Goal: Task Accomplishment & Management: Use online tool/utility

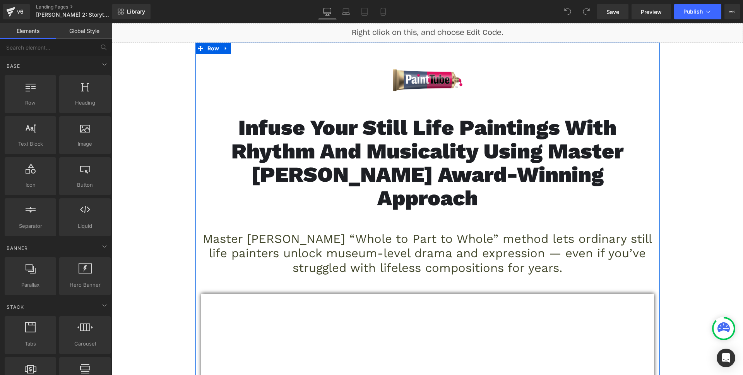
click at [376, 119] on div "Infuse Your Still Life Paintings With Rhythm and Musicality Using Master [PERSO…" at bounding box center [427, 168] width 453 height 105
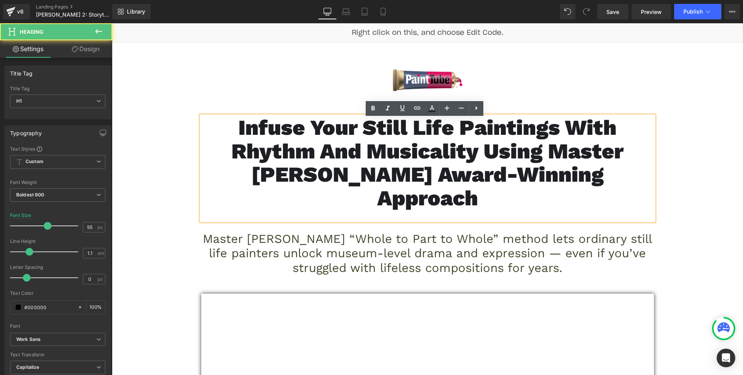
click at [348, 151] on span "Infuse Your Still Life Paintings With Rhythm and Musicality Using Master [PERSO…" at bounding box center [428, 162] width 392 height 95
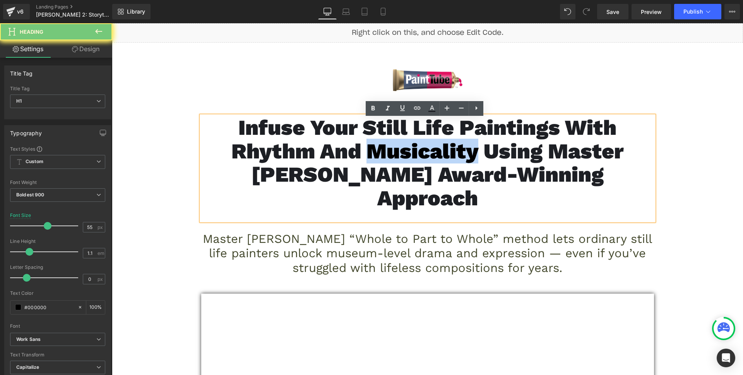
click at [348, 151] on span "Infuse Your Still Life Paintings With Rhythm and Musicality Using Master [PERSO…" at bounding box center [428, 162] width 392 height 95
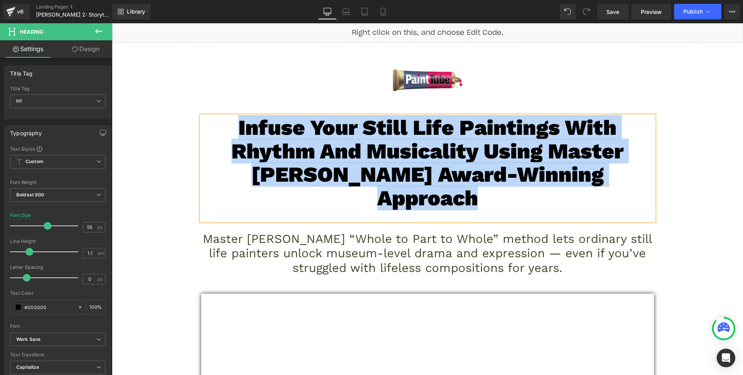
paste div
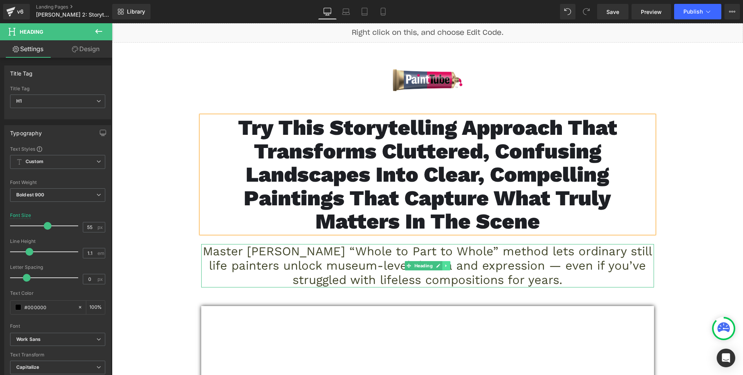
click at [446, 268] on link at bounding box center [447, 265] width 8 height 9
click at [448, 268] on icon at bounding box center [450, 265] width 4 height 5
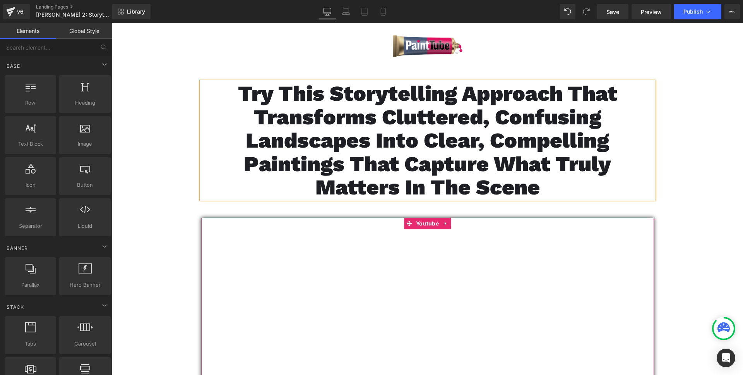
scroll to position [68, 0]
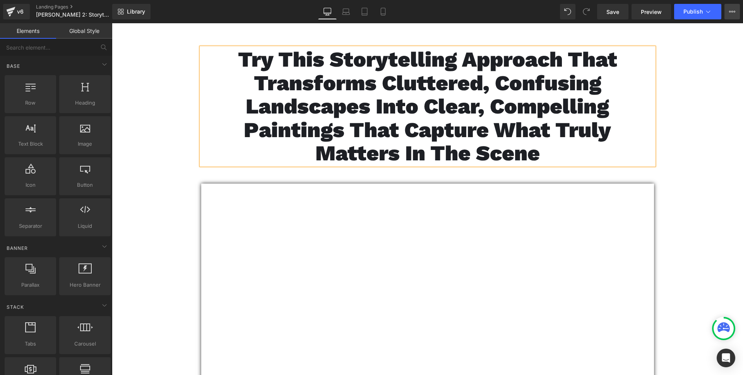
click at [733, 12] on icon at bounding box center [732, 12] width 6 height 6
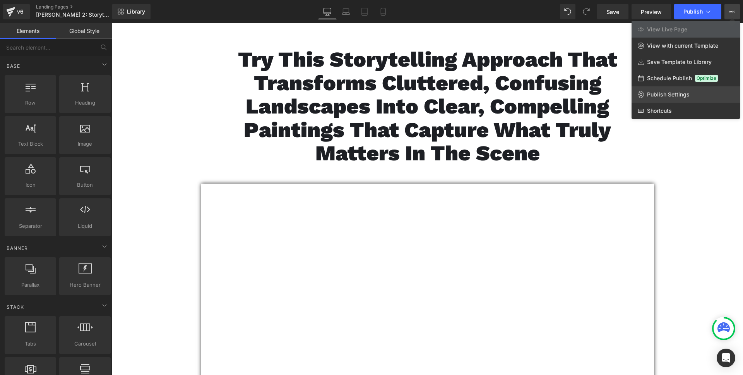
click at [666, 96] on span "Publish Settings" at bounding box center [668, 94] width 43 height 7
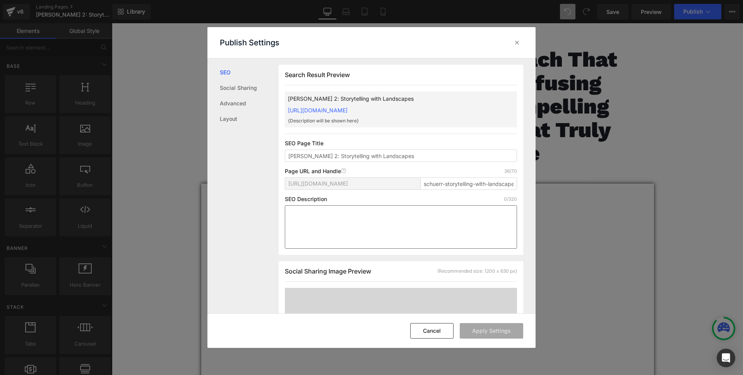
scroll to position [0, 0]
click at [431, 225] on textarea at bounding box center [401, 226] width 232 height 43
paste textarea "According to renowned artist [PERSON_NAME], one of the biggest problems is that…"
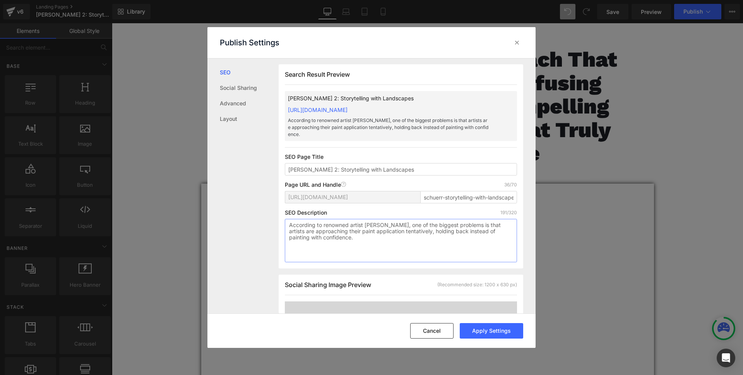
type textarea "According to renowned artist [PERSON_NAME], one of the biggest problems is that…"
click at [490, 338] on div "Cancel Apply Settings" at bounding box center [372, 330] width 328 height 34
click at [489, 332] on button "Apply Settings" at bounding box center [491, 330] width 63 height 15
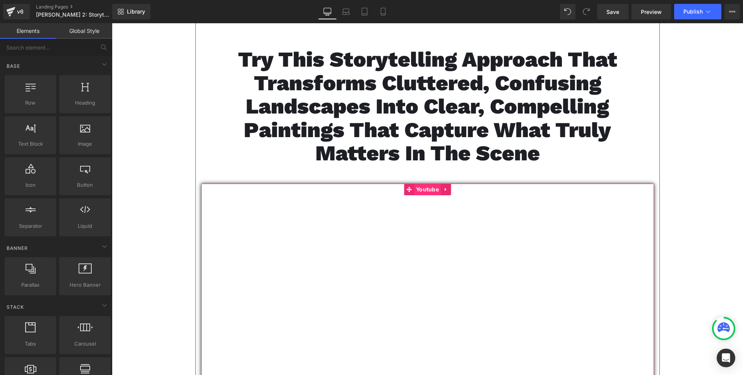
click at [420, 195] on span "Youtube" at bounding box center [427, 190] width 27 height 12
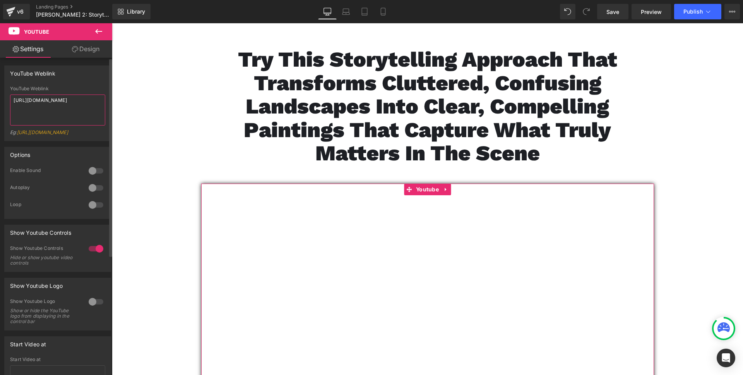
click at [80, 111] on textarea "[URL][DOMAIN_NAME]" at bounding box center [57, 109] width 95 height 31
paste textarea "OCWi7to62Rw"
type textarea "[URL][DOMAIN_NAME]"
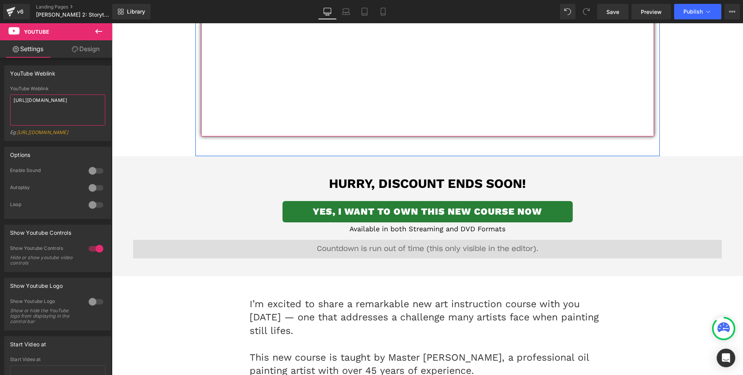
scroll to position [378, 0]
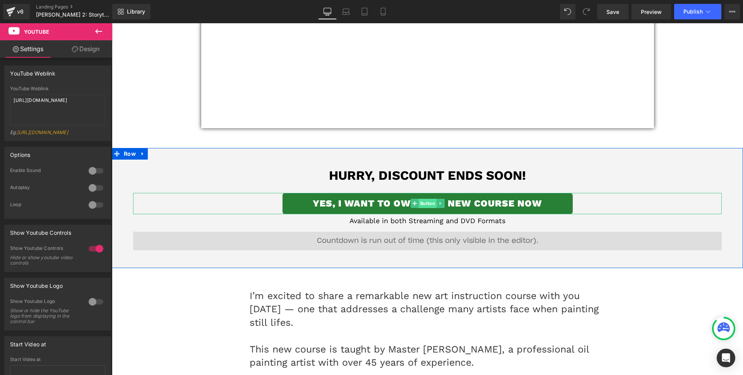
click at [419, 208] on span "Button" at bounding box center [428, 203] width 18 height 9
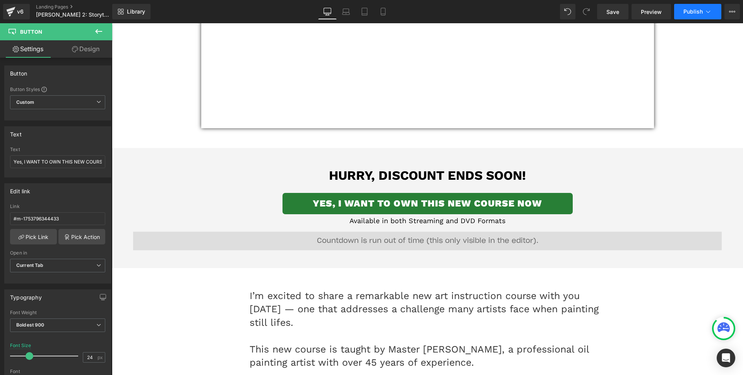
click at [698, 15] on button "Publish" at bounding box center [697, 11] width 47 height 15
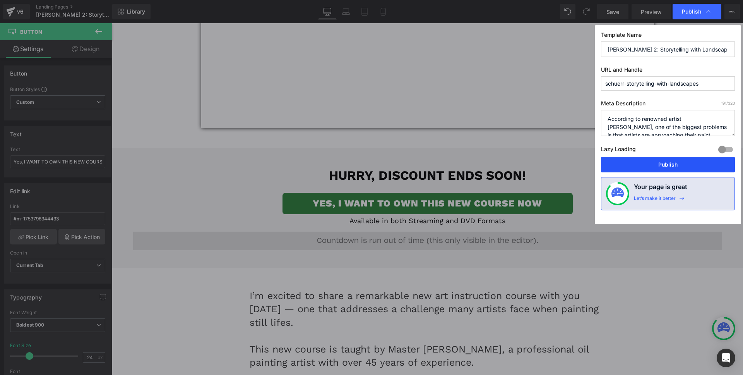
click at [663, 157] on button "Publish" at bounding box center [668, 164] width 134 height 15
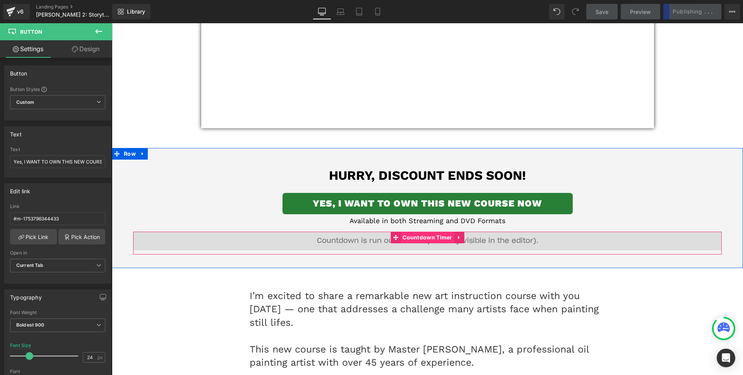
click at [427, 243] on span "Countdown Timer" at bounding box center [428, 238] width 54 height 12
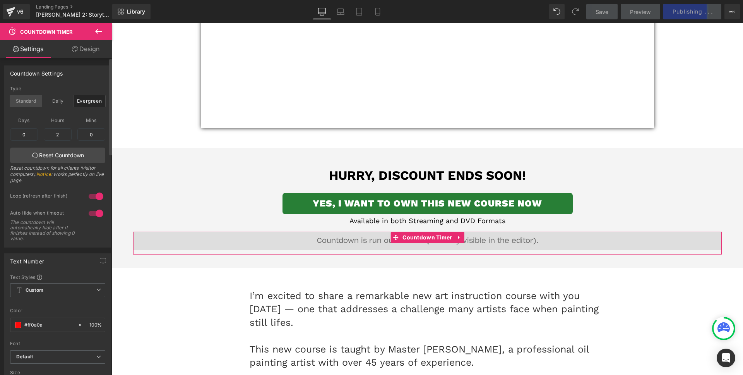
click at [22, 97] on div "Standard" at bounding box center [26, 101] width 32 height 12
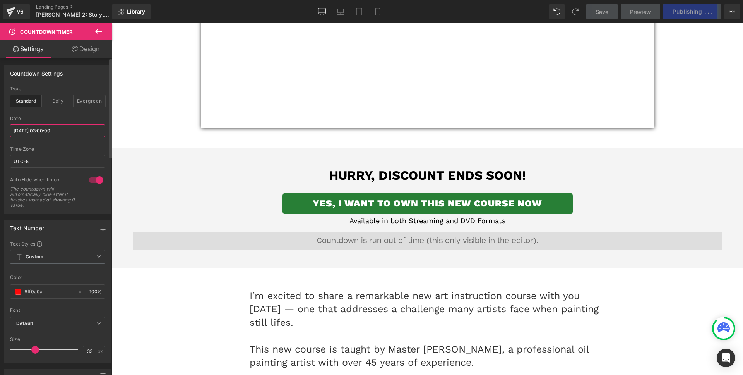
drag, startPoint x: 46, startPoint y: 134, endPoint x: 605, endPoint y: 182, distance: 560.3
click at [46, 134] on input "[DATE] 03:00:00" at bounding box center [57, 130] width 95 height 13
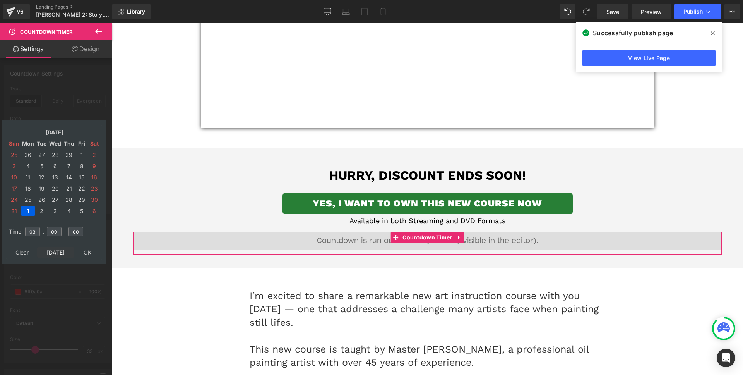
click at [57, 251] on td "[DATE]" at bounding box center [55, 252] width 37 height 10
click at [69, 189] on td "21" at bounding box center [69, 188] width 12 height 10
click at [30, 234] on input "03" at bounding box center [32, 231] width 15 height 9
type input "03"
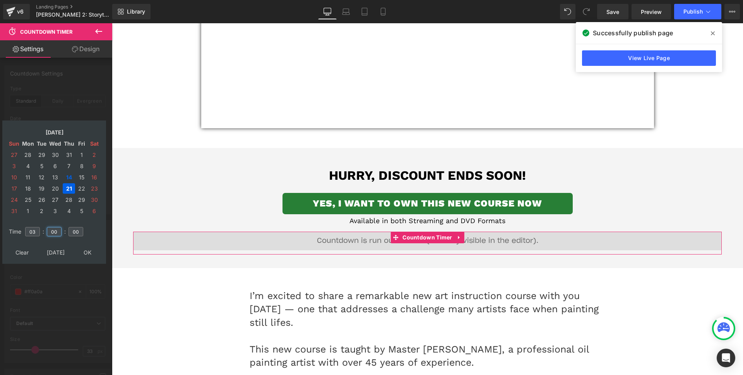
type input "00"
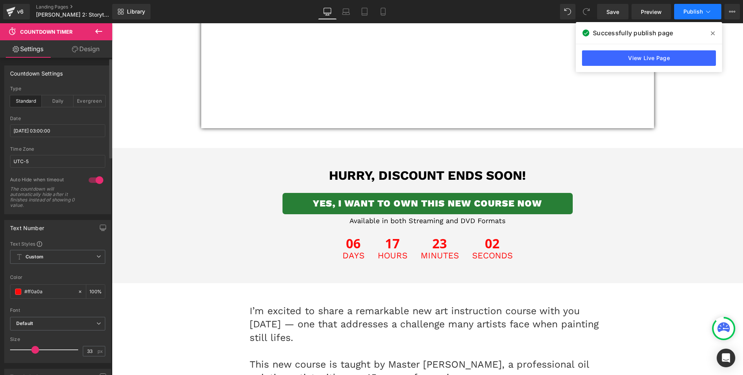
click at [695, 13] on span "Publish" at bounding box center [693, 12] width 19 height 6
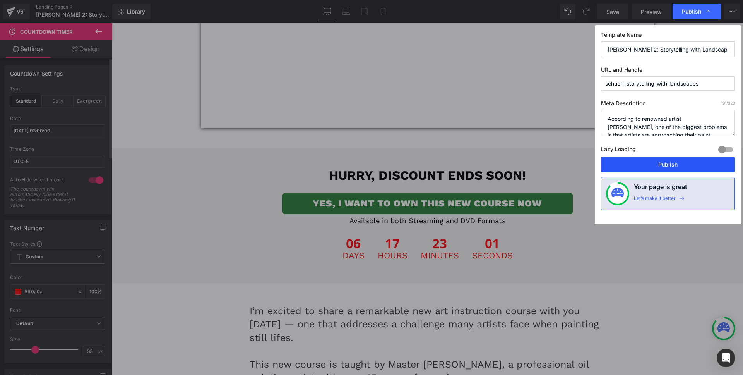
click at [664, 161] on button "Publish" at bounding box center [668, 164] width 134 height 15
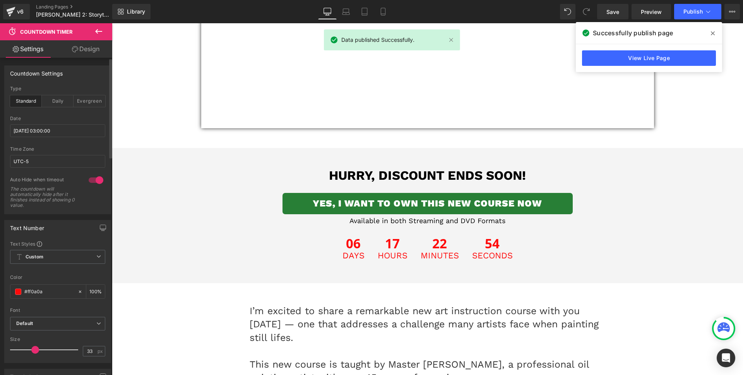
click at [397, 316] on p "I’m excited to share a remarkable new art instruction course with you [DATE] — …" at bounding box center [428, 324] width 356 height 40
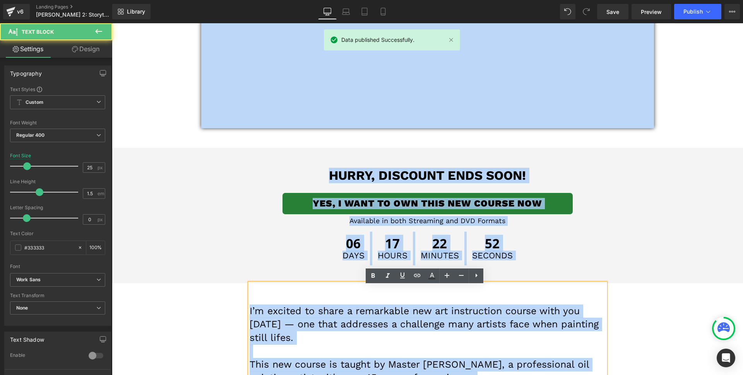
click at [395, 324] on p "I’m excited to share a remarkable new art instruction course with you [DATE] — …" at bounding box center [428, 324] width 356 height 40
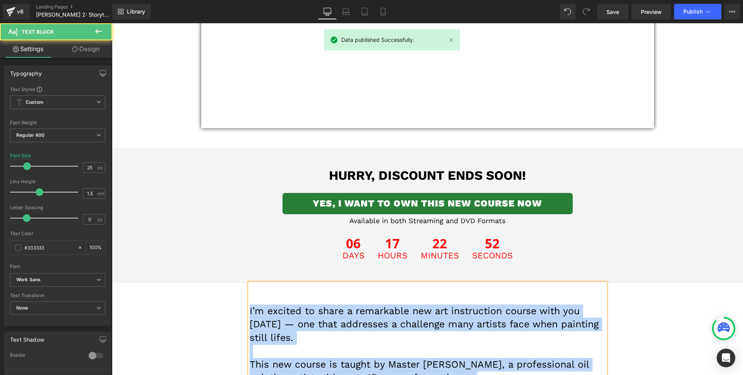
paste div
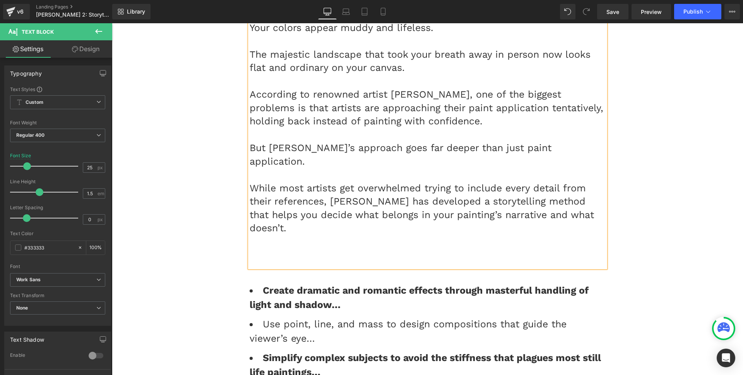
scroll to position [869, 0]
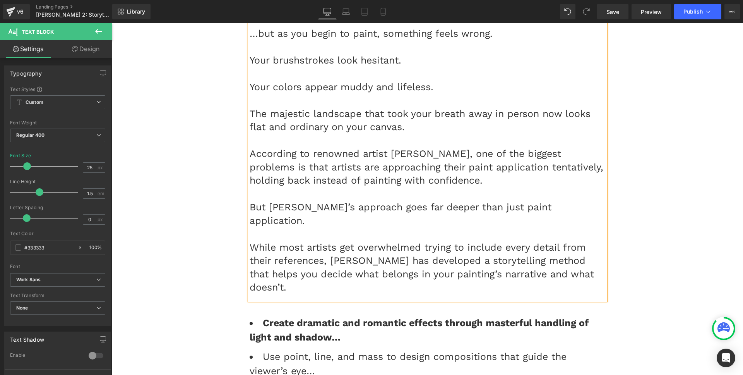
click at [286, 158] on p "According to renowned artist [PERSON_NAME], one of the biggest problems is that…" at bounding box center [428, 167] width 356 height 40
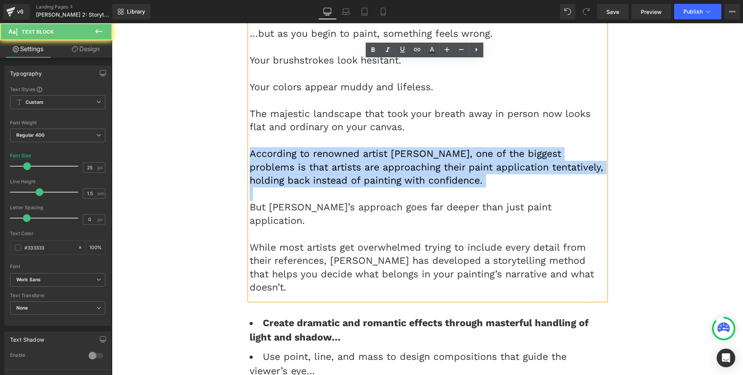
click at [286, 158] on p "According to renowned artist [PERSON_NAME], one of the biggest problems is that…" at bounding box center [428, 167] width 356 height 40
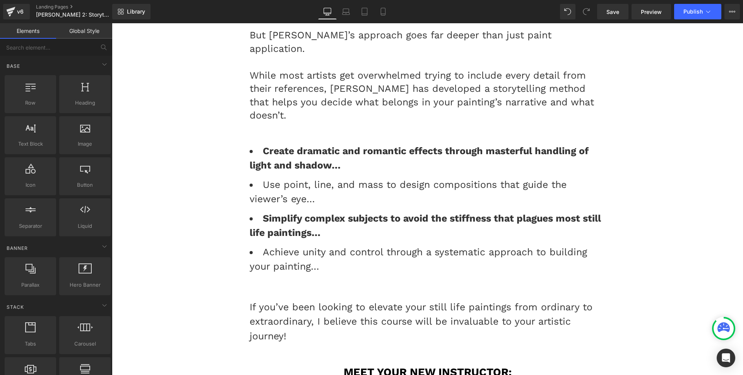
scroll to position [1040, 0]
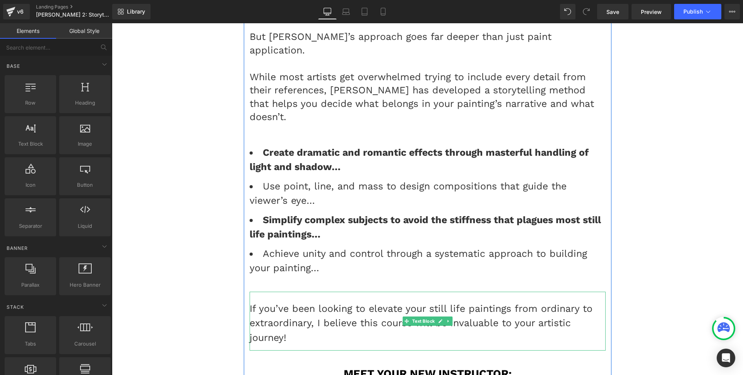
click at [372, 292] on div "If you’ve been looking to elevate your still life paintings from ordinary to ex…" at bounding box center [428, 321] width 356 height 59
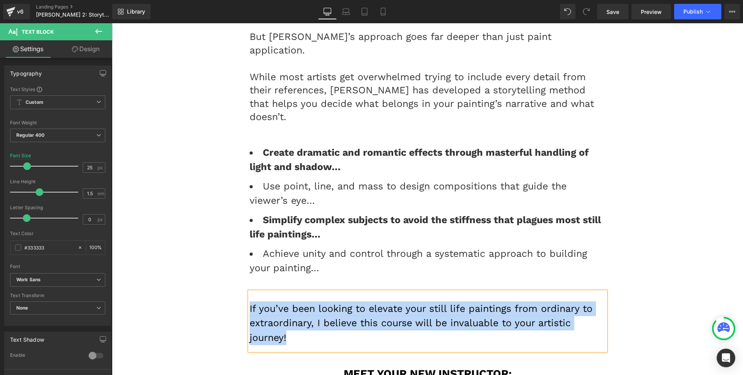
paste div
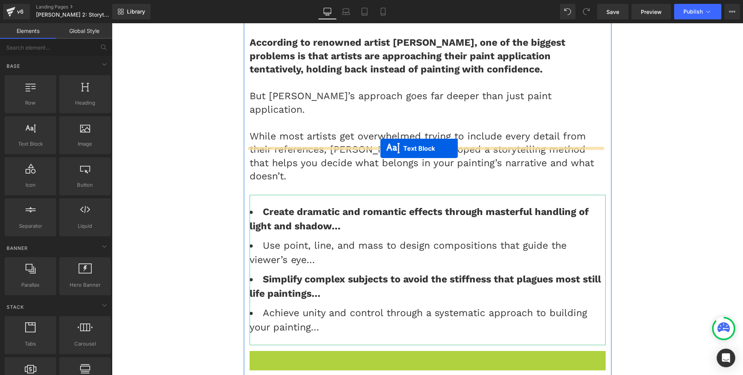
scroll to position [895, 0]
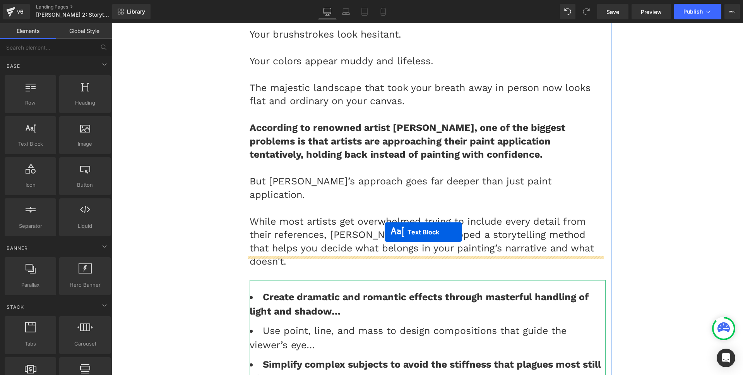
drag, startPoint x: 403, startPoint y: 277, endPoint x: 385, endPoint y: 232, distance: 48.5
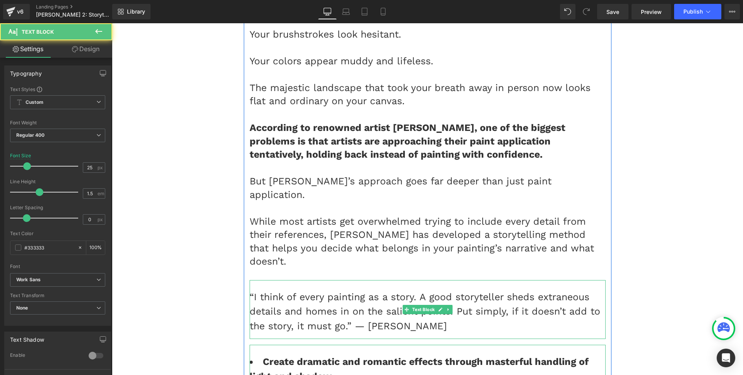
click at [343, 283] on div "“I think of every painting as a story. A good storyteller sheds extraneous deta…" at bounding box center [428, 309] width 356 height 59
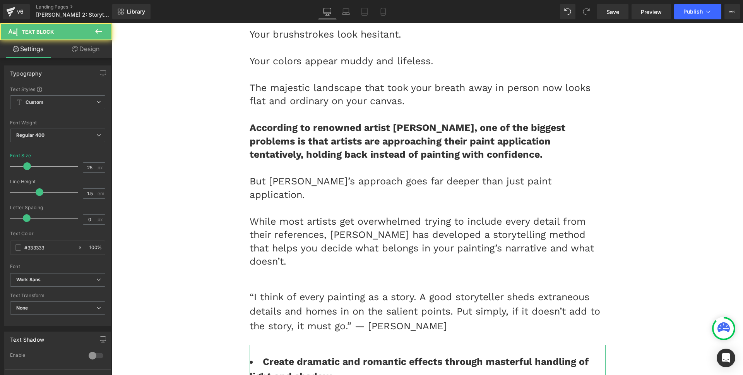
click at [75, 48] on icon at bounding box center [75, 49] width 6 height 6
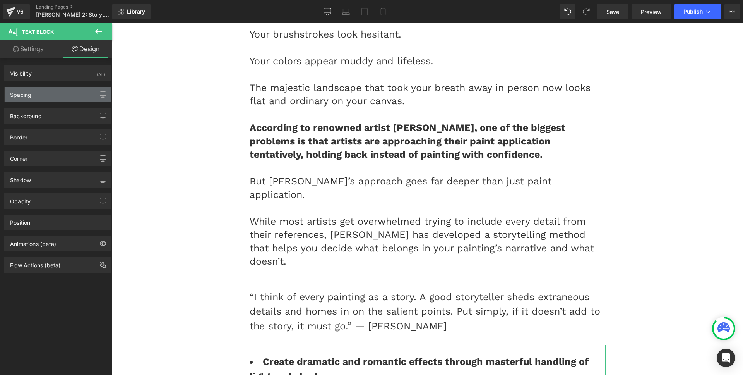
click at [41, 90] on div "Spacing" at bounding box center [58, 94] width 106 height 15
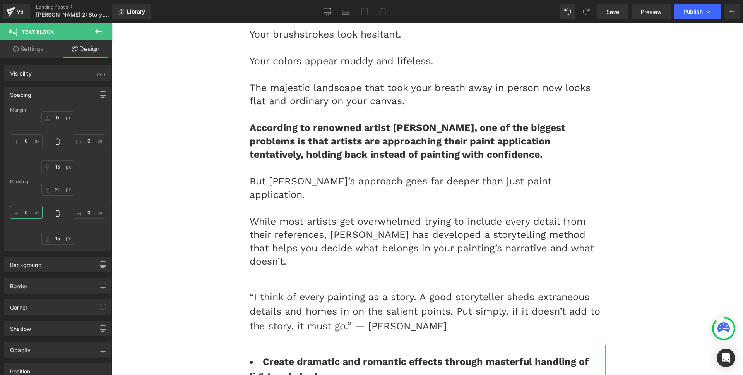
click at [24, 213] on input "0" at bounding box center [26, 212] width 33 height 13
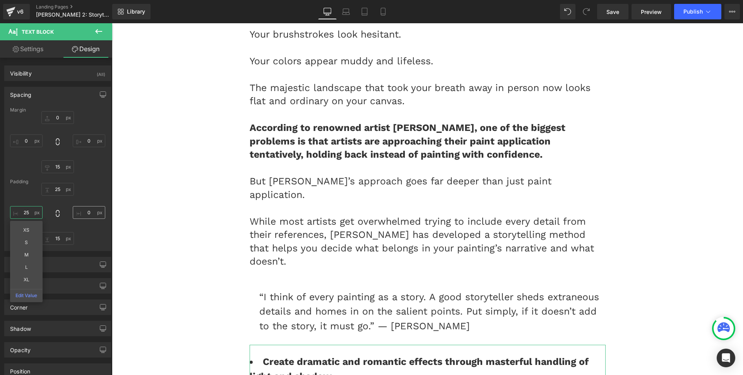
type input "25"
click at [81, 212] on input "0" at bounding box center [89, 212] width 33 height 13
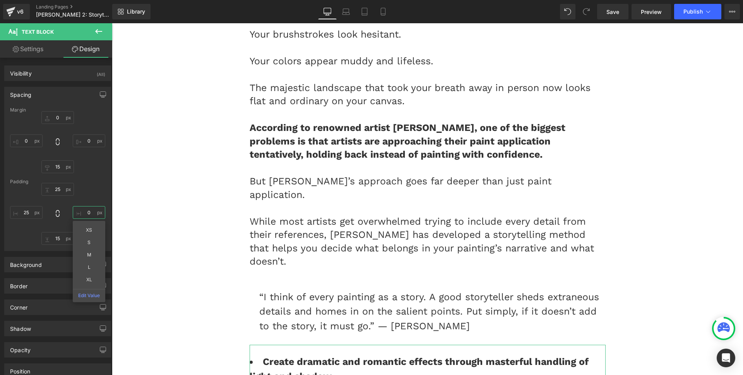
click at [81, 212] on input "0" at bounding box center [89, 212] width 33 height 13
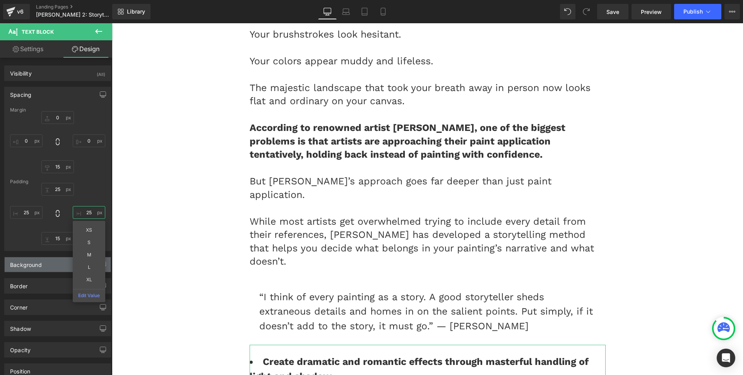
type input "25"
click at [43, 261] on div "Background" at bounding box center [58, 264] width 106 height 15
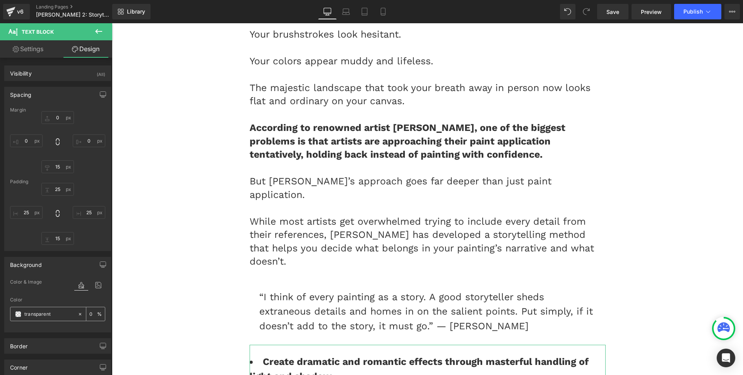
click at [17, 314] on span at bounding box center [18, 314] width 6 height 6
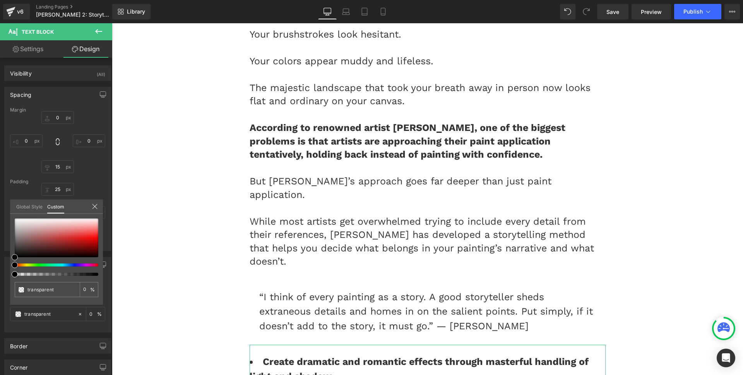
drag, startPoint x: 26, startPoint y: 275, endPoint x: 19, endPoint y: 246, distance: 30.1
click at [19, 246] on div "transparent 0 %" at bounding box center [56, 261] width 93 height 86
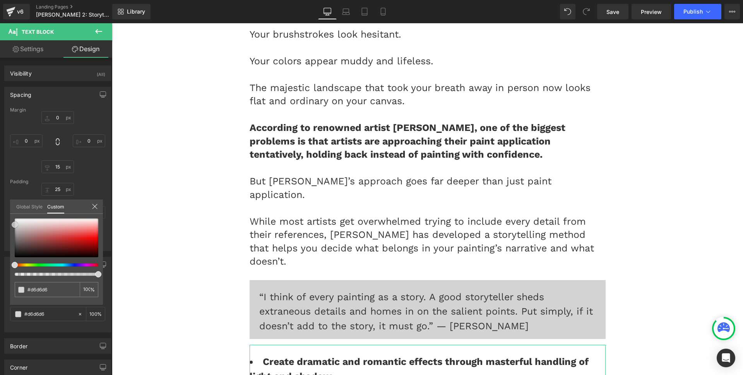
drag, startPoint x: 19, startPoint y: 246, endPoint x: 11, endPoint y: 225, distance: 22.5
click at [15, 225] on div at bounding box center [57, 237] width 84 height 39
click at [422, 298] on div at bounding box center [427, 199] width 631 height 352
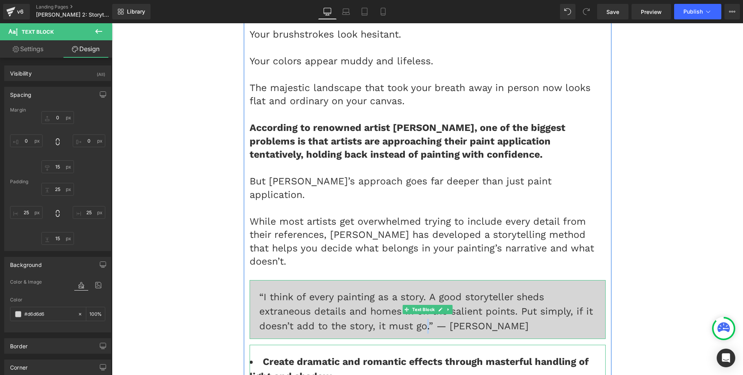
click at [422, 298] on div "“I think of every painting as a story. A good storyteller sheds extraneous deta…" at bounding box center [428, 309] width 356 height 59
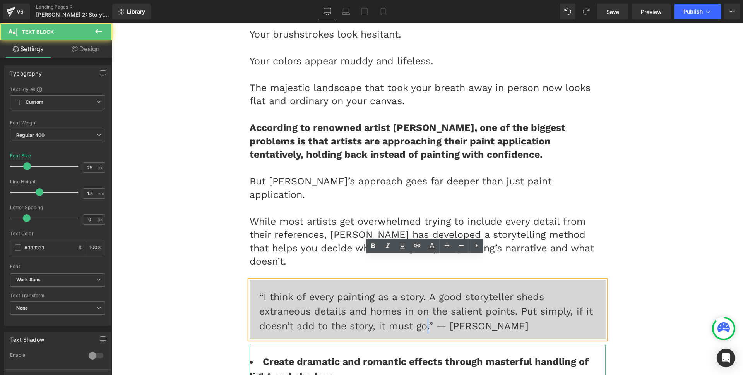
click at [422, 298] on div "“I think of every painting as a story. A good storyteller sheds extraneous deta…" at bounding box center [428, 309] width 356 height 59
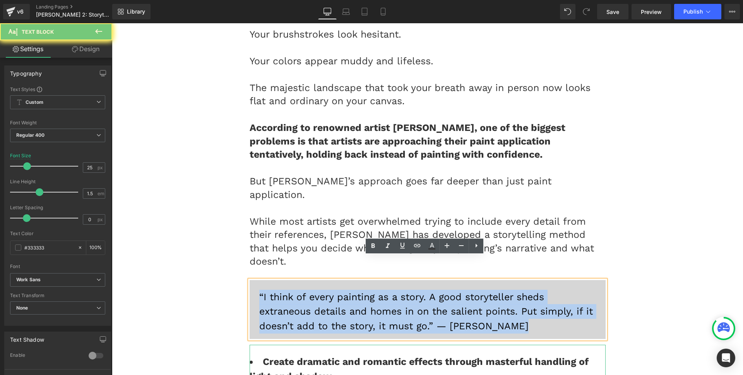
click at [422, 298] on div "“I think of every painting as a story. A good storyteller sheds extraneous deta…" at bounding box center [428, 309] width 356 height 59
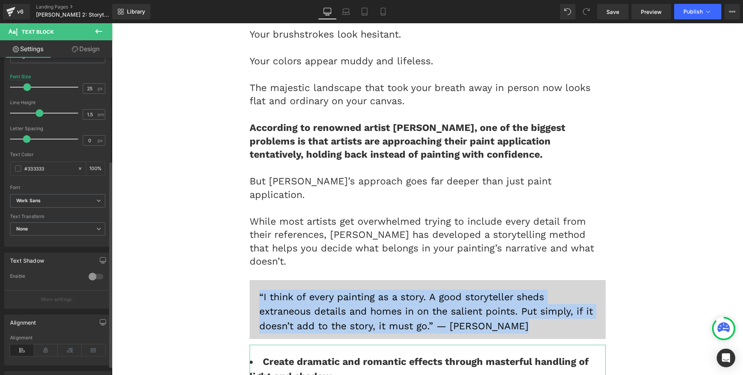
scroll to position [163, 0]
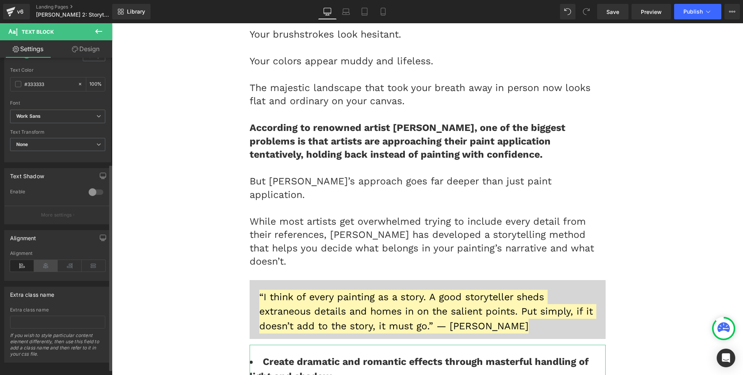
click at [48, 263] on icon at bounding box center [46, 266] width 24 height 12
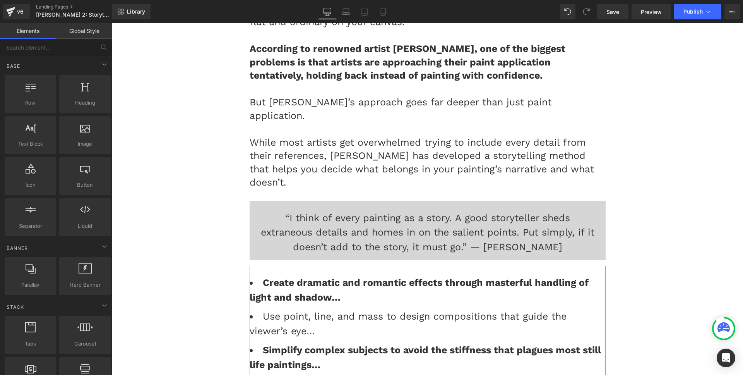
scroll to position [973, 0]
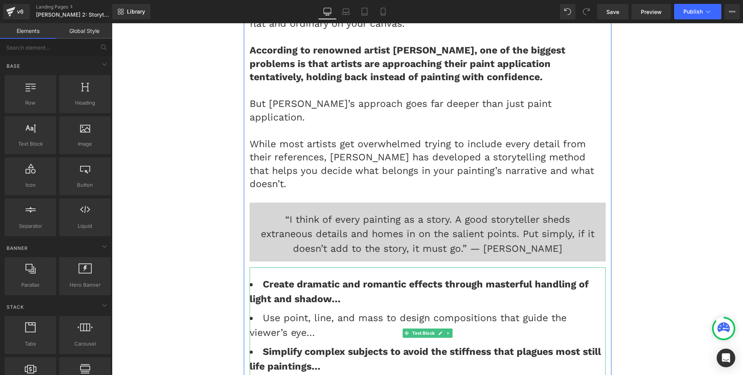
click at [472, 310] on li "Use point, line, and mass to design compositions that guide the viewer’s eye…" at bounding box center [428, 324] width 356 height 29
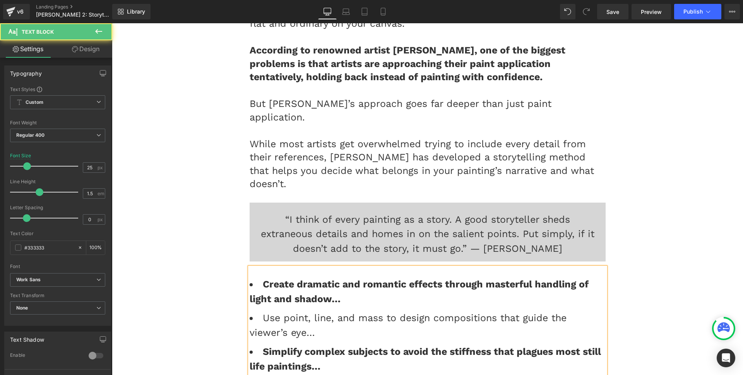
click at [463, 310] on li "Use point, line, and mass to design compositions that guide the viewer’s eye…" at bounding box center [428, 324] width 356 height 29
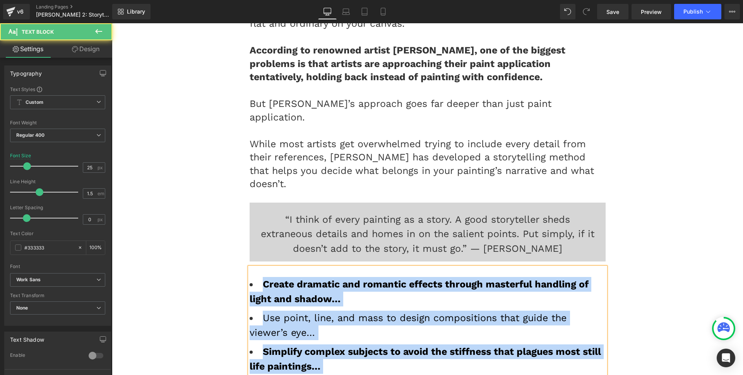
paste div
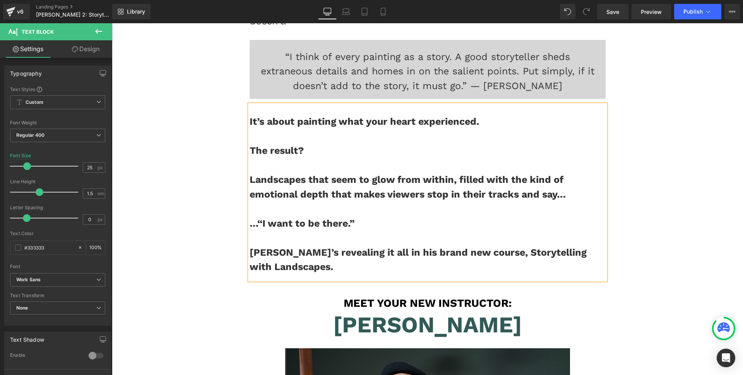
scroll to position [1286, 0]
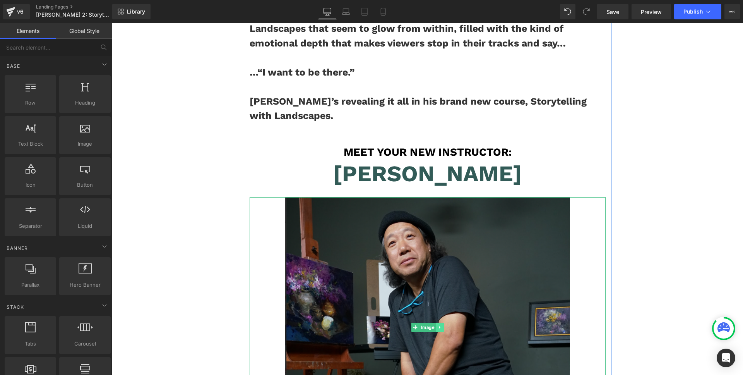
click at [439, 326] on icon at bounding box center [439, 327] width 1 height 3
click at [434, 325] on icon at bounding box center [436, 327] width 4 height 4
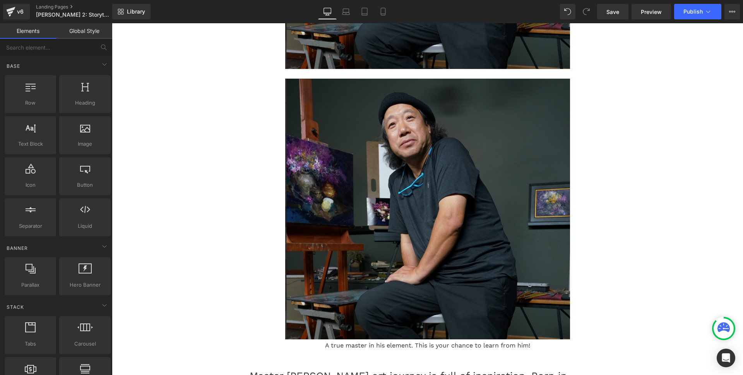
scroll to position [1675, 0]
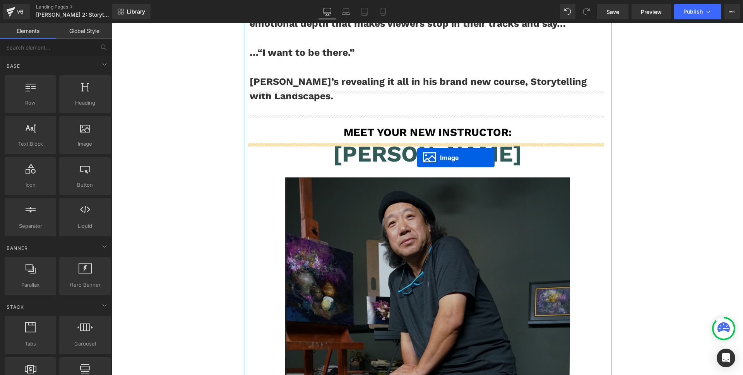
scroll to position [1305, 0]
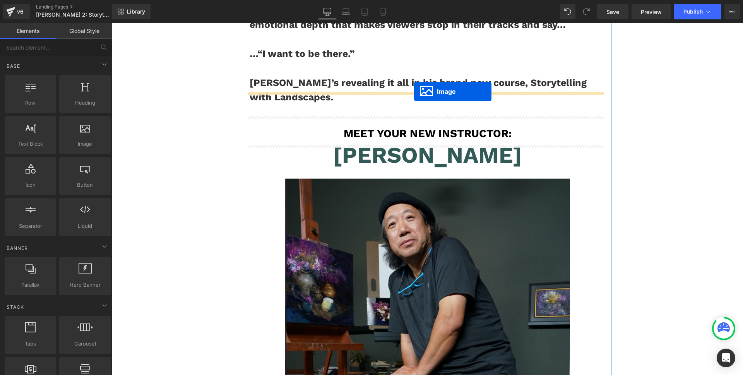
drag, startPoint x: 417, startPoint y: 141, endPoint x: 414, endPoint y: 91, distance: 50.0
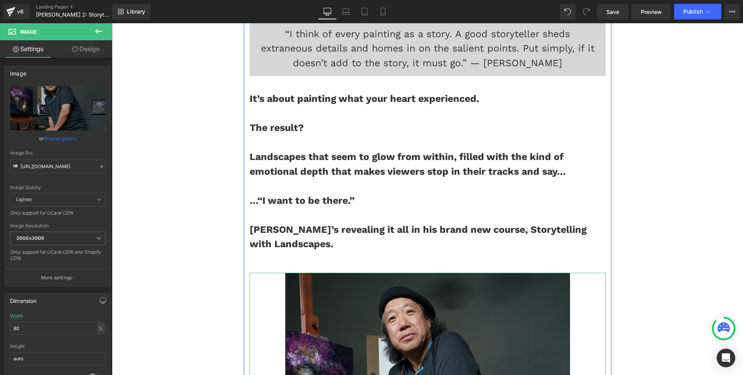
scroll to position [1134, 0]
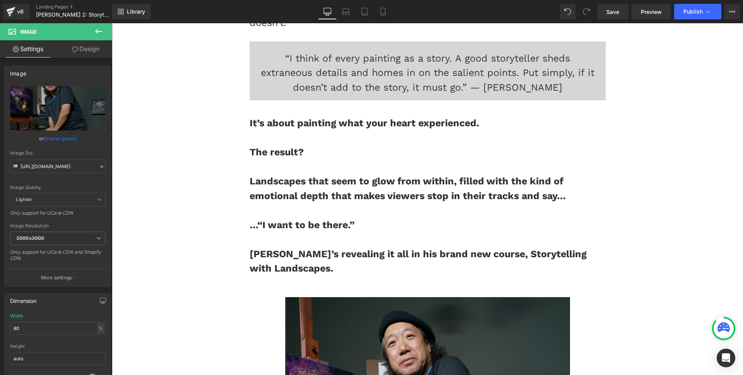
click at [432, 218] on div "…“I want to be there.”" at bounding box center [428, 225] width 356 height 15
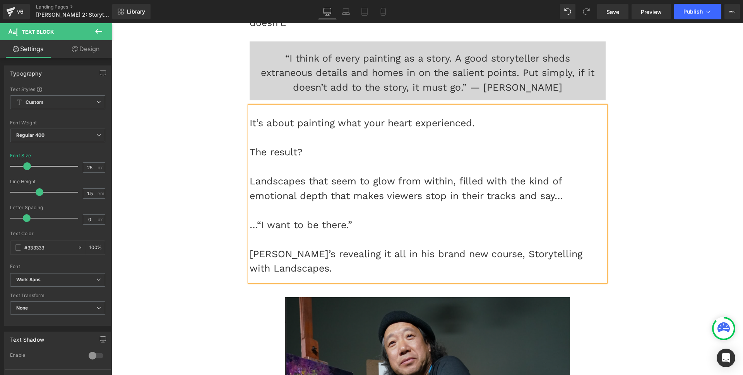
click at [432, 218] on div "…“I want to be there.”" at bounding box center [428, 225] width 356 height 15
click at [363, 218] on div "…“I want to be there.”" at bounding box center [428, 225] width 356 height 15
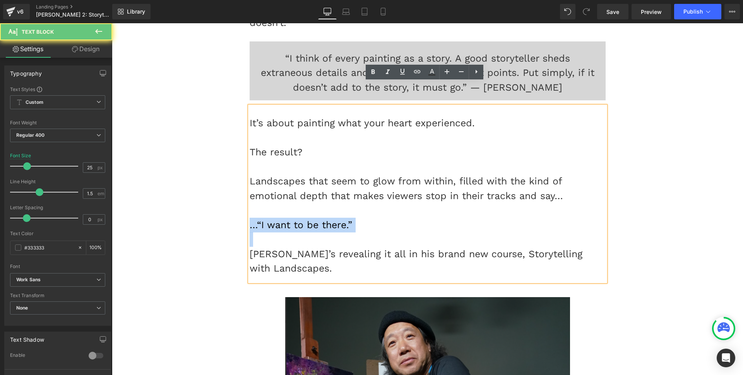
click at [363, 218] on div "…“I want to be there.”" at bounding box center [428, 225] width 356 height 15
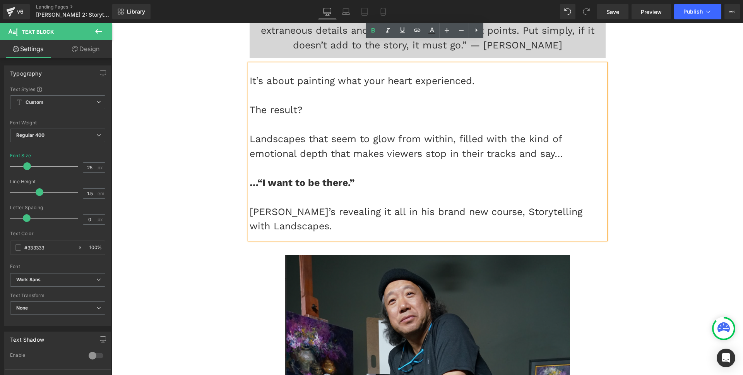
scroll to position [1087, 0]
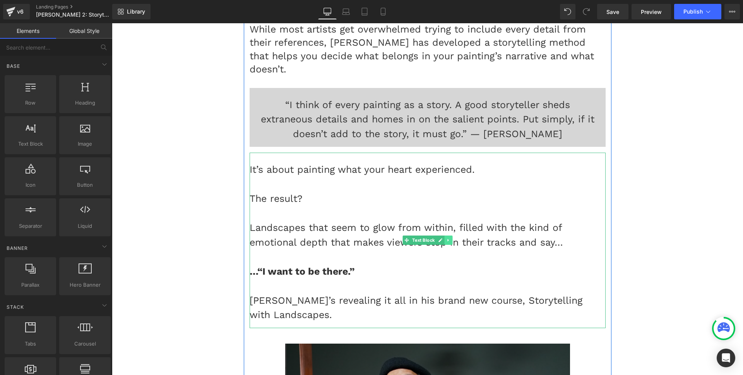
click at [447, 238] on icon at bounding box center [448, 240] width 4 height 5
click at [443, 238] on icon at bounding box center [445, 240] width 4 height 4
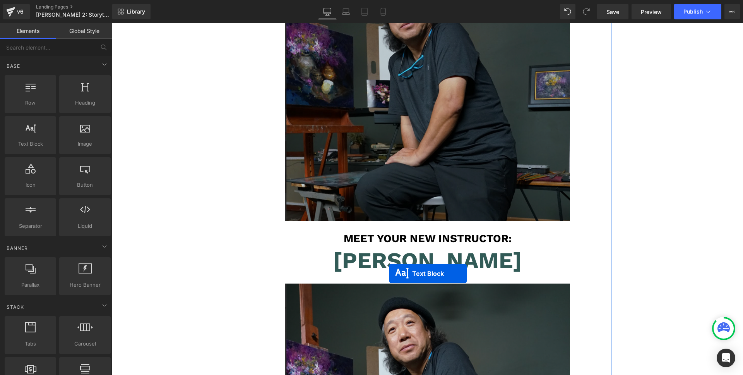
scroll to position [1335, 0]
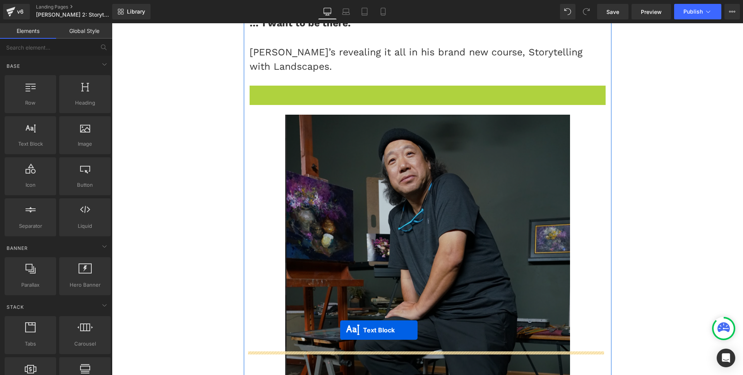
drag, startPoint x: 407, startPoint y: 236, endPoint x: 341, endPoint y: 331, distance: 115.9
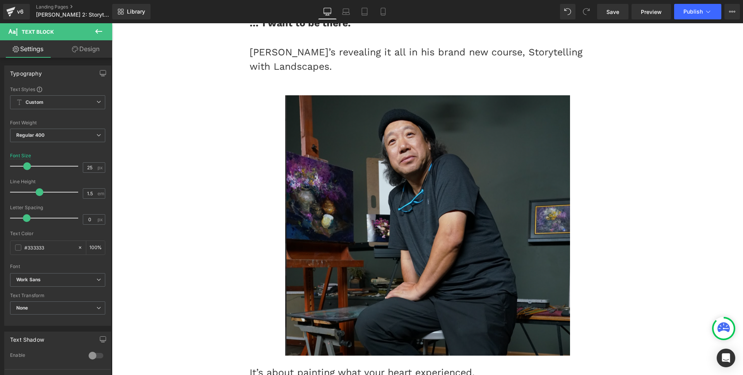
scroll to position [1488, 0]
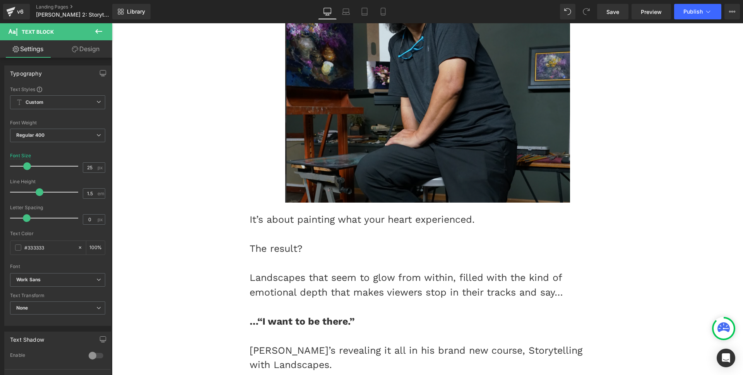
click at [341, 270] on div "Landscapes that seem to glow from within, filled with the kind of emotional dep…" at bounding box center [428, 284] width 356 height 29
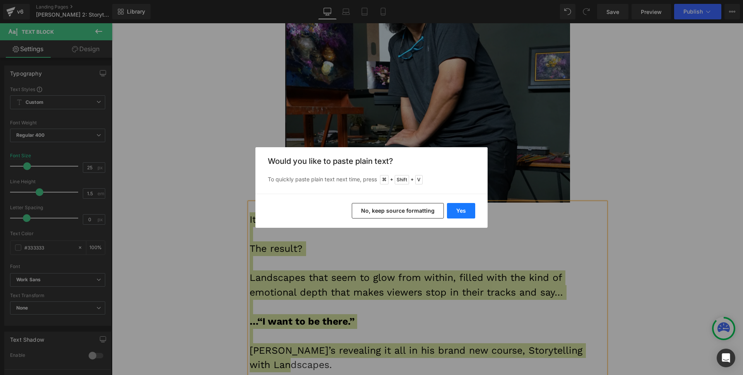
click at [460, 211] on button "Yes" at bounding box center [461, 210] width 28 height 15
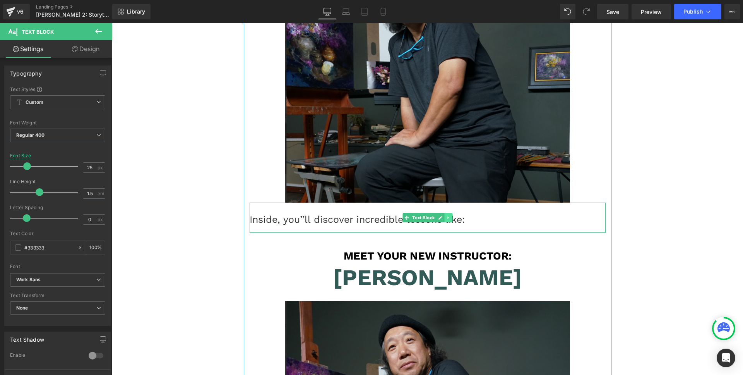
click at [448, 216] on icon at bounding box center [448, 217] width 1 height 3
click at [443, 215] on icon at bounding box center [445, 217] width 4 height 4
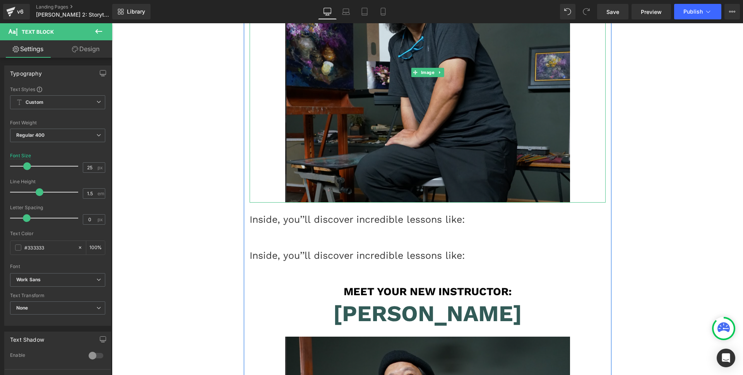
click at [252, 163] on link at bounding box center [428, 72] width 356 height 260
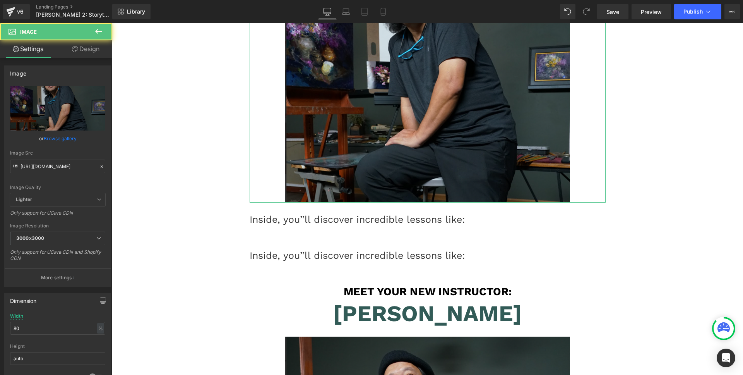
click at [76, 57] on link "Design" at bounding box center [86, 48] width 56 height 17
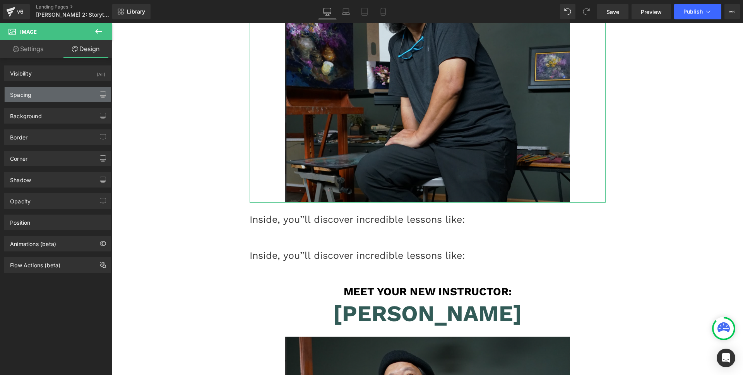
click at [41, 94] on div "Spacing" at bounding box center [58, 94] width 106 height 15
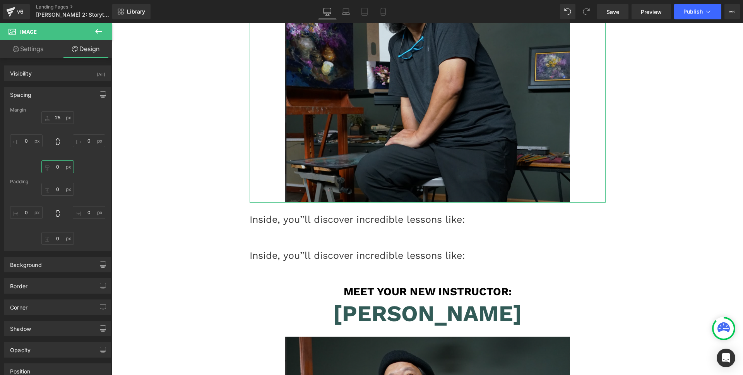
click at [55, 165] on input "0" at bounding box center [57, 166] width 33 height 13
type input "25"
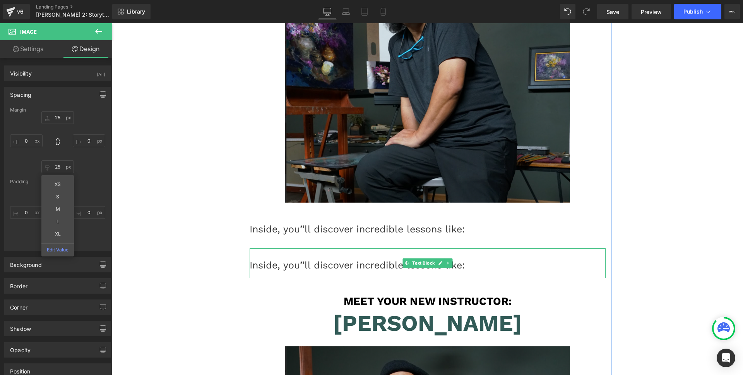
click at [335, 252] on div "Inside, you’’ll discover incredible lessons like:" at bounding box center [428, 263] width 356 height 30
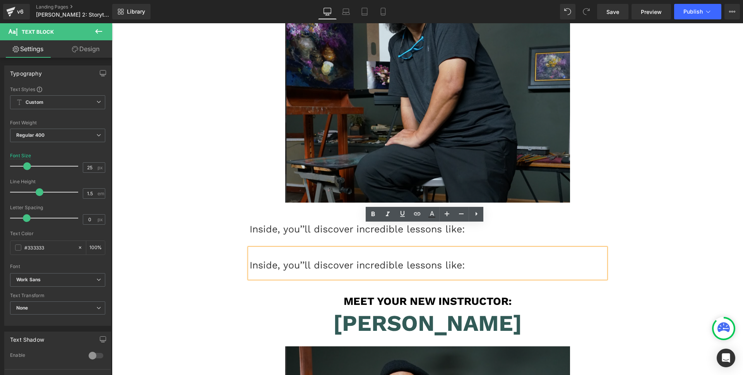
click at [384, 249] on div "Inside, you’’ll discover incredible lessons like:" at bounding box center [428, 263] width 356 height 30
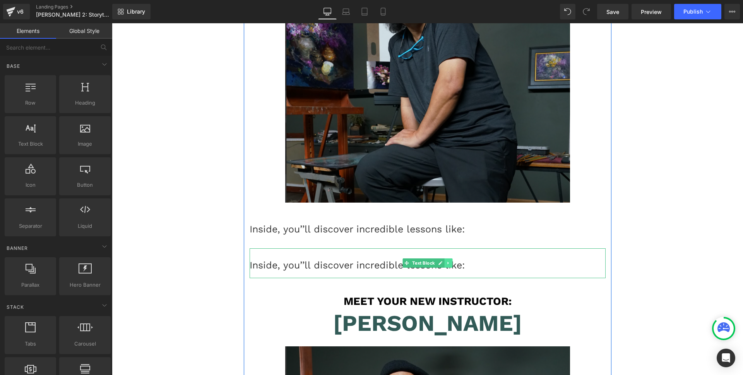
click at [444, 258] on link at bounding box center [448, 262] width 8 height 9
click at [443, 261] on icon at bounding box center [445, 263] width 4 height 4
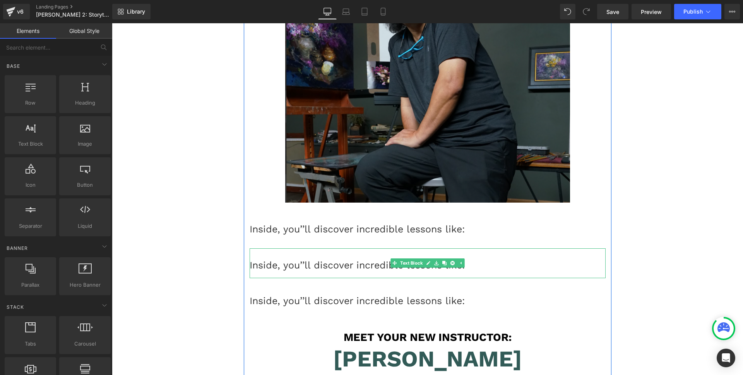
click at [338, 258] on div "Inside, you’’ll discover incredible lessons like:" at bounding box center [428, 265] width 356 height 15
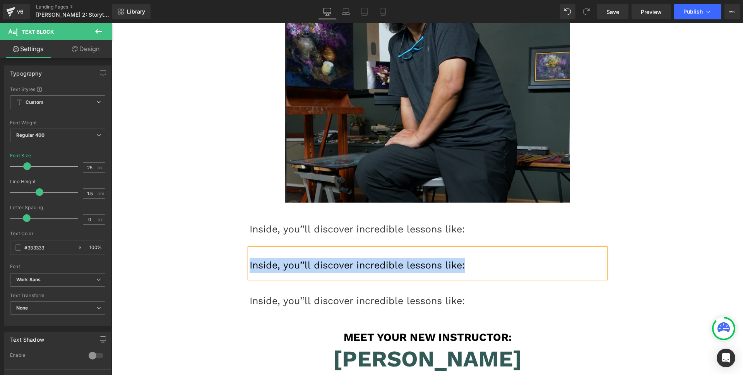
paste div
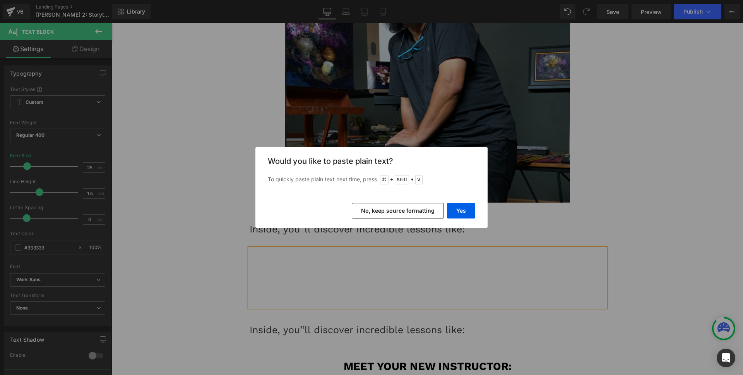
click at [396, 205] on button "No, keep source formatting" at bounding box center [398, 210] width 92 height 15
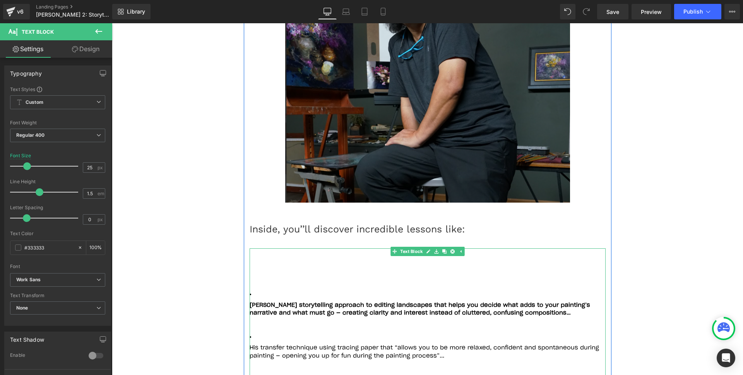
click at [347, 287] on li "[PERSON_NAME] storytelling approach to editing landscapes that helps you decide…" at bounding box center [428, 306] width 356 height 38
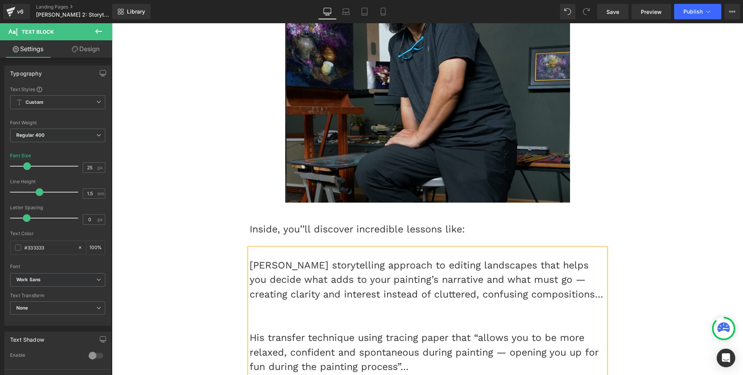
click at [365, 301] on div at bounding box center [428, 308] width 356 height 15
click at [552, 301] on div at bounding box center [428, 308] width 356 height 15
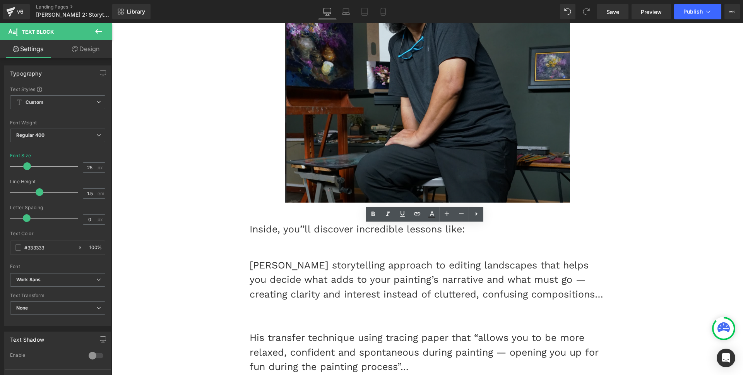
click at [478, 212] on icon at bounding box center [476, 213] width 9 height 9
click at [473, 214] on icon at bounding box center [476, 213] width 9 height 9
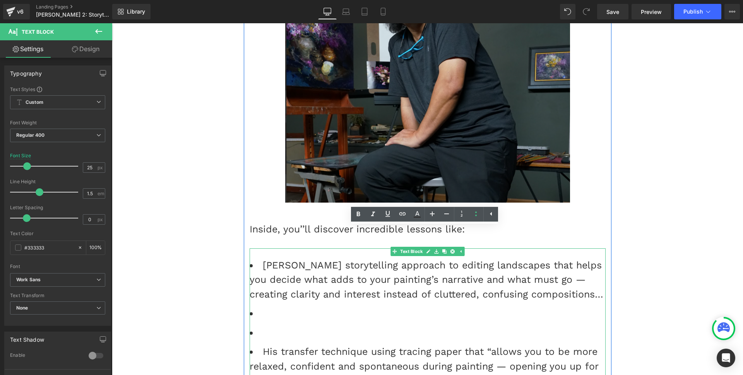
click at [316, 306] on li at bounding box center [428, 313] width 356 height 15
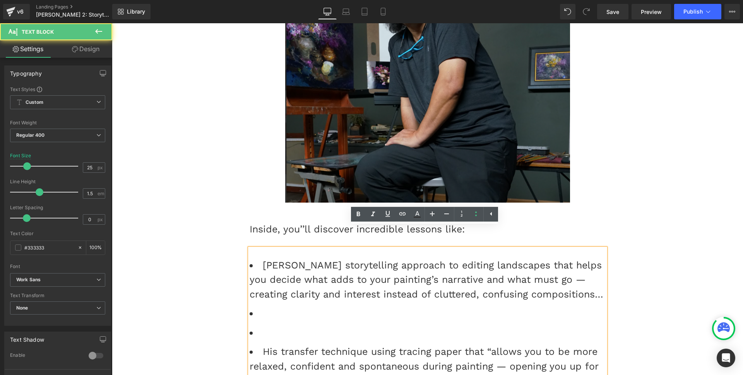
click at [312, 325] on li at bounding box center [428, 332] width 356 height 15
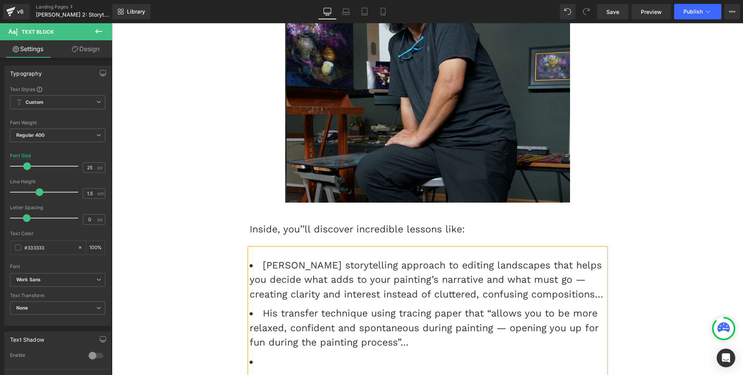
click at [279, 373] on li at bounding box center [428, 380] width 356 height 15
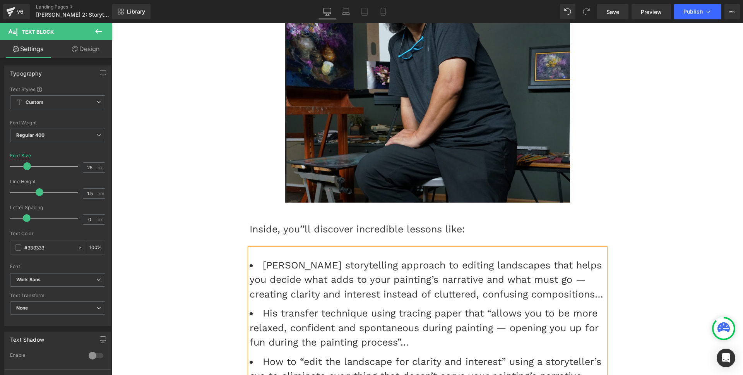
scroll to position [1551, 0]
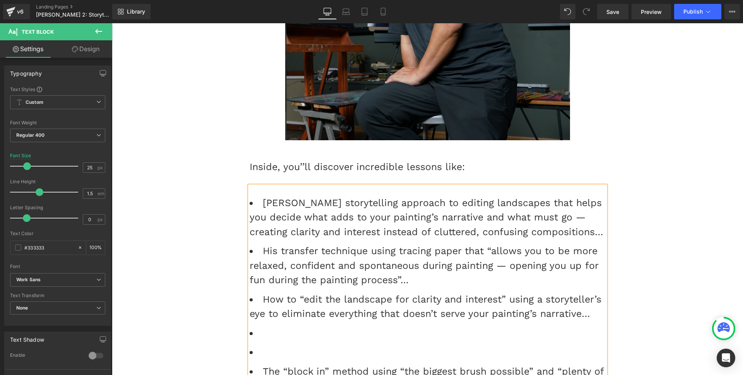
click at [265, 345] on li at bounding box center [428, 352] width 356 height 15
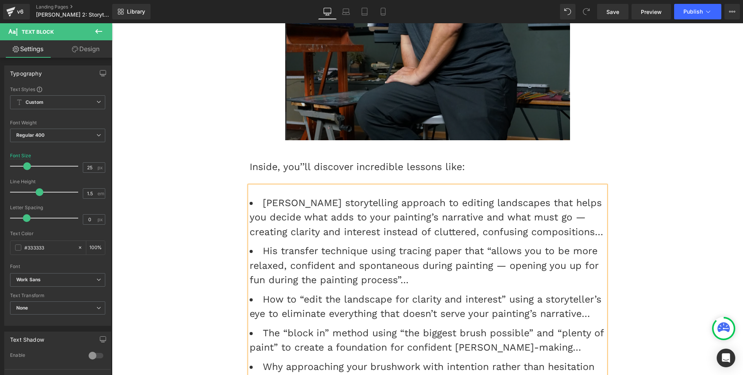
scroll to position [1619, 0]
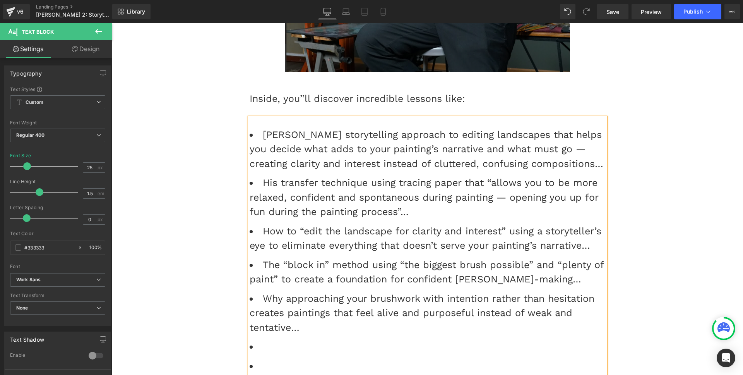
click at [265, 359] on li at bounding box center [428, 366] width 356 height 15
click at [267, 359] on div at bounding box center [428, 366] width 356 height 15
click at [341, 291] on li "Why approaching your brushwork with intention rather than hesitation creates pa…" at bounding box center [428, 313] width 356 height 44
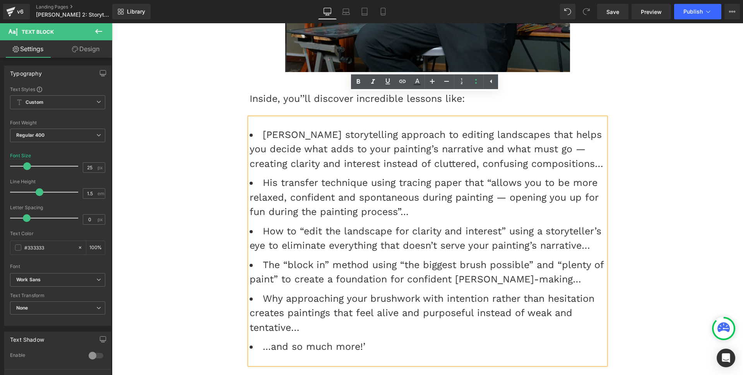
click at [603, 141] on div "[PERSON_NAME] storytelling approach to editing landscapes that helps you decide…" at bounding box center [428, 241] width 356 height 247
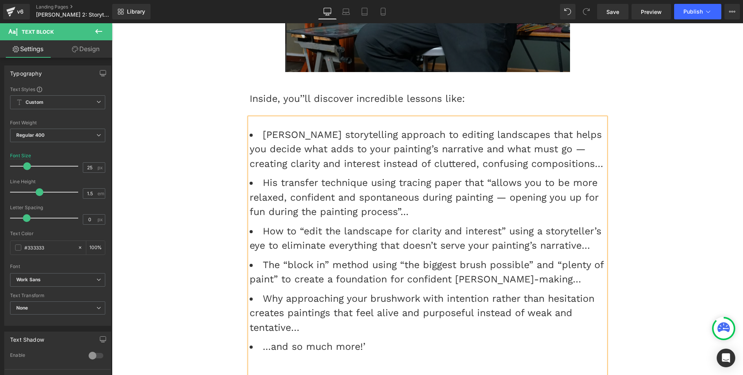
click at [429, 186] on li "His transfer technique using tracing paper that “allows you to be more relaxed,…" at bounding box center [428, 197] width 356 height 44
click at [287, 339] on li "...and so much more!’" at bounding box center [428, 353] width 356 height 29
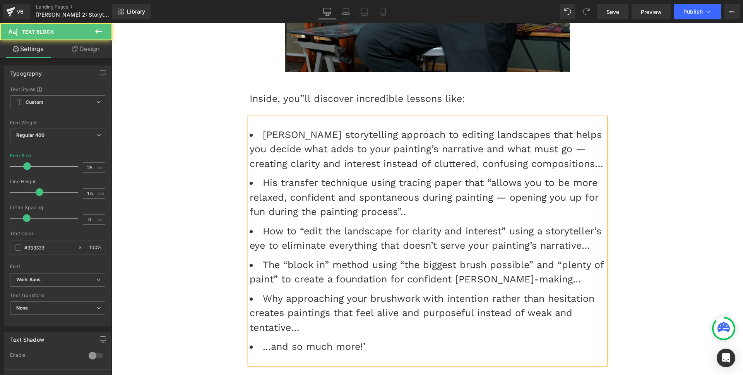
click at [304, 291] on li "Why approaching your brushwork with intention rather than hesitation creates pa…" at bounding box center [428, 313] width 356 height 44
click at [534, 257] on li "The “block in” method using “the biggest brush possible” and “plenty of paint” …" at bounding box center [428, 271] width 356 height 29
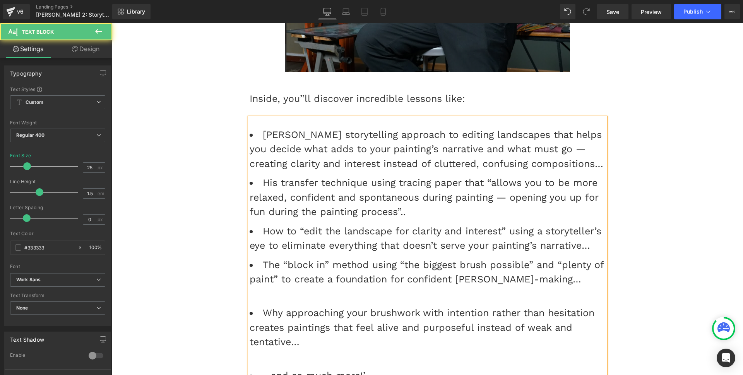
click at [419, 184] on li "His transfer technique using tracing paper that “allows you to be more relaxed,…" at bounding box center [428, 197] width 356 height 44
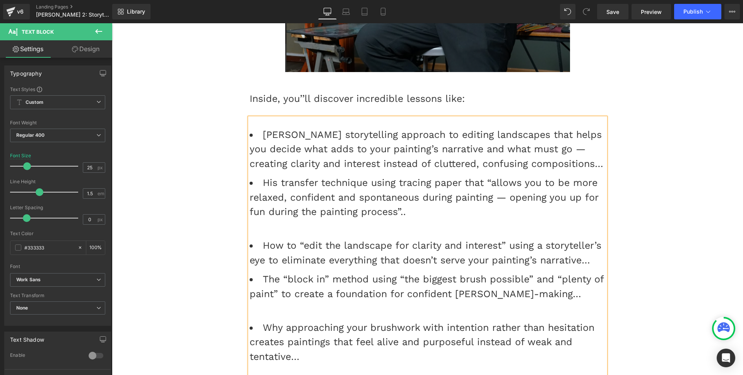
click at [598, 238] on li "How to “edit the landscape for clarity and interest” using a storyteller’s eye …" at bounding box center [428, 252] width 356 height 29
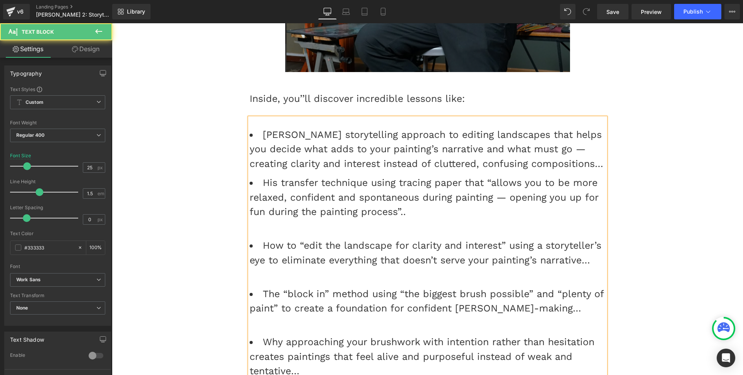
click at [601, 142] on li "[PERSON_NAME] storytelling approach to editing landscapes that helps you decide…" at bounding box center [428, 149] width 356 height 44
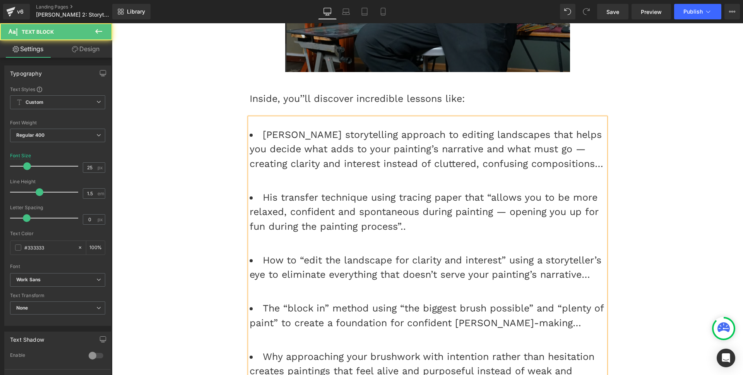
click at [455, 190] on li "His transfer technique using tracing paper that “allows you to be more relaxed,…" at bounding box center [428, 219] width 356 height 58
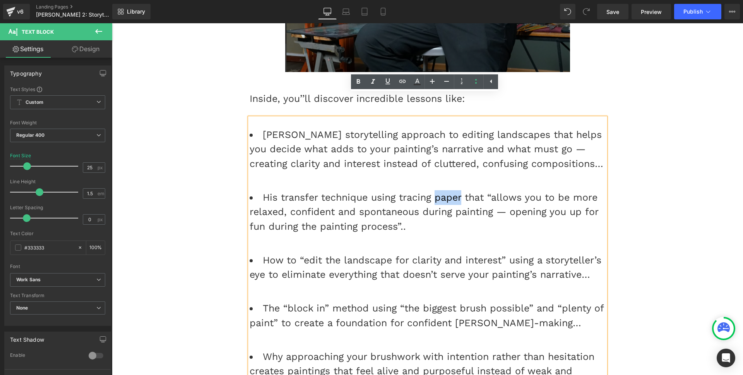
click at [455, 190] on li "His transfer technique using tracing paper that “allows you to be more relaxed,…" at bounding box center [428, 219] width 356 height 58
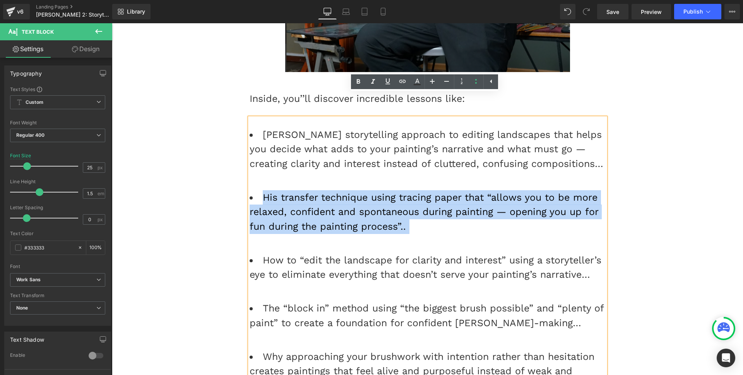
click at [455, 190] on li "His transfer technique using tracing paper that “allows you to be more relaxed,…" at bounding box center [428, 219] width 356 height 58
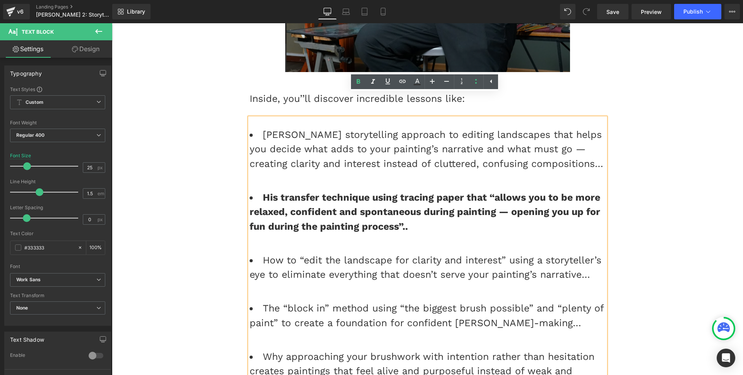
click at [378, 301] on li "The “block in” method using “the biggest brush possible” and “plenty of paint” …" at bounding box center [428, 323] width 356 height 44
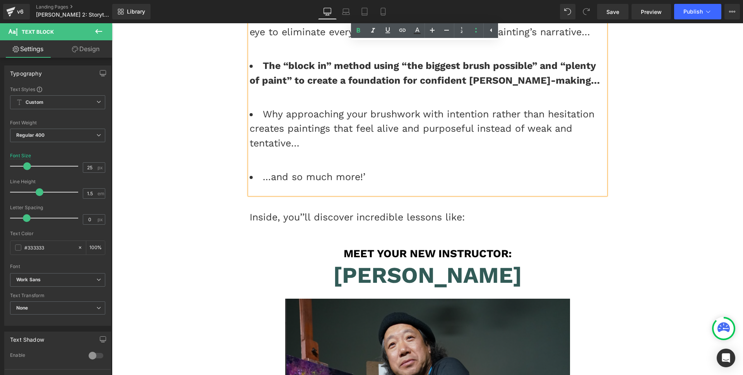
scroll to position [1868, 0]
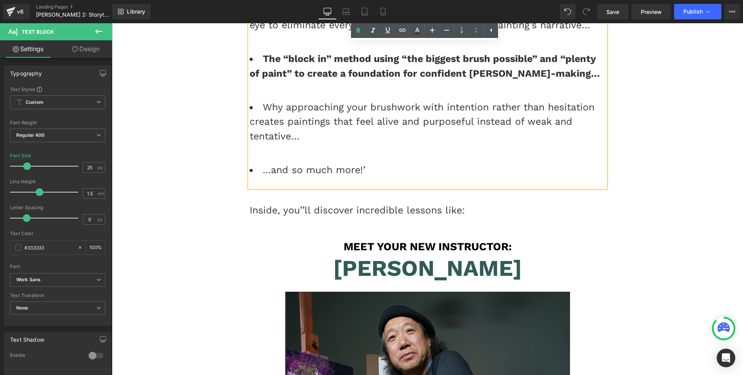
click at [305, 163] on li "...and so much more!’" at bounding box center [428, 170] width 356 height 15
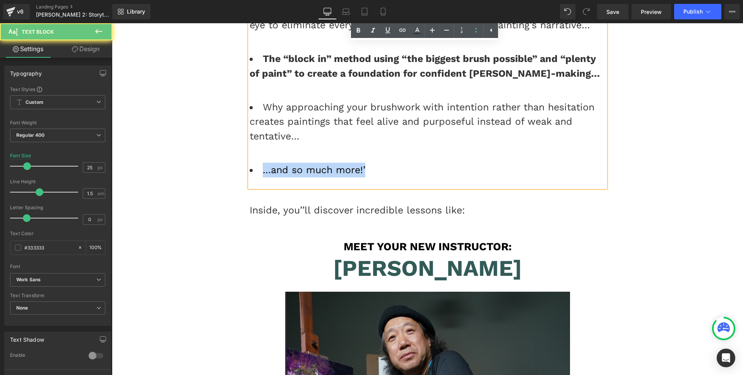
click at [305, 163] on li "...and so much more!’" at bounding box center [428, 170] width 356 height 15
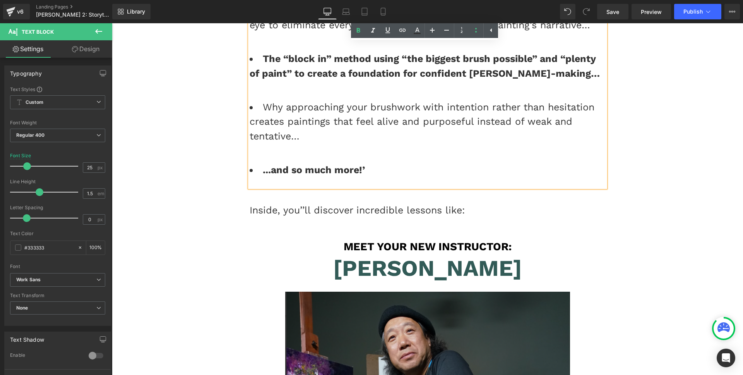
click at [278, 203] on div "Inside, you’’ll discover incredible lessons like:" at bounding box center [428, 210] width 356 height 15
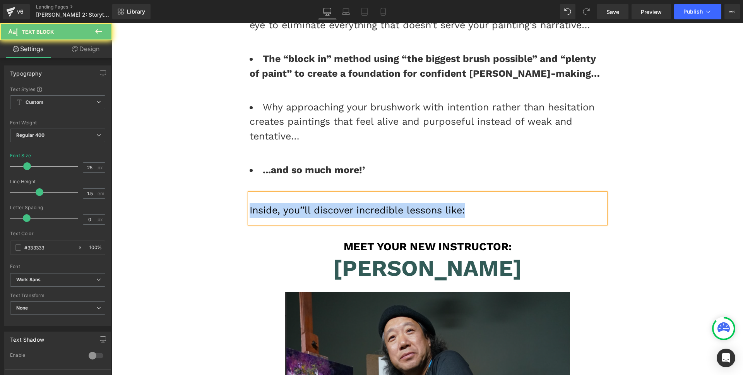
paste div
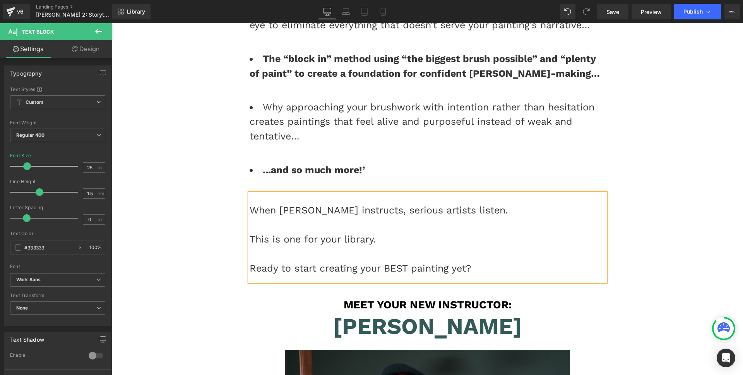
click at [419, 313] on div "[PERSON_NAME]" at bounding box center [428, 326] width 356 height 27
click at [419, 313] on font "[PERSON_NAME]" at bounding box center [427, 326] width 189 height 26
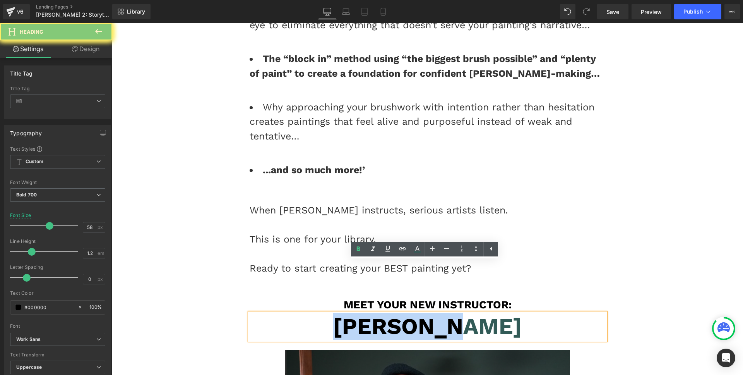
click at [419, 313] on font "[PERSON_NAME]" at bounding box center [427, 326] width 189 height 26
paste div
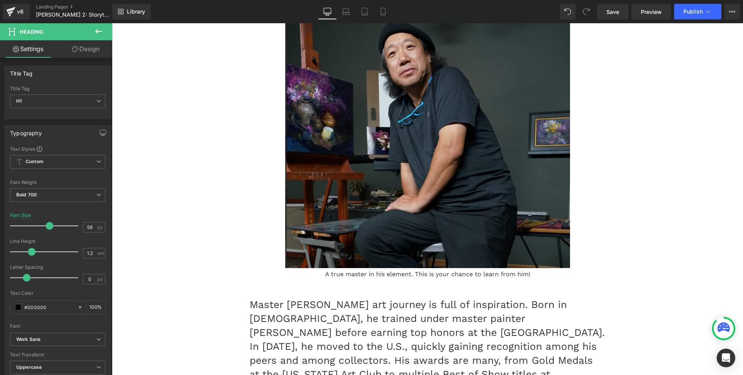
scroll to position [2362, 0]
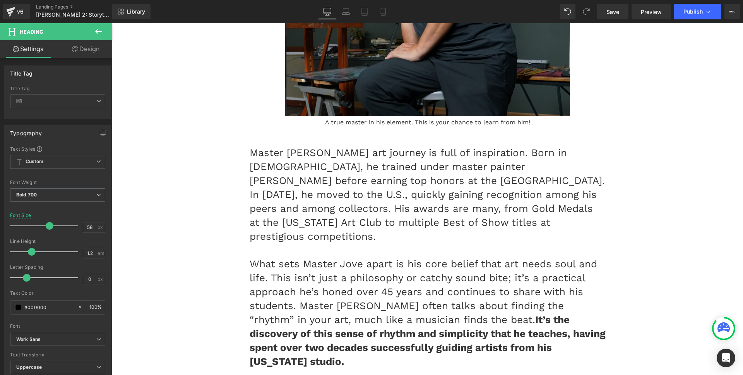
click at [389, 257] on p "What sets Master Jove apart is his core belief that art needs soul and life. Th…" at bounding box center [428, 312] width 356 height 111
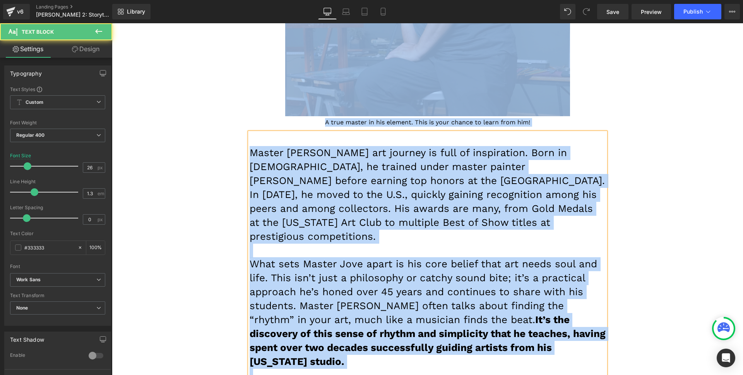
click at [389, 257] on p "What sets Master Jove apart is his core belief that art needs soul and life. Th…" at bounding box center [428, 312] width 356 height 111
paste div
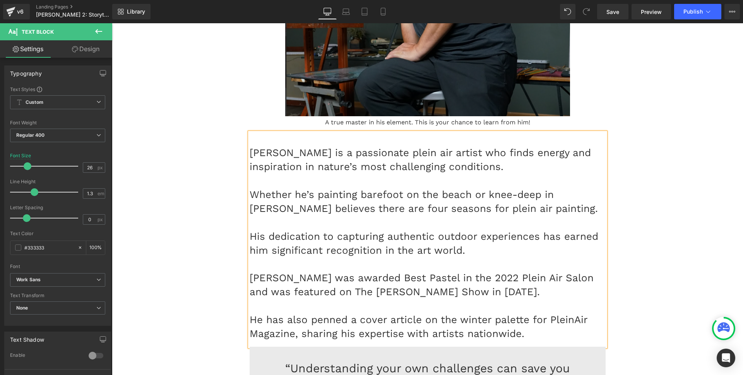
drag, startPoint x: 628, startPoint y: 211, endPoint x: 475, endPoint y: 233, distance: 154.1
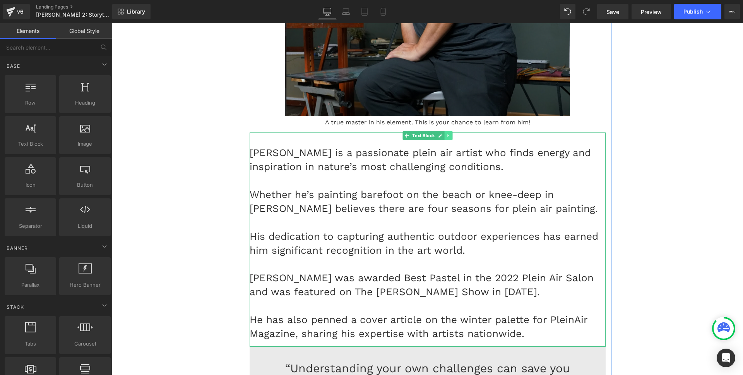
click at [446, 133] on icon at bounding box center [448, 135] width 4 height 5
click at [443, 134] on icon at bounding box center [445, 136] width 4 height 4
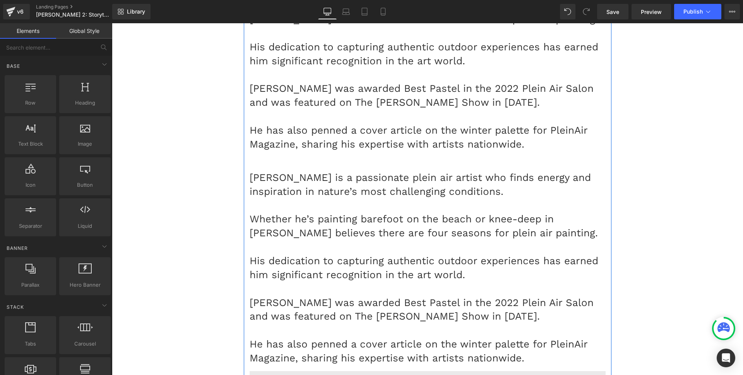
click at [410, 337] on p "He has also penned a cover article on the winter palette for PleinAir Magazine,…" at bounding box center [428, 351] width 356 height 28
click at [407, 254] on p "His dedication to capturing authentic outdoor experiences has earned him signif…" at bounding box center [428, 268] width 356 height 28
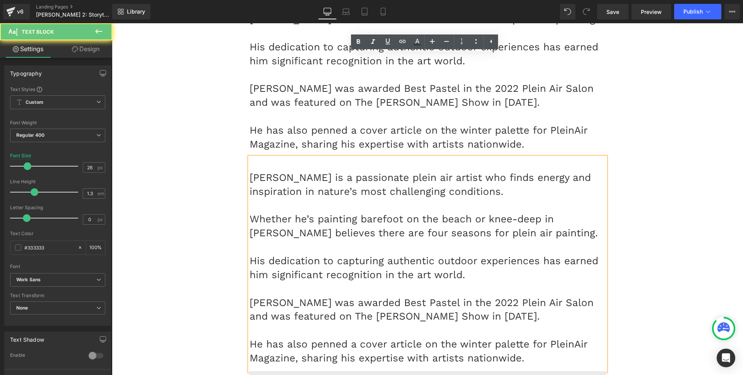
scroll to position [2602, 0]
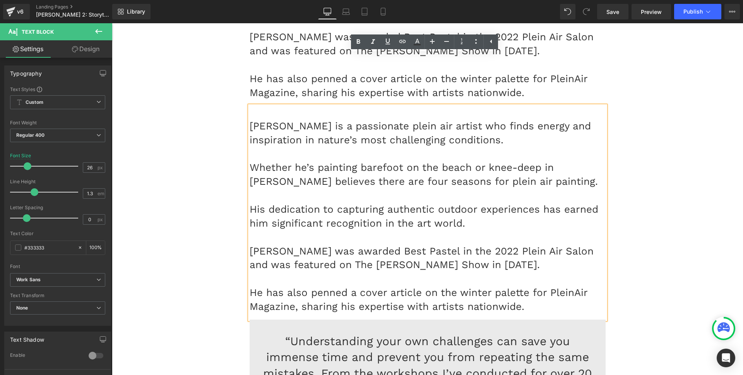
click at [407, 244] on p "[PERSON_NAME] was awarded Best Pastel in the 2022 Plein Air Salon and was featu…" at bounding box center [428, 258] width 356 height 28
click at [390, 161] on p "Whether he’s painting barefoot on the beach or knee-deep in [PERSON_NAME] belie…" at bounding box center [428, 175] width 356 height 28
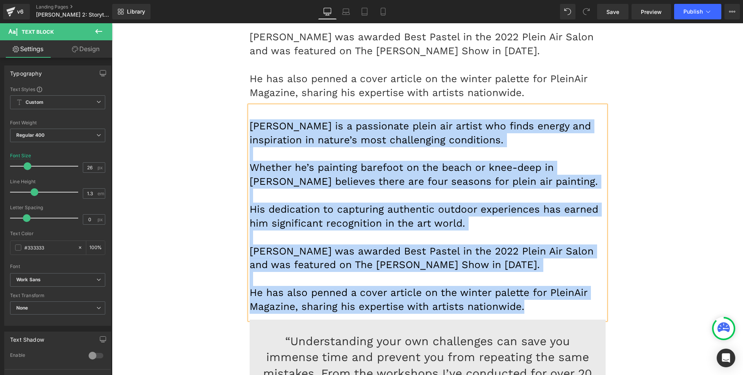
click at [390, 161] on p "Whether he’s painting barefoot on the beach or knee-deep in [PERSON_NAME] belie…" at bounding box center [428, 175] width 356 height 28
paste div
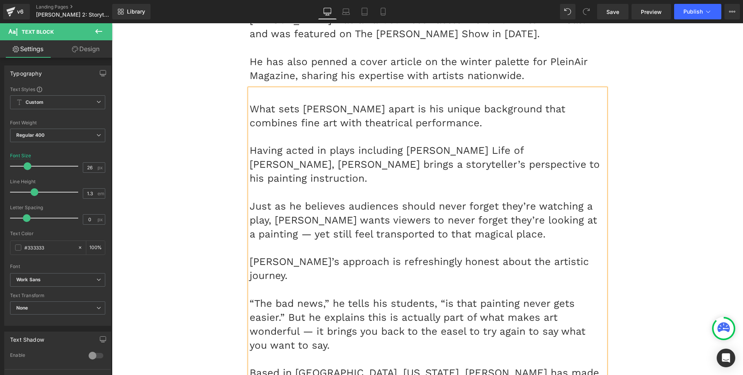
scroll to position [2745, 0]
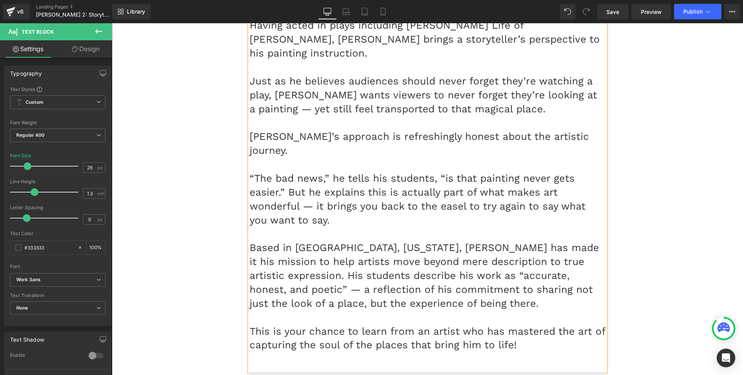
click at [320, 352] on p at bounding box center [428, 359] width 356 height 14
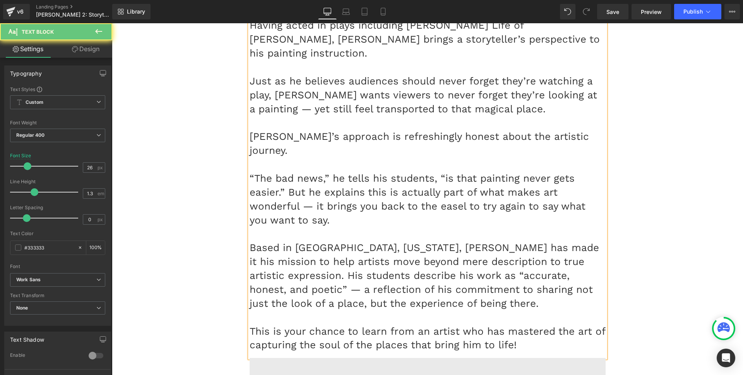
click at [320, 324] on p "This is your chance to learn from an artist who has mastered the art of capturi…" at bounding box center [428, 338] width 356 height 28
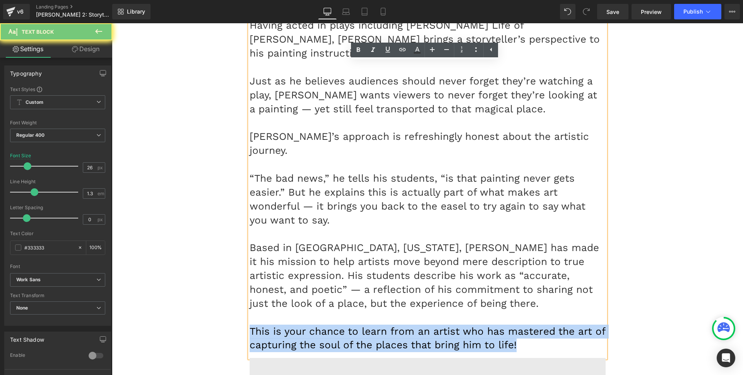
click at [320, 324] on p "This is your chance to learn from an artist who has mastered the art of capturi…" at bounding box center [428, 338] width 356 height 28
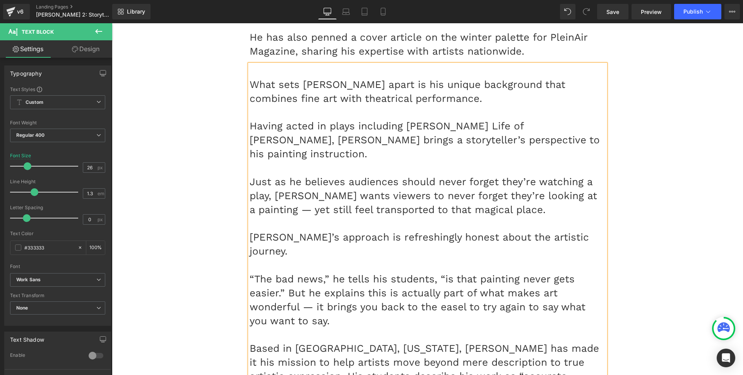
scroll to position [2612, 0]
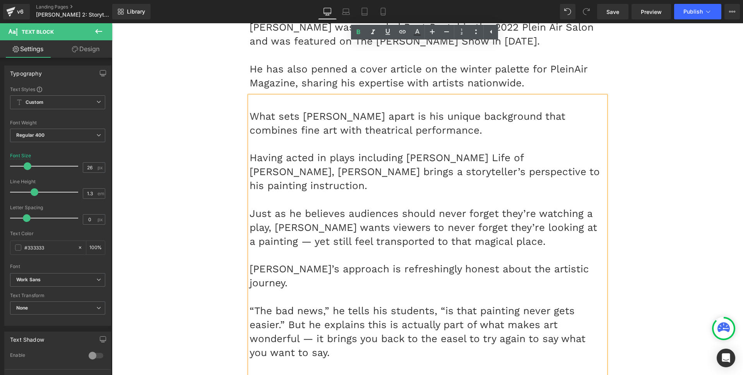
click at [310, 207] on p "Just as he believes audiences should never forget they’re watching a play, [PER…" at bounding box center [428, 228] width 356 height 42
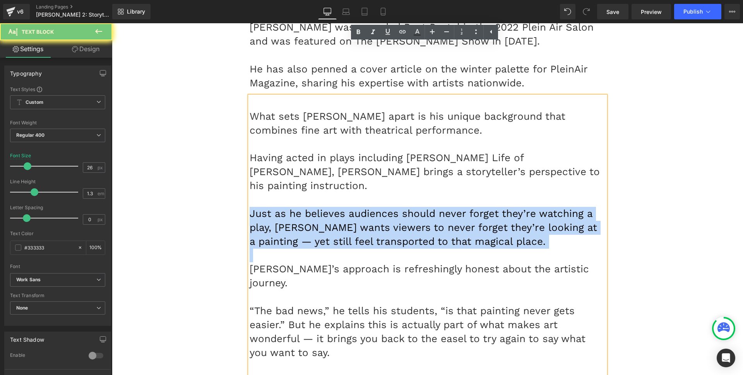
click at [310, 207] on p "Just as he believes audiences should never forget they’re watching a play, [PER…" at bounding box center [428, 228] width 356 height 42
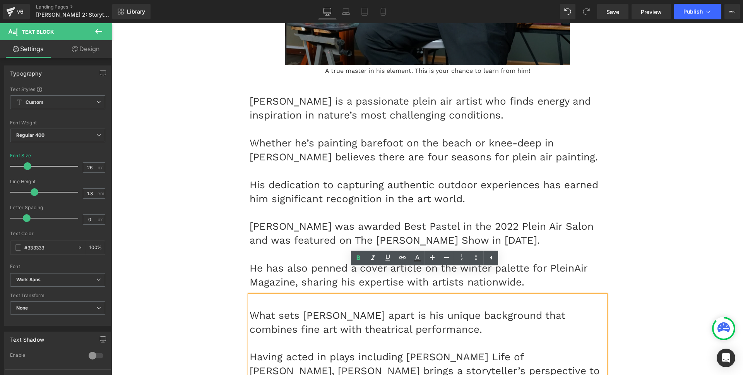
scroll to position [2384, 0]
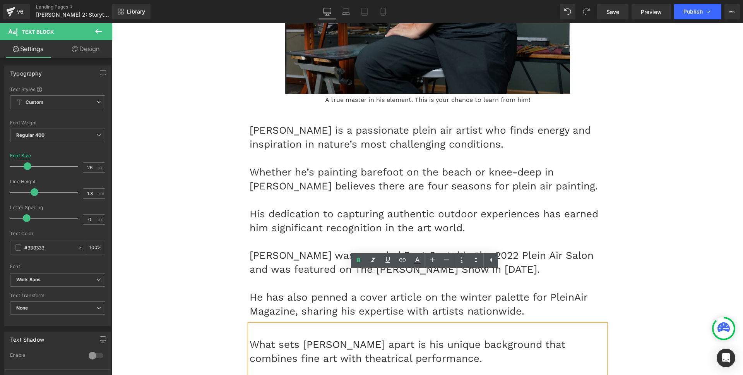
click at [308, 207] on p "His dedication to capturing authentic outdoor experiences has earned him signif…" at bounding box center [428, 221] width 356 height 28
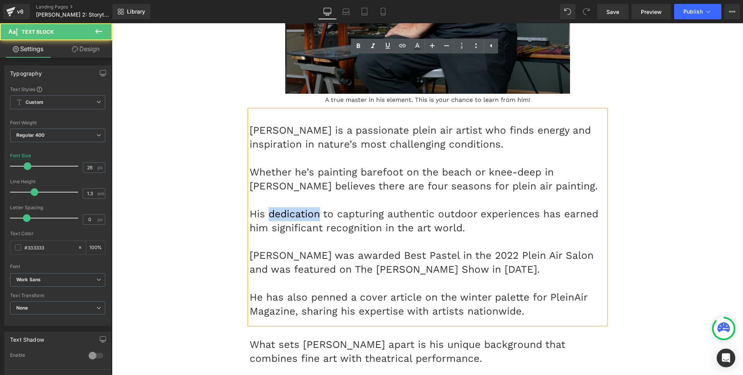
click at [308, 207] on p "His dedication to capturing authentic outdoor experiences has earned him signif…" at bounding box center [428, 221] width 356 height 28
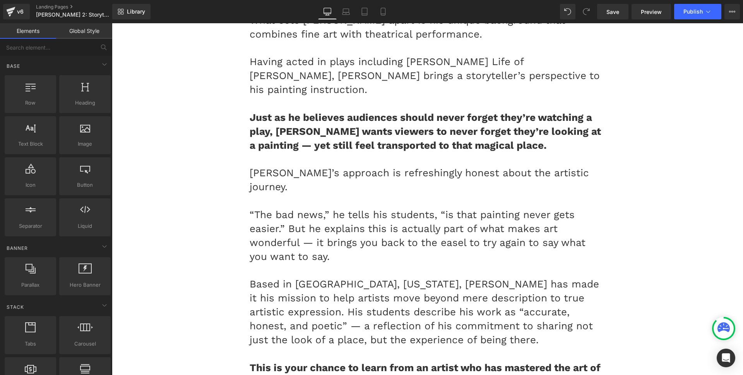
scroll to position [2769, 0]
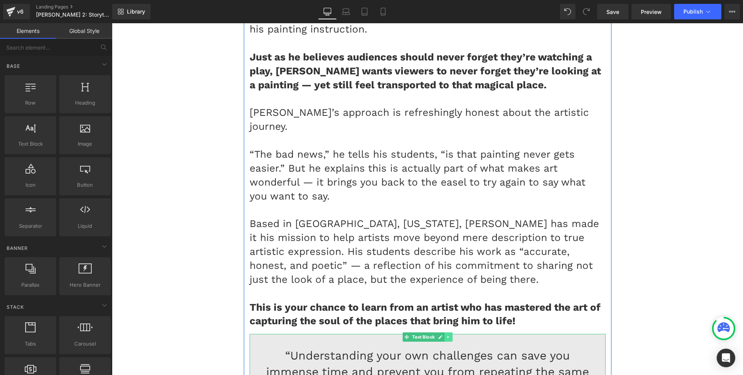
click at [446, 335] on icon at bounding box center [448, 337] width 4 height 5
click at [449, 332] on link at bounding box center [453, 336] width 8 height 9
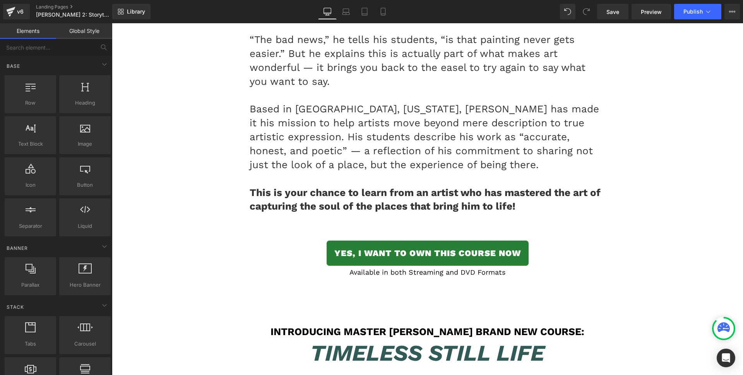
scroll to position [2911, 0]
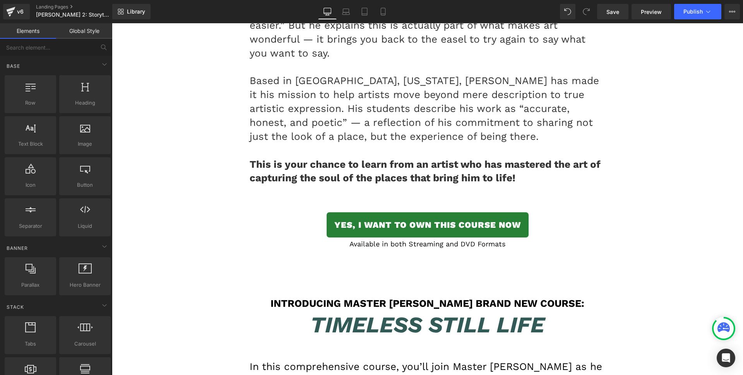
click at [346, 311] on icon "Timeless Still Life" at bounding box center [427, 324] width 234 height 26
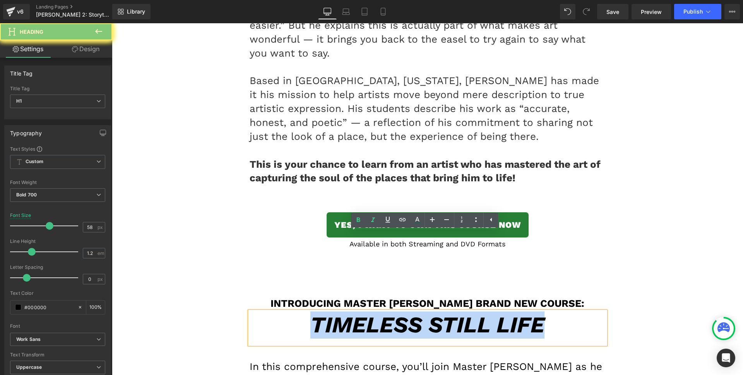
paste div
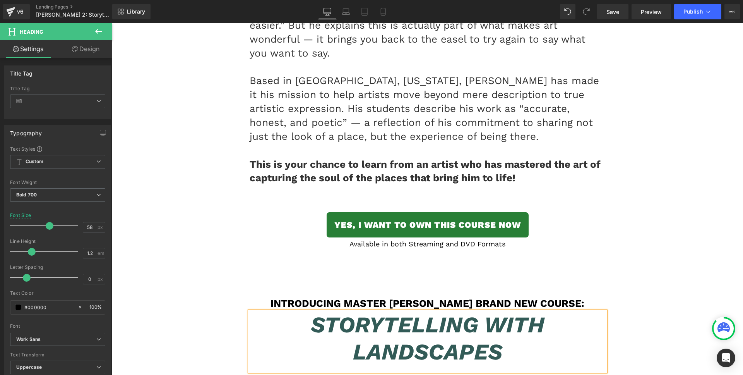
click at [410, 297] on div "Introducing Master [PERSON_NAME] Brand NEW Course: Heading" at bounding box center [428, 303] width 356 height 12
click at [410, 297] on h1 "Introducing Master [PERSON_NAME] Brand NEW Course:" at bounding box center [428, 303] width 356 height 12
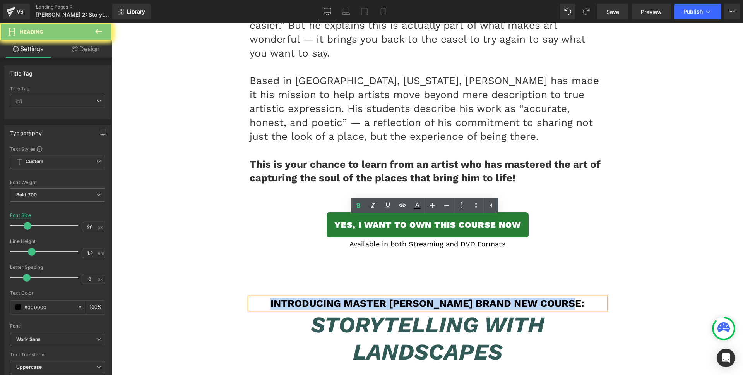
click at [410, 297] on h1 "Introducing Master [PERSON_NAME] Brand NEW Course:" at bounding box center [428, 303] width 356 height 12
paste div
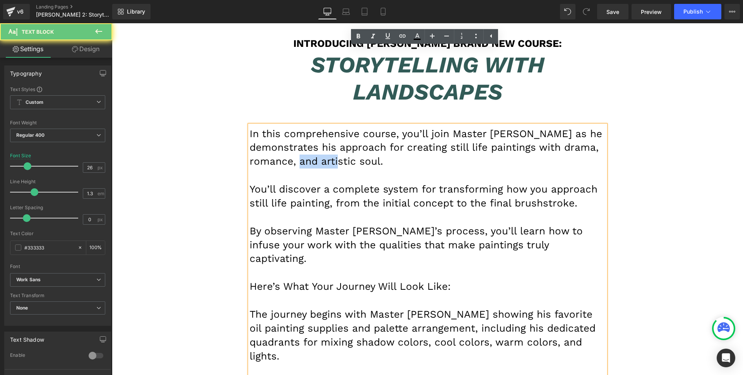
scroll to position [3170, 0]
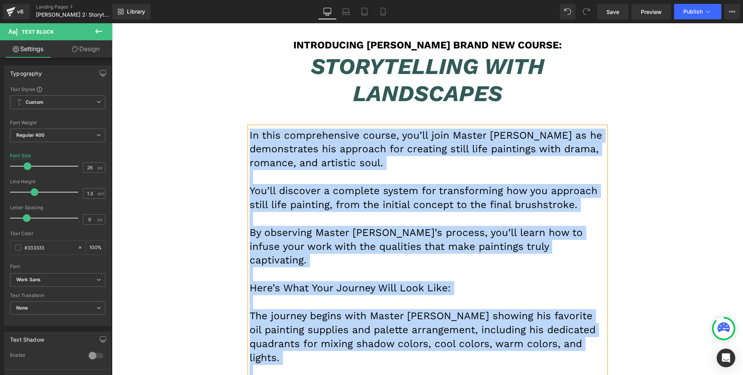
paste div
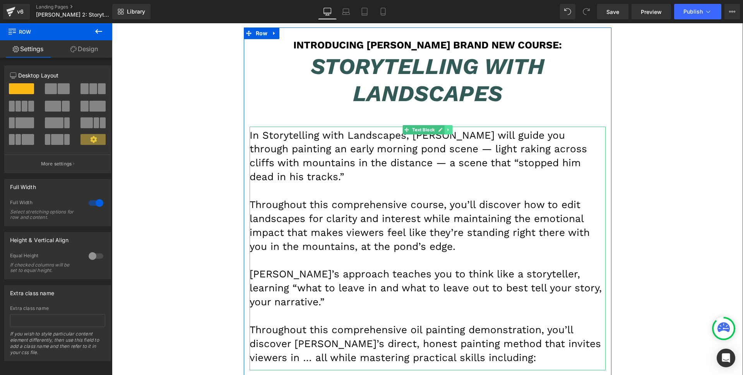
click at [447, 127] on icon at bounding box center [448, 129] width 4 height 5
click at [443, 127] on icon at bounding box center [445, 129] width 4 height 4
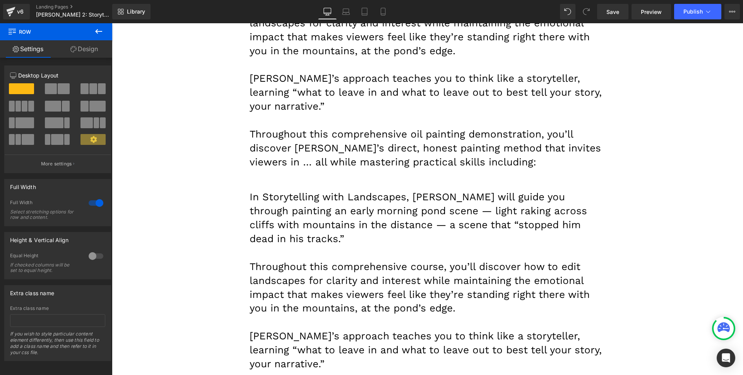
scroll to position [3406, 0]
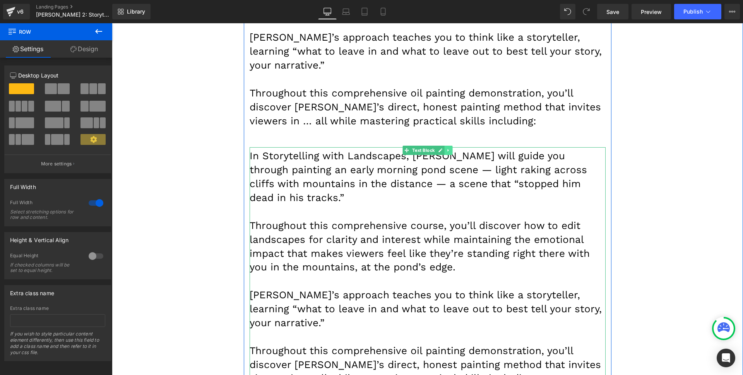
click at [446, 148] on icon at bounding box center [448, 150] width 4 height 5
click at [441, 146] on link at bounding box center [445, 150] width 8 height 9
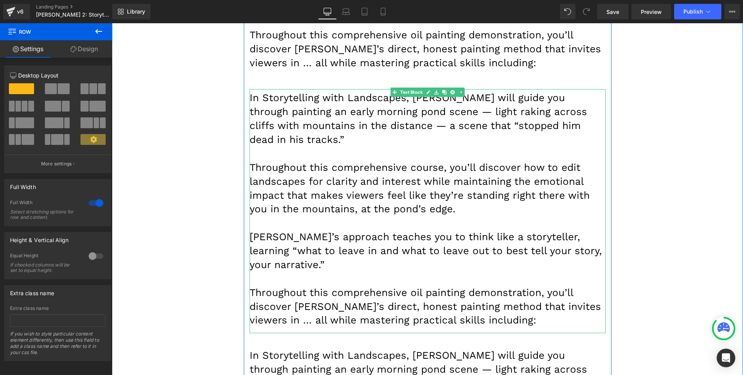
click at [394, 231] on font "[PERSON_NAME]’s approach teaches you to think like a storyteller, learning “wha…" at bounding box center [426, 250] width 352 height 39
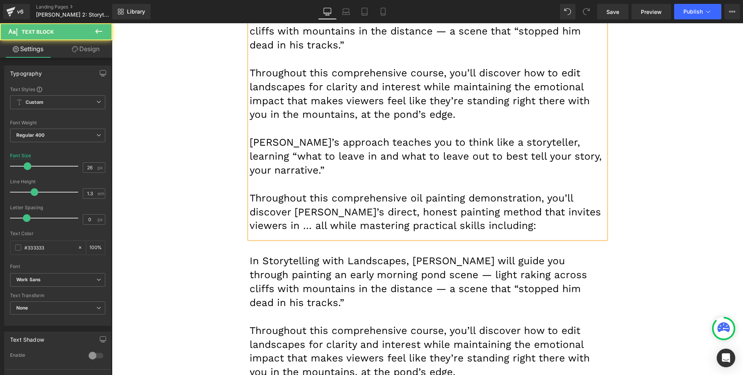
scroll to position [3504, 0]
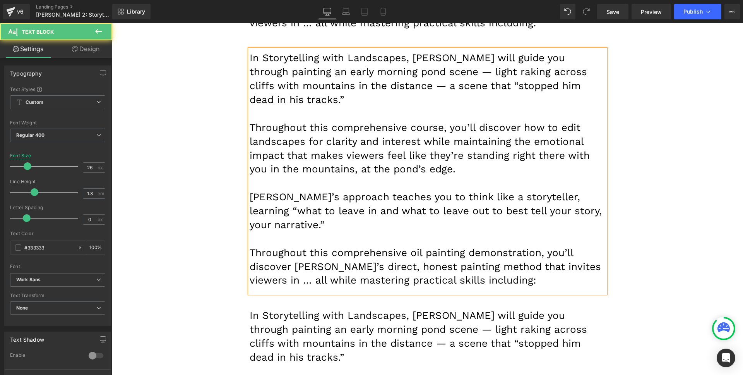
click at [353, 191] on font "[PERSON_NAME]’s approach teaches you to think like a storyteller, learning “wha…" at bounding box center [426, 210] width 352 height 39
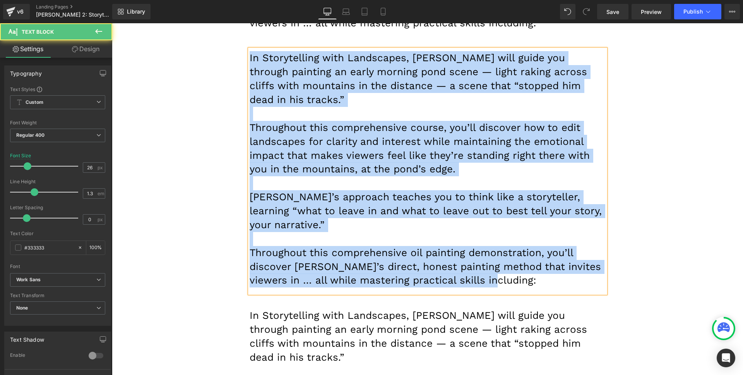
paste div
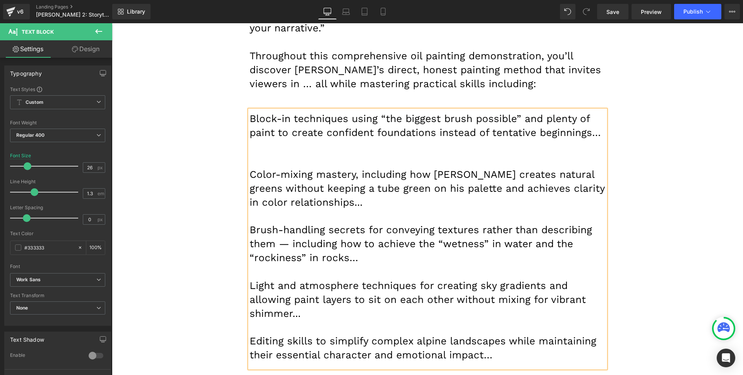
scroll to position [3263, 0]
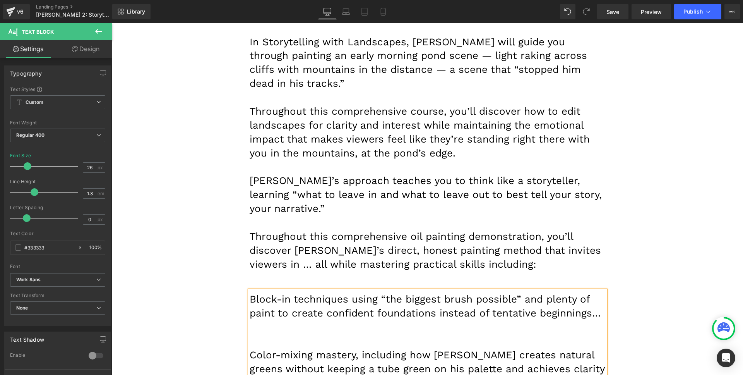
click at [388, 293] on font "Block-in techniques using “the biggest brush possible” and plenty of paint to c…" at bounding box center [426, 306] width 352 height 26
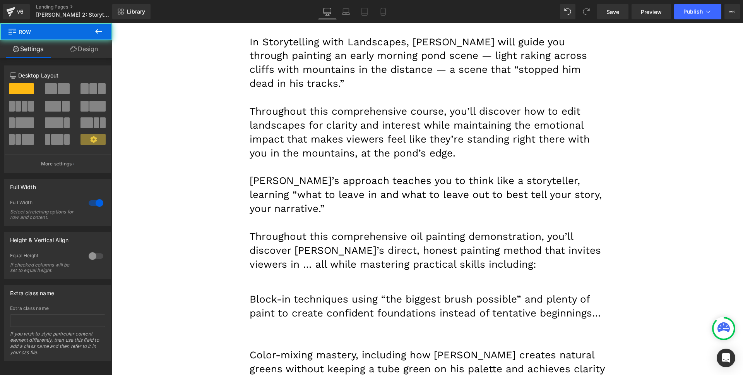
click at [548, 320] on p at bounding box center [428, 327] width 356 height 14
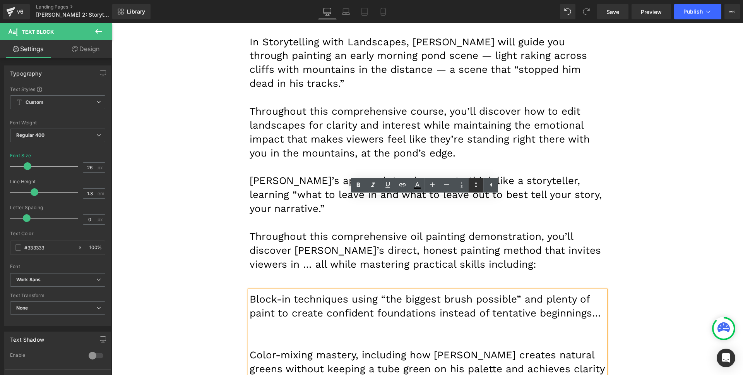
click at [480, 187] on icon at bounding box center [476, 184] width 9 height 9
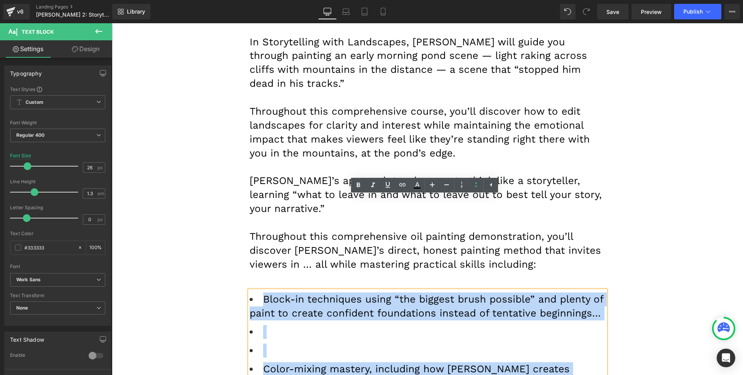
click at [301, 343] on li at bounding box center [428, 350] width 356 height 14
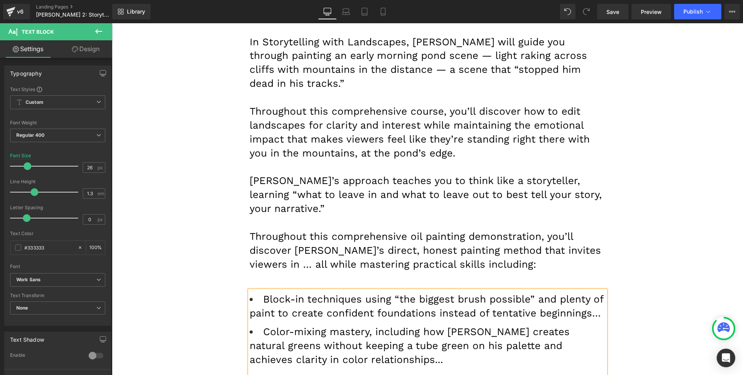
click at [273, 371] on li at bounding box center [428, 378] width 356 height 14
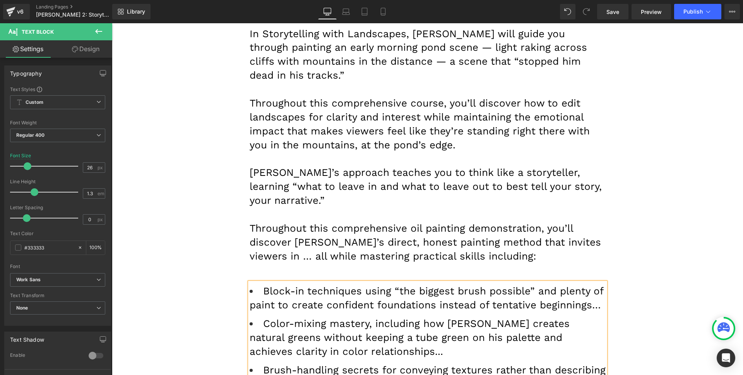
scroll to position [3275, 0]
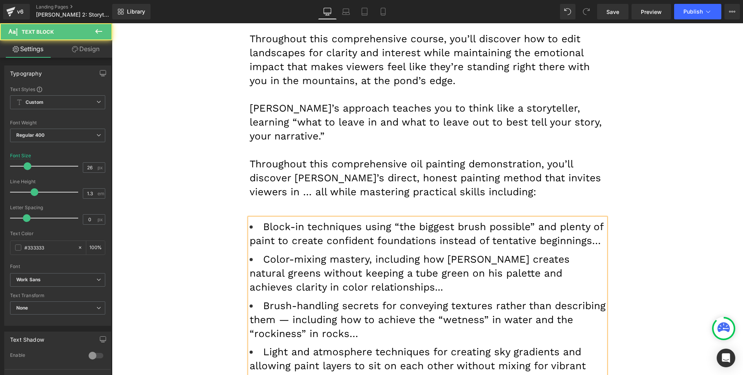
scroll to position [3343, 0]
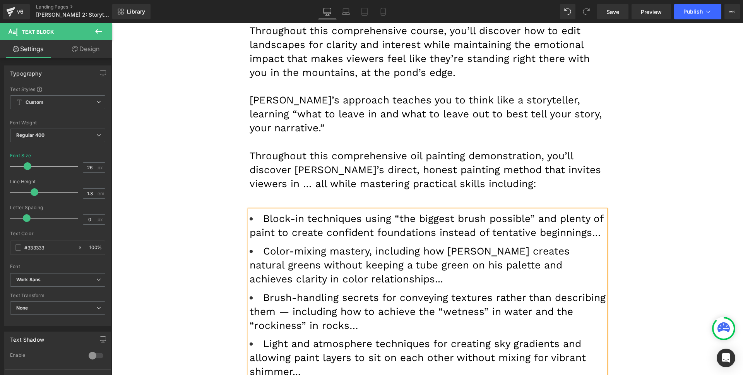
click at [597, 212] on li "Block-in techniques using “the biggest brush possible” and plenty of paint to c…" at bounding box center [428, 226] width 356 height 28
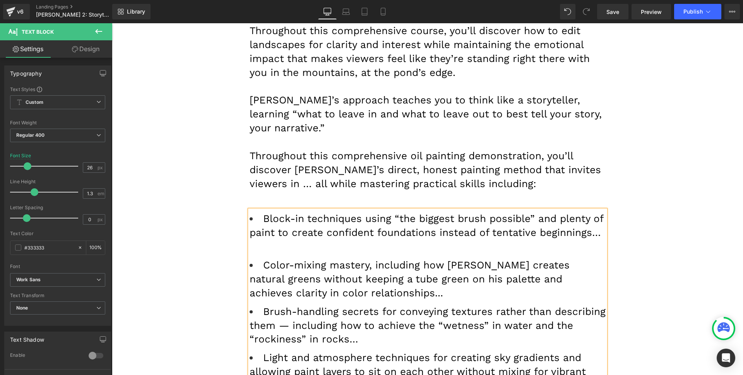
click at [357, 258] on li "Color-mixing mastery, including how [PERSON_NAME] creates natural greens withou…" at bounding box center [428, 279] width 356 height 42
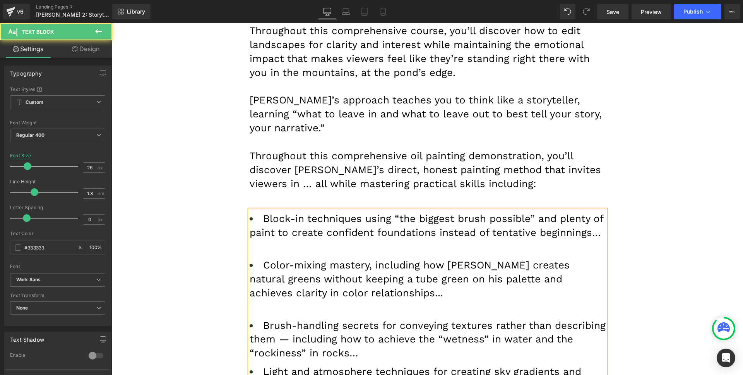
click at [354, 319] on li "Brush-handling secrets for conveying textures rather than describing them — inc…" at bounding box center [428, 340] width 356 height 42
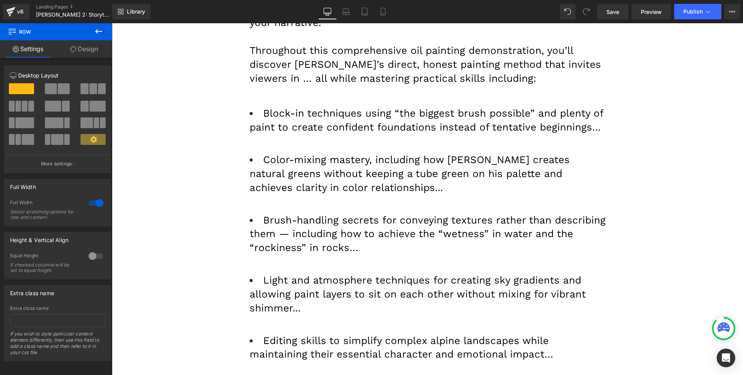
scroll to position [3501, 0]
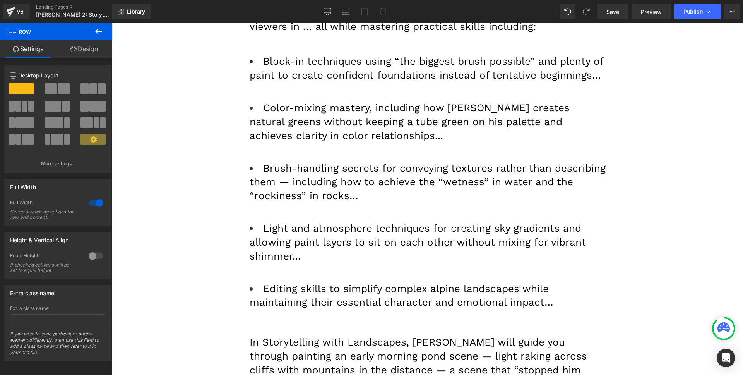
click at [304, 335] on p "In Storytelling with Landscapes, [PERSON_NAME] will guide you through painting …" at bounding box center [428, 363] width 356 height 56
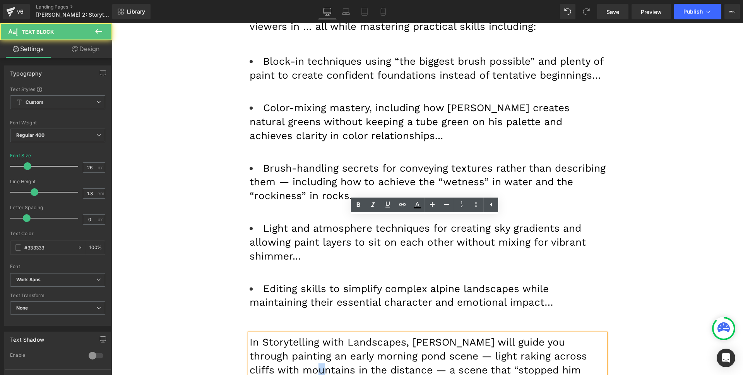
click at [303, 336] on font "In Storytelling with Landscapes, [PERSON_NAME] will guide you through painting …" at bounding box center [419, 362] width 338 height 53
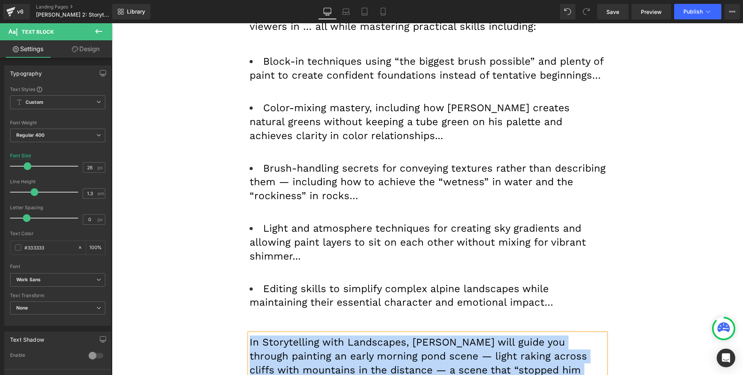
paste div
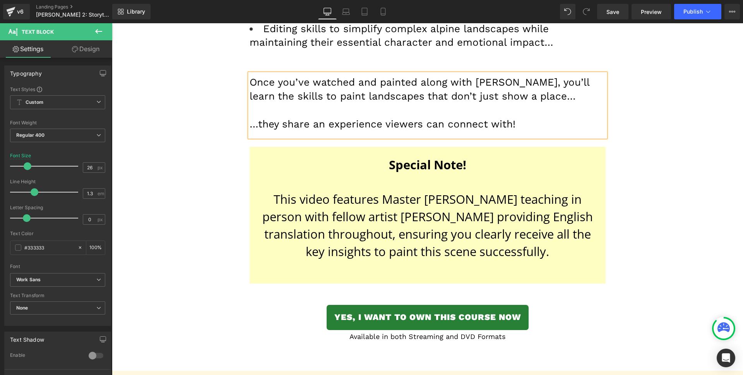
scroll to position [3759, 0]
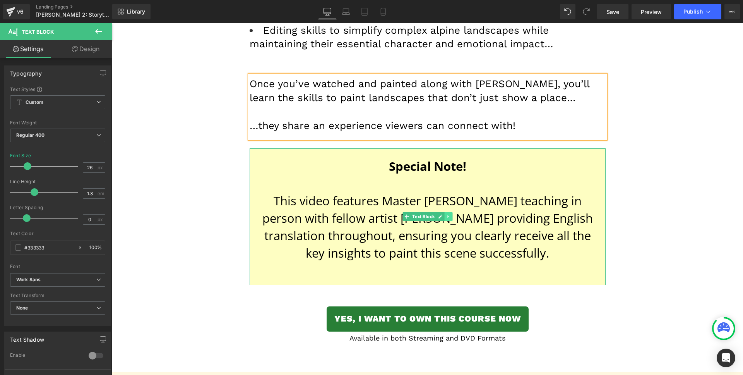
click at [444, 212] on link at bounding box center [448, 216] width 8 height 9
click at [450, 214] on icon at bounding box center [452, 216] width 4 height 4
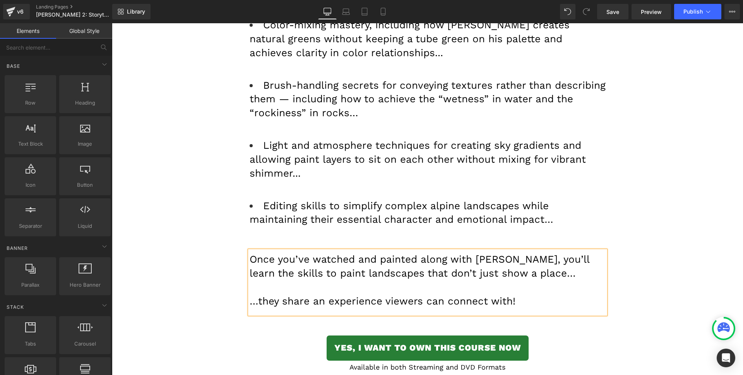
scroll to position [3667, 0]
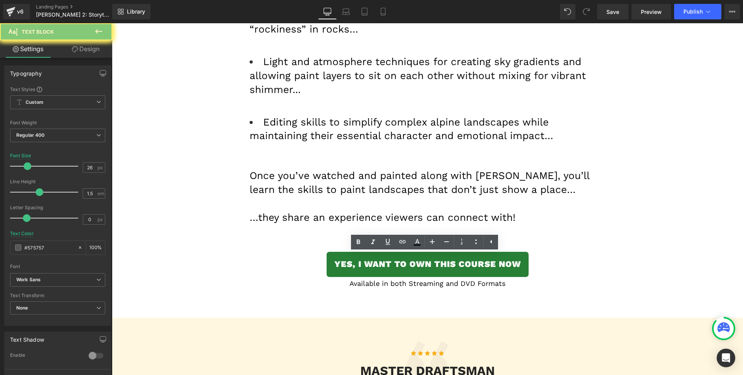
paste div
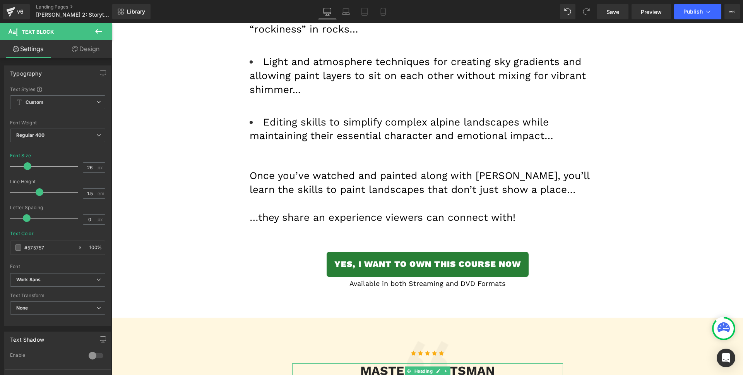
click at [376, 363] on h3 "MASTER DRAFTSMAN" at bounding box center [427, 370] width 271 height 15
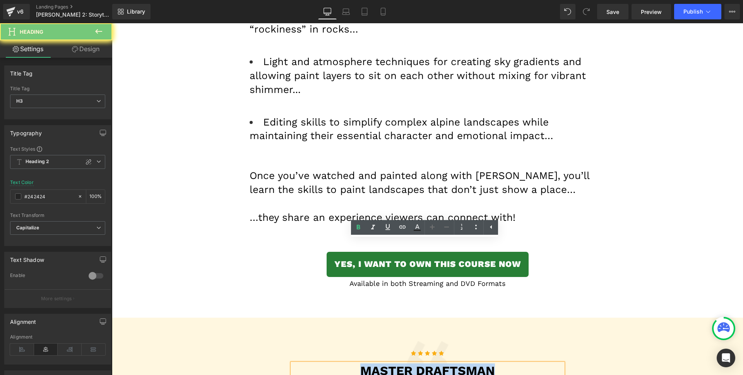
click at [376, 363] on h3 "MASTER DRAFTSMAN" at bounding box center [427, 370] width 271 height 15
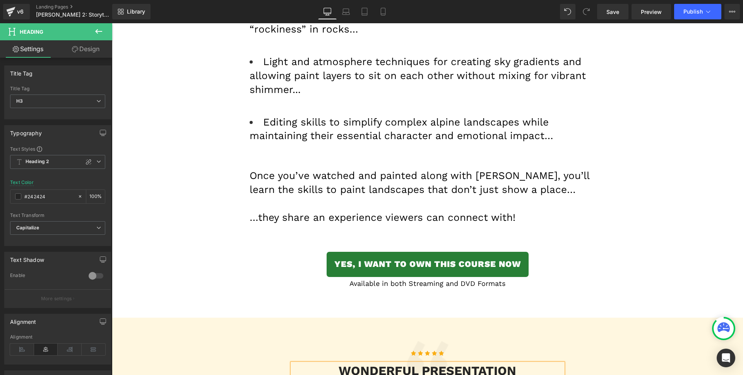
scroll to position [3738, 0]
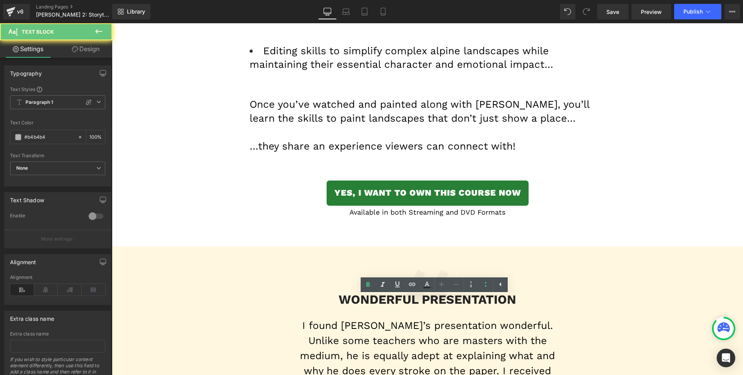
paste div
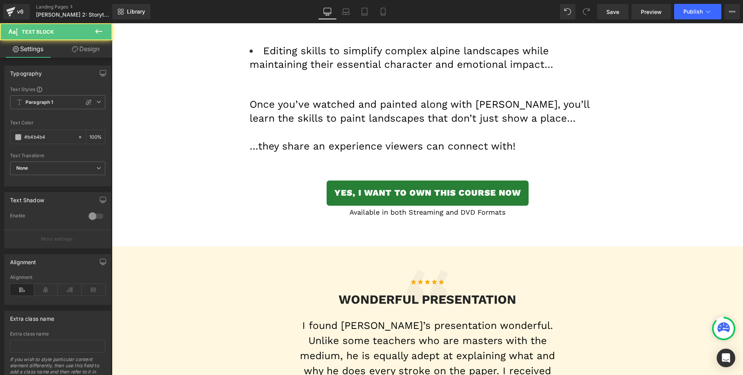
drag, startPoint x: 393, startPoint y: 309, endPoint x: 386, endPoint y: 307, distance: 6.8
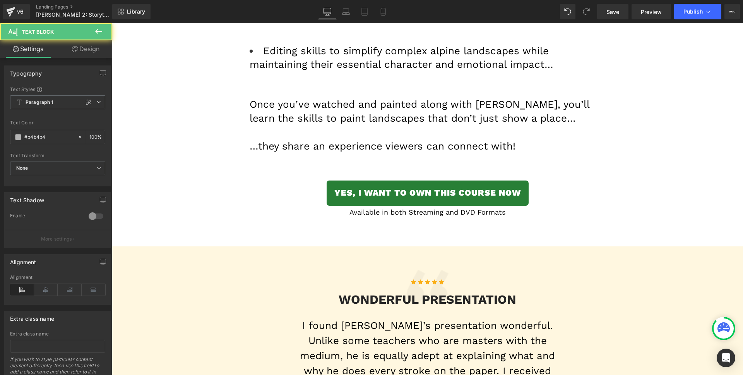
drag, startPoint x: 443, startPoint y: 318, endPoint x: 537, endPoint y: 321, distance: 94.1
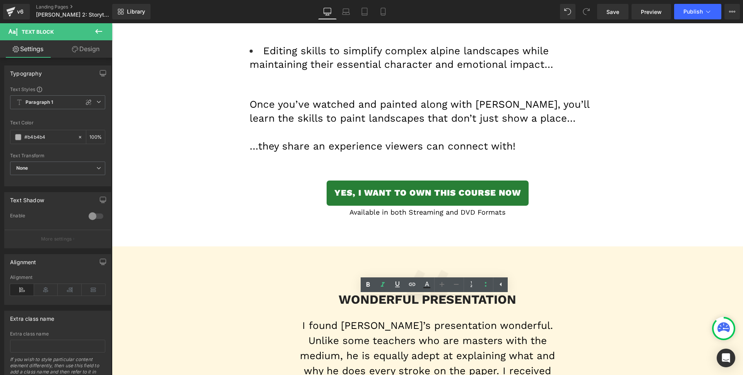
click at [576, 305] on div "Icon Icon Icon Icon Icon Icon List Hoz WONDERFUL PRESENTATION Heading Text Bloc…" at bounding box center [427, 362] width 589 height 186
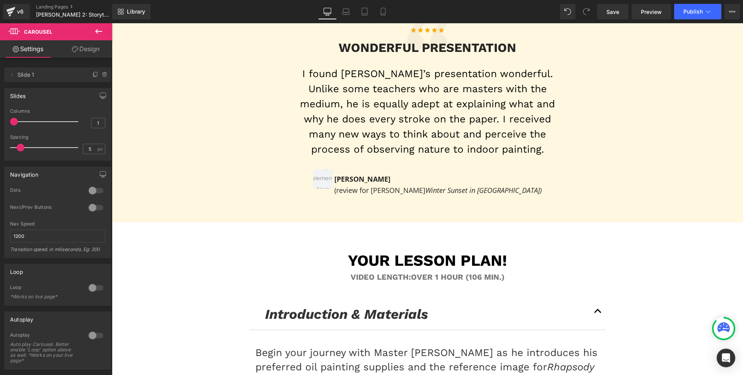
scroll to position [3943, 0]
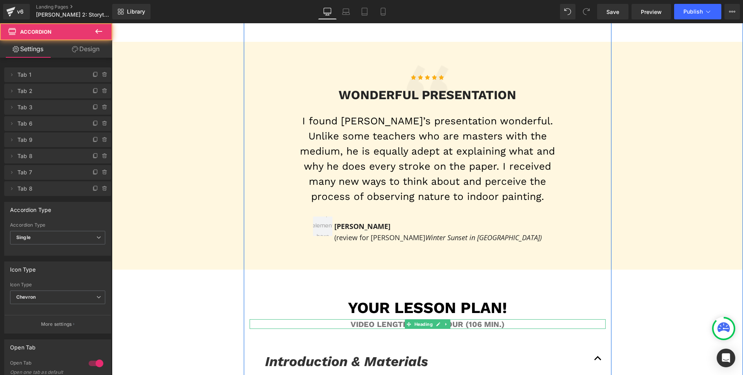
click at [463, 319] on h1 "Video length:Over 1 Hour (106 min.)" at bounding box center [428, 323] width 356 height 9
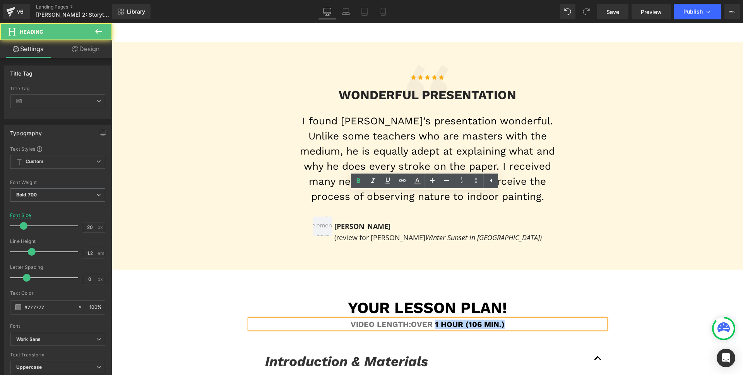
drag, startPoint x: 512, startPoint y: 201, endPoint x: 525, endPoint y: 201, distance: 13.2
click at [525, 319] on h1 "Video length:Over 1 Hour (106 min.)" at bounding box center [428, 323] width 356 height 9
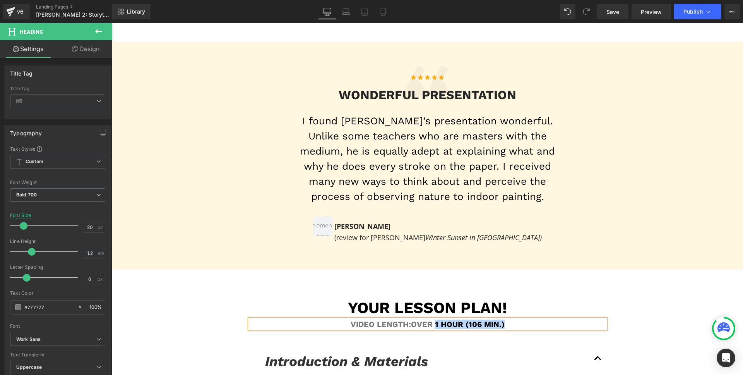
paste div
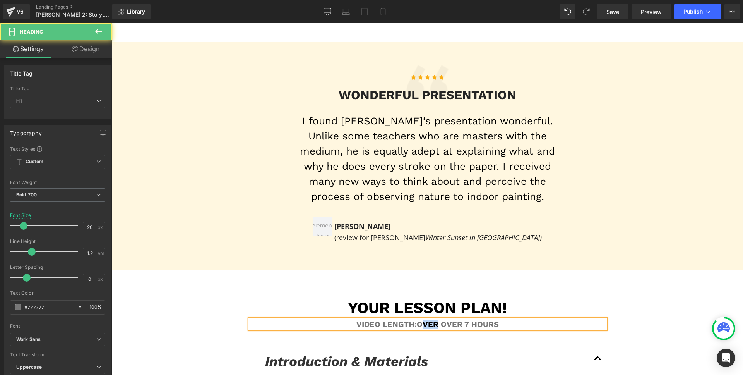
drag, startPoint x: 417, startPoint y: 197, endPoint x: 434, endPoint y: 198, distance: 16.7
click at [434, 319] on h1 "Video length:Over Over 7 Hours" at bounding box center [428, 323] width 356 height 9
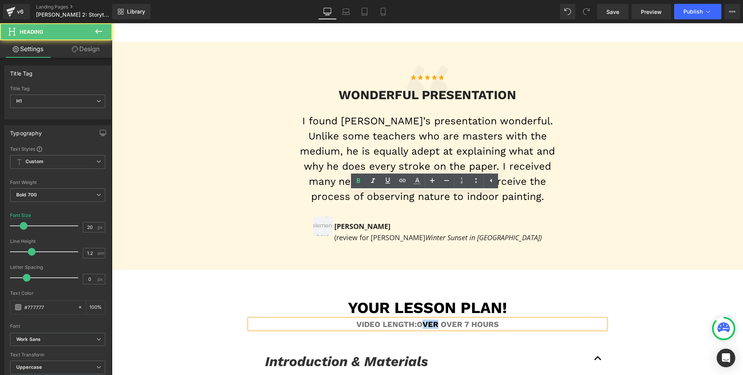
click at [439, 319] on h1 "Video length:Over Over 7 Hours" at bounding box center [428, 323] width 356 height 9
drag, startPoint x: 439, startPoint y: 198, endPoint x: 424, endPoint y: 198, distance: 15.1
click at [424, 319] on h1 "Video length:Over Over 7 Hours" at bounding box center [428, 323] width 356 height 9
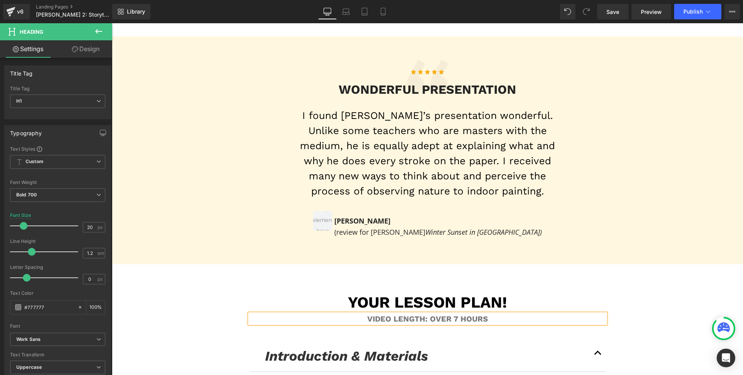
scroll to position [3956, 0]
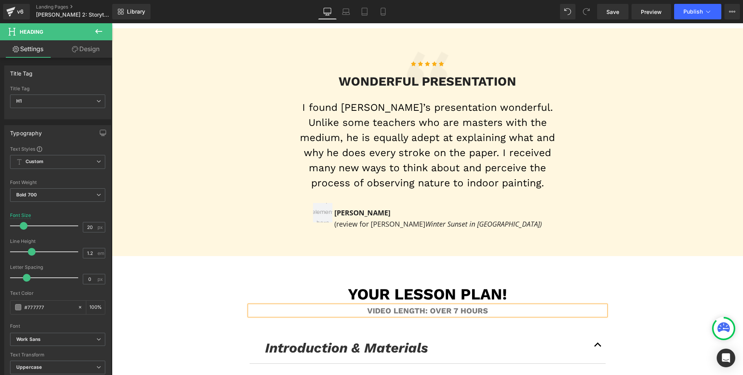
click at [327, 340] on icon "Introduction & Materials" at bounding box center [346, 348] width 163 height 16
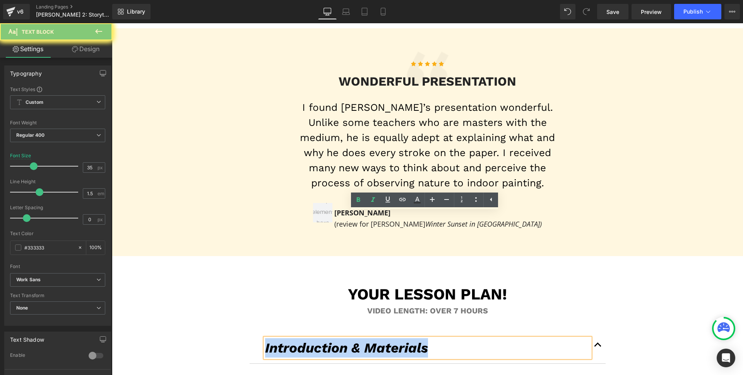
click at [327, 340] on icon "Introduction & Materials" at bounding box center [346, 348] width 163 height 16
paste div
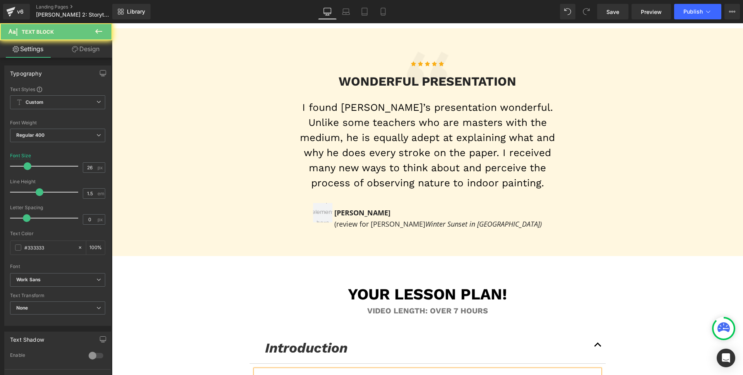
paste div
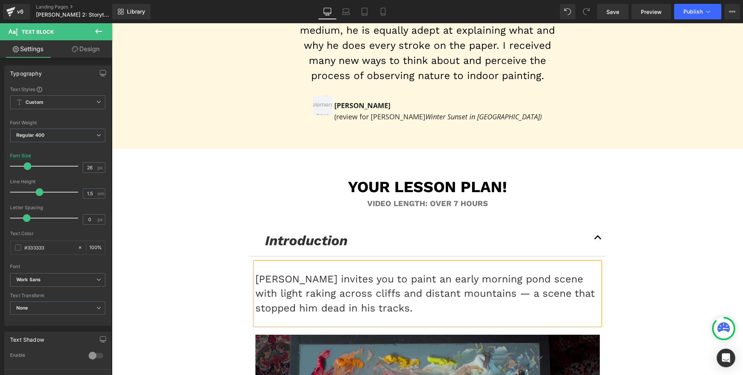
scroll to position [4222, 0]
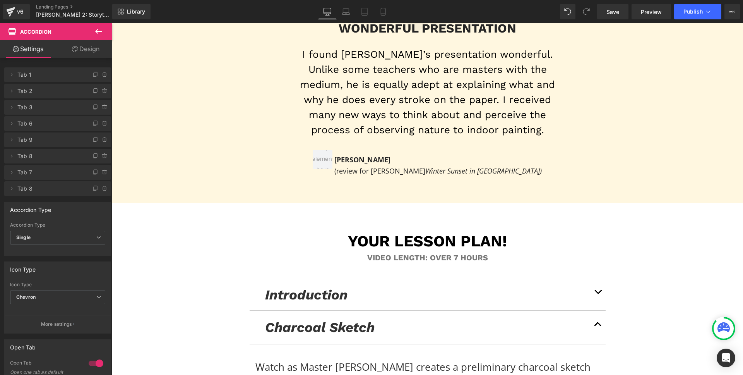
scroll to position [4085, 0]
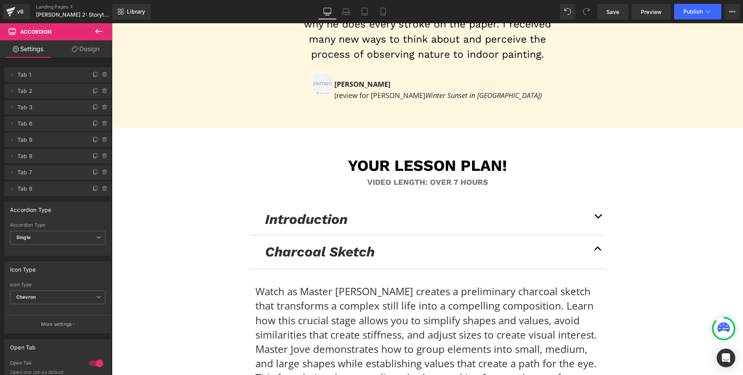
click at [296, 244] on icon "Charcoal Sketch" at bounding box center [320, 252] width 110 height 16
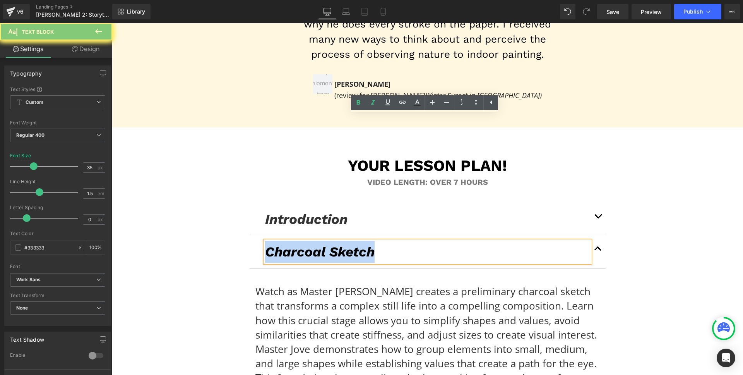
click at [296, 244] on icon "Charcoal Sketch" at bounding box center [320, 252] width 110 height 16
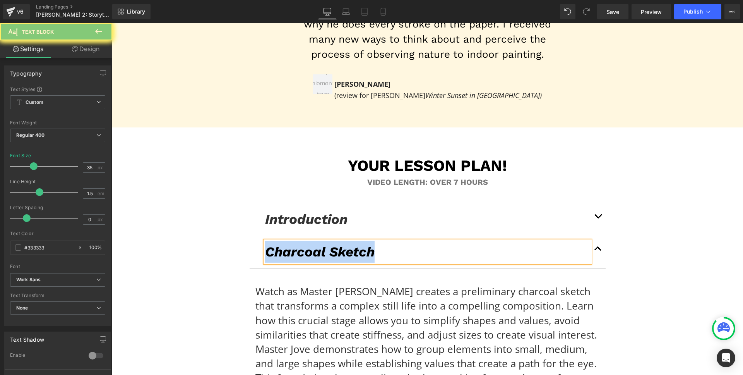
paste div
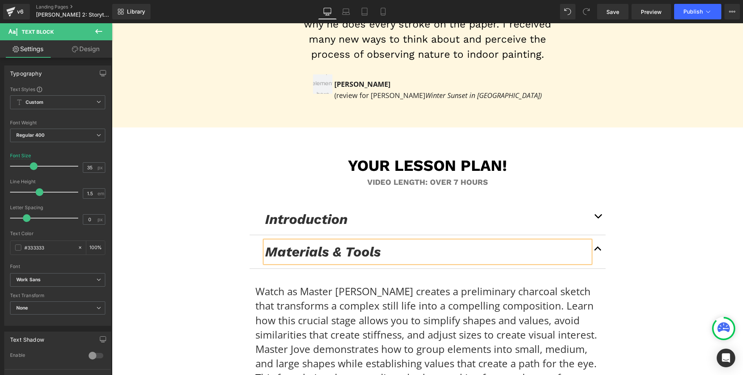
click at [350, 284] on p "Watch as Master [PERSON_NAME] creates a preliminary charcoal sketch that transf…" at bounding box center [428, 349] width 345 height 130
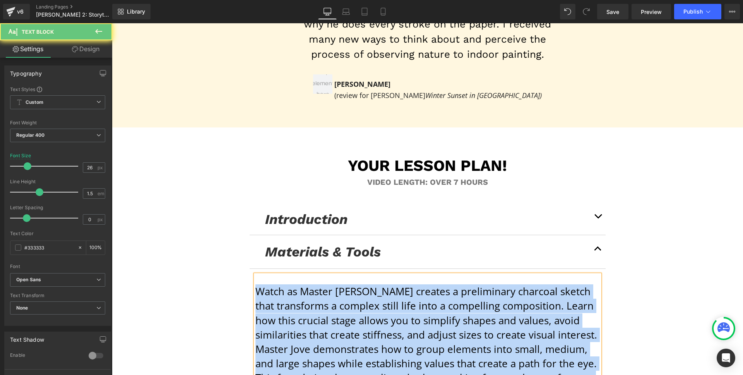
paste div
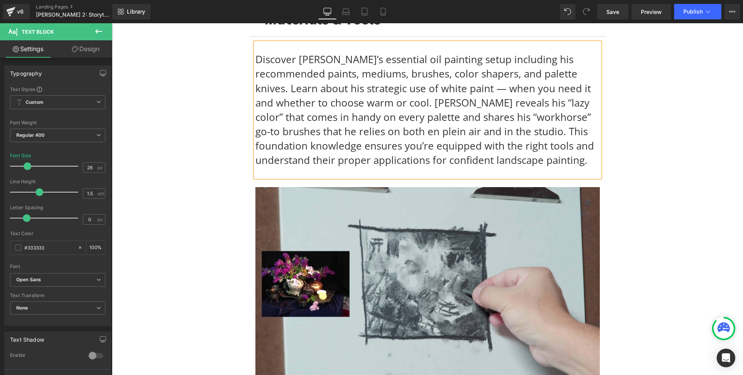
scroll to position [4352, 0]
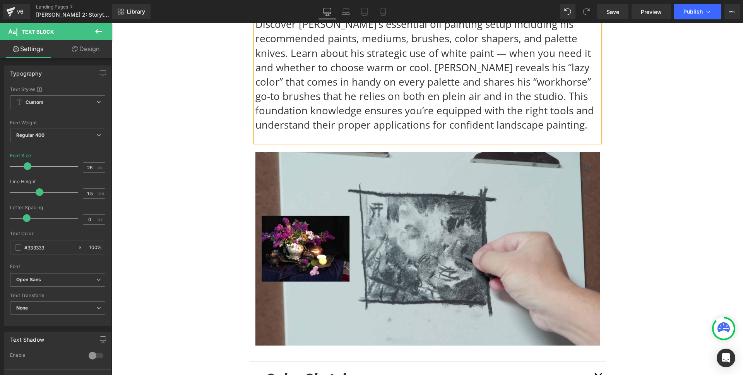
click at [286, 370] on icon "Color Sketch" at bounding box center [308, 378] width 84 height 16
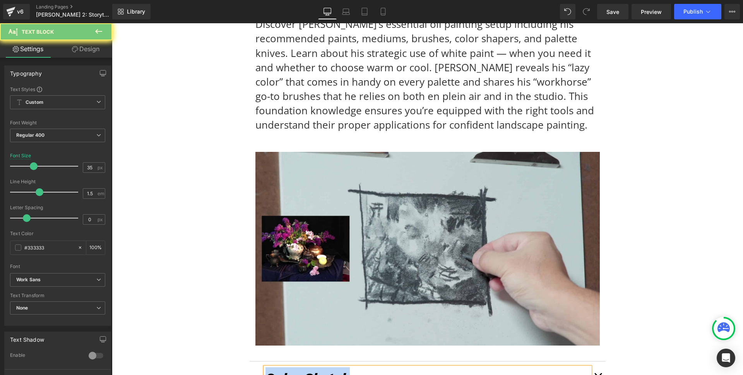
paste div
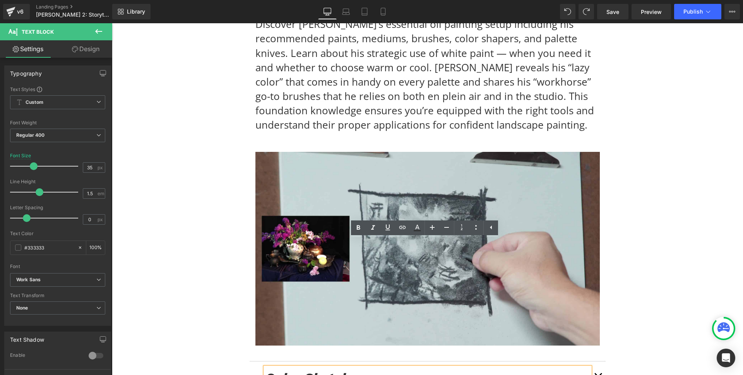
click at [270, 370] on icon "Color Sketch" at bounding box center [308, 378] width 84 height 16
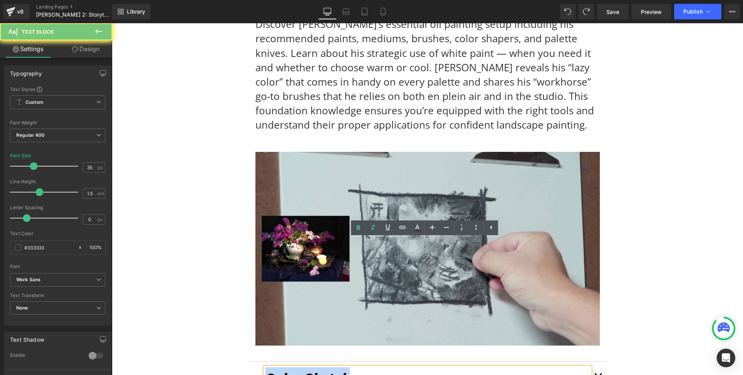
click at [270, 370] on icon "Color Sketch" at bounding box center [308, 378] width 84 height 16
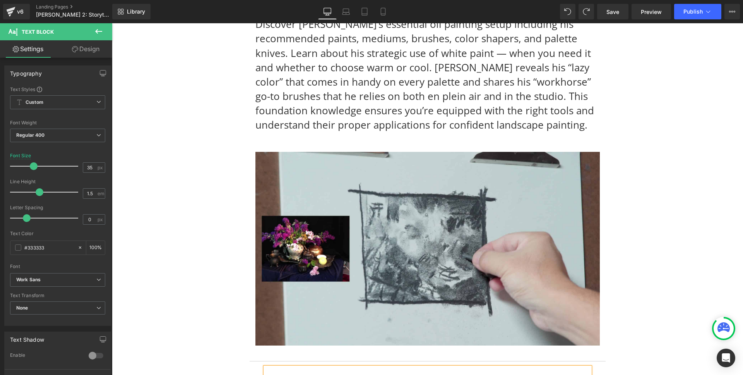
click at [596, 361] on button "button" at bounding box center [597, 377] width 15 height 33
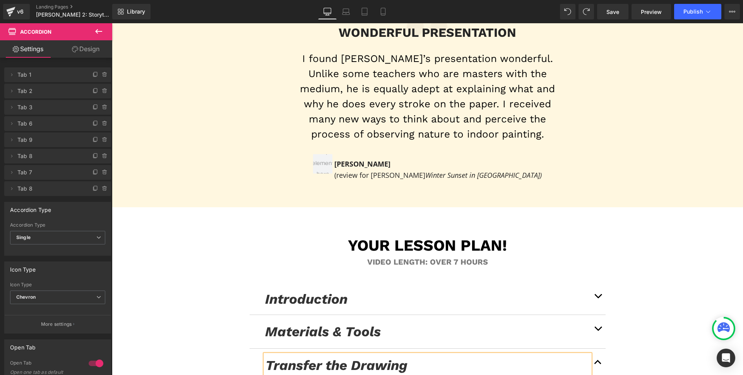
scroll to position [3992, 0]
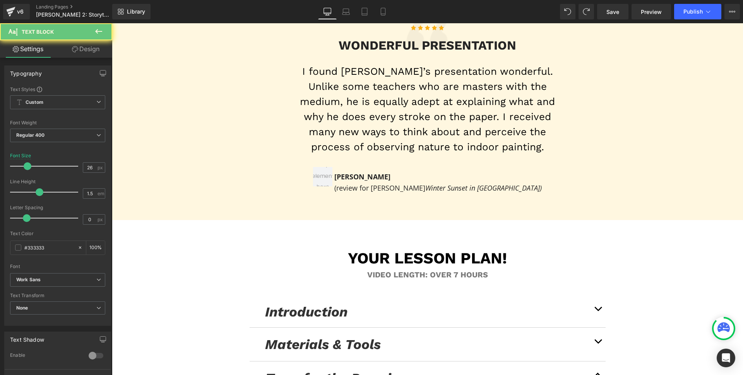
paste div
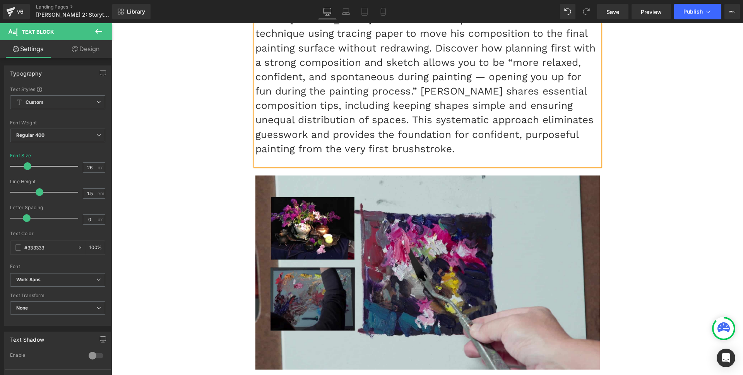
scroll to position [4414, 0]
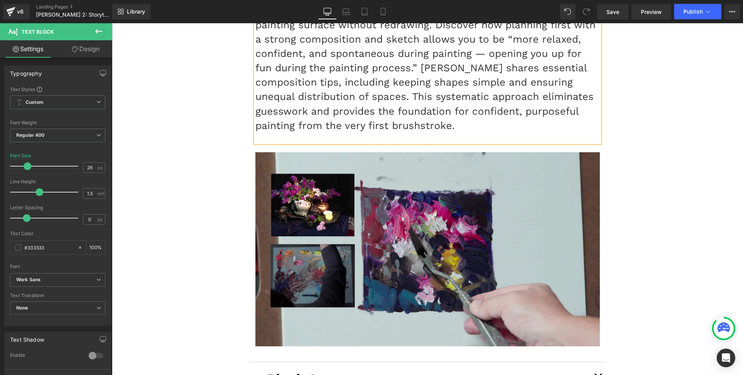
click at [293, 371] on icon "Block-In" at bounding box center [294, 379] width 56 height 16
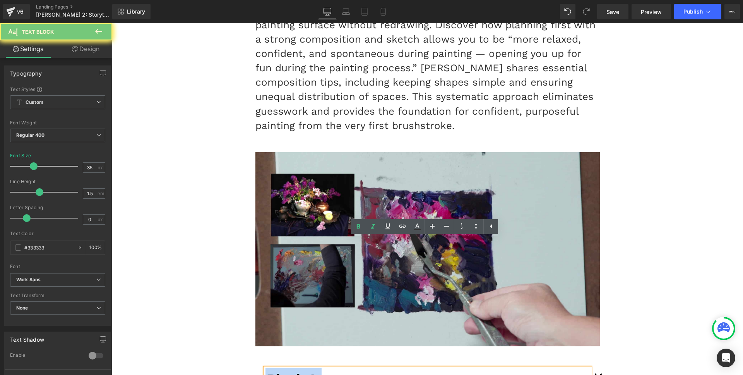
click at [293, 371] on icon "Block-In" at bounding box center [294, 379] width 56 height 16
paste div
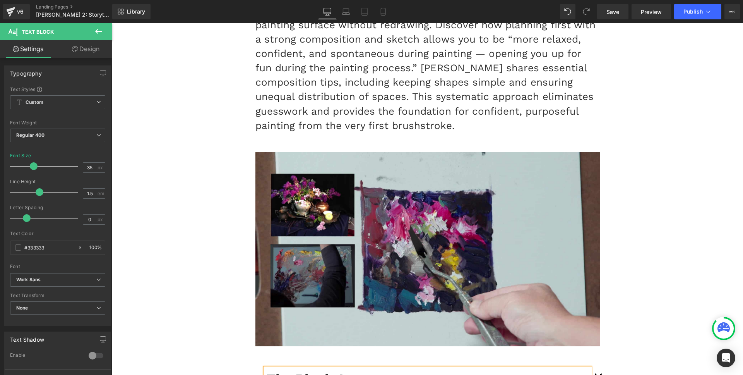
click at [598, 362] on button "button" at bounding box center [597, 378] width 15 height 33
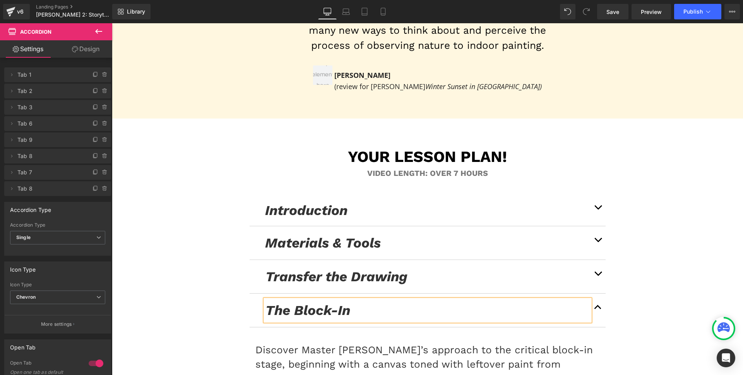
scroll to position [4186, 0]
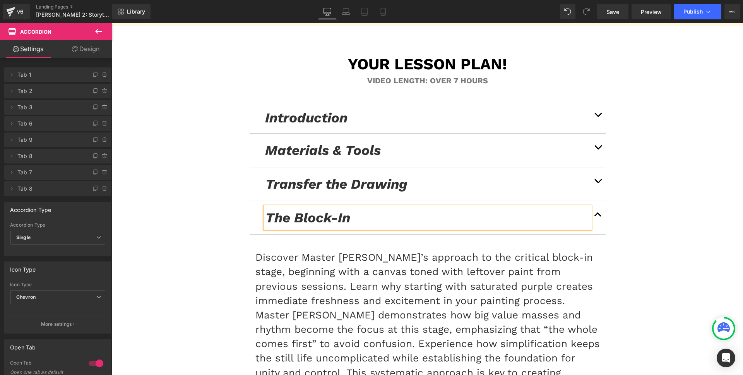
click at [372, 250] on p "Discover Master [PERSON_NAME]’s approach to the critical block-in stage, beginn…" at bounding box center [428, 329] width 345 height 158
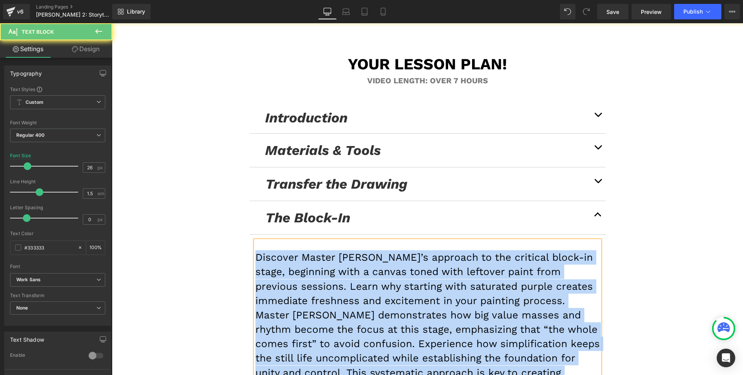
paste div
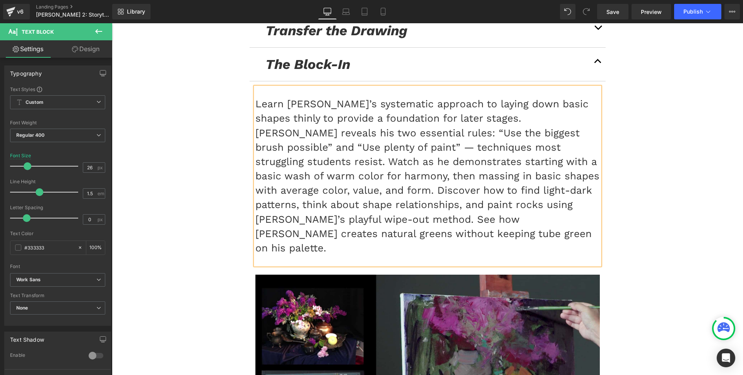
scroll to position [4452, 0]
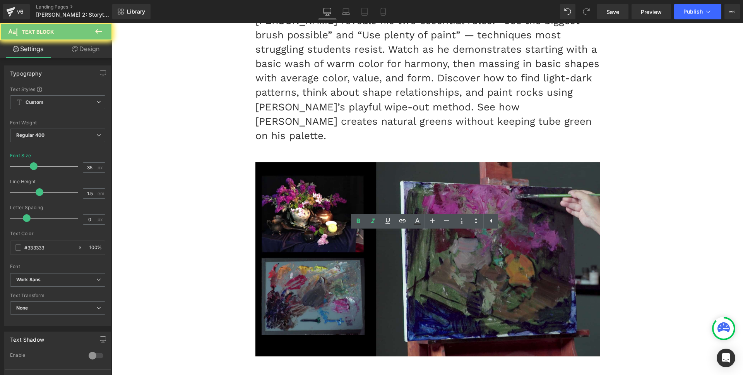
paste div
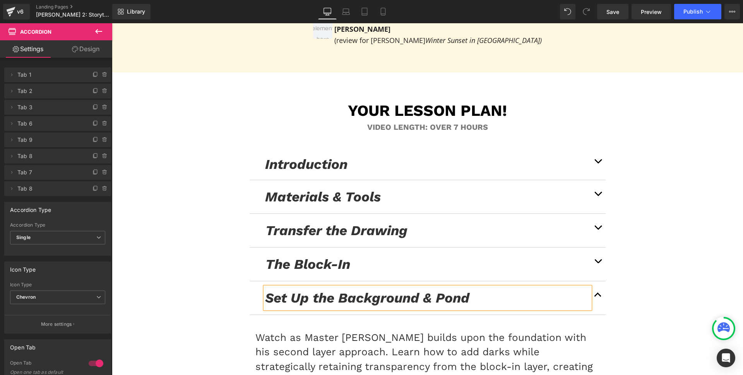
scroll to position [4220, 0]
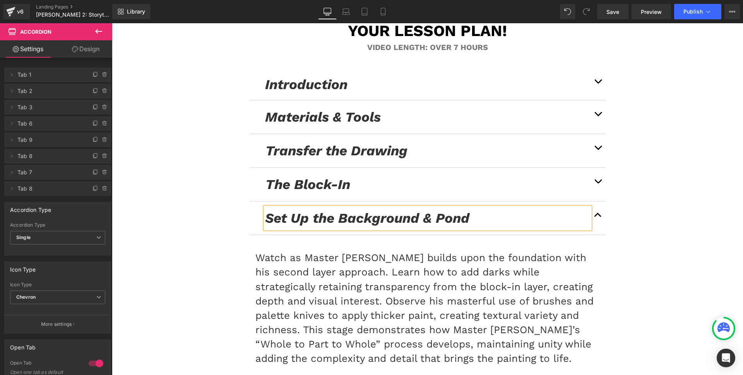
click at [376, 250] on p "Watch as Master [PERSON_NAME] builds upon the foundation with his second layer …" at bounding box center [428, 307] width 345 height 115
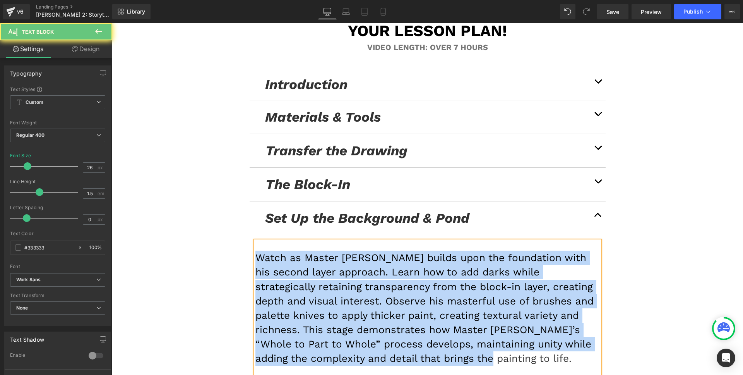
paste div
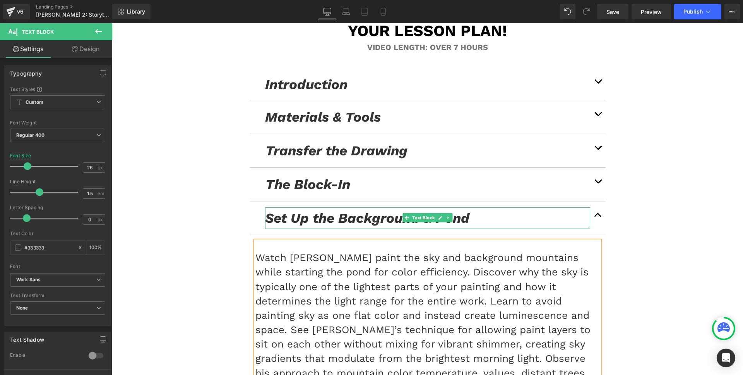
click at [590, 201] on button "button" at bounding box center [597, 217] width 15 height 33
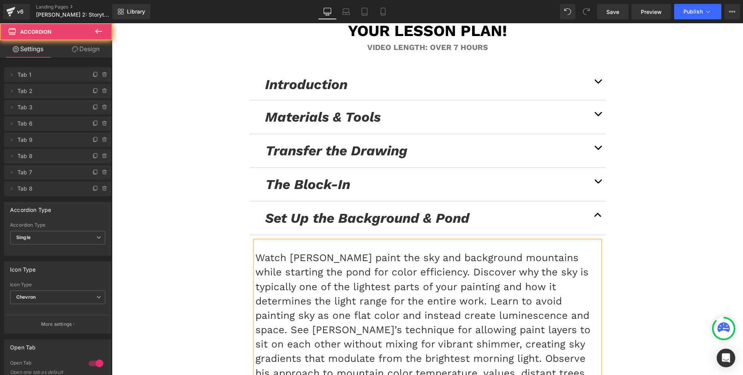
click at [594, 201] on button "button" at bounding box center [597, 217] width 15 height 33
click at [598, 217] on span "button" at bounding box center [598, 217] width 0 height 0
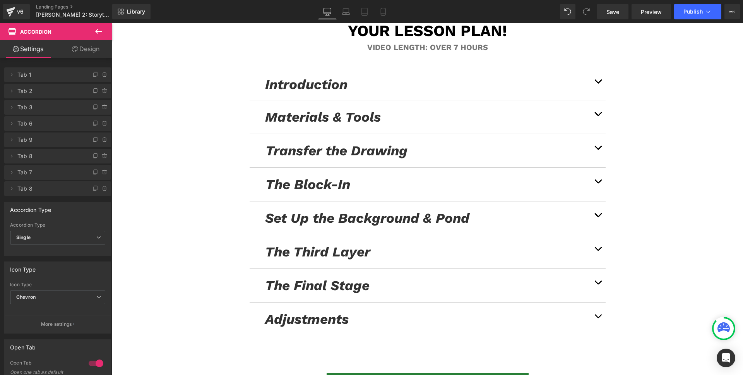
click at [332, 244] on icon "The Third Layer" at bounding box center [317, 252] width 105 height 16
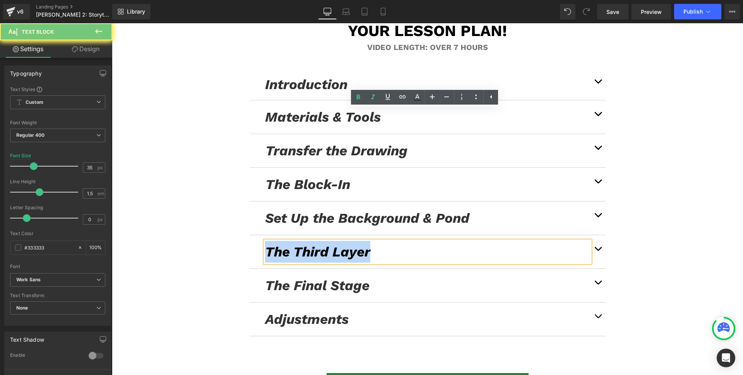
click at [332, 244] on icon "The Third Layer" at bounding box center [317, 252] width 105 height 16
paste div
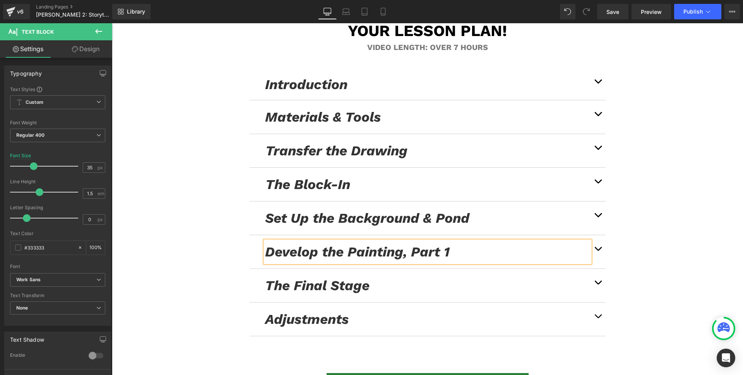
click at [595, 235] on button "button" at bounding box center [597, 251] width 15 height 33
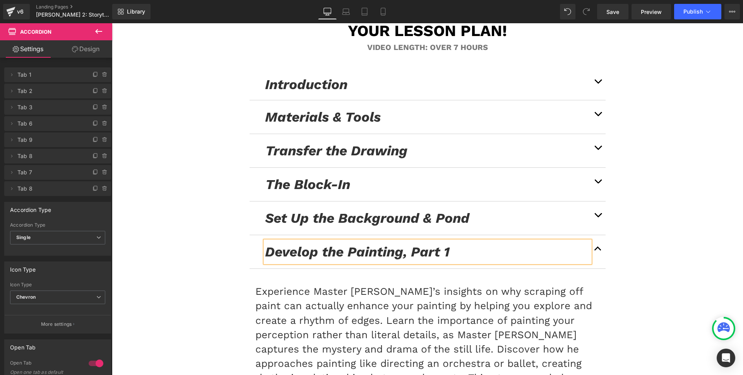
click at [469, 284] on p "Experience Master [PERSON_NAME]’s insights on why scraping off paint can actual…" at bounding box center [428, 356] width 345 height 144
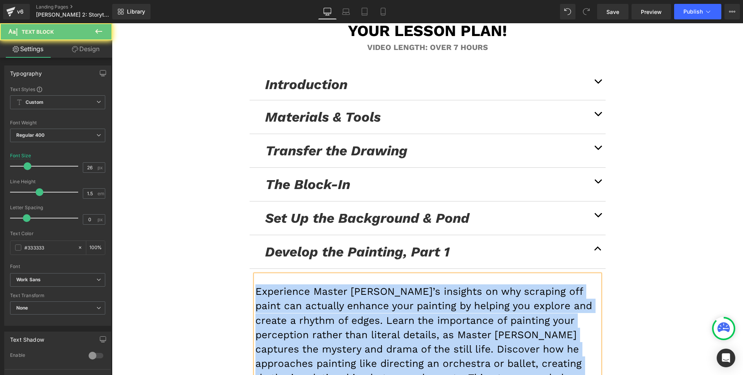
paste div
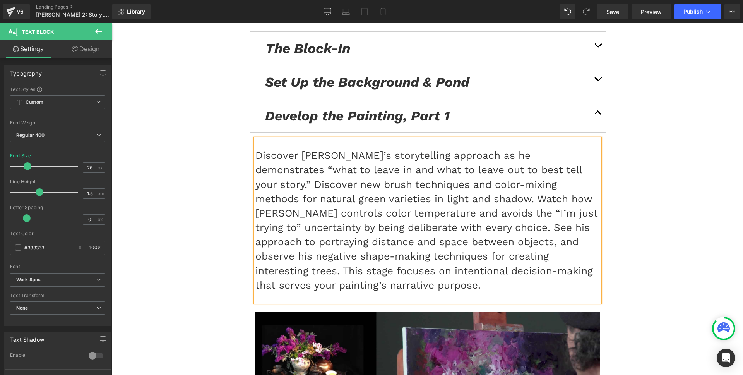
scroll to position [4492, 0]
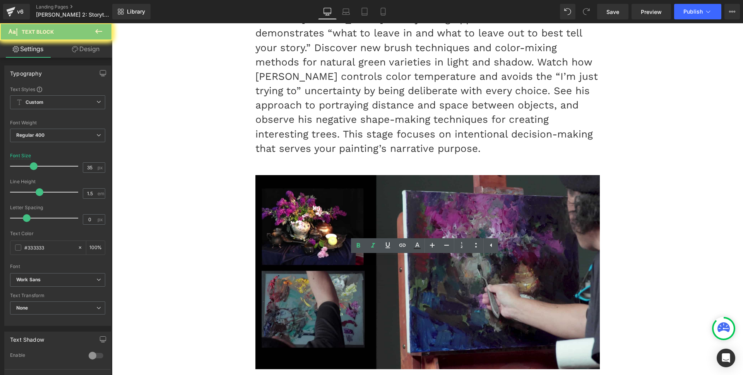
paste div
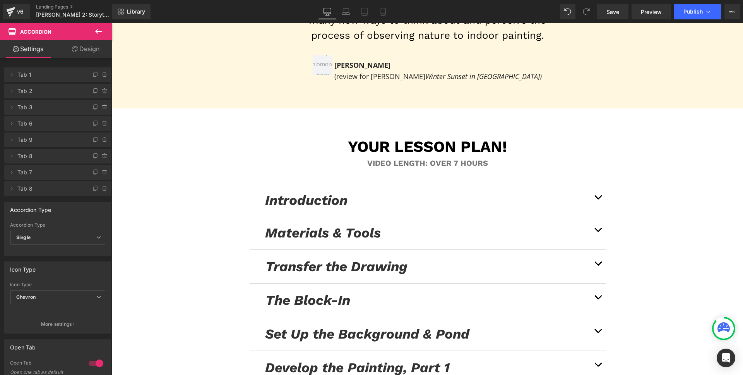
scroll to position [4268, 0]
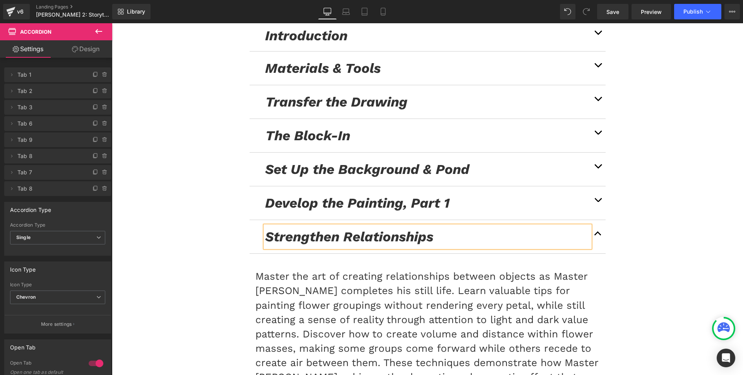
click at [387, 269] on p "Master the art of creating relationships between objects as Master [PERSON_NAME…" at bounding box center [428, 334] width 345 height 130
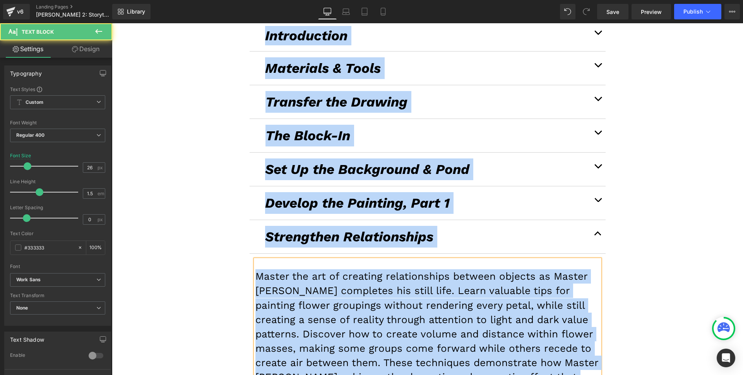
click at [389, 269] on p "Master the art of creating relationships between objects as Master [PERSON_NAME…" at bounding box center [428, 334] width 345 height 130
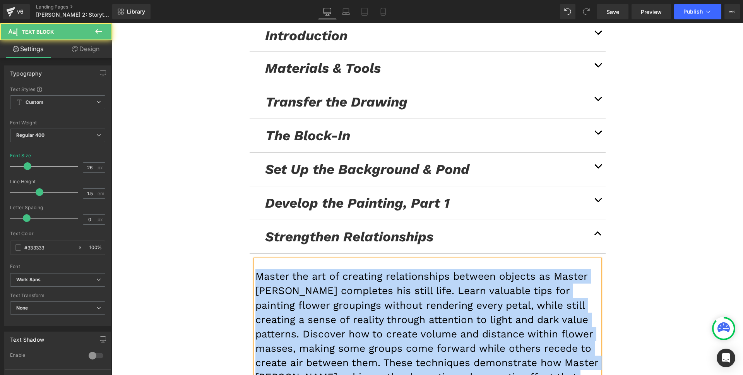
paste div
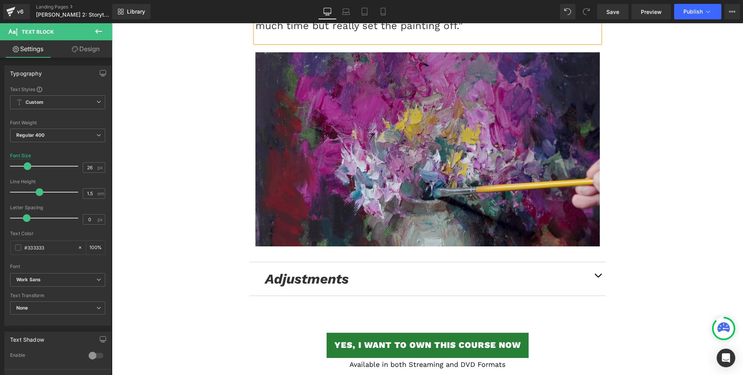
scroll to position [4647, 0]
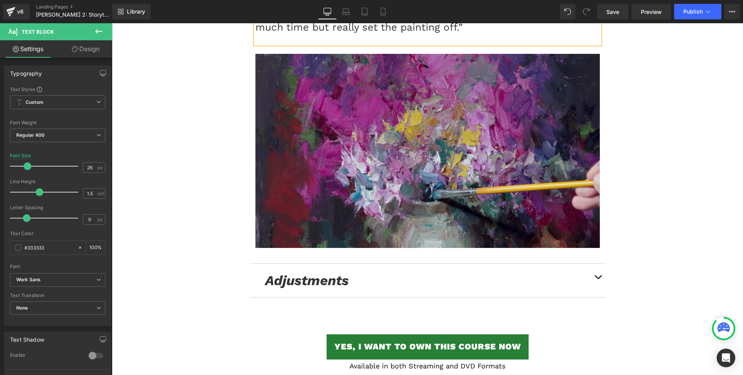
click at [294, 272] on icon "Adjustments" at bounding box center [307, 280] width 84 height 16
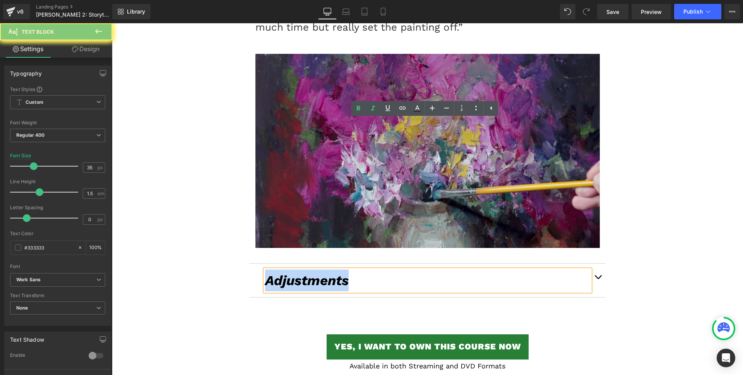
click at [294, 272] on icon "Adjustments" at bounding box center [307, 280] width 84 height 16
paste div
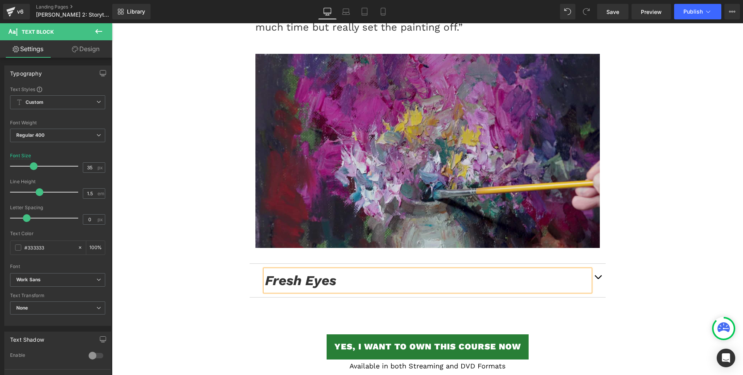
click at [595, 264] on button "button" at bounding box center [597, 280] width 15 height 33
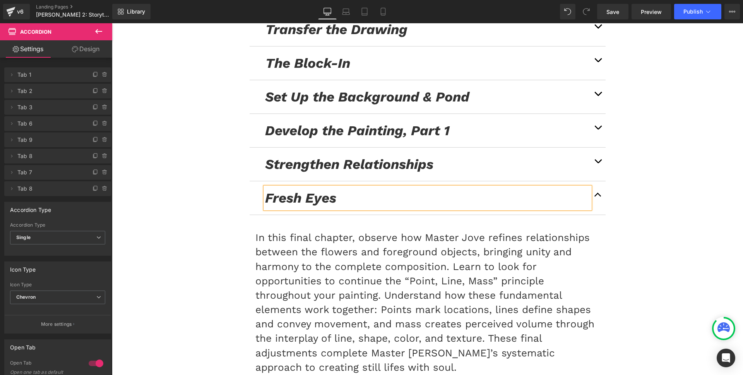
scroll to position [4344, 0]
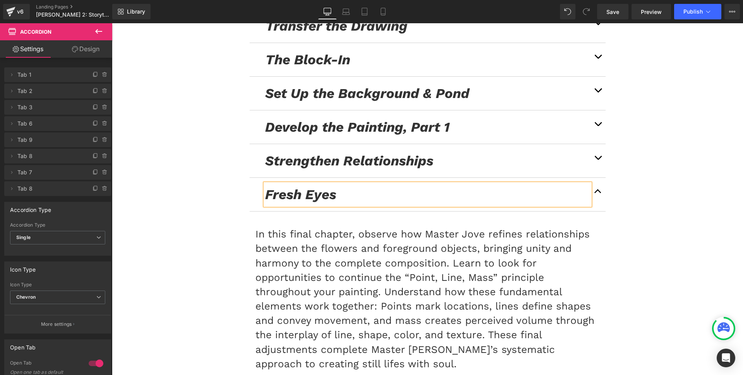
click at [329, 227] on p "In this final chapter, observe how Master Jove refines relationships between th…" at bounding box center [428, 299] width 345 height 144
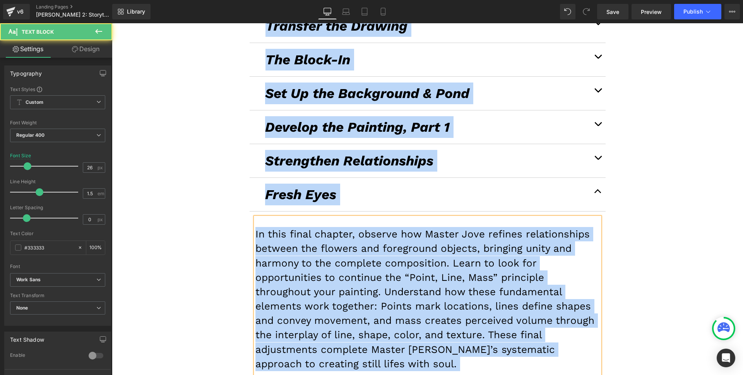
click at [329, 227] on p "In this final chapter, observe how Master Jove refines relationships between th…" at bounding box center [428, 299] width 345 height 144
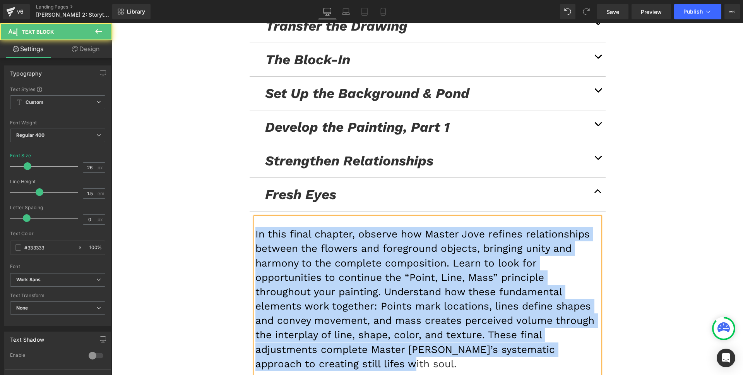
paste div
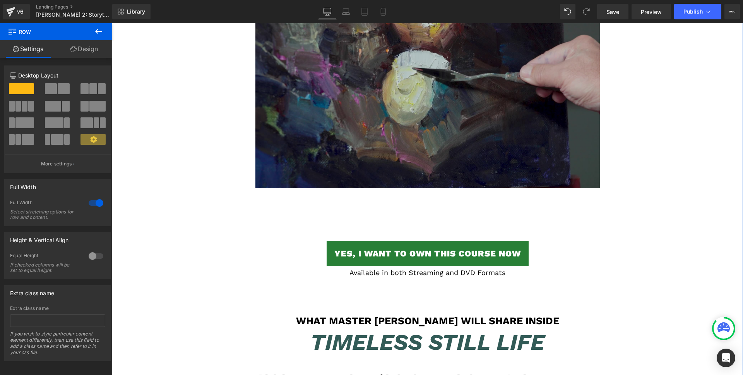
scroll to position [4747, 0]
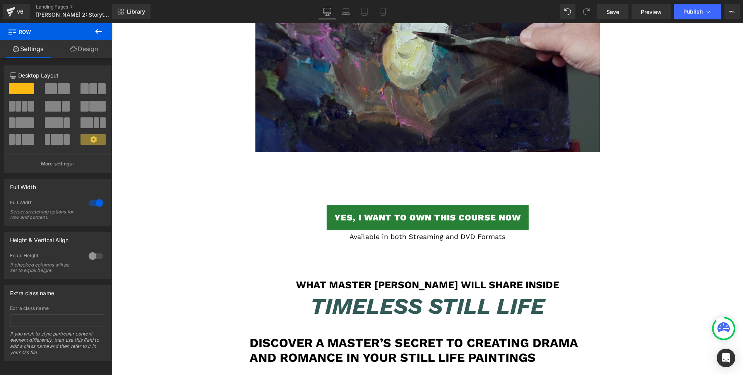
click at [337, 279] on h1 "What Master [PERSON_NAME] Will Share Inside" at bounding box center [428, 285] width 356 height 12
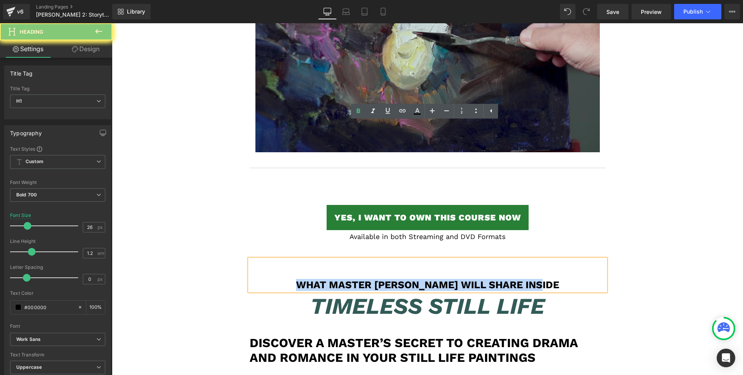
click at [337, 279] on h1 "What Master [PERSON_NAME] Will Share Inside" at bounding box center [428, 285] width 356 height 12
paste div
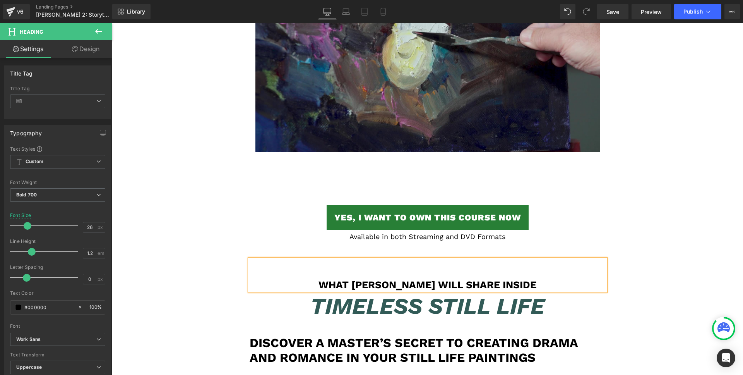
click at [355, 293] on font "Timeless Still Life" at bounding box center [427, 306] width 234 height 26
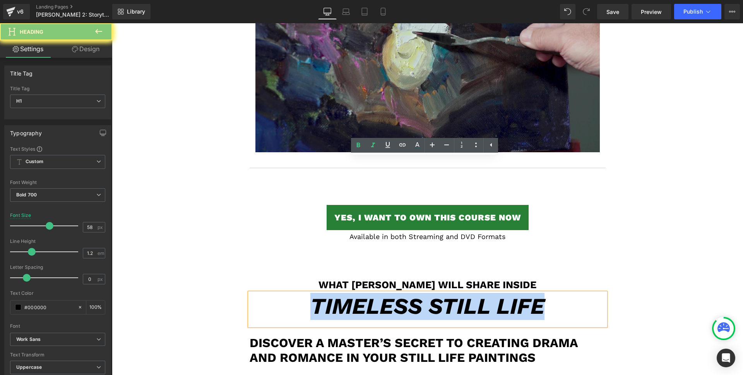
click at [355, 293] on font "Timeless Still Life" at bounding box center [427, 306] width 234 height 26
paste div
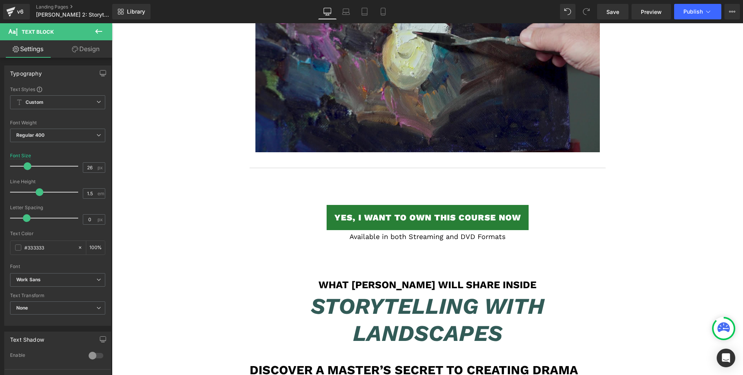
click at [331, 362] on h1 "Discover a Master’s Secret to Creating Drama and Romance in Your Still Life Pai…" at bounding box center [428, 377] width 356 height 30
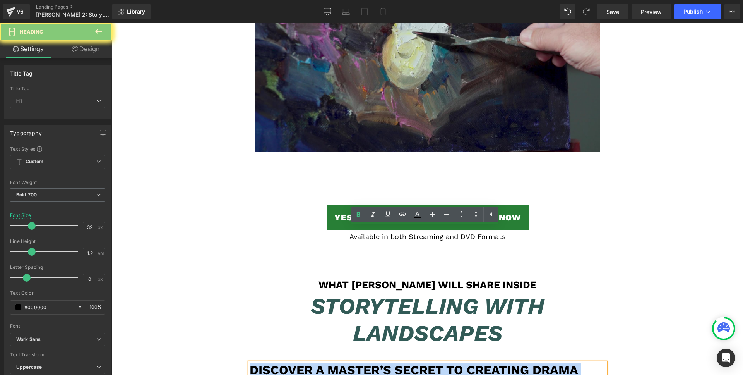
click at [331, 362] on h1 "Discover a Master’s Secret to Creating Drama and Romance in Your Still Life Pai…" at bounding box center [428, 377] width 356 height 30
paste div
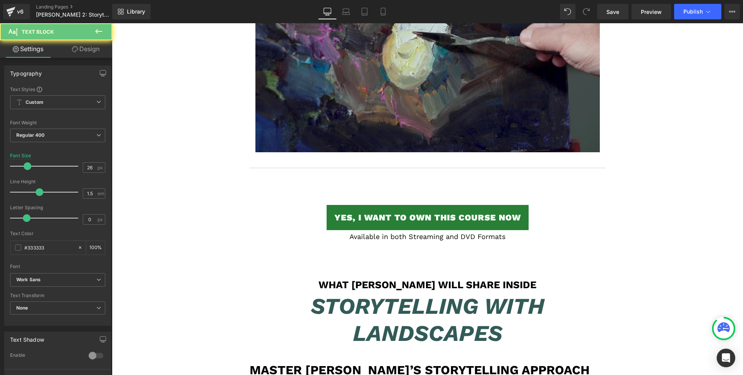
paste div
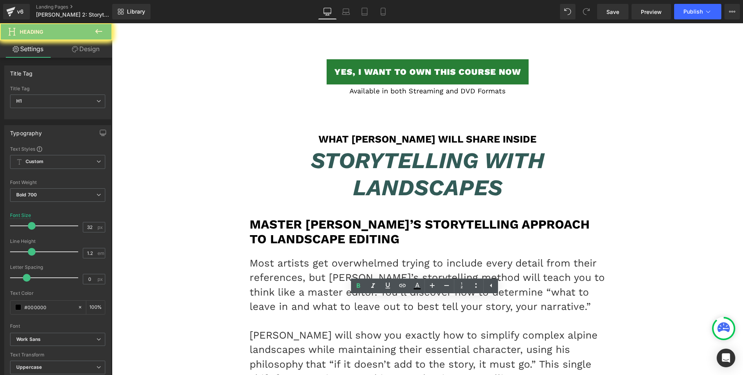
paste div
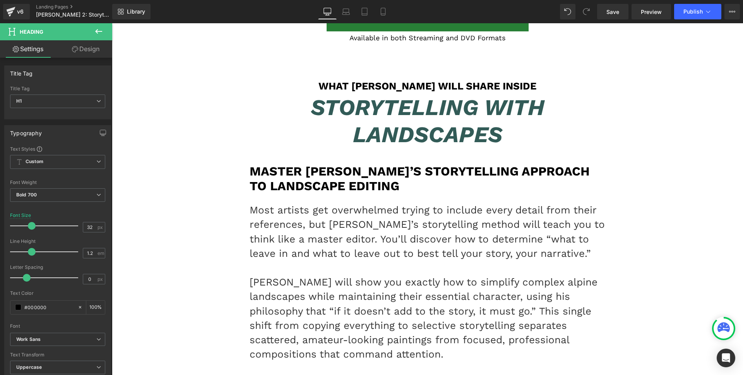
scroll to position [5037, 0]
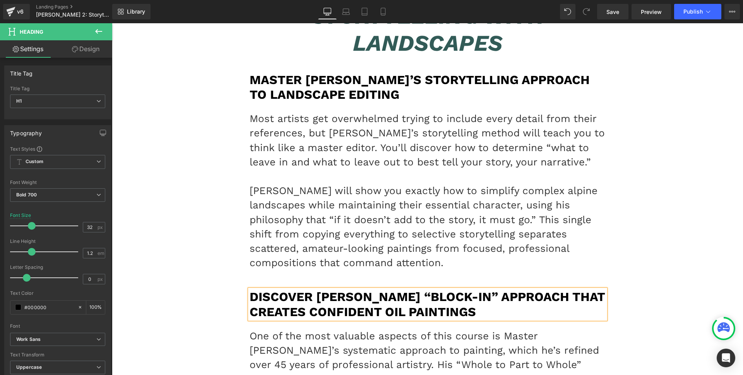
click at [378, 329] on p "One of the most valuable aspects of this course is Master [PERSON_NAME]’s syste…" at bounding box center [428, 365] width 356 height 72
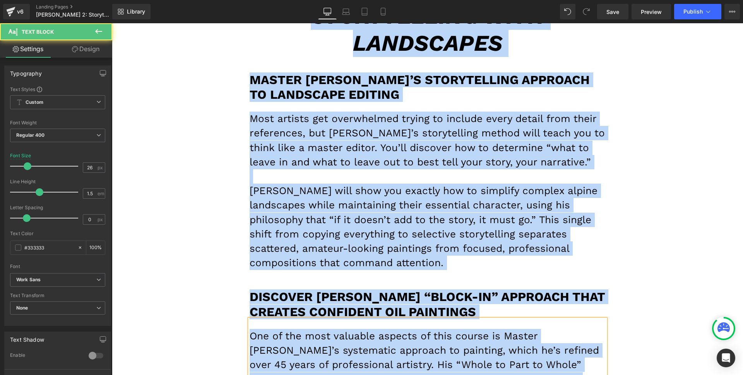
click at [380, 329] on p "One of the most valuable aspects of this course is Master [PERSON_NAME]’s syste…" at bounding box center [428, 365] width 356 height 72
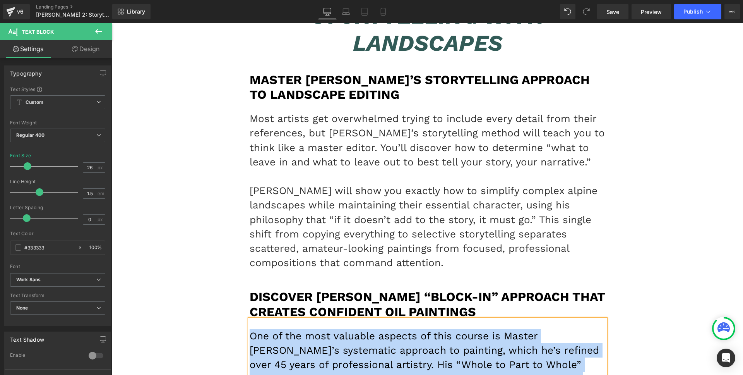
paste div
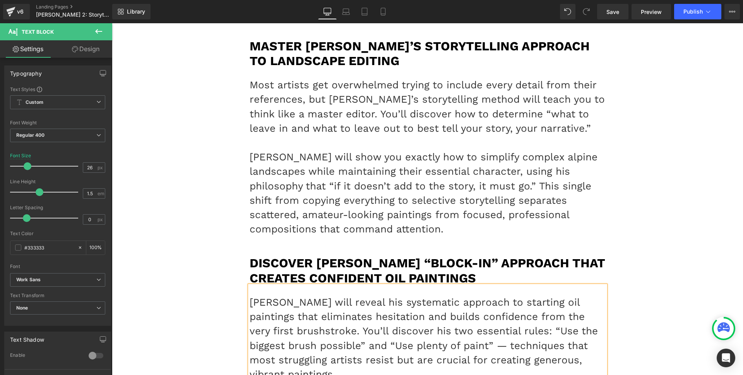
scroll to position [5103, 0]
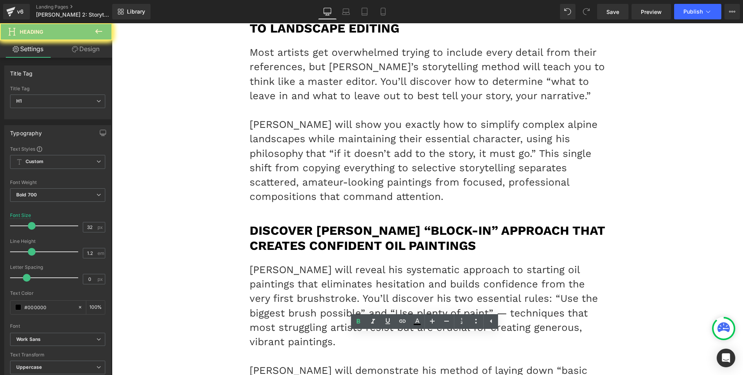
paste div
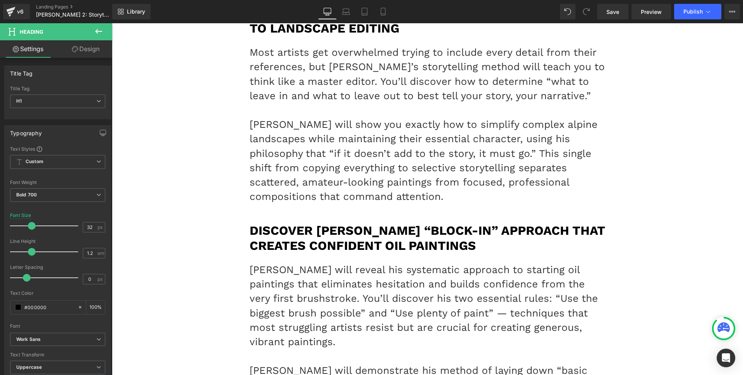
scroll to position [5265, 0]
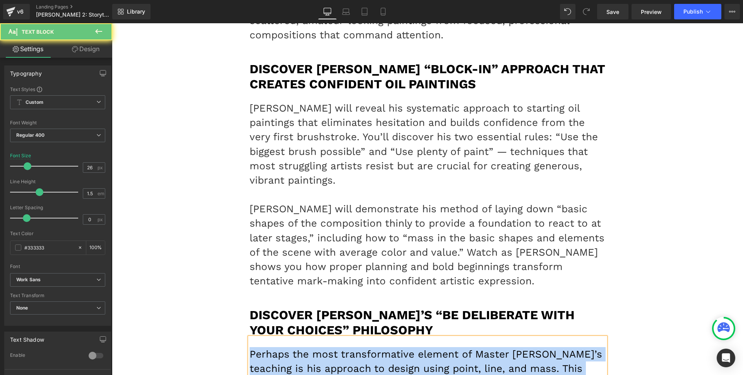
paste div
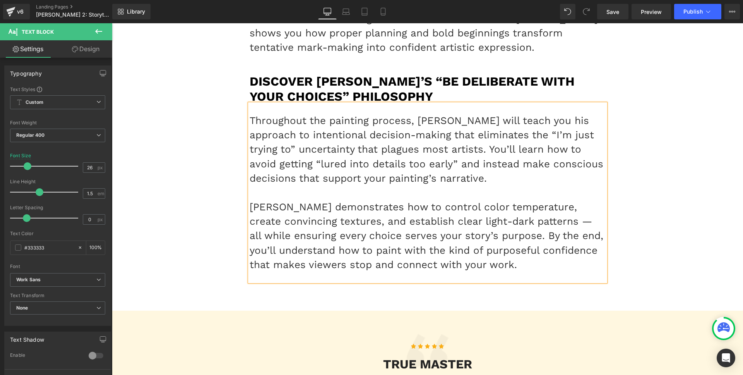
scroll to position [5499, 0]
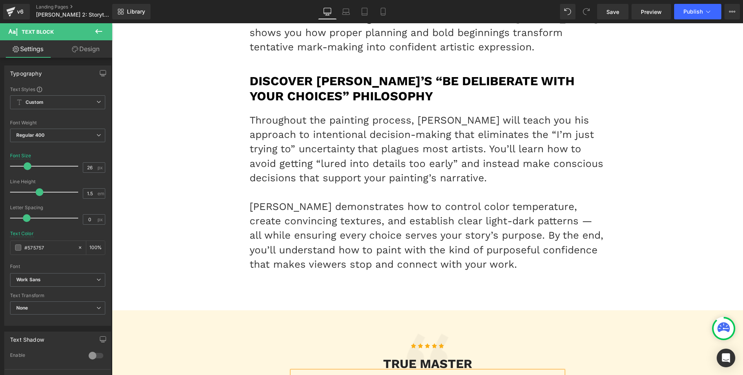
paste div
click at [395, 356] on h3 "TRUE MASTER" at bounding box center [427, 363] width 271 height 15
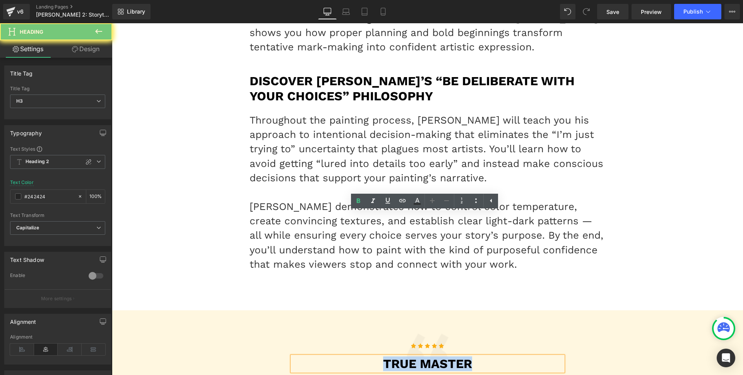
click at [395, 356] on h3 "TRUE MASTER" at bounding box center [427, 363] width 271 height 15
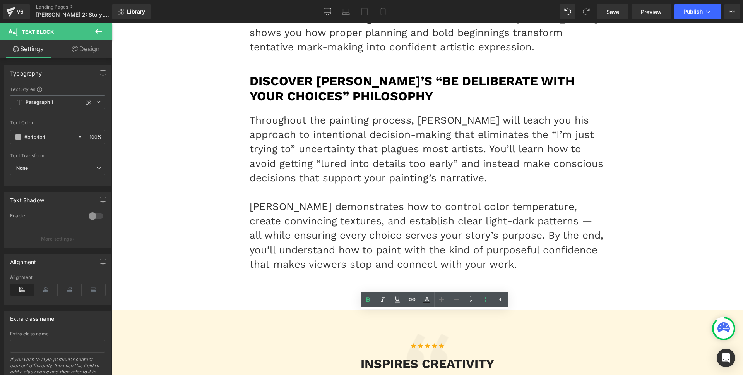
drag, startPoint x: 385, startPoint y: 321, endPoint x: 362, endPoint y: 321, distance: 22.5
paste div
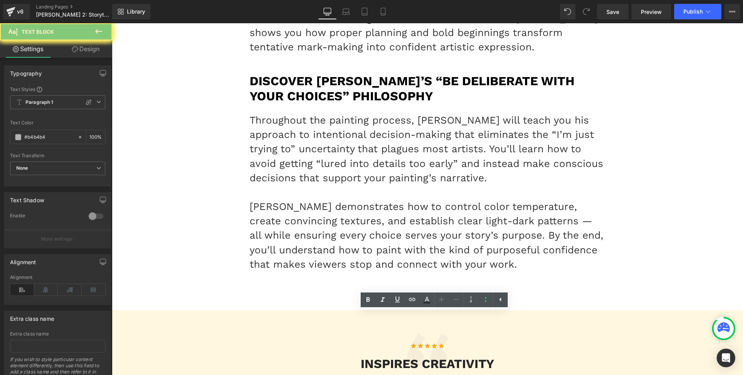
drag, startPoint x: 442, startPoint y: 333, endPoint x: 516, endPoint y: 333, distance: 74.3
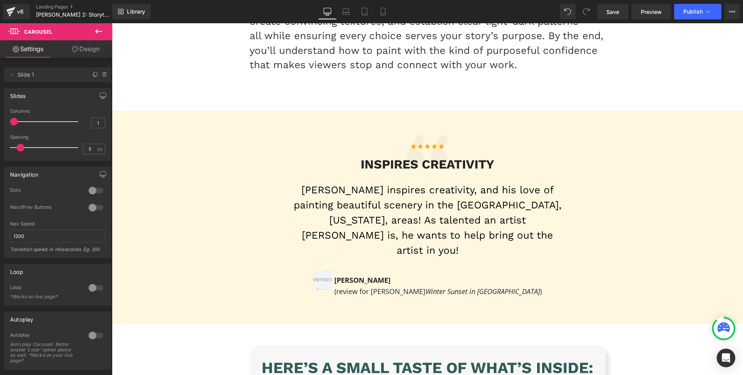
scroll to position [5779, 0]
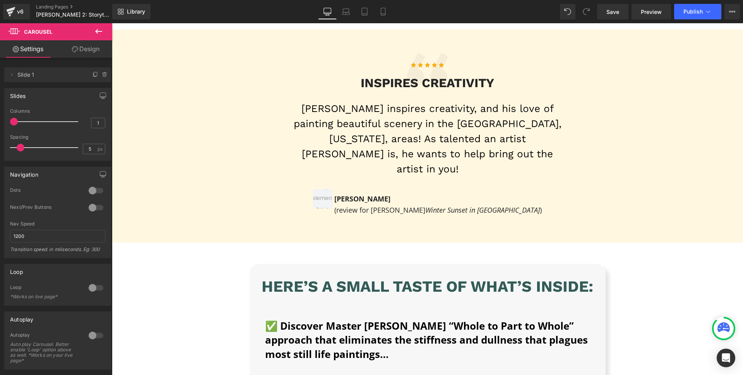
click at [395, 362] on p at bounding box center [427, 369] width 325 height 14
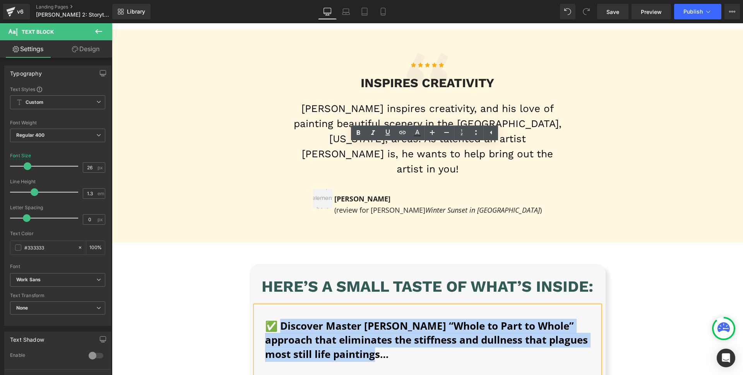
drag, startPoint x: 401, startPoint y: 199, endPoint x: 278, endPoint y: 164, distance: 128.5
click at [278, 319] on p "✅ Discover Master [PERSON_NAME] “Whole to Part to Whole” approach that eliminat…" at bounding box center [427, 340] width 325 height 43
paste div
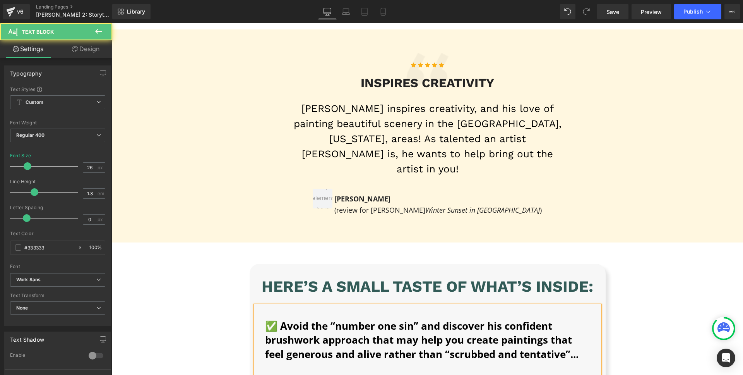
drag, startPoint x: 276, startPoint y: 222, endPoint x: 543, endPoint y: 249, distance: 268.9
drag, startPoint x: 276, startPoint y: 272, endPoint x: 321, endPoint y: 333, distance: 75.7
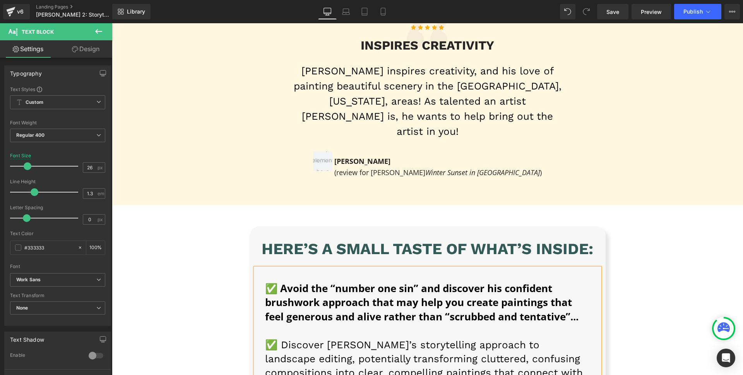
scroll to position [5930, 0]
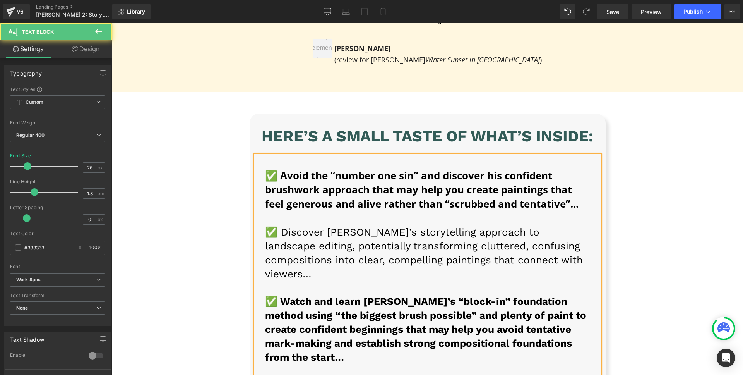
drag, startPoint x: 276, startPoint y: 212, endPoint x: 544, endPoint y: 246, distance: 270.8
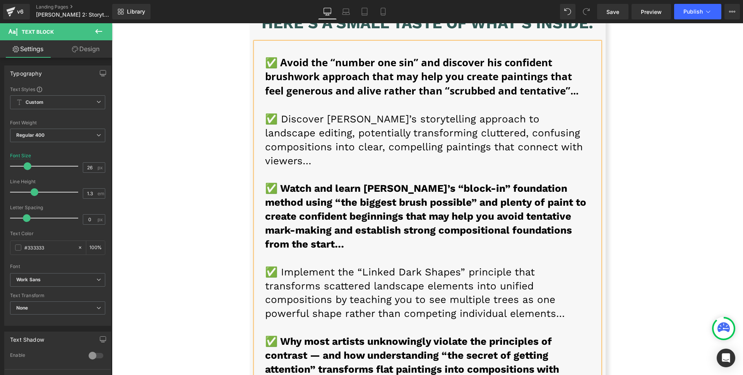
scroll to position [6066, 0]
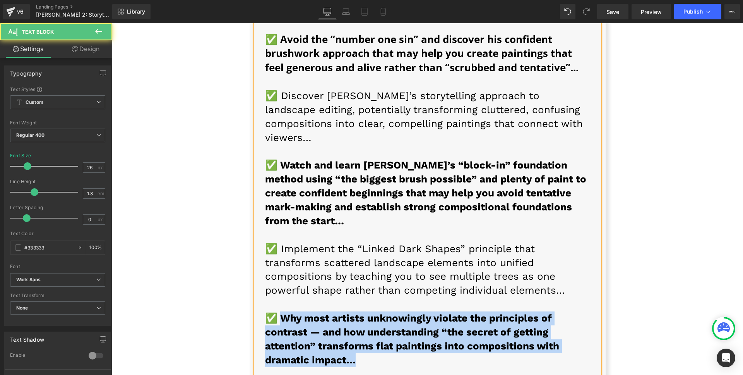
drag, startPoint x: 360, startPoint y: 173, endPoint x: 356, endPoint y: 185, distance: 12.5
click at [356, 311] on p "✅ Why most artists unknowingly violate the principles of contrast — and how und…" at bounding box center [427, 345] width 325 height 69
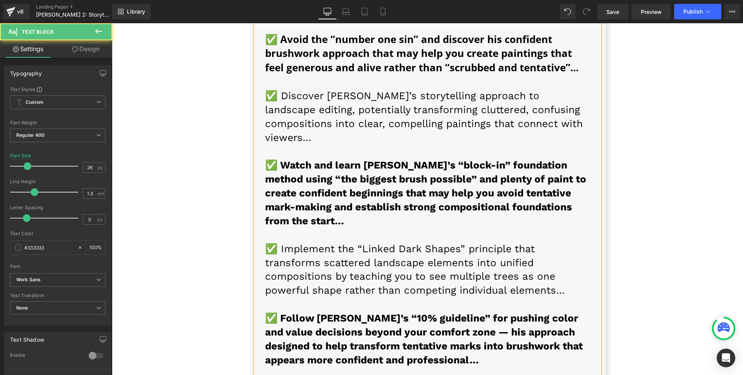
drag, startPoint x: 348, startPoint y: 235, endPoint x: 370, endPoint y: 259, distance: 32.6
drag, startPoint x: 495, startPoint y: 325, endPoint x: 473, endPoint y: 325, distance: 22.1
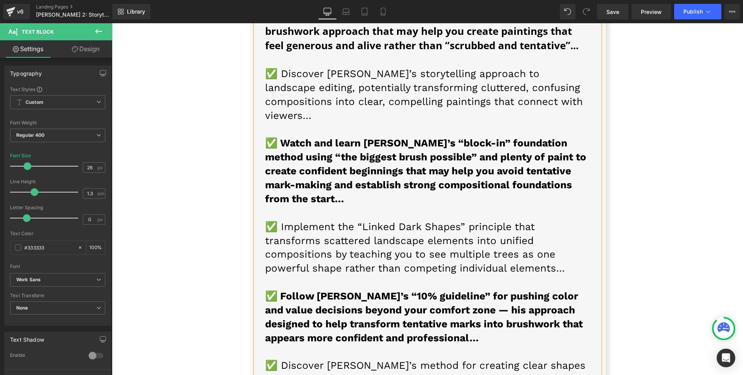
scroll to position [6138, 0]
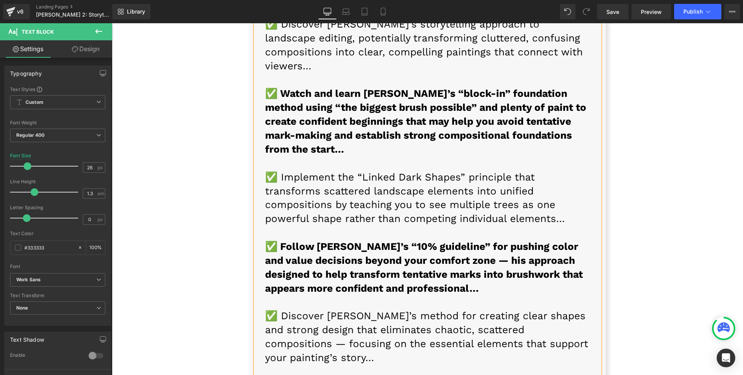
drag, startPoint x: 279, startPoint y: 267, endPoint x: 534, endPoint y: 297, distance: 256.4
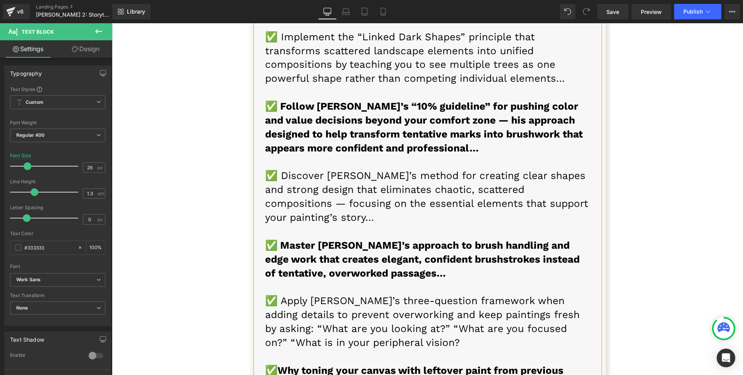
scroll to position [6279, 0]
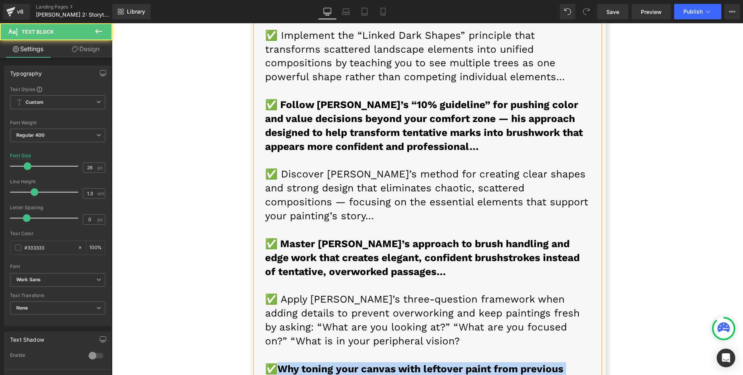
drag, startPoint x: 276, startPoint y: 197, endPoint x: 349, endPoint y: 235, distance: 81.4
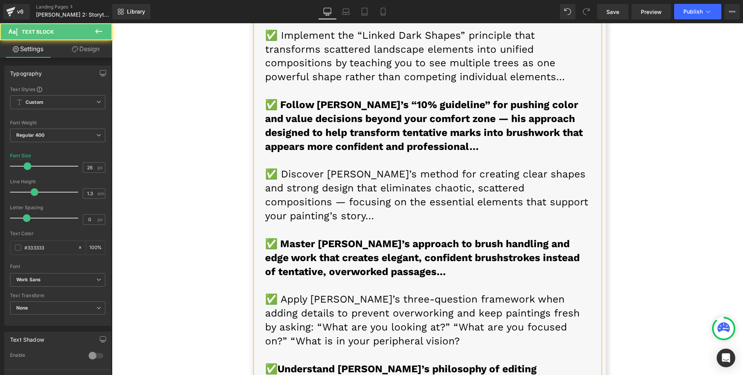
drag, startPoint x: 276, startPoint y: 250, endPoint x: 599, endPoint y: 276, distance: 324.3
click at [599, 276] on div "Here’s a small taste of what’s inside: Heading ✅ Avoid the “number one sin” and…" at bounding box center [428, 228] width 356 height 906
drag, startPoint x: 276, startPoint y: 306, endPoint x: 341, endPoint y: 345, distance: 75.5
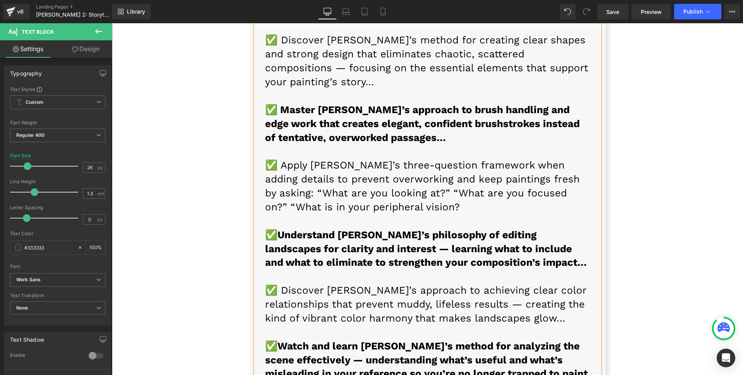
scroll to position [6416, 0]
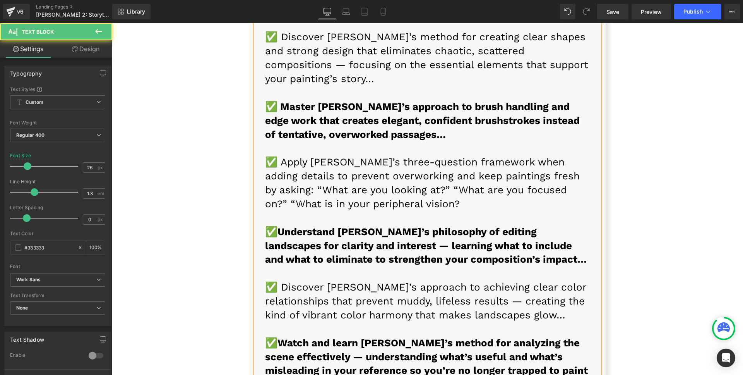
drag, startPoint x: 506, startPoint y: 270, endPoint x: 535, endPoint y: 277, distance: 29.4
click at [535, 277] on div "✅ Avoid the “number one sin” and discover his confident brushwork approach that…" at bounding box center [428, 106] width 345 height 875
drag, startPoint x: 275, startPoint y: 290, endPoint x: 525, endPoint y: 326, distance: 253.0
drag, startPoint x: 259, startPoint y: 286, endPoint x: 245, endPoint y: 289, distance: 14.3
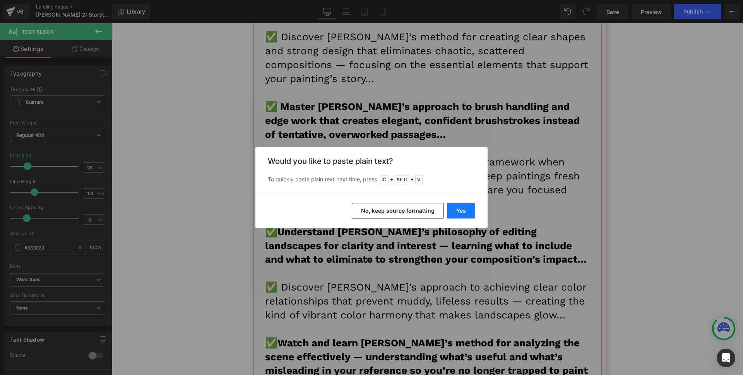
click at [465, 214] on button "Yes" at bounding box center [461, 210] width 28 height 15
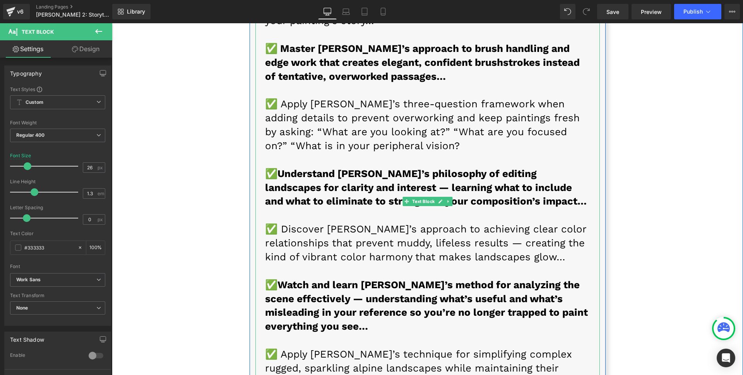
scroll to position [6485, 0]
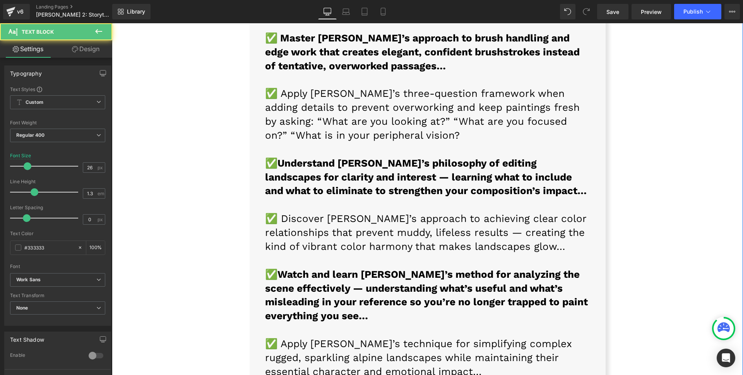
drag, startPoint x: 276, startPoint y: 282, endPoint x: 618, endPoint y: 316, distance: 343.5
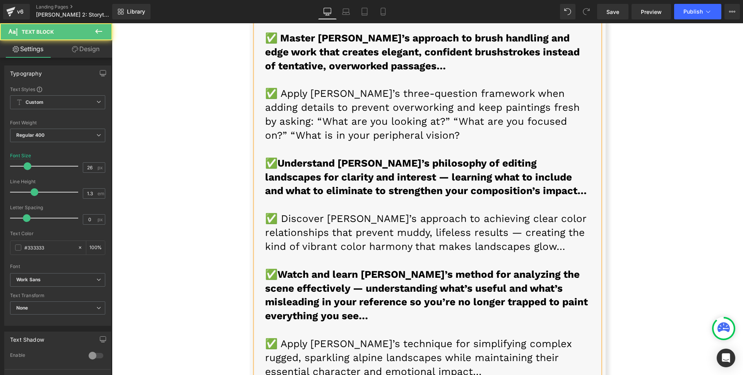
drag, startPoint x: 307, startPoint y: 275, endPoint x: 567, endPoint y: 321, distance: 264.1
click at [567, 321] on div "✅ Avoid the “number one sin” and discover his confident brushwork approach that…" at bounding box center [428, 79] width 345 height 959
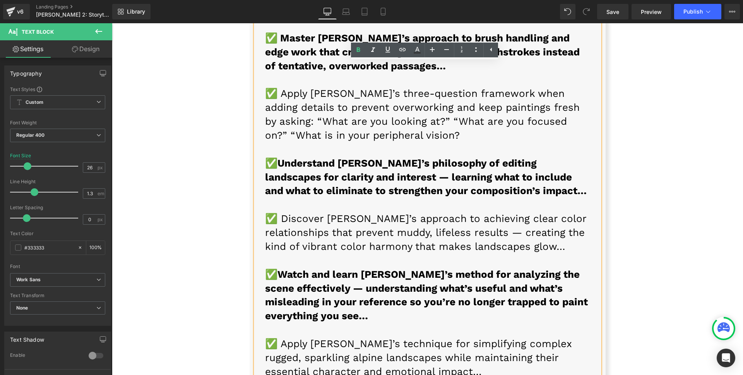
drag, startPoint x: 497, startPoint y: 337, endPoint x: 148, endPoint y: 341, distance: 349.2
paste div
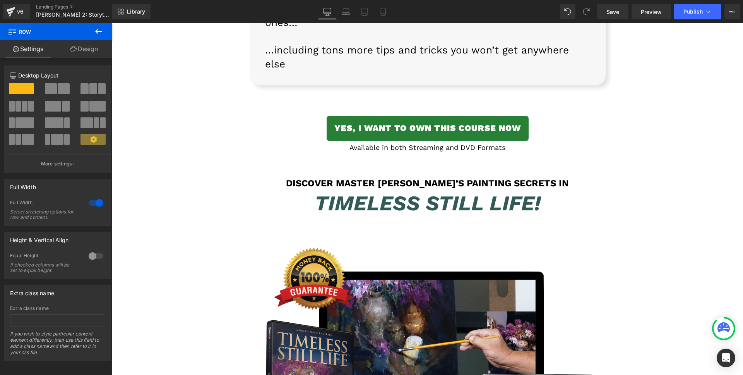
scroll to position [6823, 0]
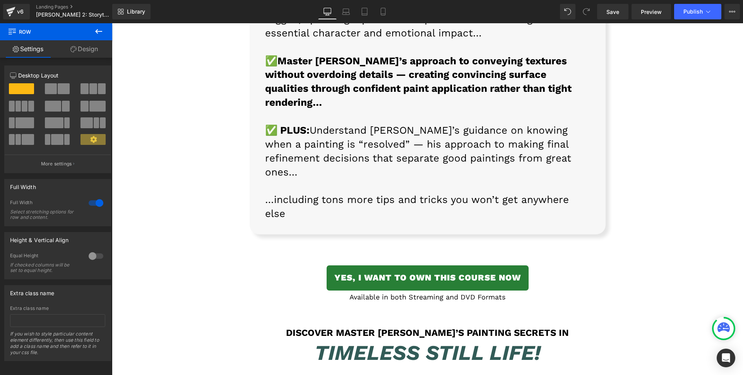
click at [370, 327] on h1 "Discover Master [PERSON_NAME]’s Painting Secrets IN" at bounding box center [428, 332] width 356 height 11
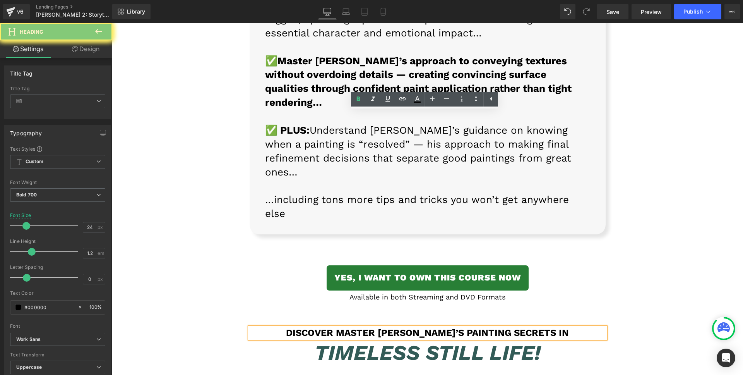
click at [370, 327] on h1 "Discover Master [PERSON_NAME]’s Painting Secrets IN" at bounding box center [428, 332] width 356 height 11
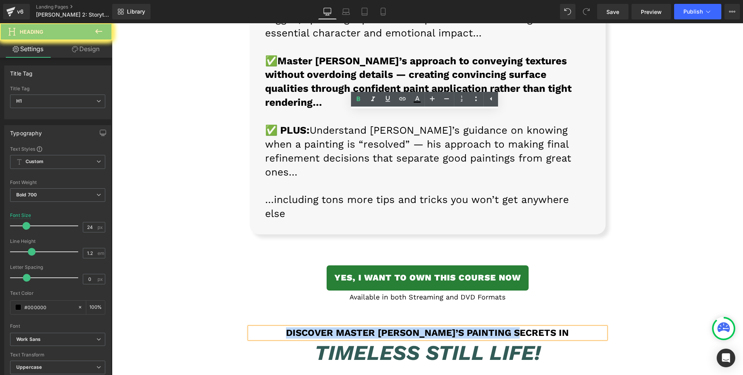
click at [370, 327] on h1 "Discover Master [PERSON_NAME]’s Painting Secrets IN" at bounding box center [428, 332] width 356 height 11
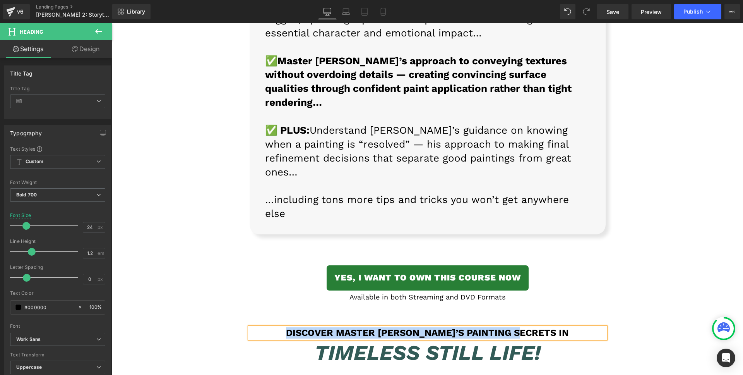
paste div
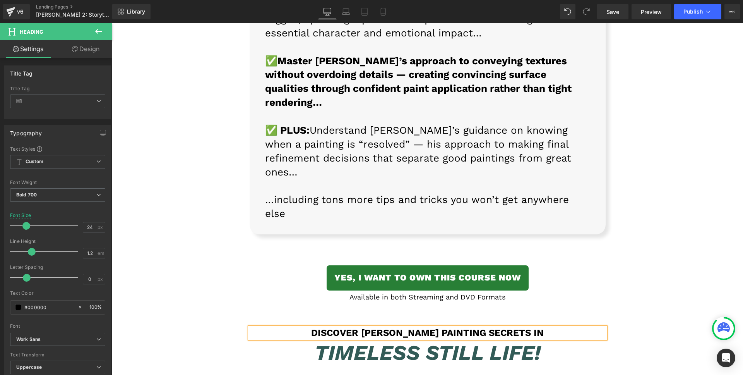
click at [388, 340] on icon "Timeless Still Life!" at bounding box center [428, 352] width 226 height 24
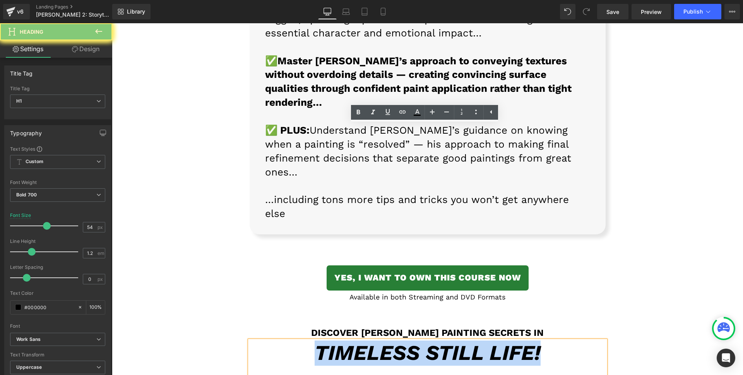
click at [388, 340] on icon "Timeless Still Life!" at bounding box center [428, 352] width 226 height 24
paste div
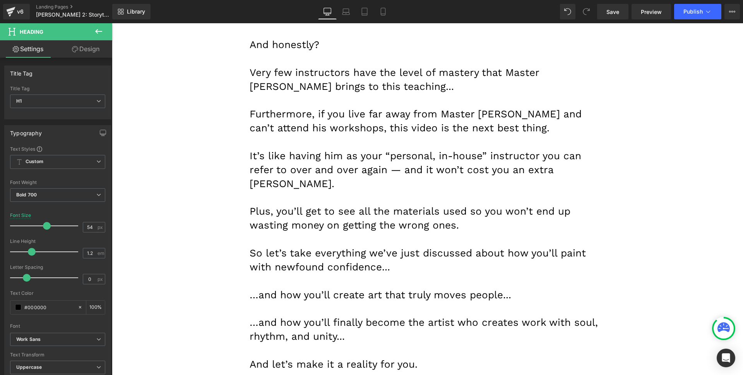
scroll to position [7595, 0]
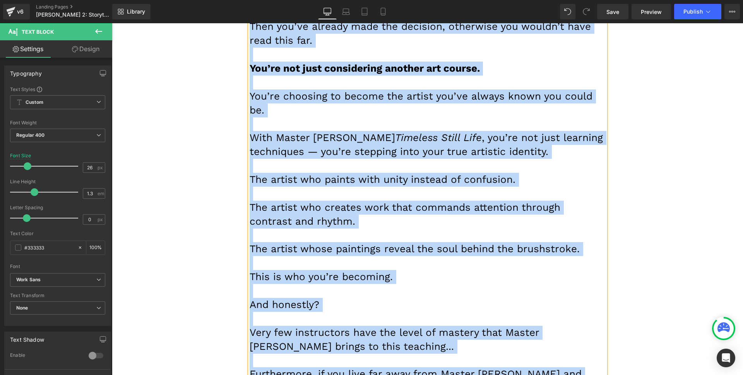
paste div
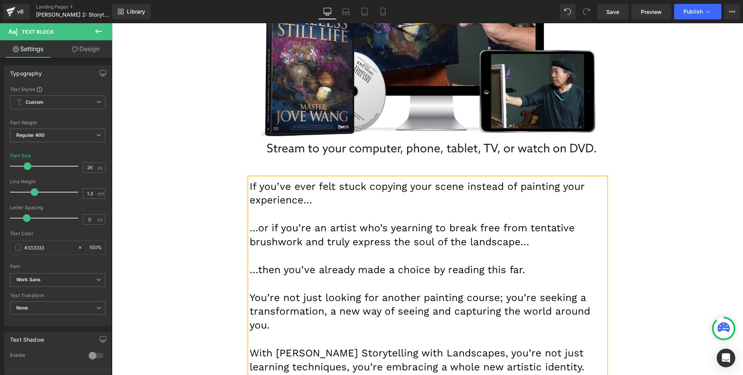
scroll to position [7278, 0]
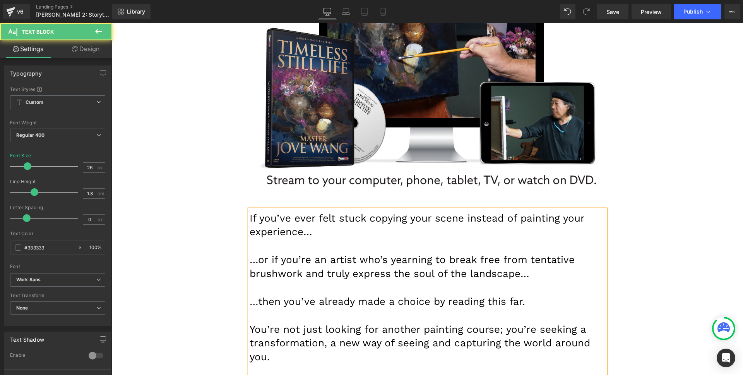
drag, startPoint x: 263, startPoint y: 145, endPoint x: 232, endPoint y: 112, distance: 45.5
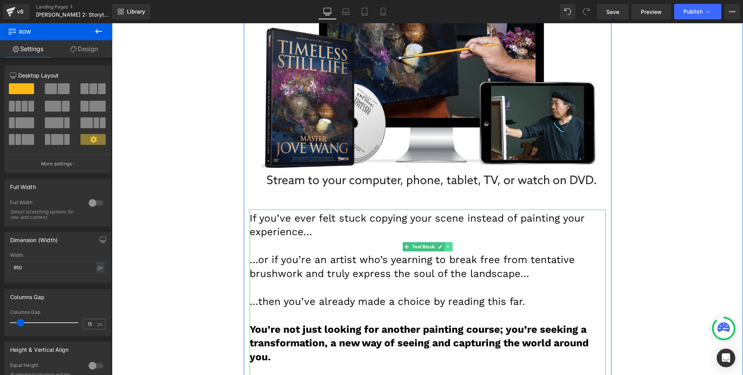
click at [446, 244] on icon at bounding box center [448, 246] width 4 height 5
click at [443, 244] on icon at bounding box center [445, 246] width 4 height 4
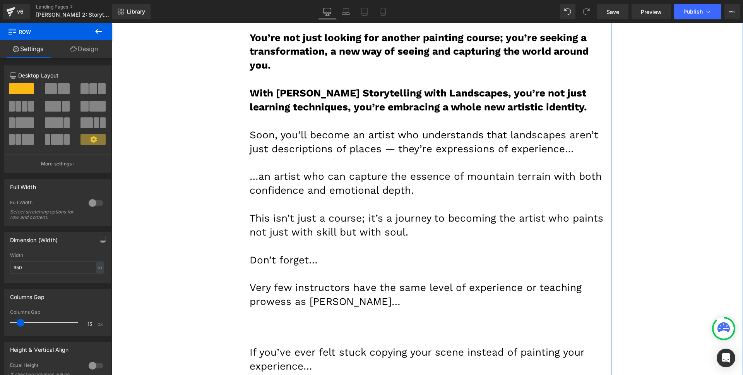
scroll to position [7644, 0]
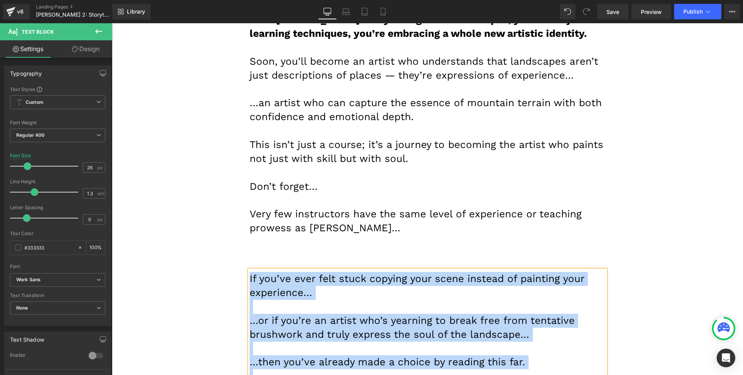
paste div
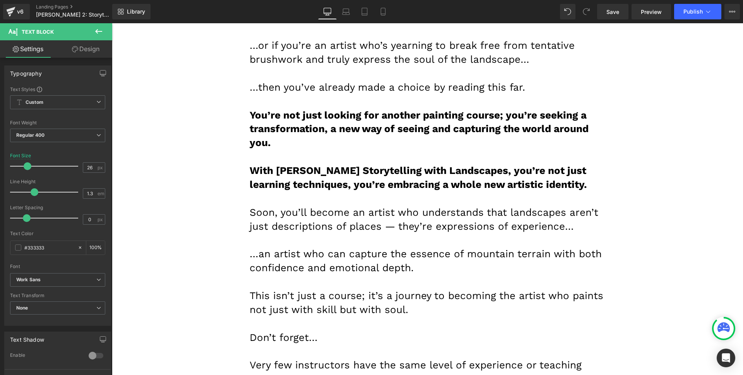
scroll to position [7480, 0]
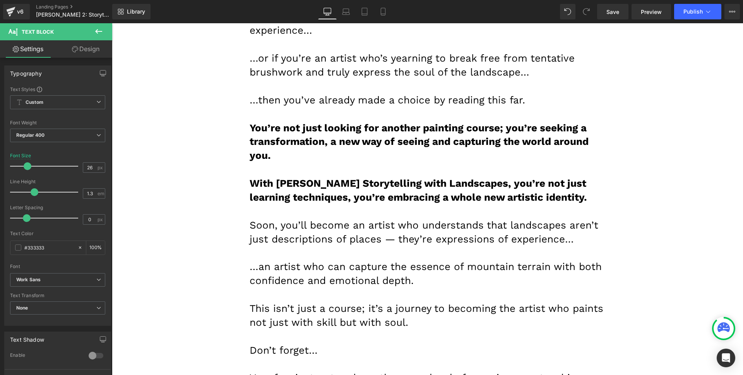
click at [310, 196] on div "If you’ve ever felt stuck copying your scene instead of painting your experienc…" at bounding box center [428, 210] width 356 height 405
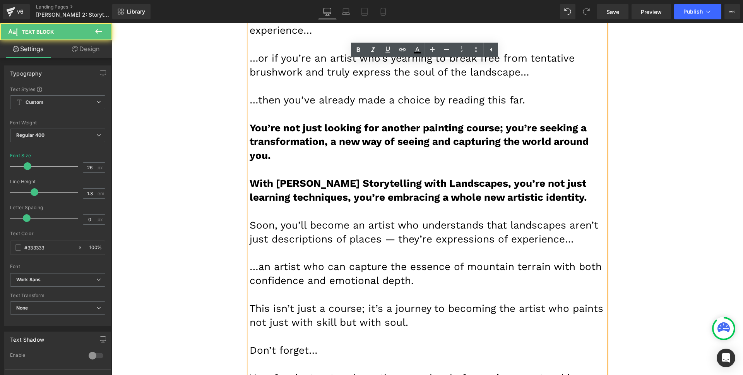
click at [298, 190] on div "If you’ve ever felt stuck copying your scene instead of painting your experienc…" at bounding box center [428, 210] width 356 height 405
click at [293, 193] on div "If you’ve ever felt stuck copying your scene instead of painting your experienc…" at bounding box center [428, 210] width 356 height 405
click at [293, 190] on div "If you’ve ever felt stuck copying your scene instead of painting your experienc…" at bounding box center [428, 210] width 356 height 405
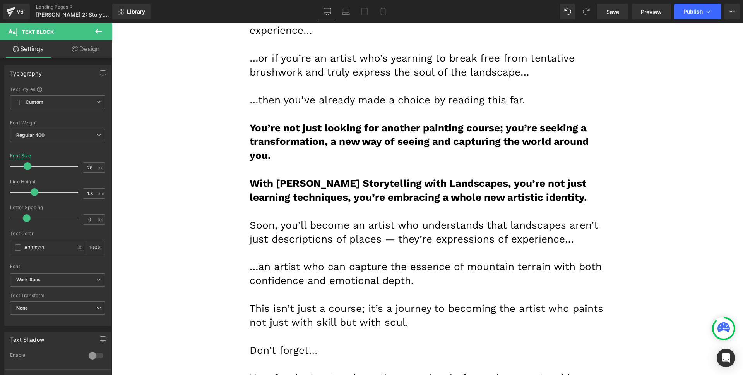
click at [99, 57] on link "Design" at bounding box center [86, 48] width 56 height 17
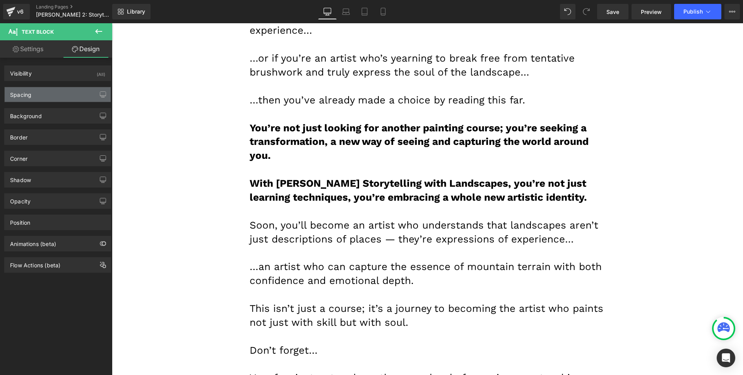
click at [42, 93] on div "Spacing" at bounding box center [58, 94] width 106 height 15
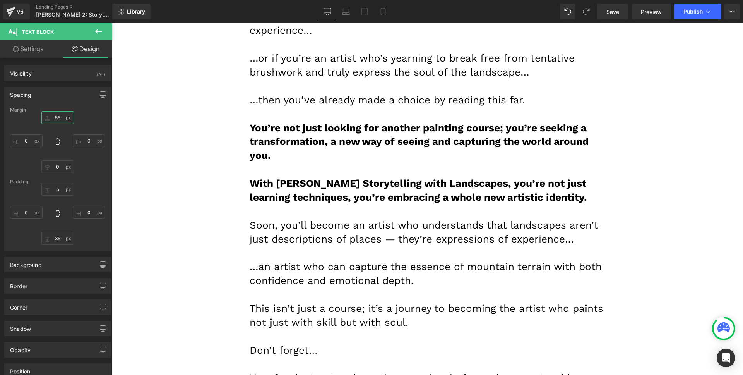
click at [55, 118] on input "55" at bounding box center [57, 117] width 33 height 13
type input "15"
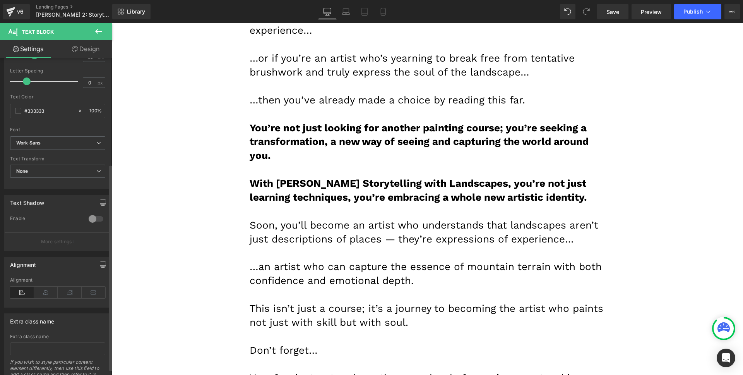
scroll to position [163, 0]
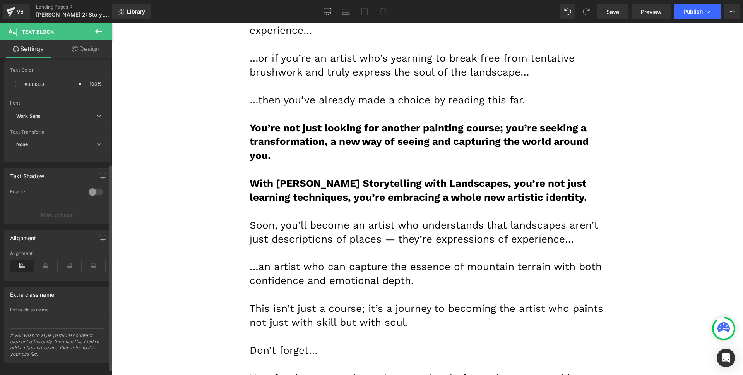
click at [51, 264] on icon at bounding box center [46, 266] width 24 height 12
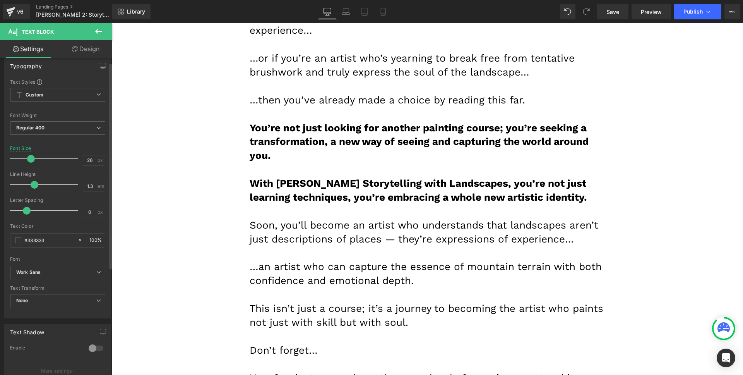
click at [33, 159] on span at bounding box center [31, 159] width 8 height 8
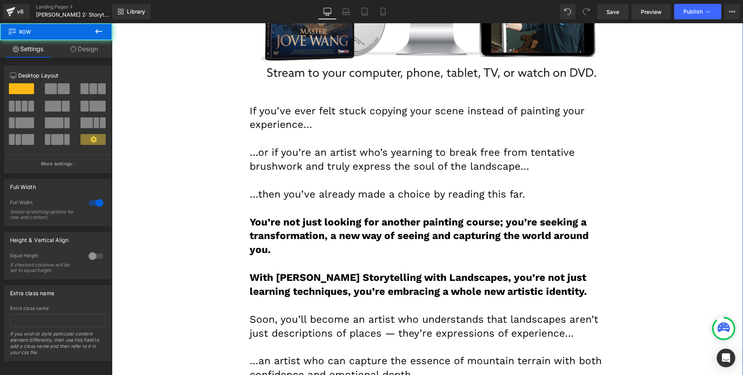
scroll to position [7315, 0]
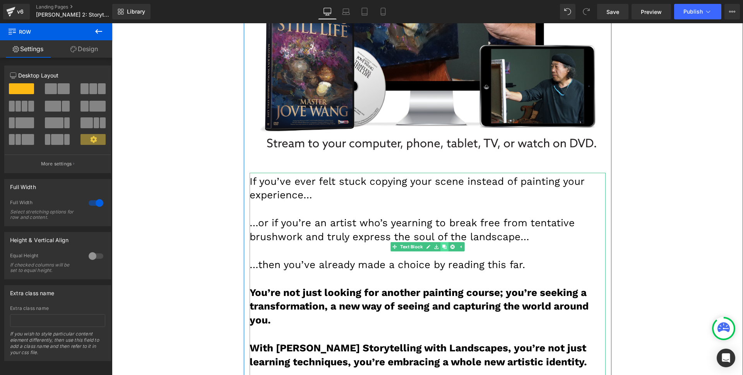
click at [443, 244] on icon at bounding box center [445, 246] width 4 height 4
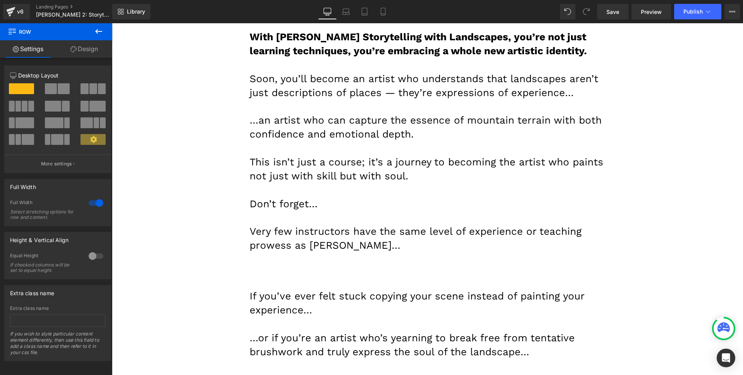
scroll to position [7644, 0]
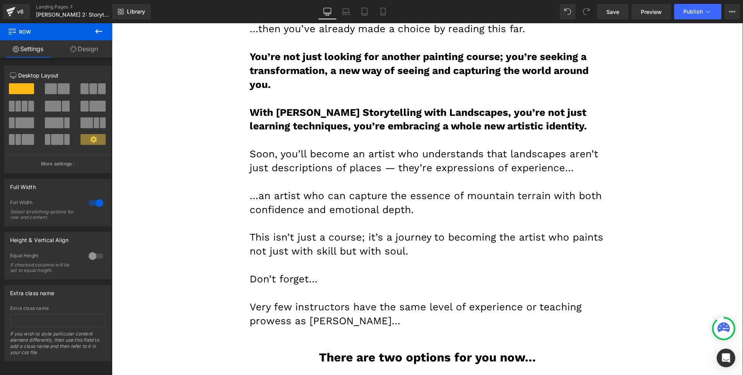
click at [347, 132] on strong "With [PERSON_NAME] Storytelling with Landscapes, you’re not just learning techn…" at bounding box center [419, 119] width 338 height 26
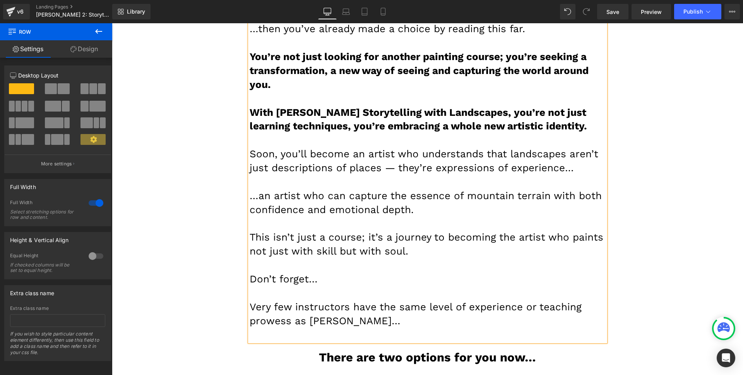
scroll to position [7626, 0]
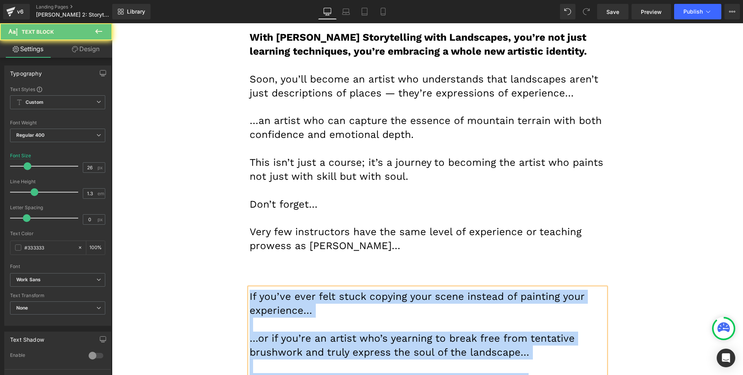
paste div
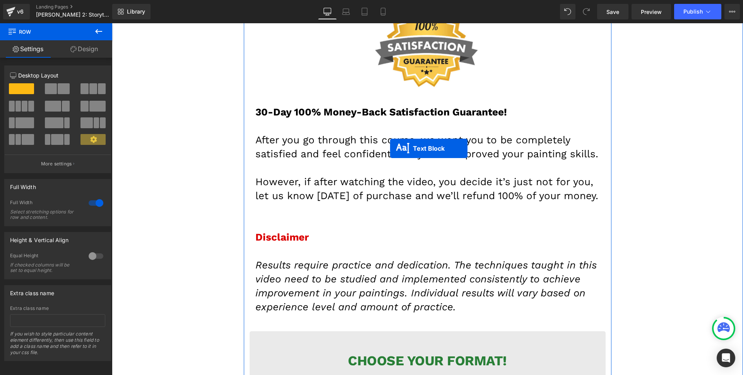
scroll to position [7604, 0]
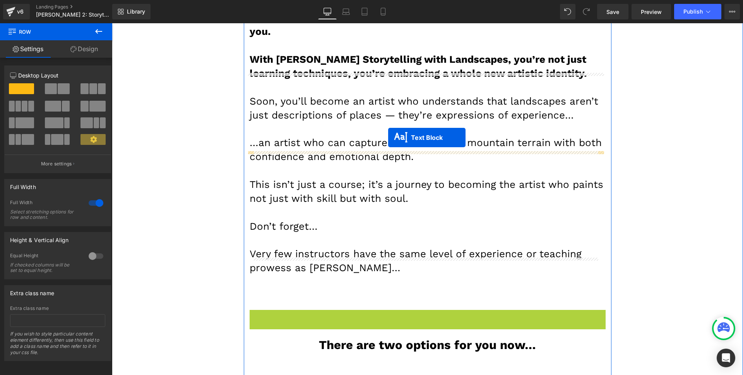
drag, startPoint x: 401, startPoint y: 75, endPoint x: 388, endPoint y: 137, distance: 63.7
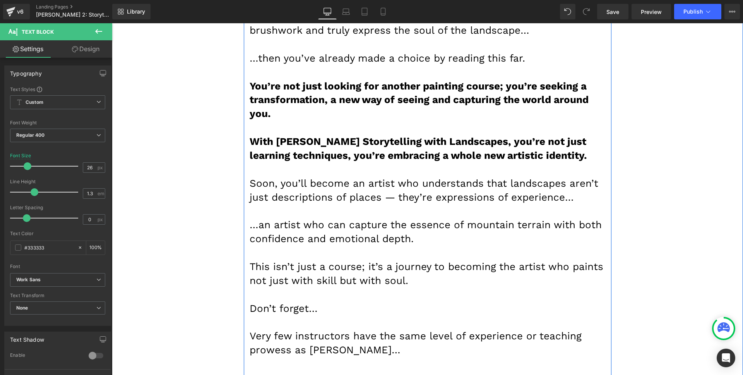
scroll to position [7494, 0]
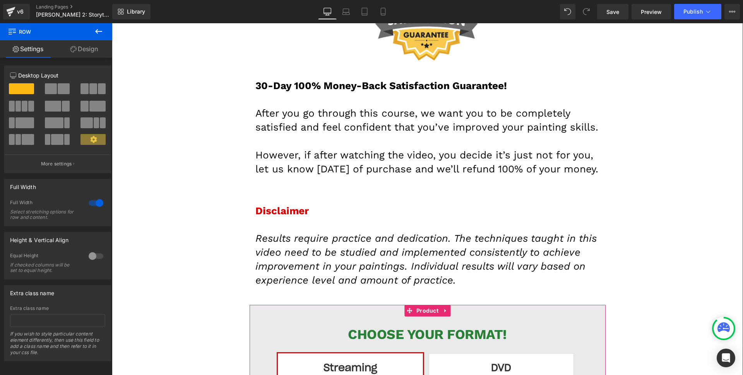
scroll to position [8408, 0]
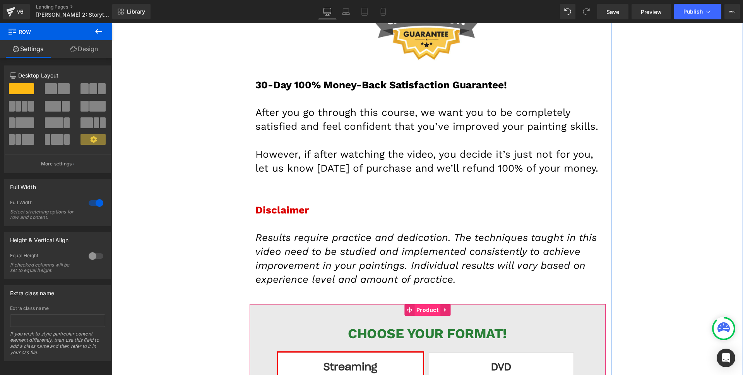
click at [420, 304] on span "Product" at bounding box center [428, 310] width 26 height 12
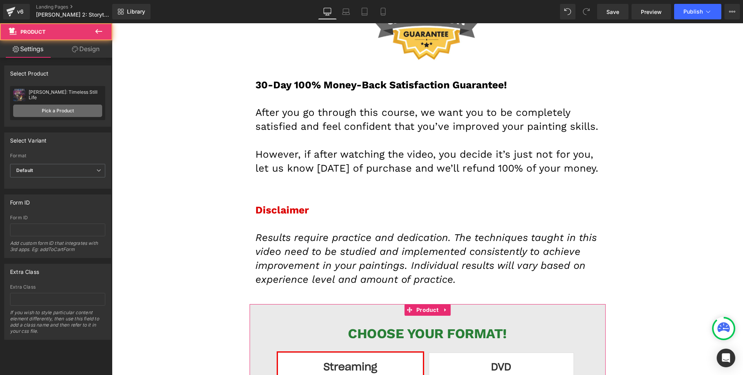
click at [53, 112] on link "Pick a Product" at bounding box center [57, 111] width 89 height 12
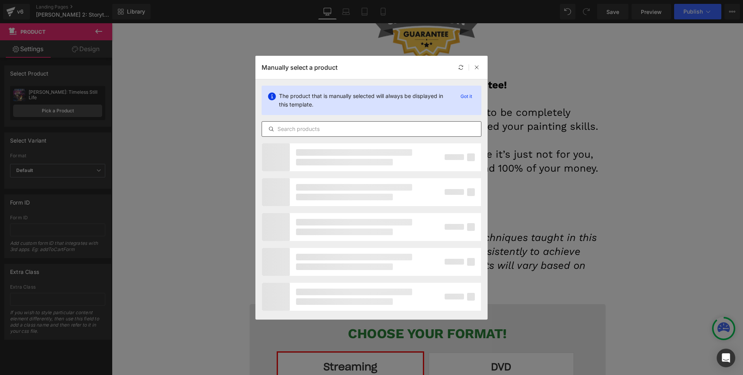
click at [308, 133] on input "text" at bounding box center [371, 128] width 219 height 9
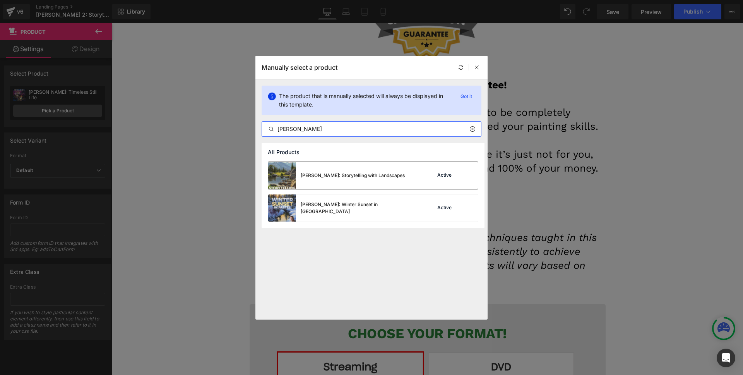
type input "[PERSON_NAME]"
click at [349, 170] on div "[PERSON_NAME]: Storytelling with Landscapes" at bounding box center [336, 175] width 137 height 27
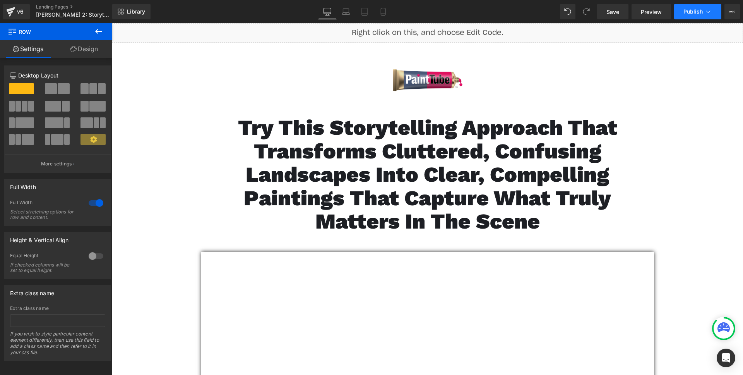
click at [694, 10] on span "Publish" at bounding box center [693, 12] width 19 height 6
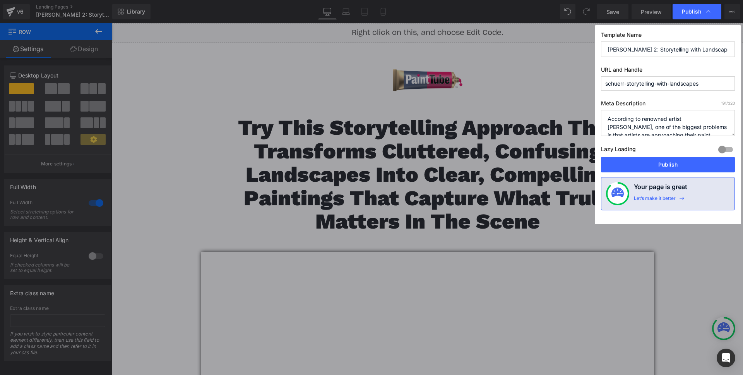
drag, startPoint x: 648, startPoint y: 161, endPoint x: 413, endPoint y: 3, distance: 283.2
click at [648, 161] on button "Publish" at bounding box center [668, 164] width 134 height 15
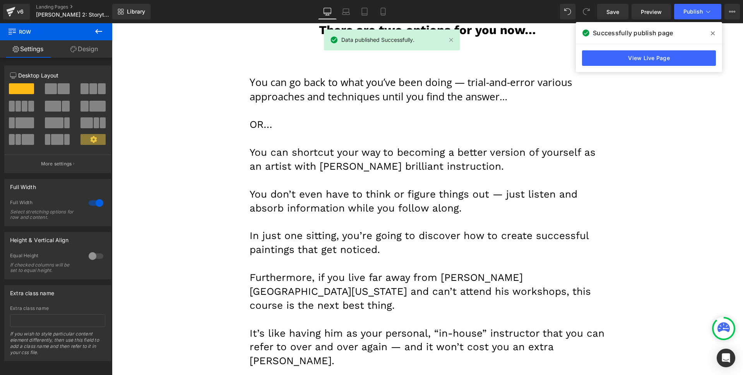
scroll to position [7796, 0]
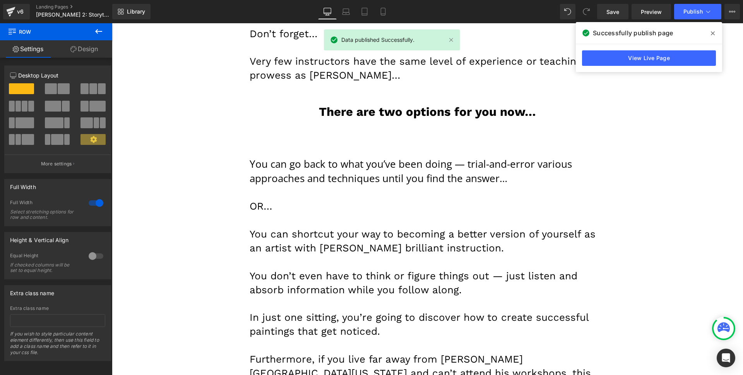
drag, startPoint x: 633, startPoint y: 59, endPoint x: 376, endPoint y: 3, distance: 262.5
click at [633, 58] on link "View Live Page" at bounding box center [649, 57] width 134 height 15
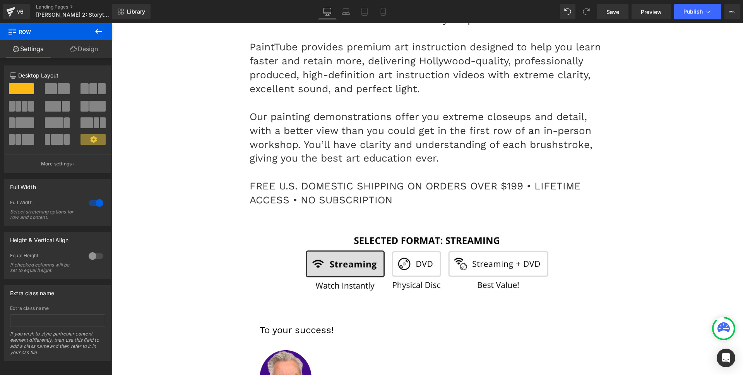
scroll to position [9021, 0]
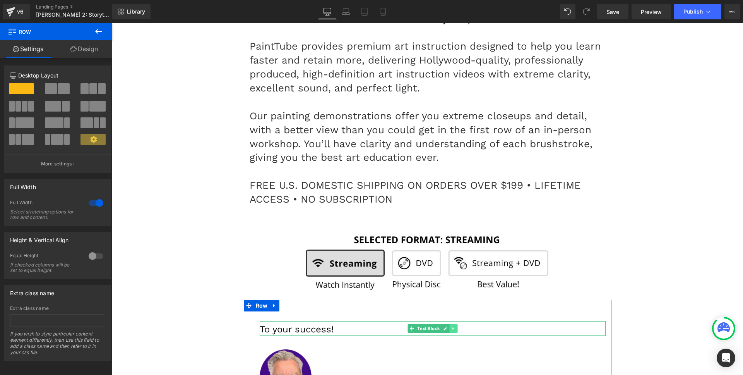
click at [451, 326] on icon at bounding box center [453, 328] width 4 height 5
click at [448, 326] on icon at bounding box center [450, 328] width 4 height 4
click at [301, 360] on font "To your success!" at bounding box center [297, 365] width 74 height 11
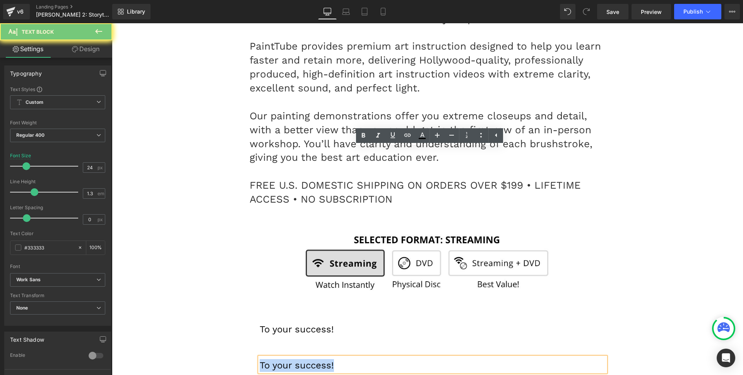
click at [301, 360] on font "To your success!" at bounding box center [297, 365] width 74 height 11
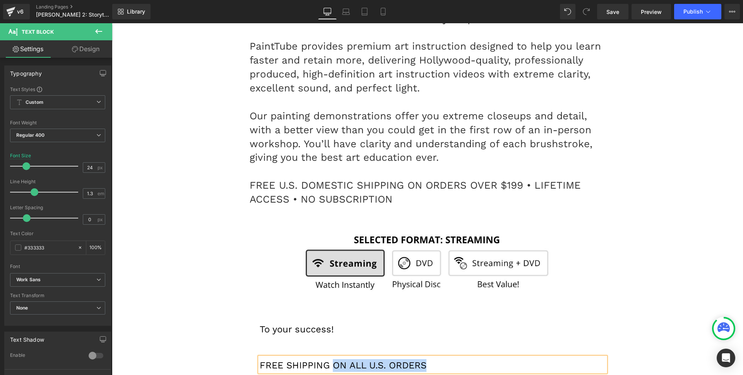
drag, startPoint x: 381, startPoint y: 154, endPoint x: 333, endPoint y: 154, distance: 48.8
click at [333, 359] on p "FREE SHIPPING ON ALL U.S. ORDERS" at bounding box center [433, 365] width 346 height 13
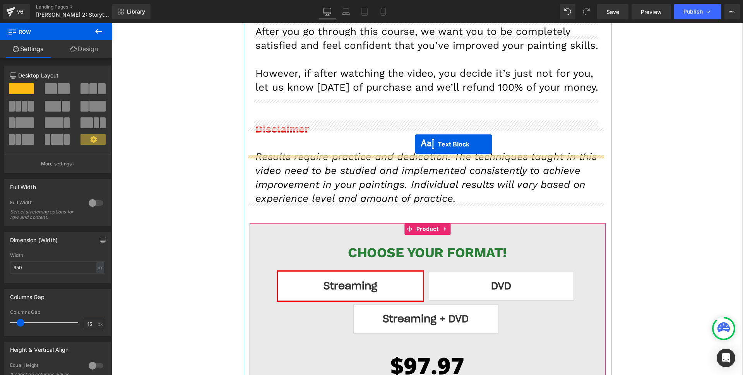
scroll to position [8476, 0]
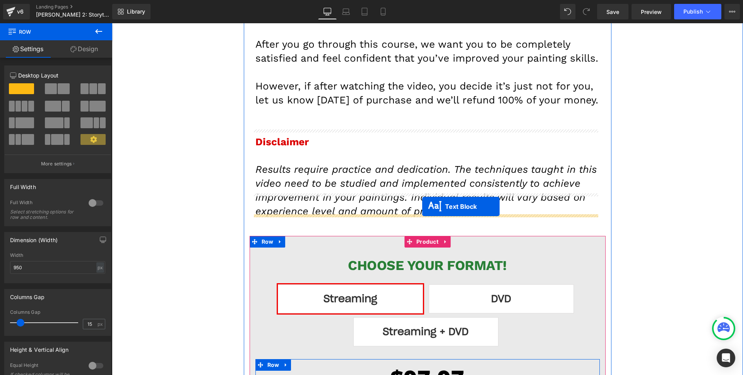
drag, startPoint x: 406, startPoint y: 156, endPoint x: 422, endPoint y: 208, distance: 54.6
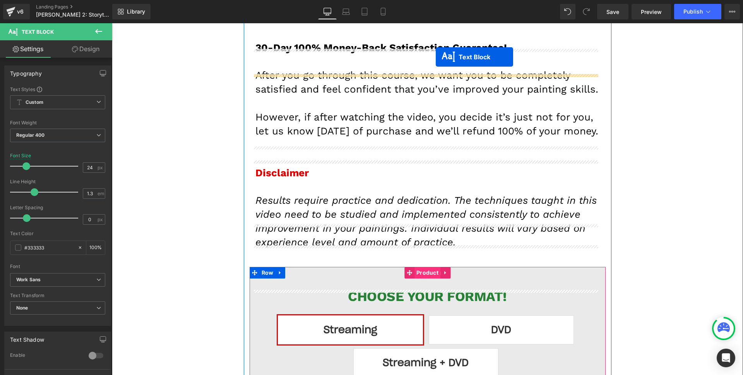
scroll to position [8430, 0]
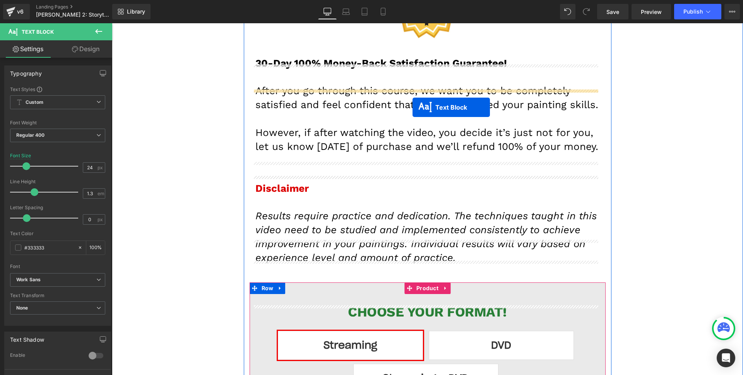
drag, startPoint x: 405, startPoint y: 244, endPoint x: 412, endPoint y: 104, distance: 140.0
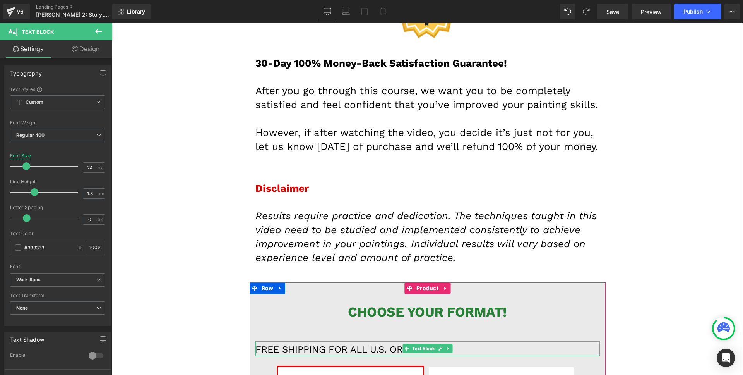
drag, startPoint x: 364, startPoint y: 119, endPoint x: 135, endPoint y: 69, distance: 234.7
click at [364, 344] on font "FREE SHIPPING FOR ALL U.S. ORDERS" at bounding box center [342, 349] width 172 height 11
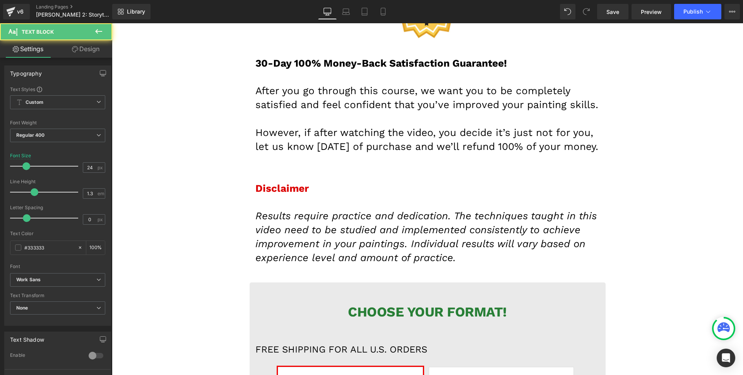
click at [79, 50] on link "Design" at bounding box center [86, 48] width 56 height 17
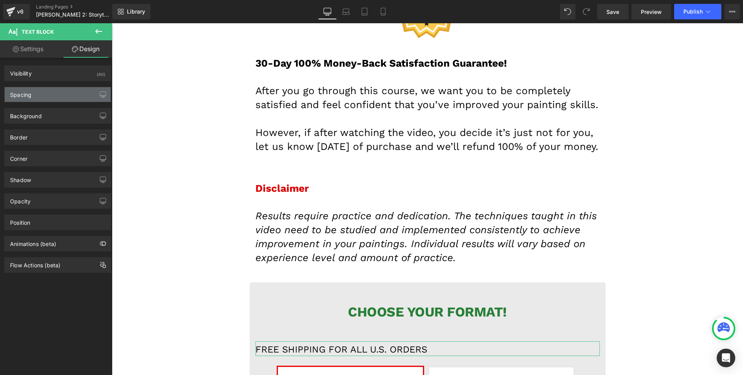
click at [42, 95] on div "Spacing" at bounding box center [58, 94] width 106 height 15
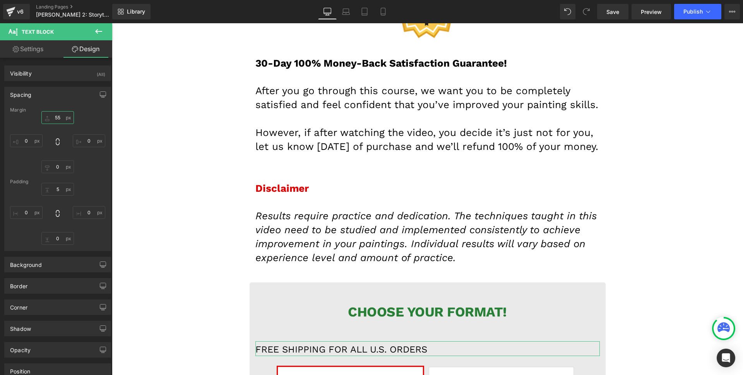
click at [55, 115] on input "55" at bounding box center [57, 117] width 33 height 13
type input "5"
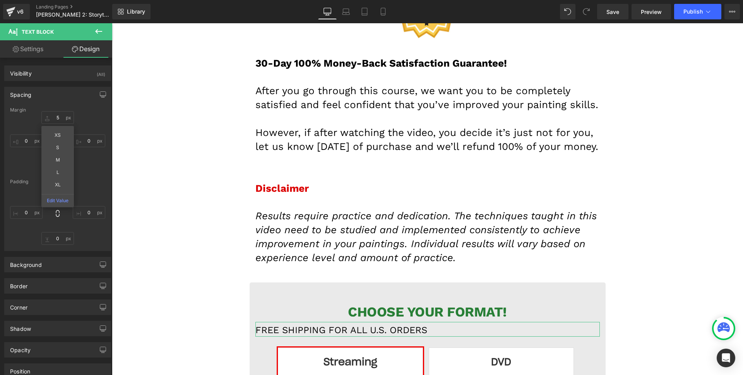
click at [52, 100] on div "Spacing" at bounding box center [58, 94] width 106 height 15
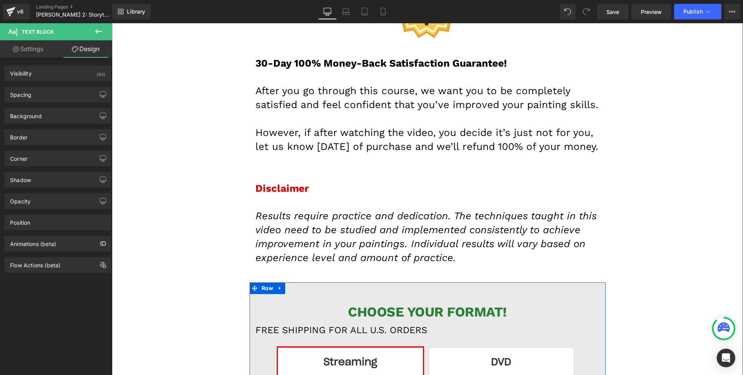
click at [322, 324] on font "FREE SHIPPING FOR ALL U.S. ORDERS" at bounding box center [342, 329] width 172 height 11
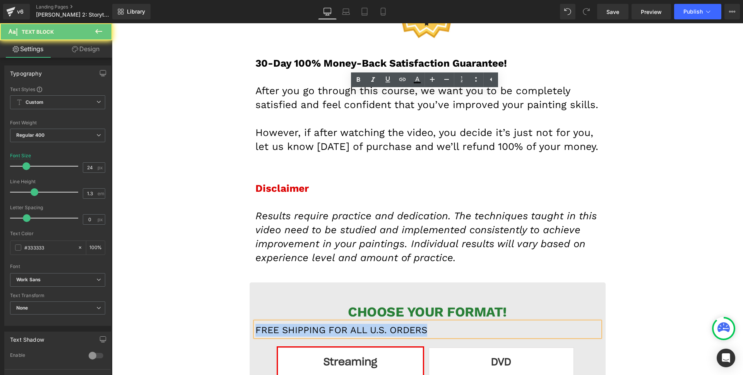
click at [322, 324] on font "FREE SHIPPING FOR ALL U.S. ORDERS" at bounding box center [342, 329] width 172 height 11
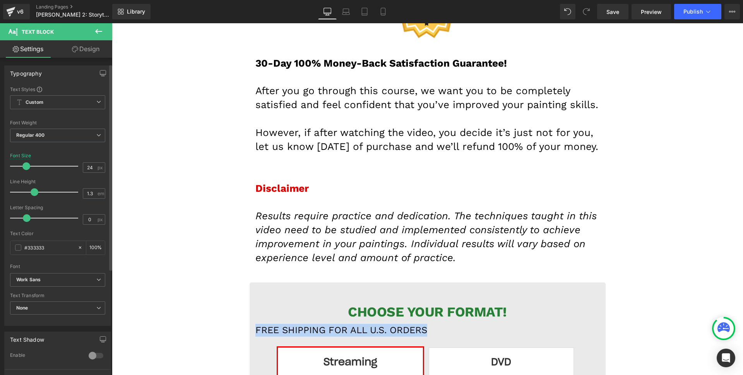
scroll to position [165, 0]
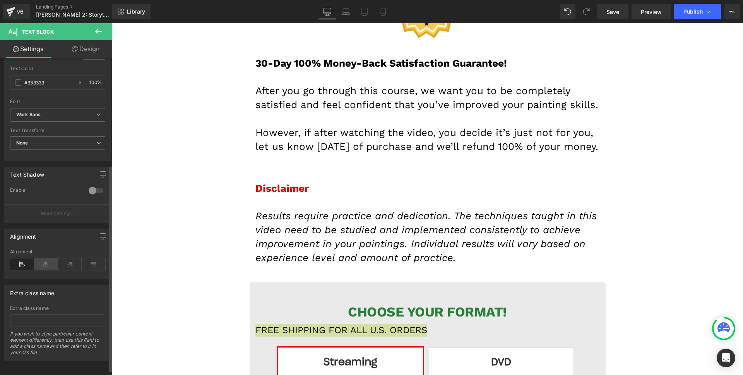
click at [49, 256] on div "Alignment" at bounding box center [57, 264] width 95 height 30
click at [46, 261] on icon at bounding box center [46, 264] width 24 height 12
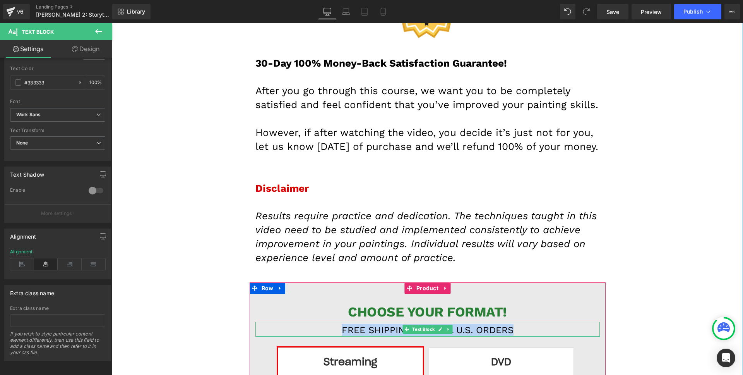
click at [376, 324] on font "FREE SHIPPING FOR ALL U.S. ORDERS" at bounding box center [428, 329] width 172 height 11
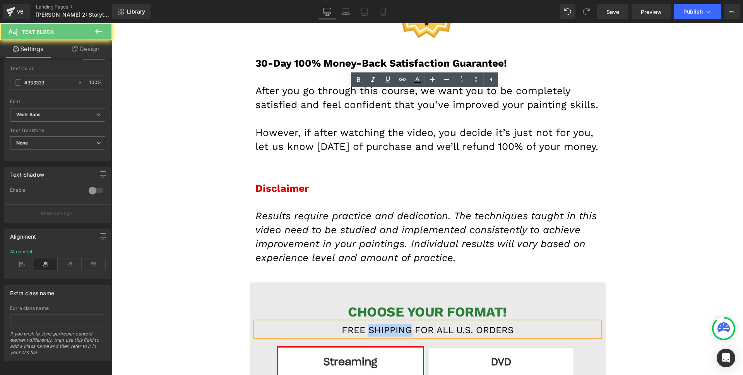
click at [376, 324] on font "FREE SHIPPING FOR ALL U.S. ORDERS" at bounding box center [428, 329] width 172 height 11
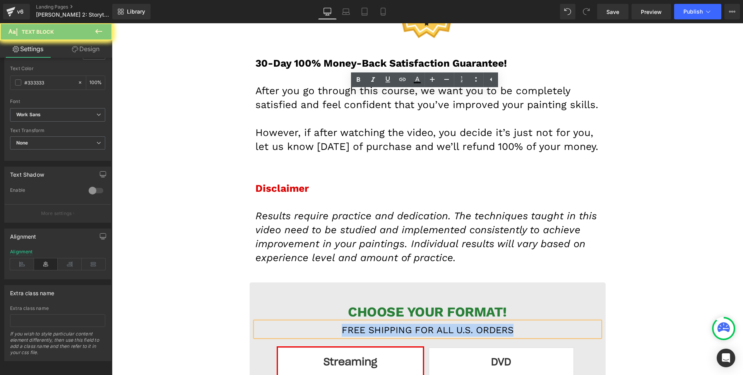
click at [376, 324] on font "FREE SHIPPING FOR ALL U.S. ORDERS" at bounding box center [428, 329] width 172 height 11
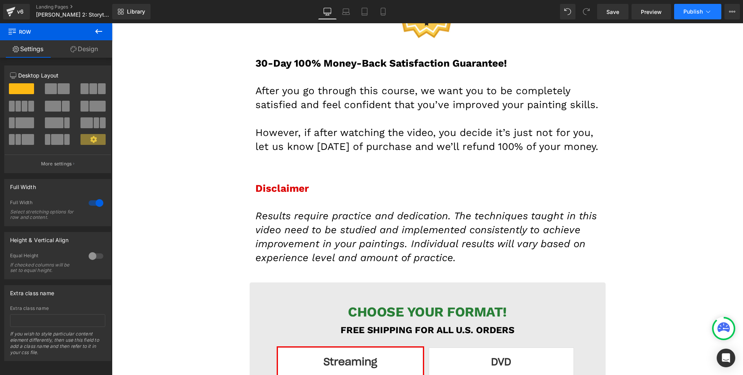
click at [691, 12] on span "Publish" at bounding box center [693, 12] width 19 height 6
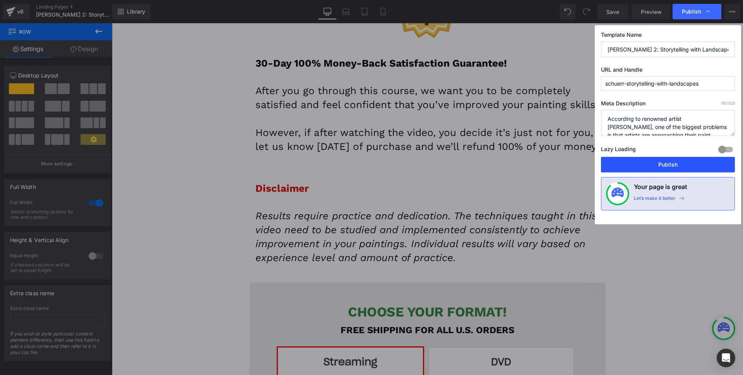
click at [659, 168] on button "Publish" at bounding box center [668, 164] width 134 height 15
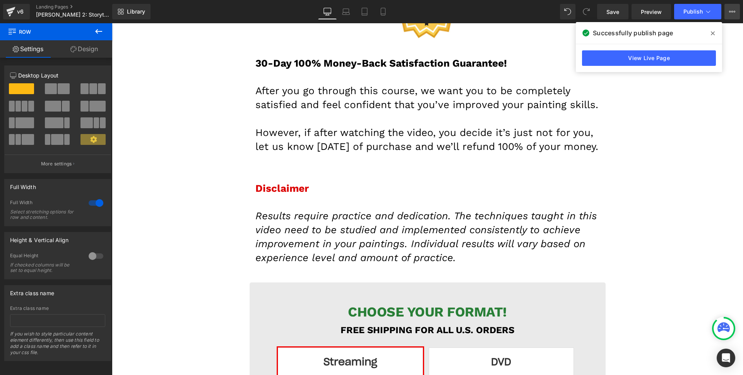
click at [735, 13] on icon at bounding box center [732, 12] width 6 height 6
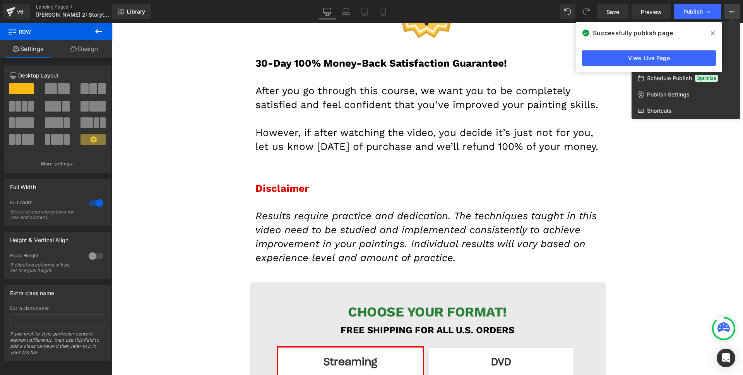
click at [732, 10] on icon at bounding box center [732, 12] width 6 height 6
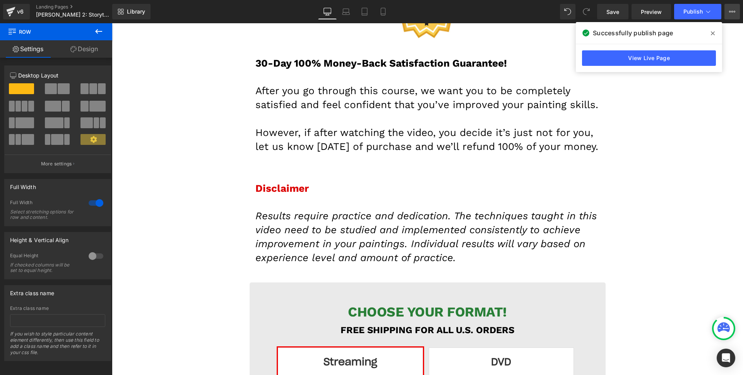
click at [725, 10] on div "Save Preview Publish Scheduled View Live Page View with current Template Save T…" at bounding box center [668, 11] width 149 height 15
click at [728, 11] on button "View Live Page View with current Template Save Template to Library Schedule Pub…" at bounding box center [732, 11] width 15 height 15
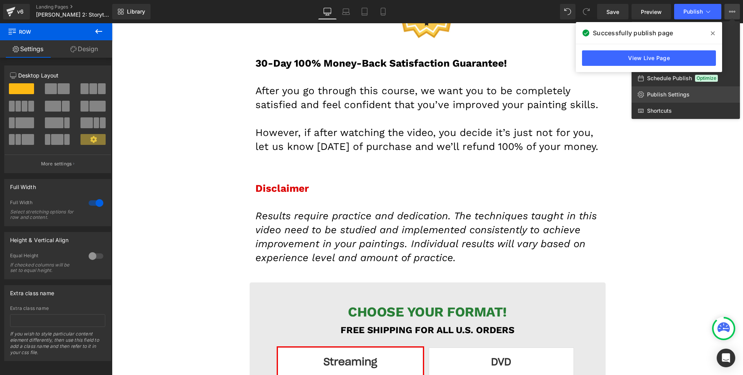
click at [667, 95] on span "Publish Settings" at bounding box center [668, 94] width 43 height 7
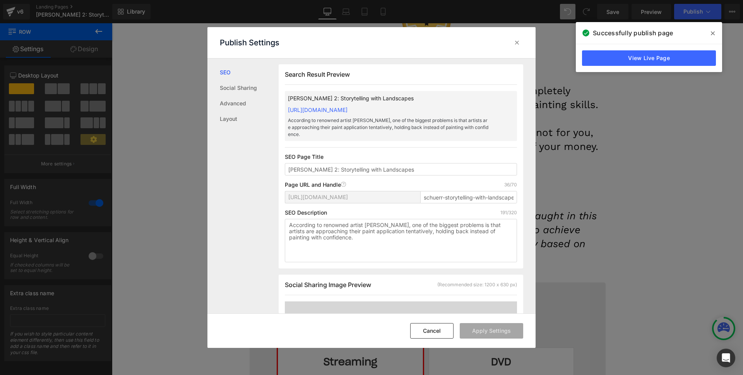
scroll to position [72, 0]
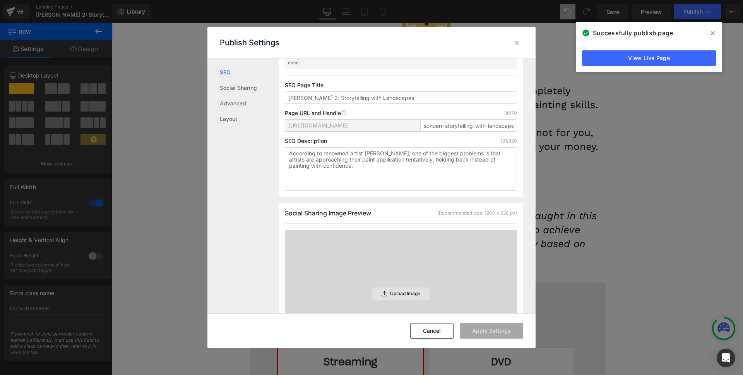
click at [391, 289] on div "Upload Image" at bounding box center [400, 293] width 57 height 12
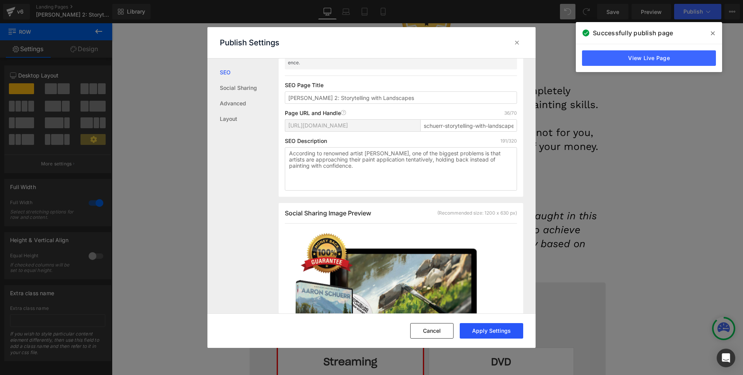
click at [483, 327] on button "Apply Settings" at bounding box center [491, 330] width 63 height 15
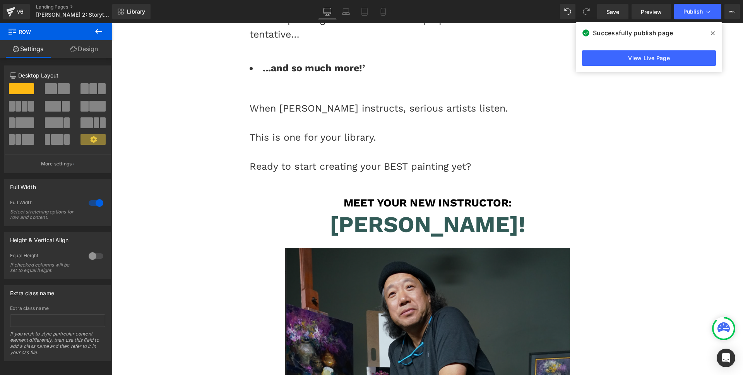
scroll to position [1974, 0]
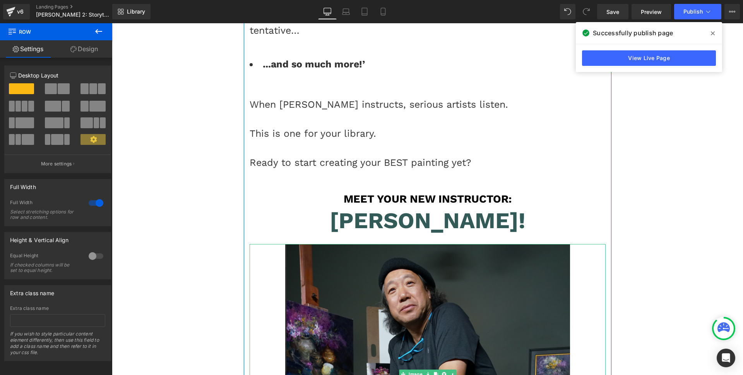
drag, startPoint x: 415, startPoint y: 324, endPoint x: 115, endPoint y: 197, distance: 325.9
click at [415, 369] on link "Image" at bounding box center [411, 373] width 25 height 9
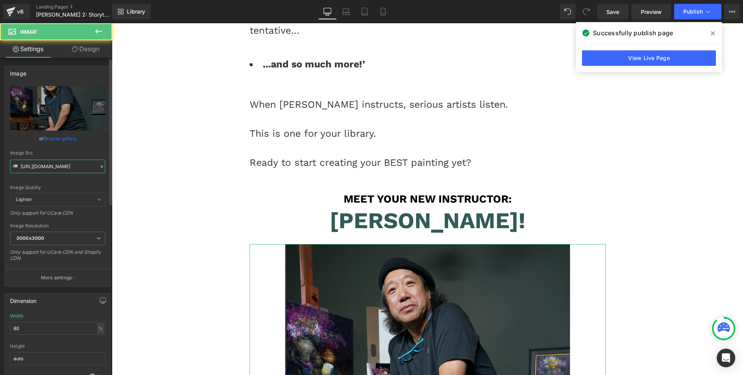
click at [60, 164] on input "[URL][DOMAIN_NAME]" at bounding box center [57, 167] width 95 height 14
paste input "8/[DOMAIN_NAME]"
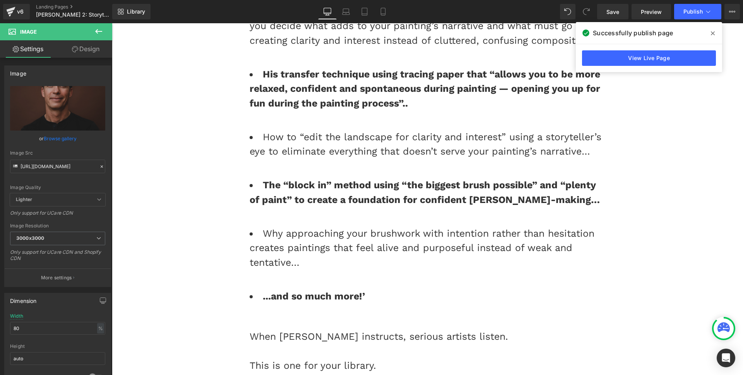
scroll to position [1521, 0]
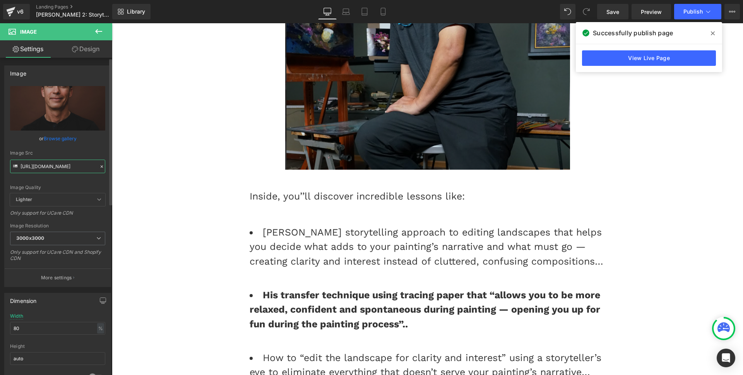
click at [58, 162] on input "[URL][DOMAIN_NAME]" at bounding box center [57, 167] width 95 height 14
paste input "[DOMAIN_NAME]"
type input "[URL][DOMAIN_NAME]"
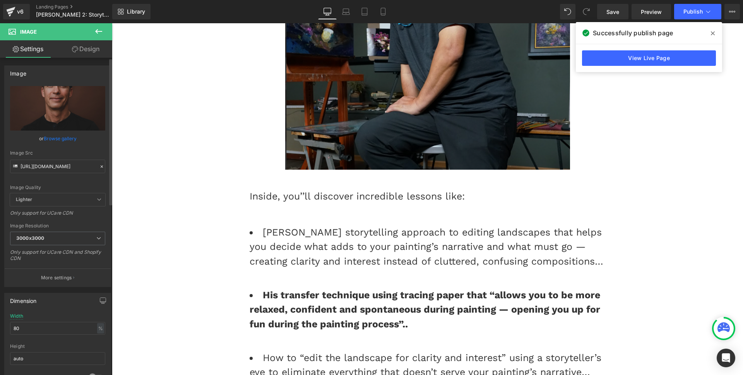
click at [58, 153] on div "Image Src" at bounding box center [57, 152] width 95 height 5
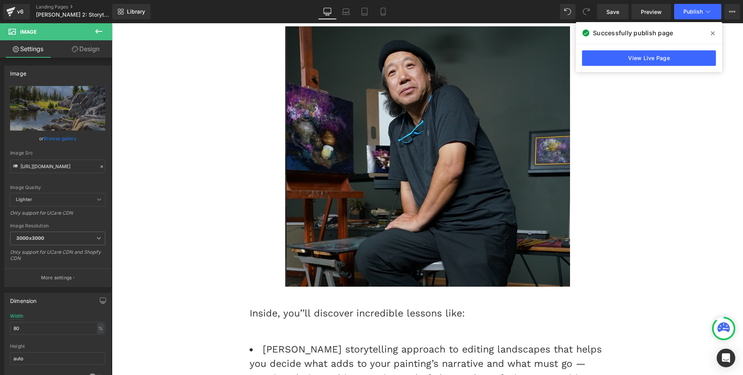
scroll to position [1403, 0]
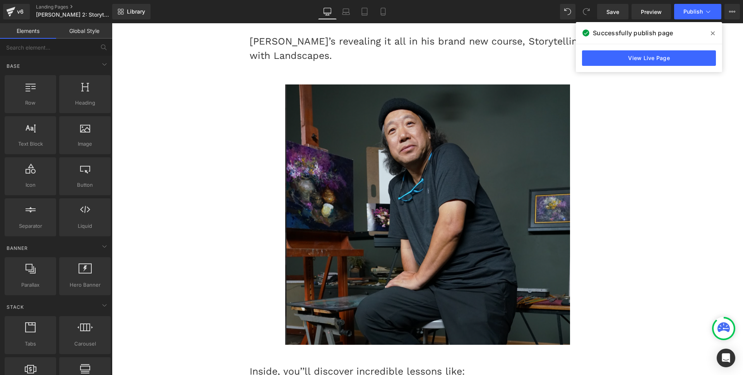
scroll to position [1251, 0]
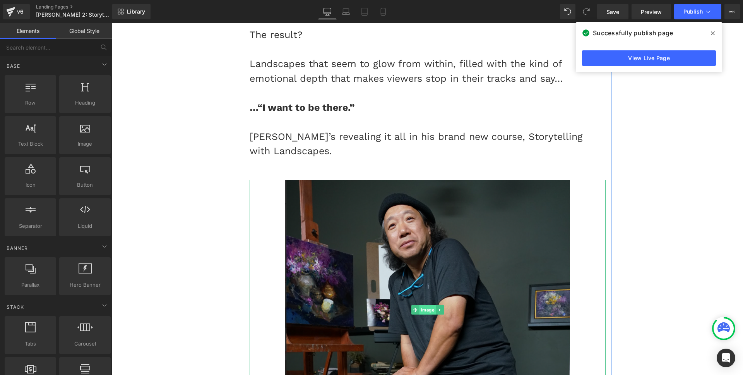
click at [423, 305] on span "Image" at bounding box center [427, 309] width 17 height 9
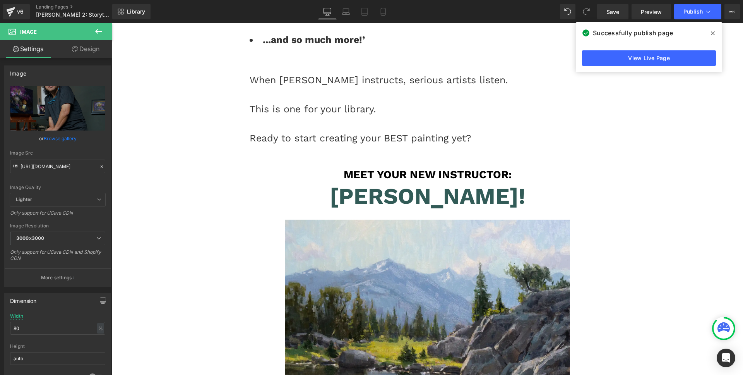
scroll to position [2031, 0]
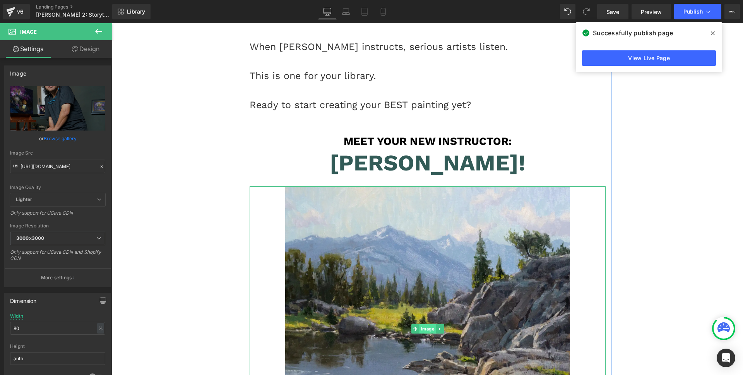
click at [421, 324] on span "Image" at bounding box center [427, 328] width 17 height 9
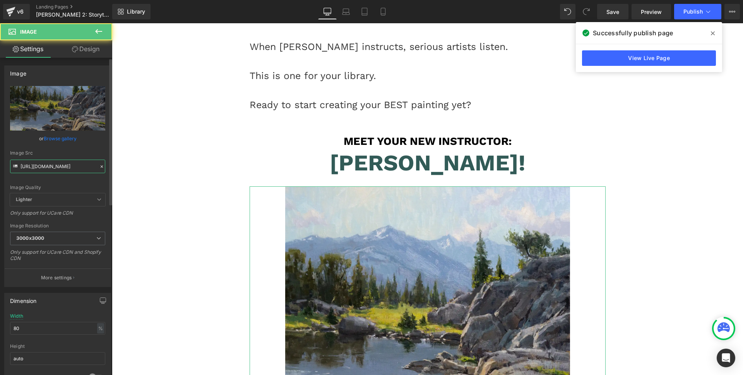
click at [68, 168] on input "[URL][DOMAIN_NAME]" at bounding box center [57, 167] width 95 height 14
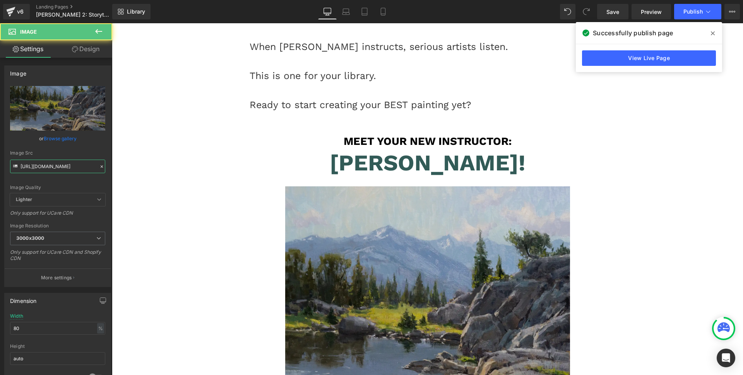
paste input "[DOMAIN_NAME]"
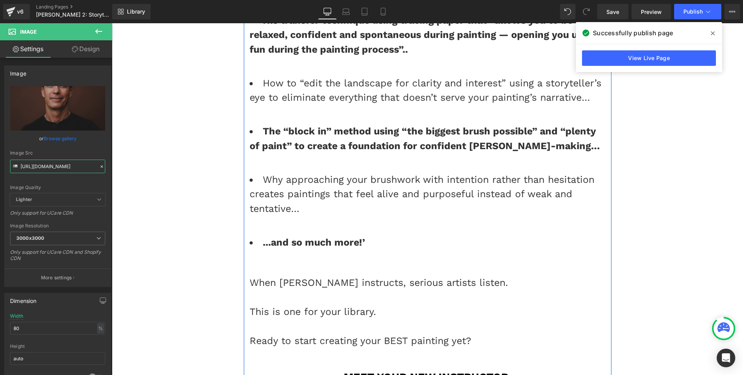
scroll to position [1790, 0]
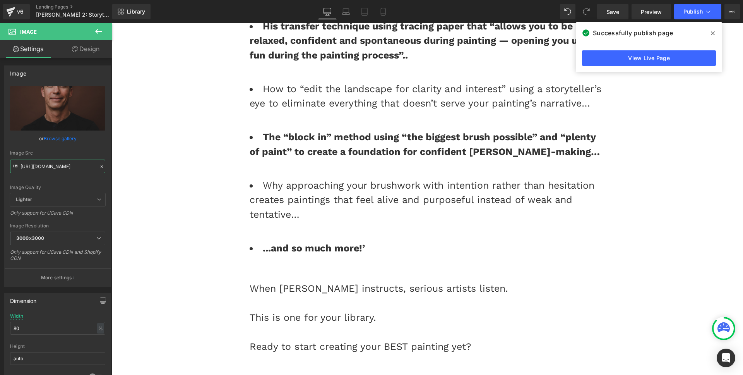
type input "[URL][DOMAIN_NAME]"
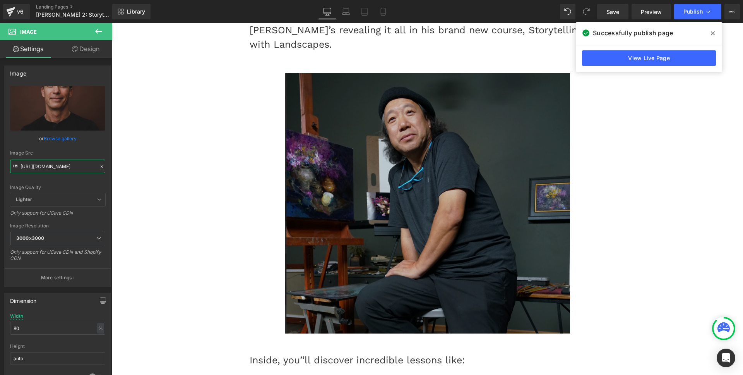
scroll to position [1326, 0]
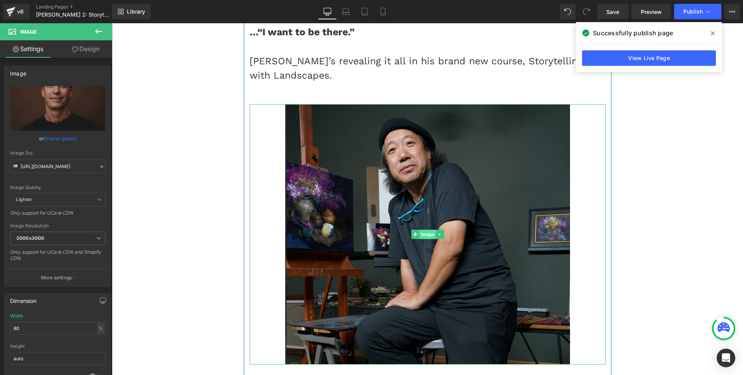
click at [420, 230] on span "Image" at bounding box center [427, 234] width 17 height 9
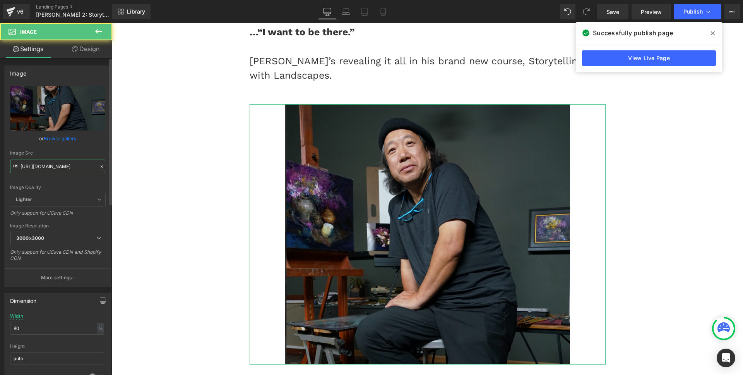
click at [34, 168] on input "[URL][DOMAIN_NAME]" at bounding box center [57, 167] width 95 height 14
paste input "8/Screen-Shot-2025-08-14-at-11.03.04-AM"
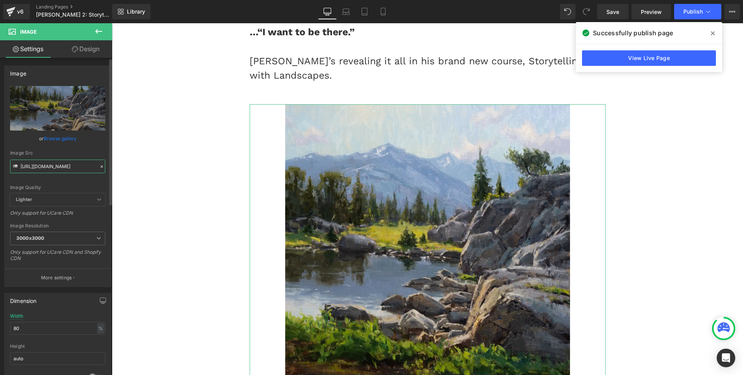
type input "[URL][DOMAIN_NAME]"
click at [48, 157] on div "Image Src [URL][DOMAIN_NAME]" at bounding box center [57, 161] width 95 height 23
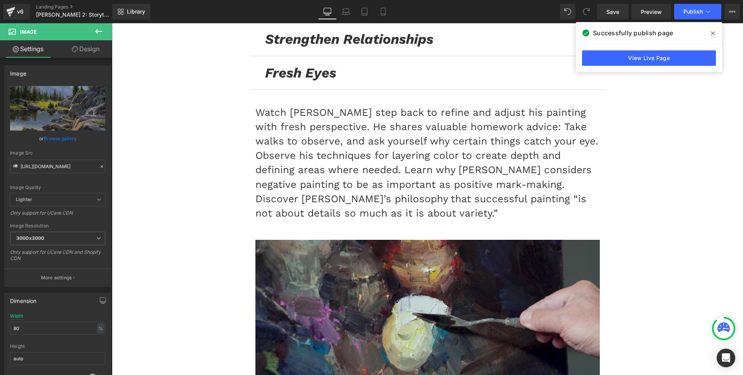
scroll to position [4623, 0]
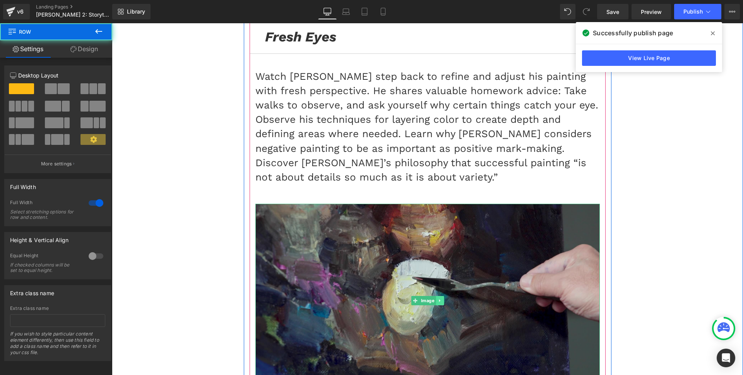
click at [438, 298] on icon at bounding box center [440, 300] width 4 height 5
click at [435, 296] on link at bounding box center [436, 300] width 8 height 9
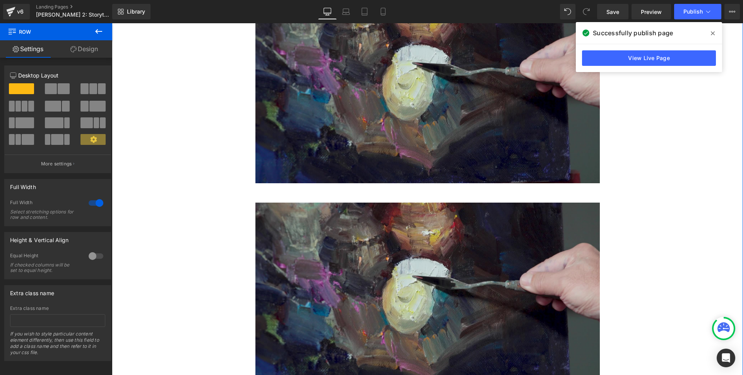
scroll to position [4850, 0]
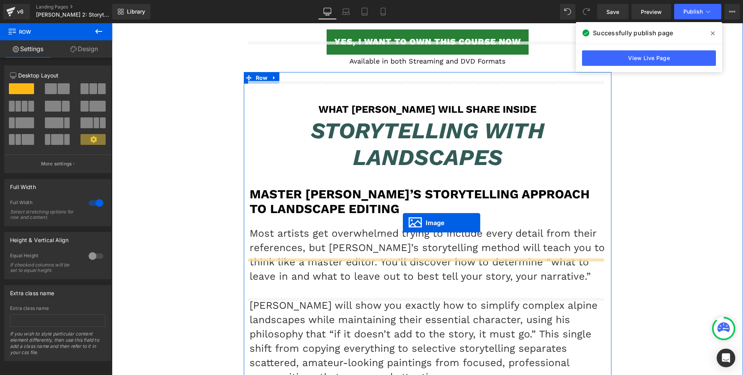
scroll to position [5117, 0]
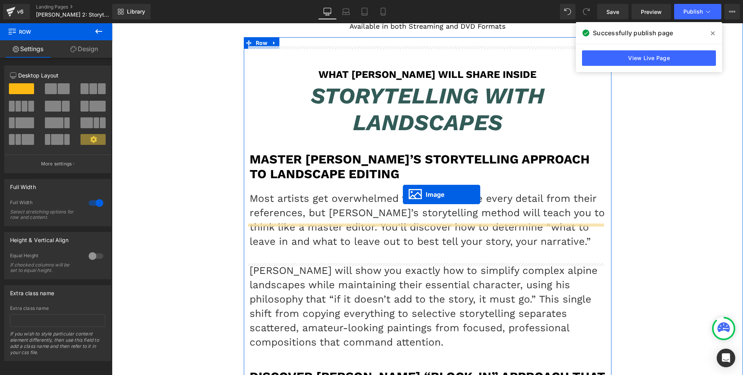
drag, startPoint x: 411, startPoint y: 150, endPoint x: 403, endPoint y: 225, distance: 75.9
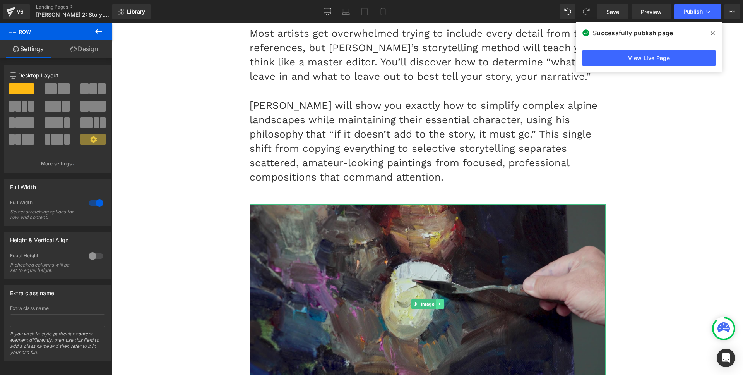
click at [438, 302] on icon at bounding box center [440, 304] width 4 height 5
click at [436, 299] on link at bounding box center [436, 303] width 8 height 9
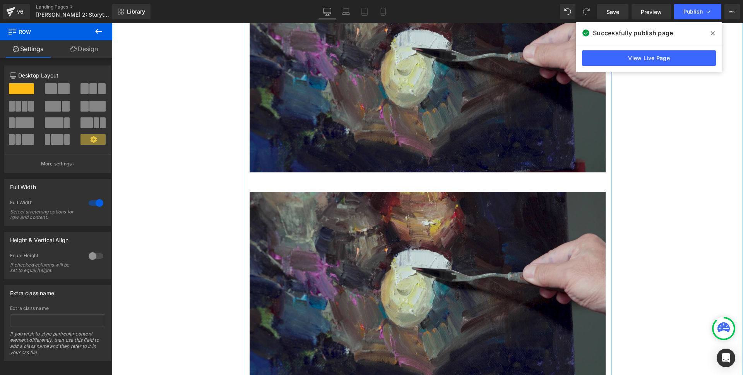
scroll to position [5477, 0]
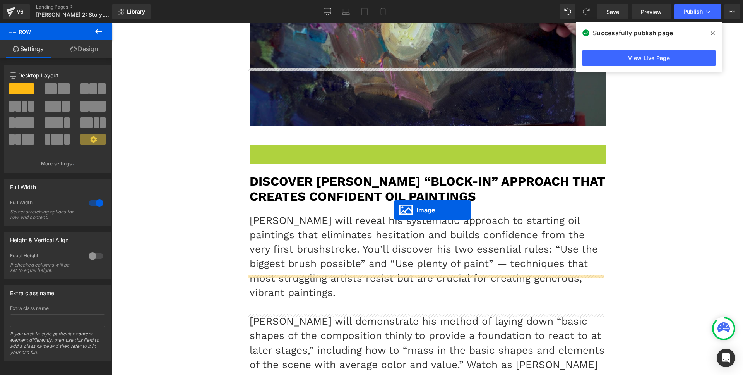
drag, startPoint x: 415, startPoint y: 154, endPoint x: 394, endPoint y: 210, distance: 59.9
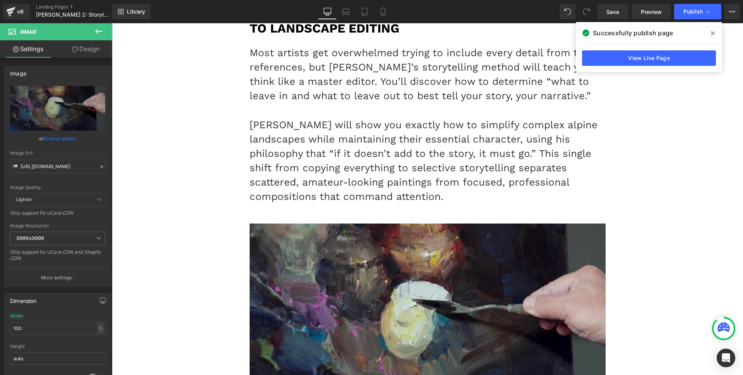
scroll to position [5222, 0]
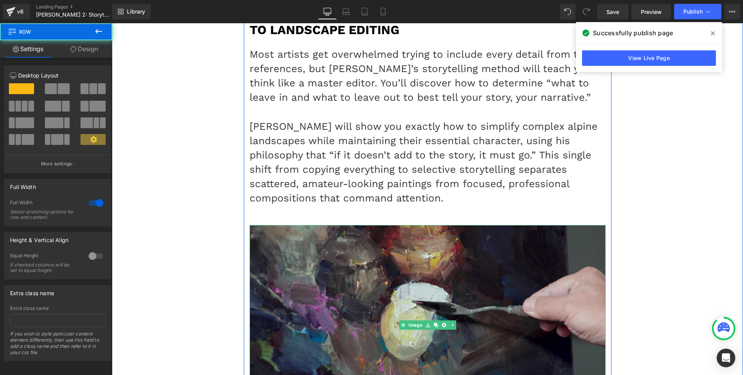
click at [414, 320] on link "Image" at bounding box center [411, 324] width 25 height 9
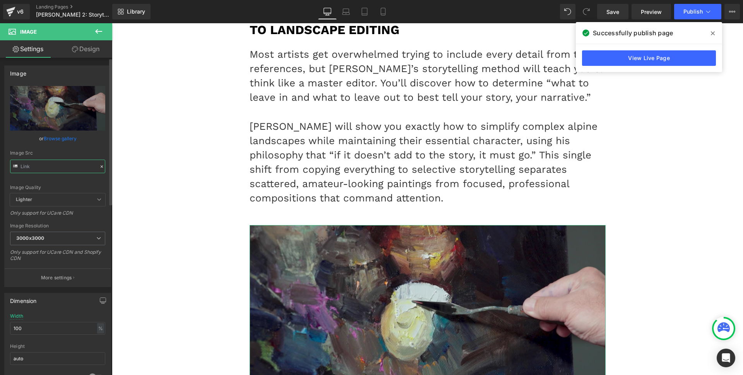
click at [69, 160] on input "text" at bounding box center [57, 167] width 95 height 14
paste input "8/[DOMAIN_NAME]"
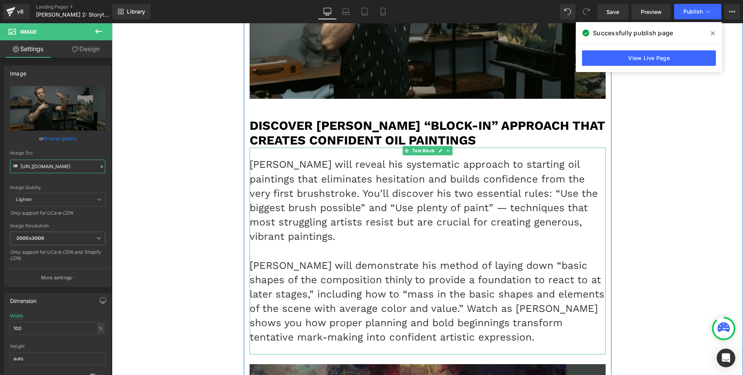
scroll to position [5609, 0]
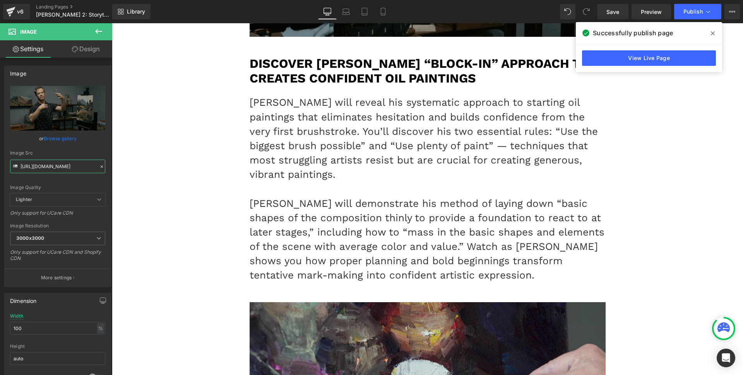
type input "[URL][DOMAIN_NAME]"
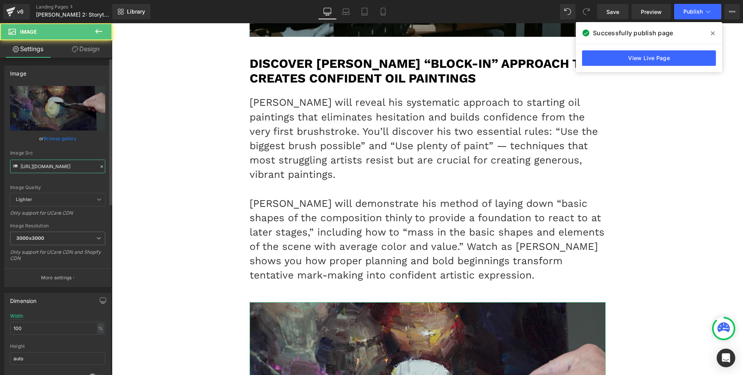
click at [81, 171] on input "[URL][DOMAIN_NAME]" at bounding box center [57, 167] width 95 height 14
paste input "8/[DOMAIN_NAME]"
type input "[URL][DOMAIN_NAME]"
click at [78, 158] on div "Image Src [URL][DOMAIN_NAME]" at bounding box center [57, 161] width 95 height 23
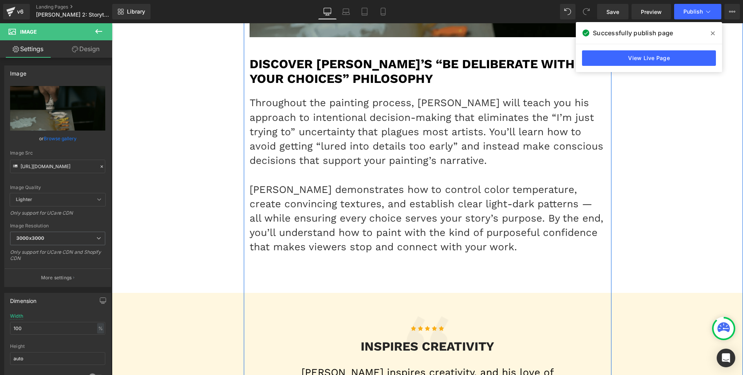
scroll to position [6075, 0]
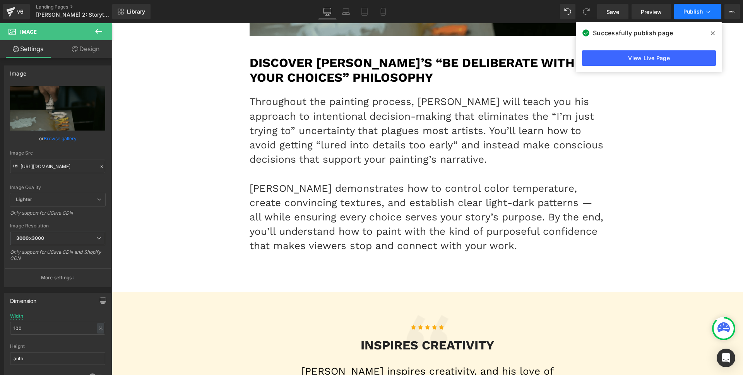
click at [680, 12] on button "Publish" at bounding box center [697, 11] width 47 height 15
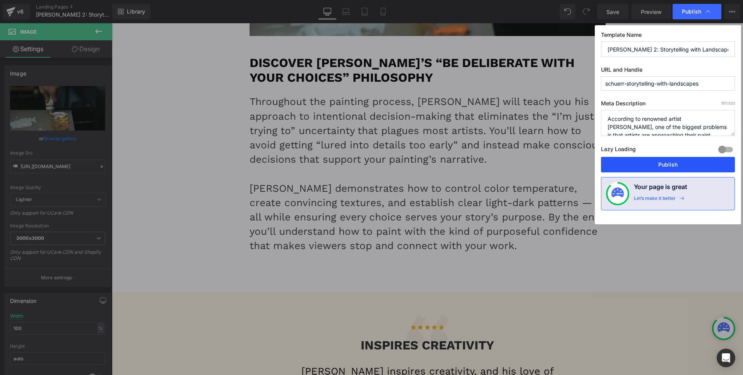
drag, startPoint x: 654, startPoint y: 161, endPoint x: 344, endPoint y: 181, distance: 310.7
click at [654, 161] on button "Publish" at bounding box center [668, 164] width 134 height 15
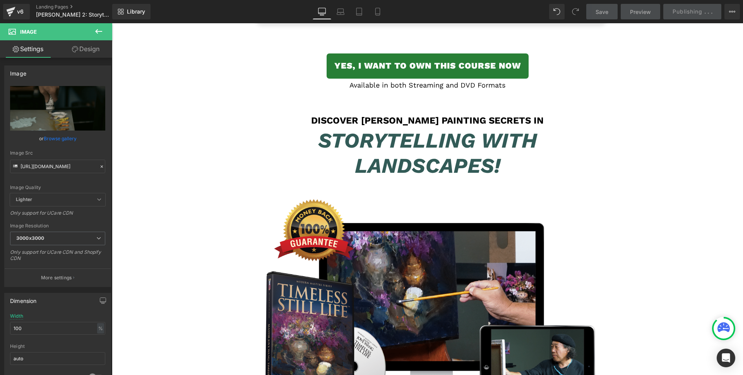
scroll to position [7498, 0]
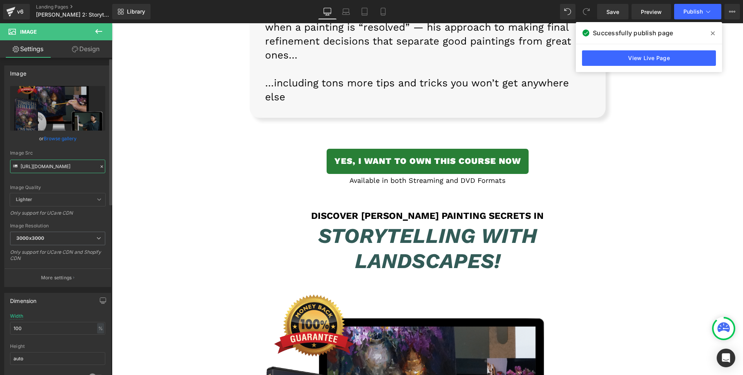
click at [70, 164] on input "[URL][DOMAIN_NAME]" at bounding box center [57, 167] width 95 height 14
paste input "8/[DOMAIN_NAME]"
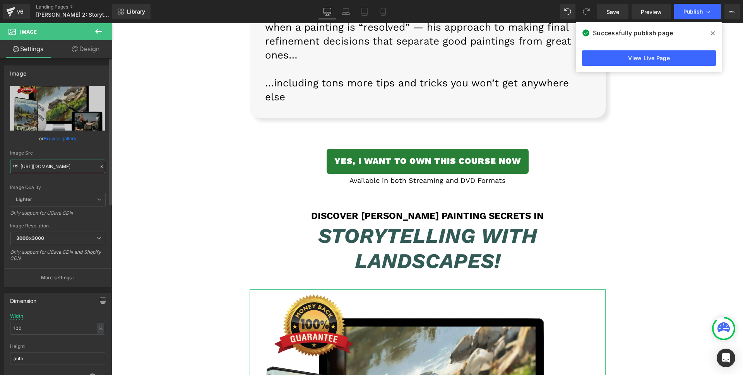
type input "[URL][DOMAIN_NAME]"
click at [65, 152] on div "Image Src" at bounding box center [57, 152] width 95 height 5
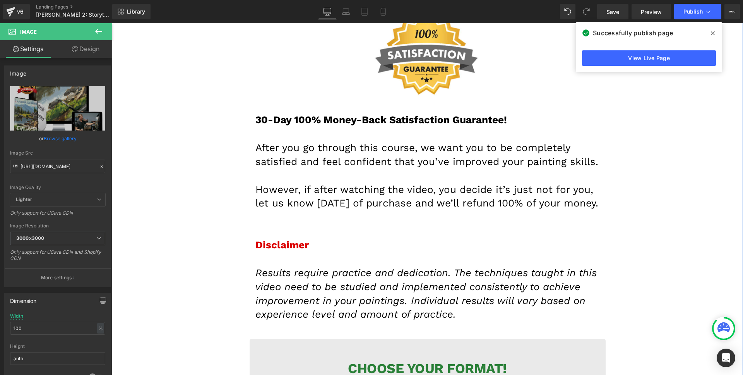
scroll to position [9099, 0]
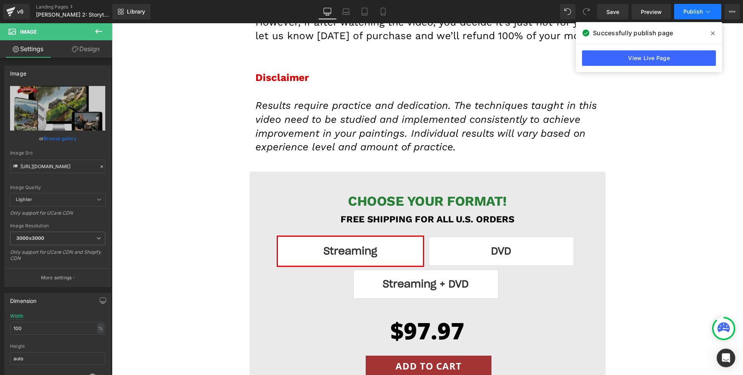
click at [686, 17] on button "Publish" at bounding box center [697, 11] width 47 height 15
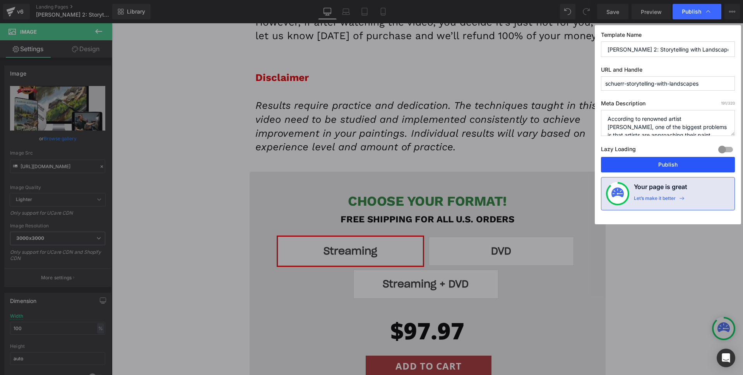
click at [656, 163] on button "Publish" at bounding box center [668, 164] width 134 height 15
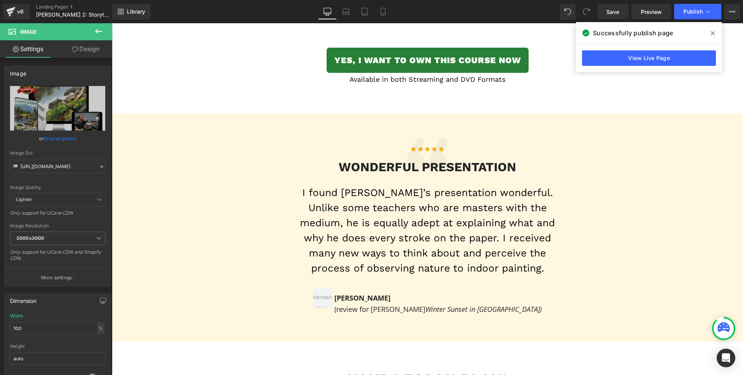
scroll to position [4038, 0]
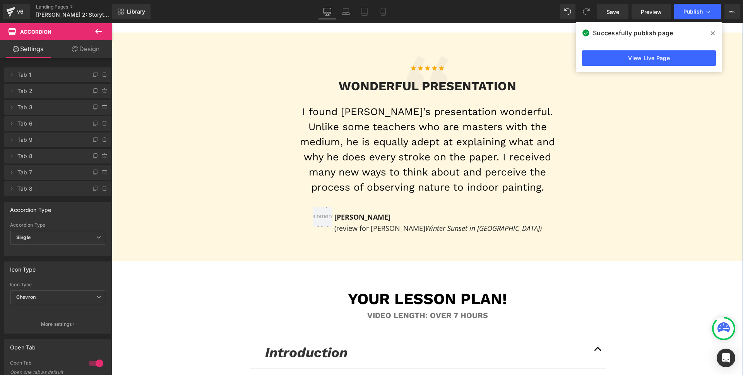
scroll to position [4109, 0]
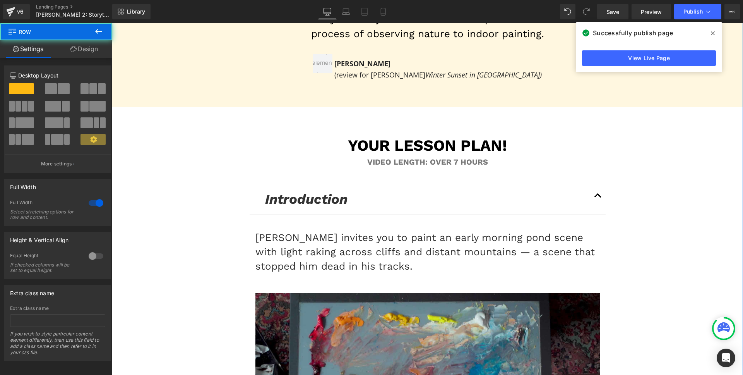
scroll to position [4292, 0]
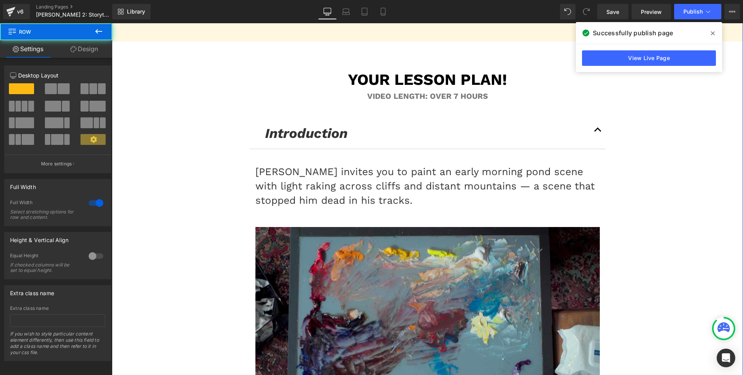
click at [716, 31] on span at bounding box center [713, 33] width 12 height 12
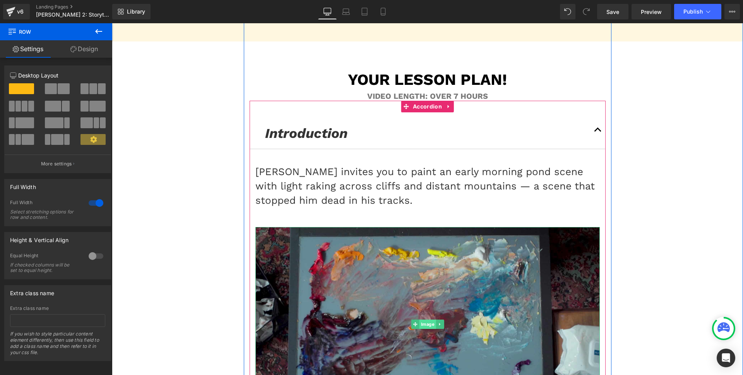
click at [419, 319] on span "Image" at bounding box center [427, 323] width 17 height 9
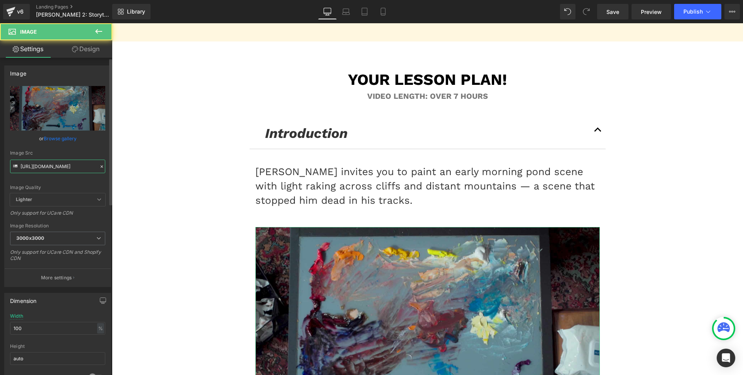
click at [49, 168] on input "[URL][DOMAIN_NAME]" at bounding box center [57, 167] width 95 height 14
paste input "8/00_Intro"
type input "[URL][DOMAIN_NAME]"
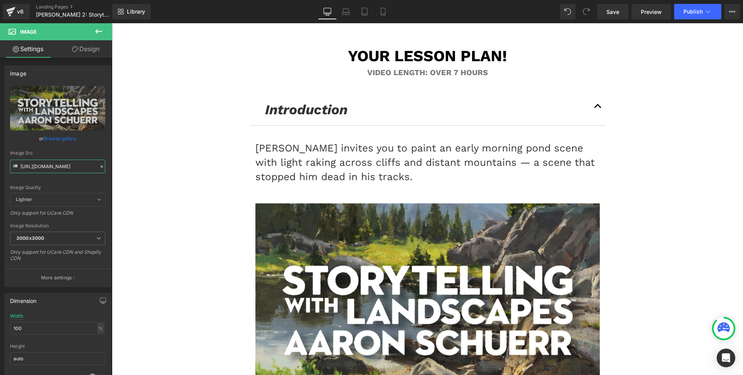
scroll to position [4442, 0]
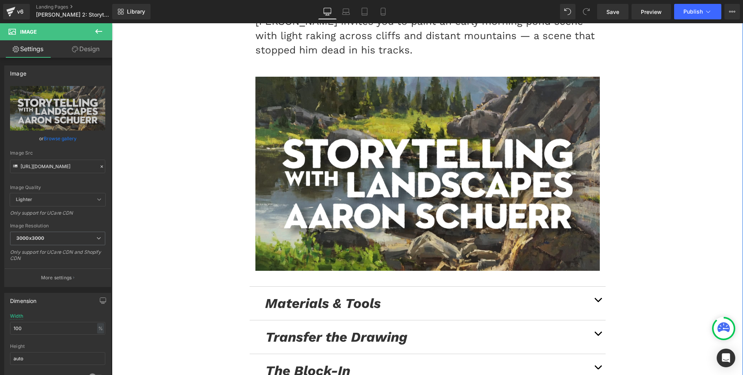
click at [598, 302] on span "button" at bounding box center [598, 302] width 0 height 0
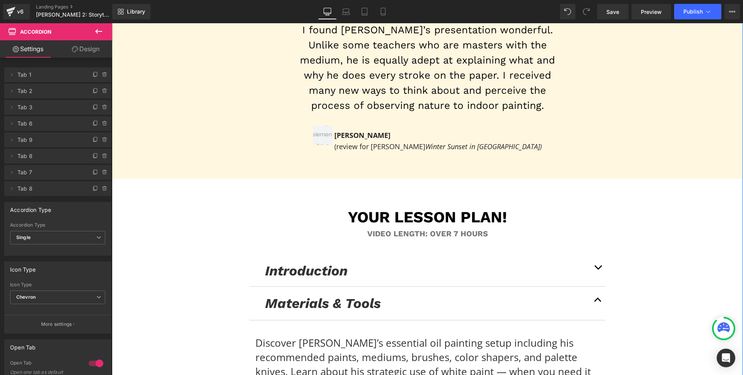
scroll to position [4302, 0]
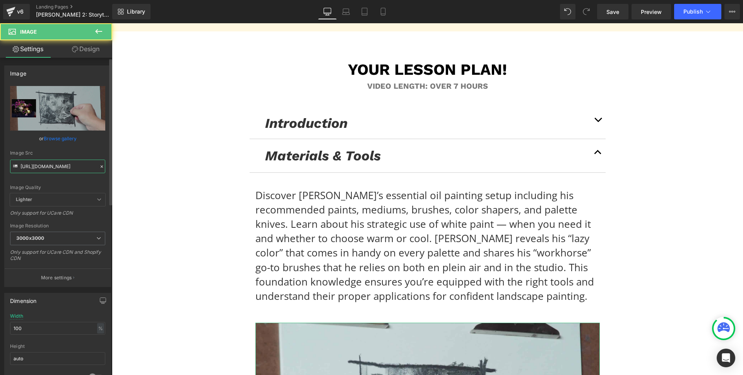
click at [56, 166] on input "[URL][DOMAIN_NAME]" at bounding box center [57, 167] width 95 height 14
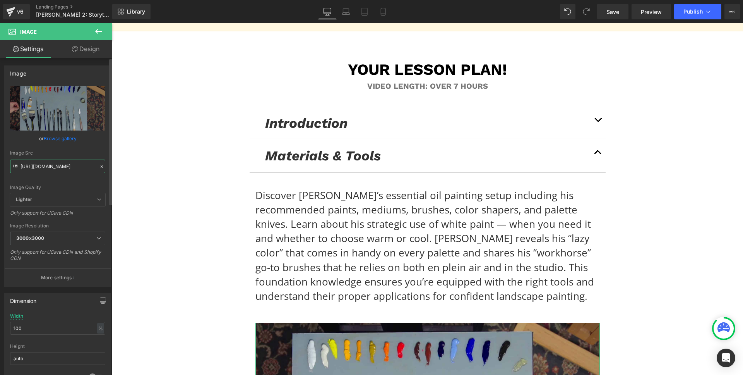
type input "[URL][DOMAIN_NAME]"
click at [52, 154] on div "Image Src" at bounding box center [57, 152] width 95 height 5
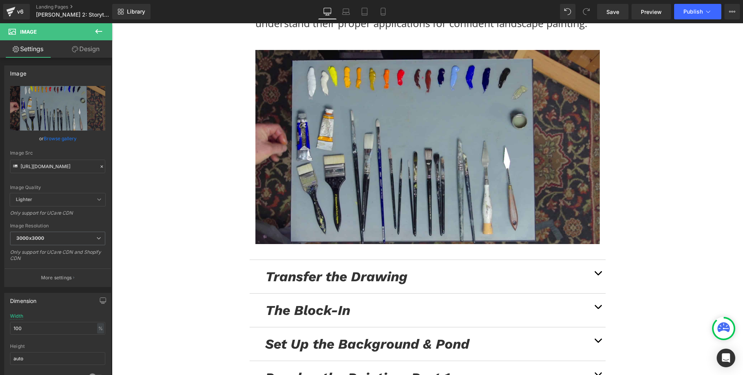
scroll to position [4573, 0]
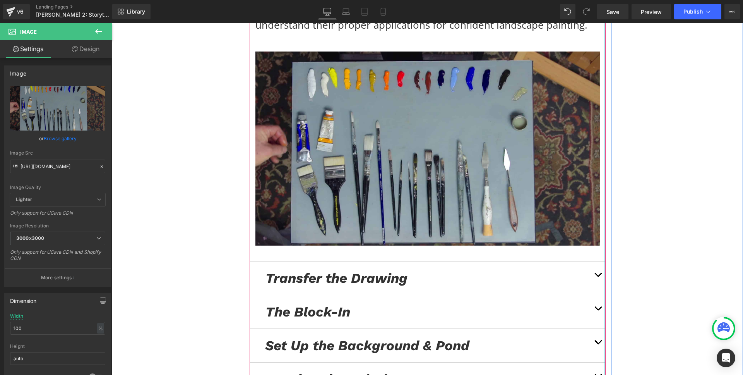
click at [600, 150] on div "Introduction Text Block" at bounding box center [428, 147] width 356 height 655
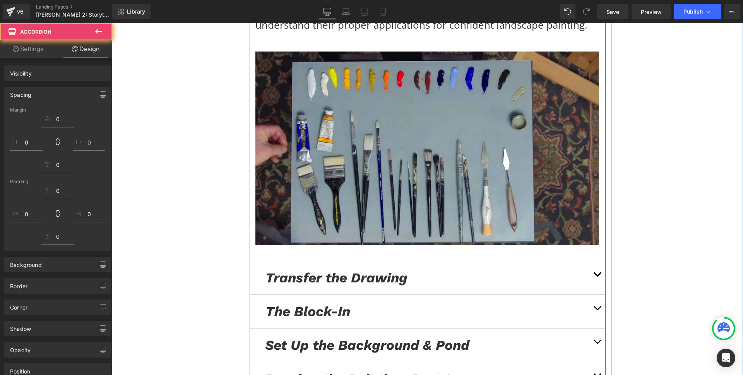
click at [595, 261] on button "button" at bounding box center [597, 277] width 15 height 33
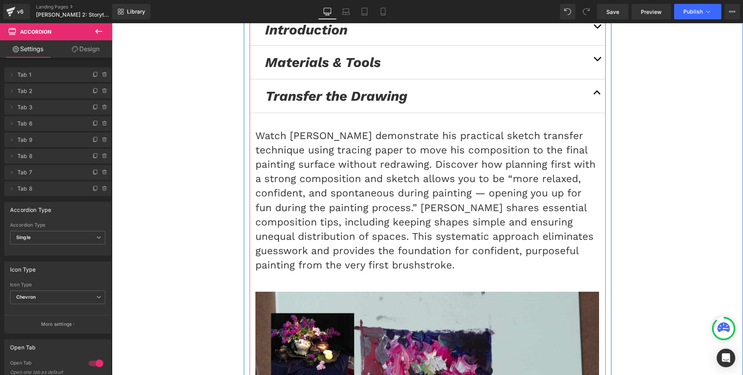
scroll to position [4466, 0]
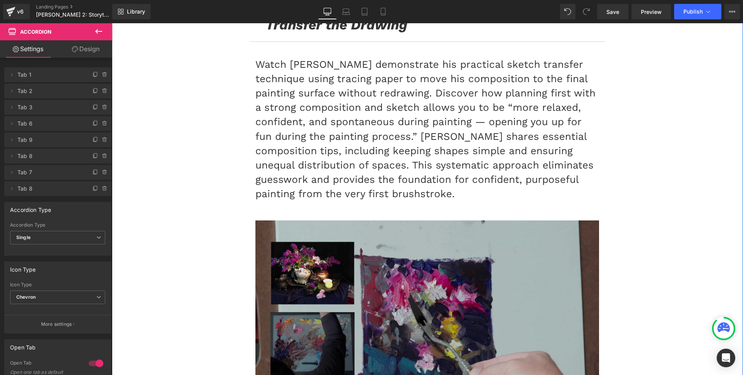
drag, startPoint x: 690, startPoint y: 170, endPoint x: 504, endPoint y: 175, distance: 185.9
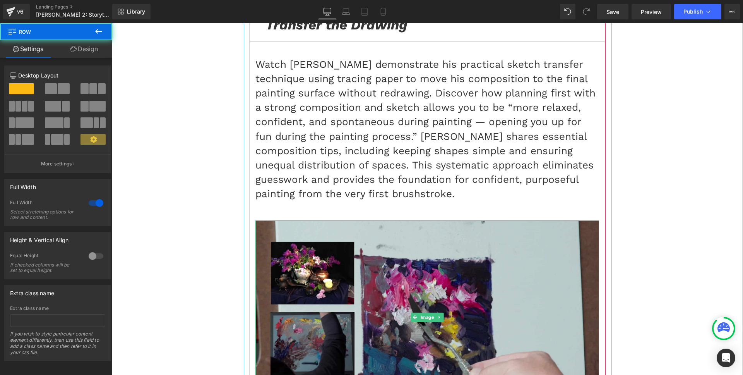
click at [419, 312] on span "Image" at bounding box center [427, 316] width 17 height 9
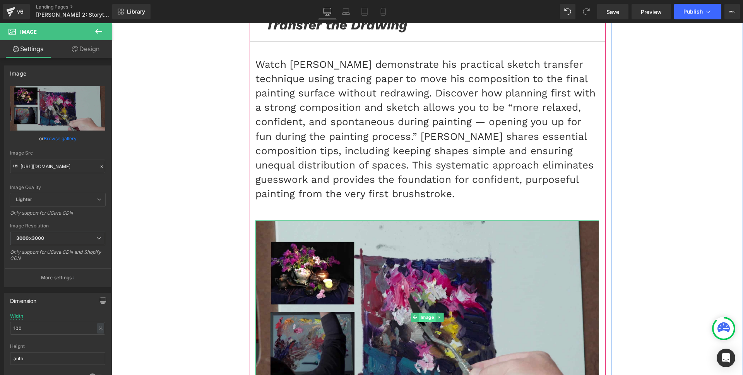
click at [419, 312] on span "Image" at bounding box center [427, 316] width 17 height 9
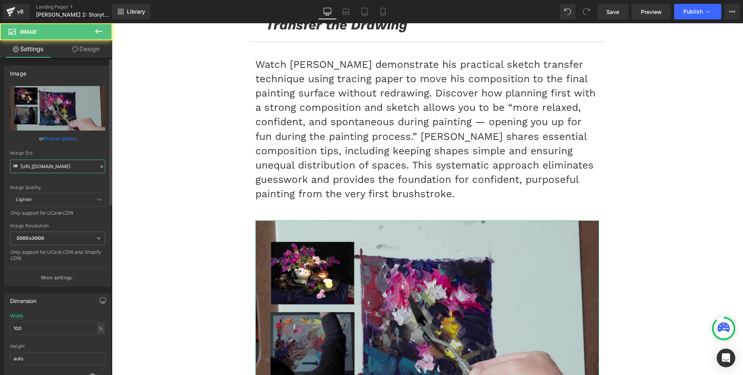
click at [48, 169] on input "[URL][DOMAIN_NAME]" at bounding box center [57, 167] width 95 height 14
paste input "8/03_Transfer"
type input "[URL][DOMAIN_NAME]"
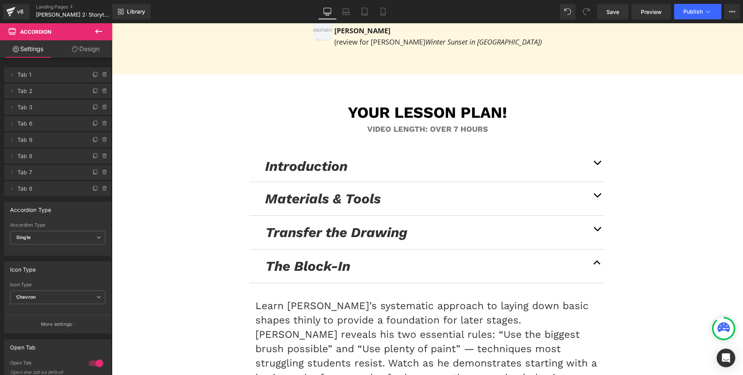
scroll to position [4367, 0]
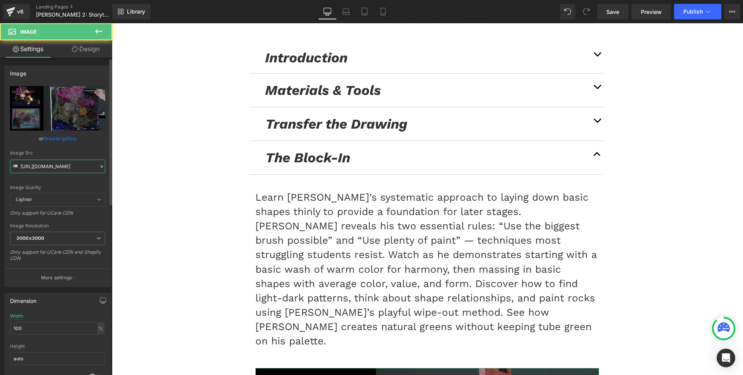
click at [53, 168] on input "[URL][DOMAIN_NAME]" at bounding box center [57, 167] width 95 height 14
type input "[URL][DOMAIN_NAME]"
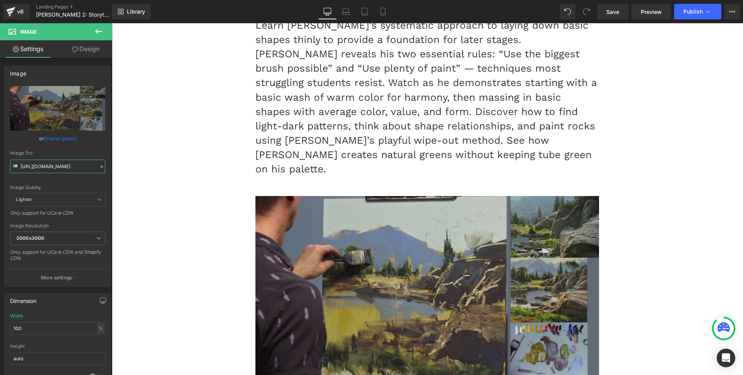
scroll to position [4543, 0]
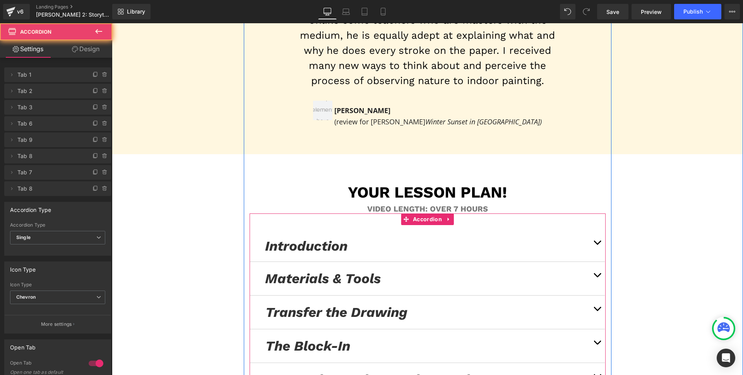
scroll to position [4155, 0]
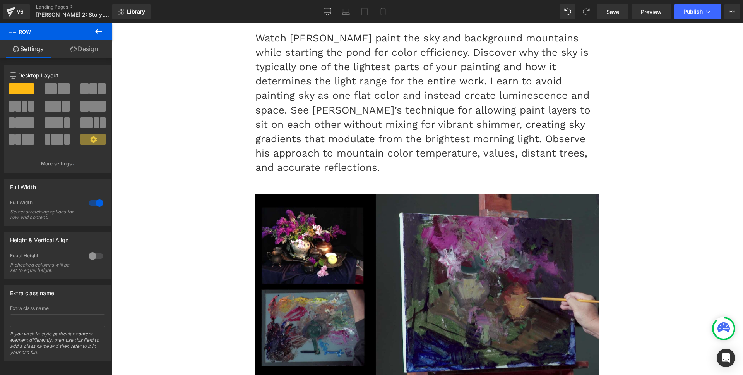
scroll to position [4558, 0]
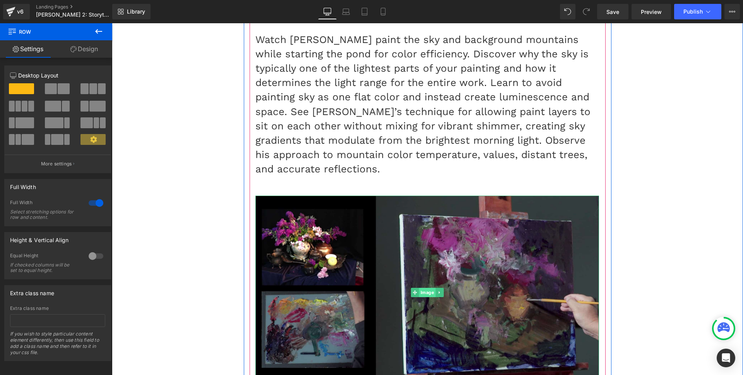
click at [431, 288] on span "Image" at bounding box center [427, 292] width 17 height 9
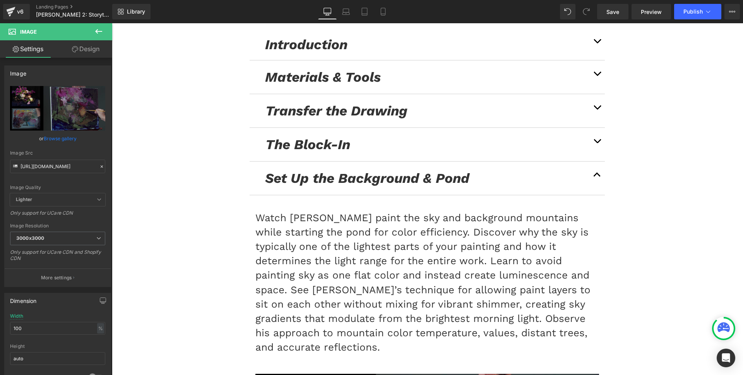
scroll to position [4382, 0]
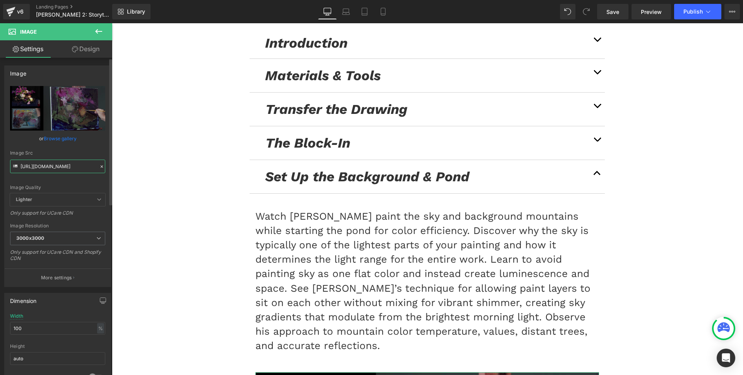
click at [57, 168] on input "[URL][DOMAIN_NAME]" at bounding box center [57, 167] width 95 height 14
paste input "8/05_Background"
type input "[URL][DOMAIN_NAME]"
drag, startPoint x: 61, startPoint y: 158, endPoint x: 475, endPoint y: 151, distance: 413.5
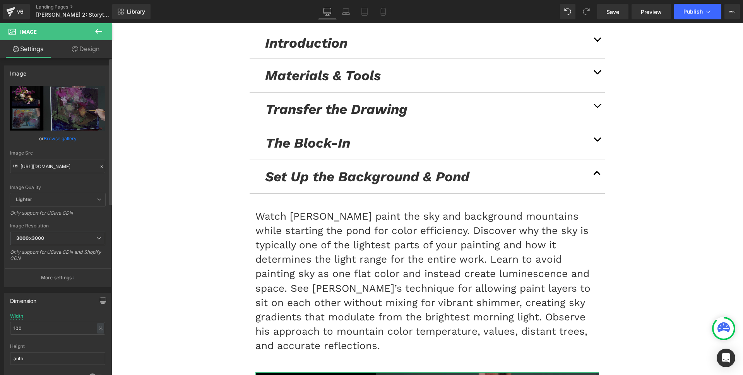
click at [61, 158] on div "Image Src [URL][DOMAIN_NAME]" at bounding box center [57, 161] width 95 height 23
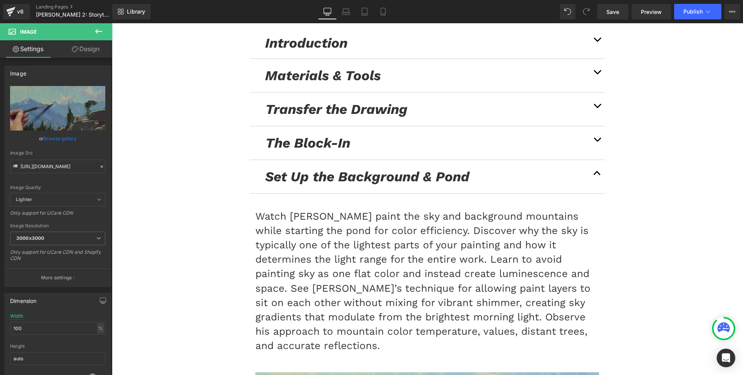
scroll to position [0, 0]
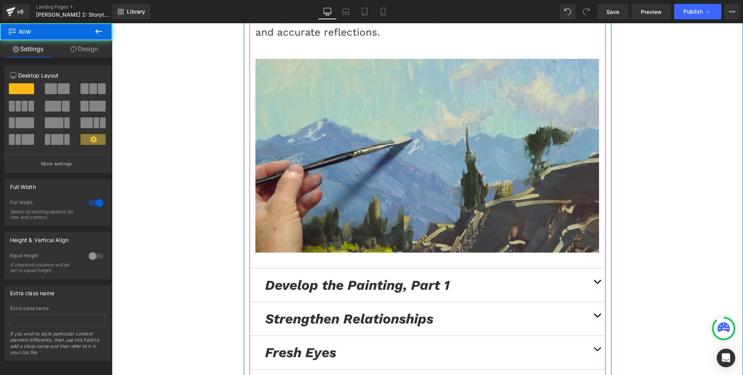
click at [597, 268] on button "button" at bounding box center [597, 284] width 15 height 33
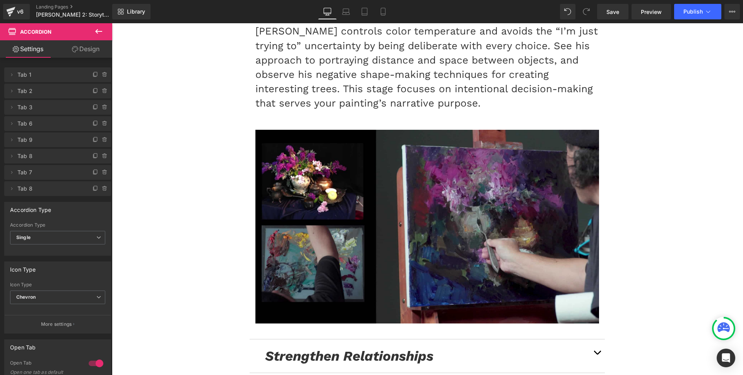
scroll to position [4663, 0]
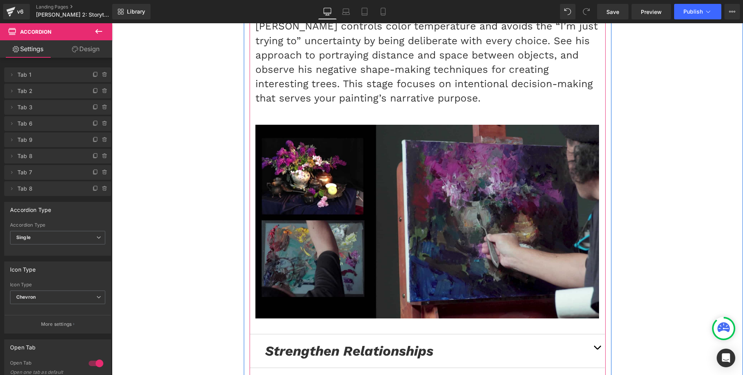
click at [594, 334] on button "button" at bounding box center [597, 350] width 15 height 33
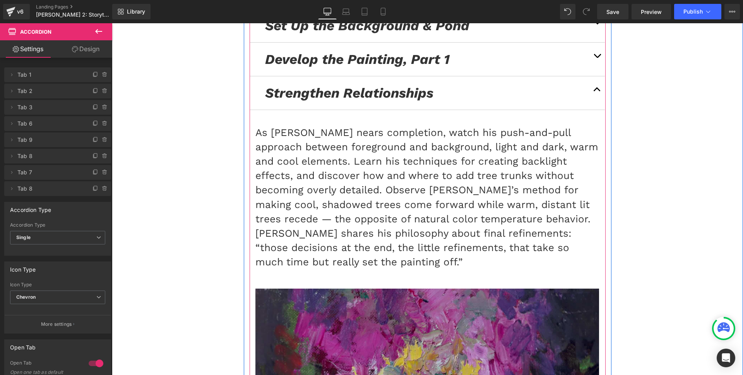
scroll to position [4592, 0]
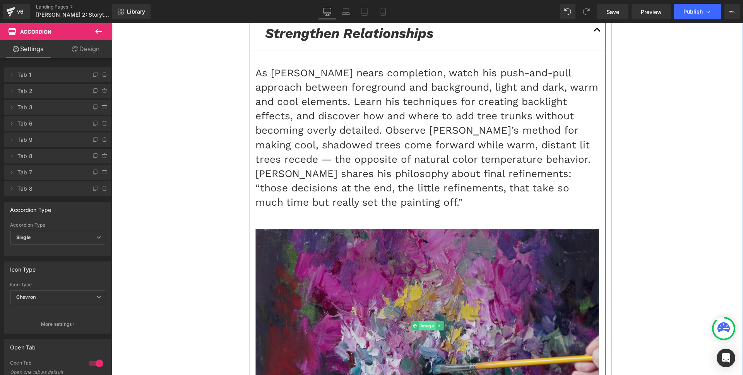
click at [419, 321] on span "Image" at bounding box center [427, 325] width 17 height 9
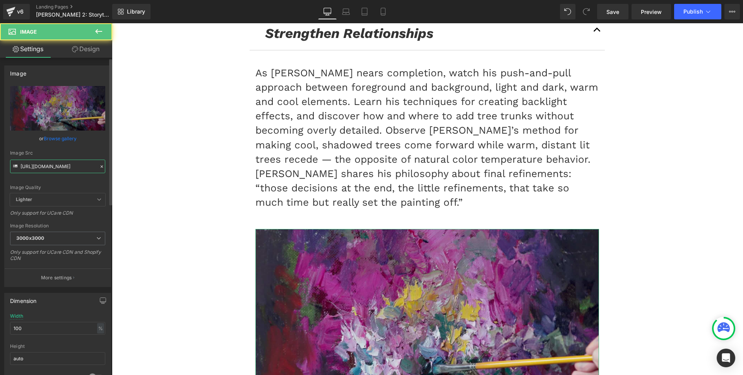
click at [58, 167] on input "[URL][DOMAIN_NAME]" at bounding box center [57, 167] width 95 height 14
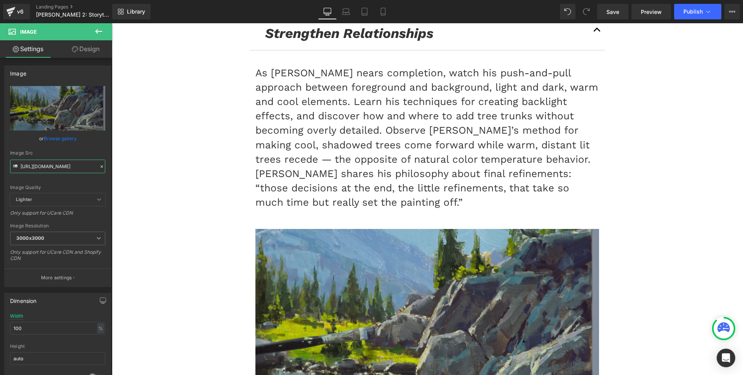
type input "[URL][DOMAIN_NAME]"
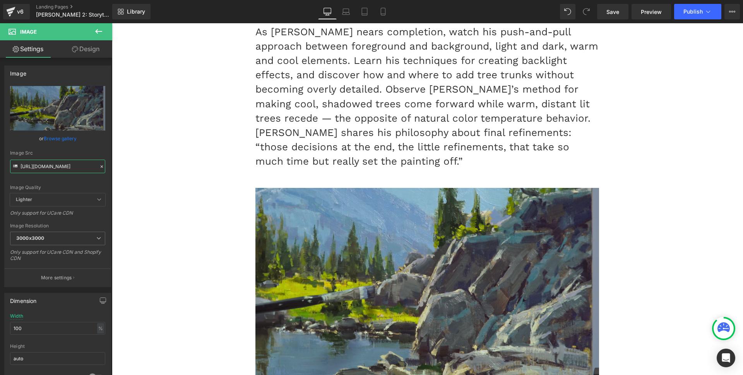
scroll to position [4635, 0]
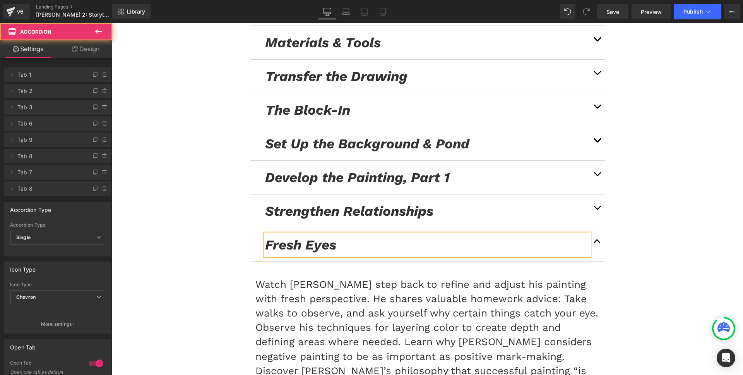
scroll to position [4518, 0]
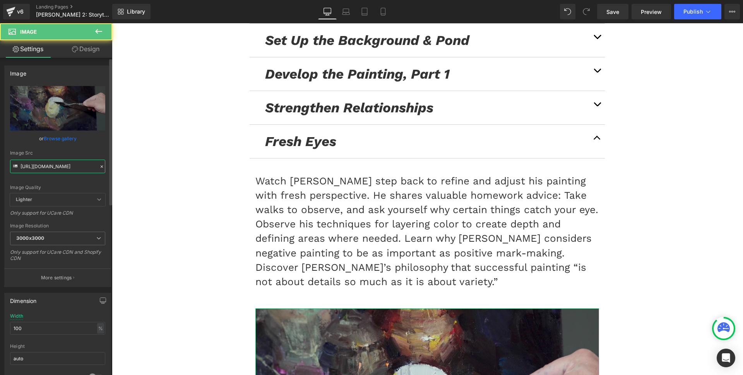
click at [60, 168] on input "[URL][DOMAIN_NAME]" at bounding box center [57, 167] width 95 height 14
paste input "8/11_Final-Touche"
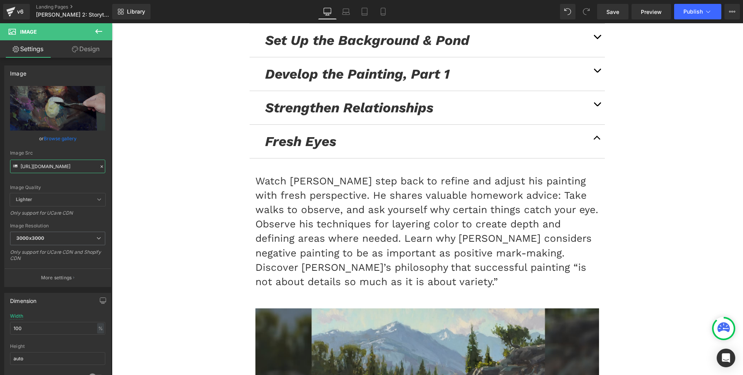
type input "[URL][DOMAIN_NAME]"
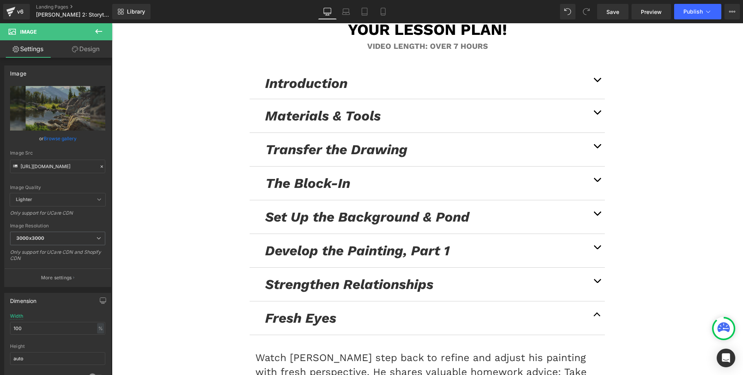
scroll to position [4335, 0]
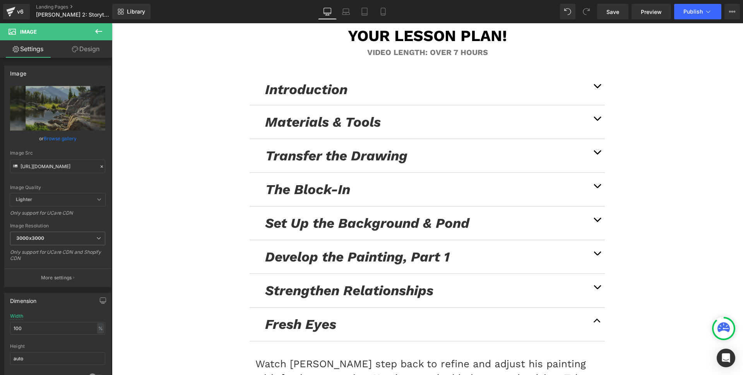
click at [594, 240] on button "button" at bounding box center [597, 256] width 15 height 33
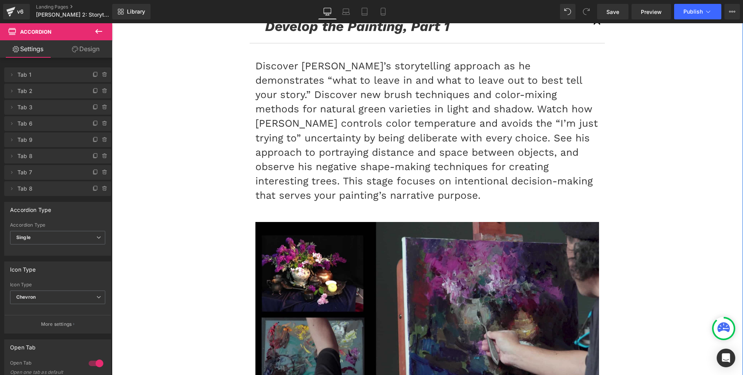
scroll to position [4566, 0]
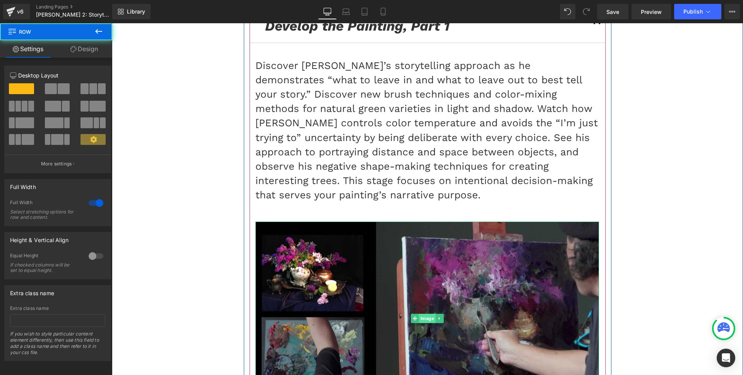
click at [425, 314] on span "Image" at bounding box center [427, 318] width 17 height 9
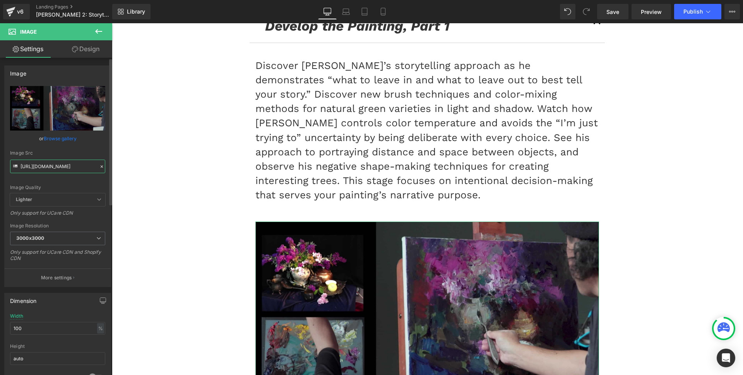
click at [66, 168] on input "[URL][DOMAIN_NAME]" at bounding box center [57, 167] width 95 height 14
paste input "8/07_Trees"
type input "[URL][DOMAIN_NAME]"
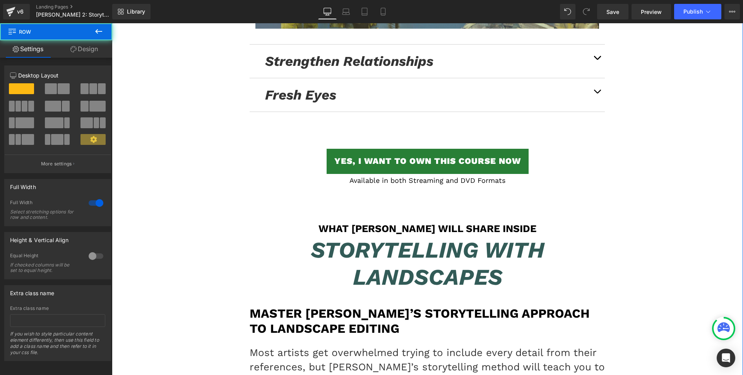
scroll to position [4971, 0]
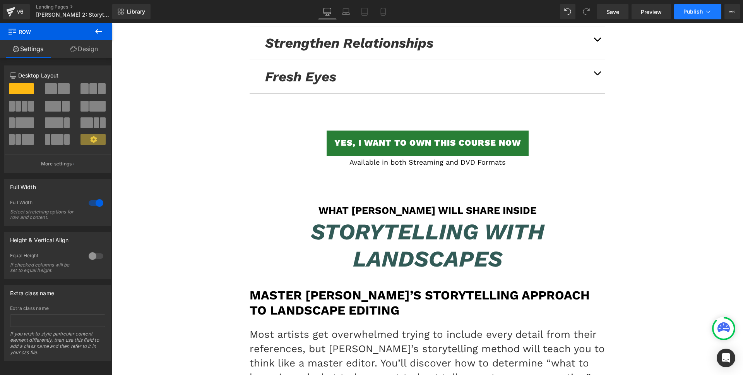
click at [694, 9] on span "Publish" at bounding box center [693, 12] width 19 height 6
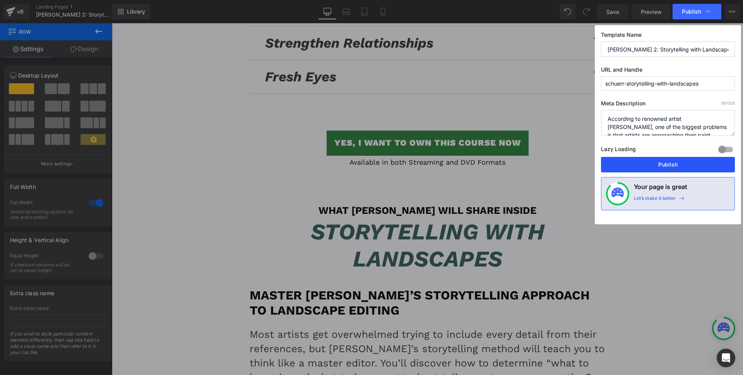
drag, startPoint x: 637, startPoint y: 162, endPoint x: 451, endPoint y: 174, distance: 186.6
click at [637, 162] on button "Publish" at bounding box center [668, 164] width 134 height 15
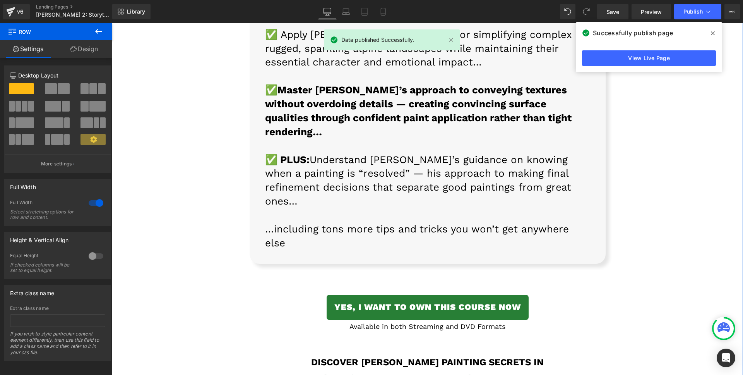
scroll to position [7333, 0]
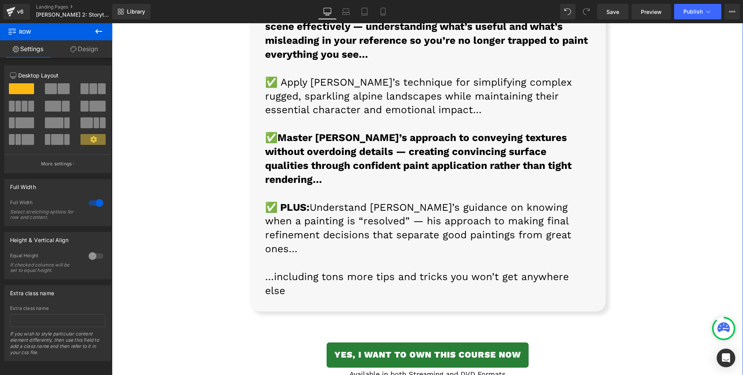
scroll to position [7835, 0]
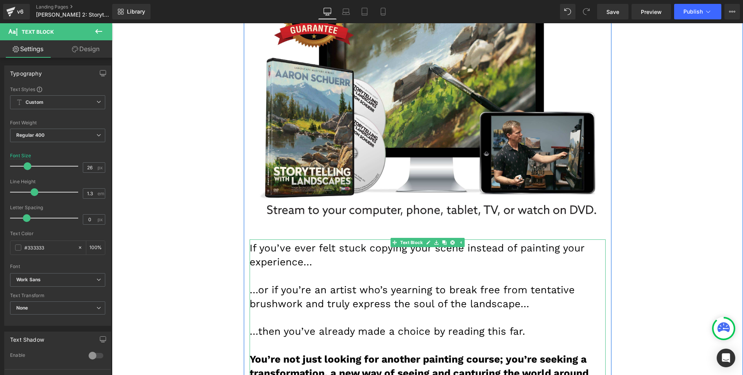
drag, startPoint x: 356, startPoint y: 199, endPoint x: 499, endPoint y: 198, distance: 142.9
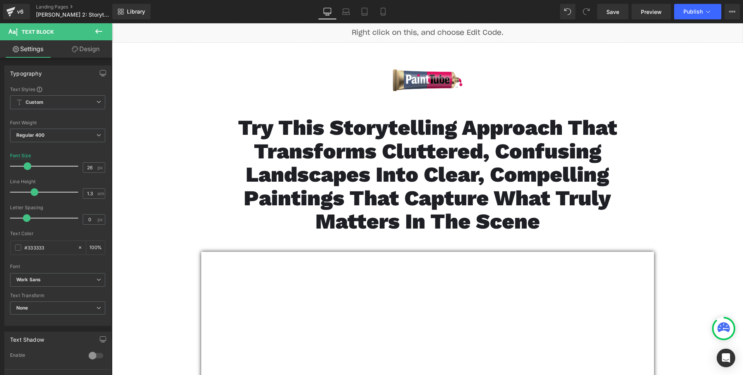
scroll to position [1165, 0]
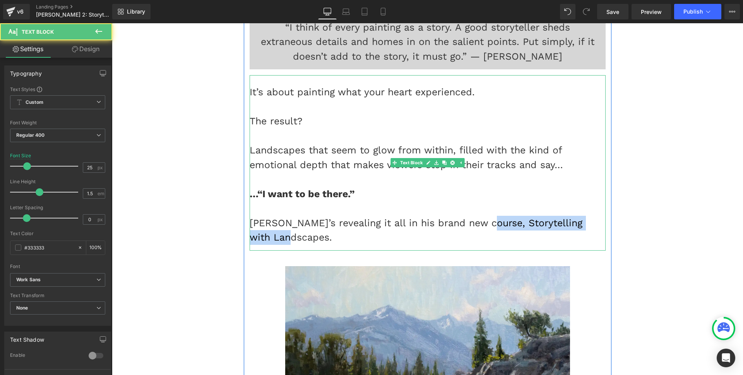
drag, startPoint x: 477, startPoint y: 196, endPoint x: 520, endPoint y: 210, distance: 46.2
click at [521, 216] on div "[PERSON_NAME]’s revealing it all in his brand new course, Storytelling with Lan…" at bounding box center [428, 230] width 356 height 29
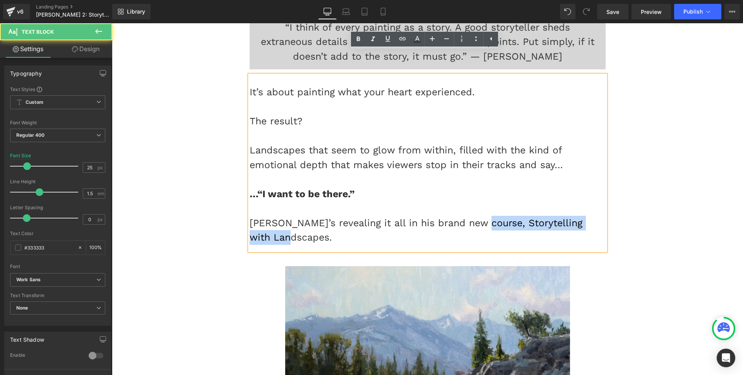
drag, startPoint x: 481, startPoint y: 201, endPoint x: 487, endPoint y: 210, distance: 11.1
click at [487, 216] on div "[PERSON_NAME]’s revealing it all in his brand new course, Storytelling with Lan…" at bounding box center [428, 230] width 356 height 29
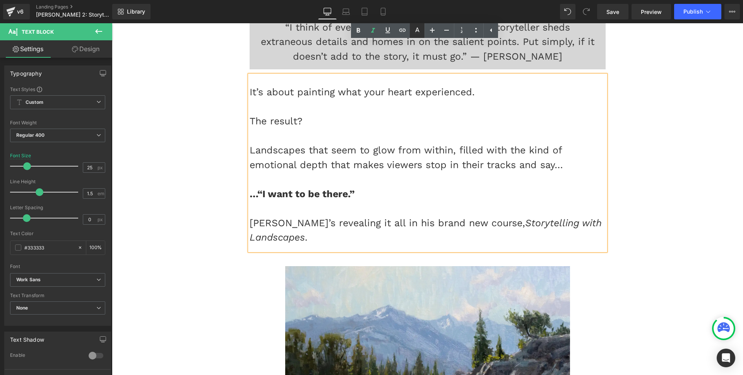
scroll to position [3079, 0]
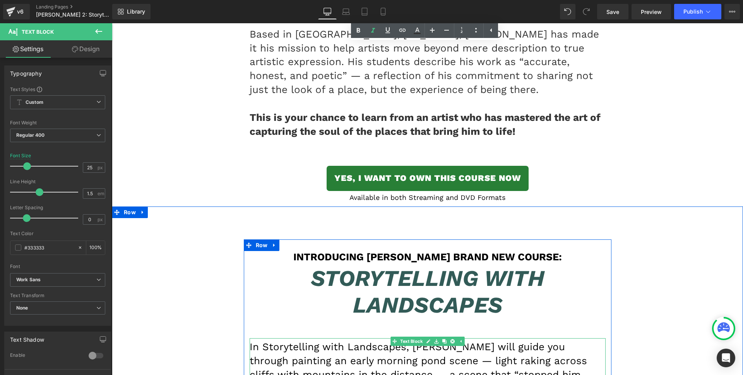
click at [351, 340] on p "In Storytelling with Landscapes, [PERSON_NAME] will guide you through painting …" at bounding box center [428, 368] width 356 height 56
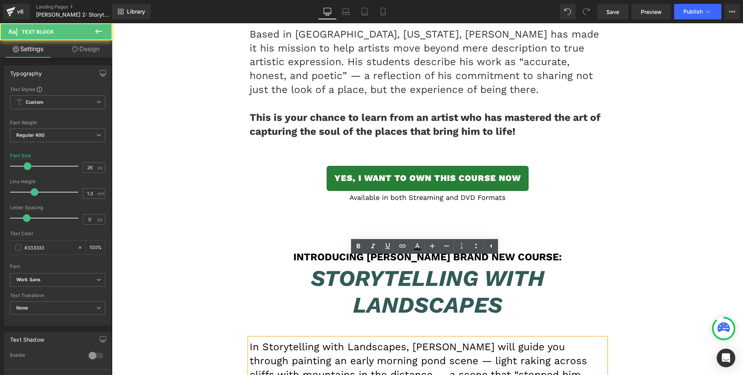
drag, startPoint x: 258, startPoint y: 268, endPoint x: 403, endPoint y: 266, distance: 144.4
click at [403, 341] on font "In Storytelling with Landscapes, [PERSON_NAME] will guide you through painting …" at bounding box center [419, 367] width 338 height 53
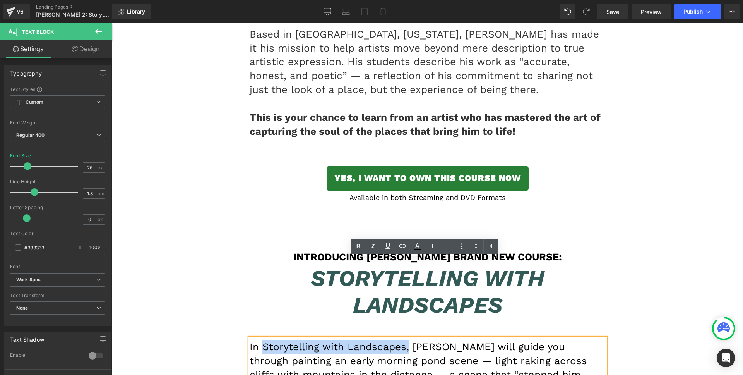
drag, startPoint x: 404, startPoint y: 266, endPoint x: 260, endPoint y: 264, distance: 144.0
click at [260, 341] on font "In Storytelling with Landscapes, [PERSON_NAME] will guide you through painting …" at bounding box center [419, 367] width 338 height 53
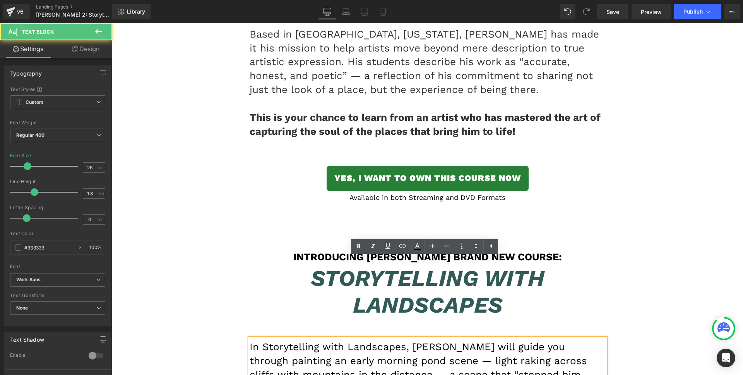
click at [261, 341] on font "In Storytelling with Landscapes, [PERSON_NAME] will guide you through painting …" at bounding box center [419, 367] width 338 height 53
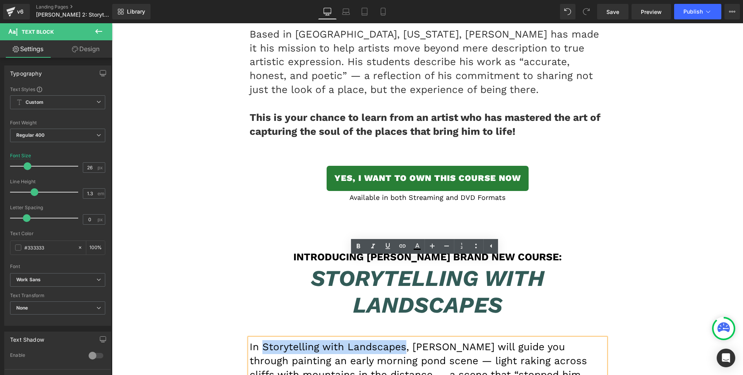
drag, startPoint x: 261, startPoint y: 264, endPoint x: 400, endPoint y: 266, distance: 139.4
click at [400, 341] on font "In Storytelling with Landscapes, [PERSON_NAME] will guide you through painting …" at bounding box center [419, 367] width 338 height 53
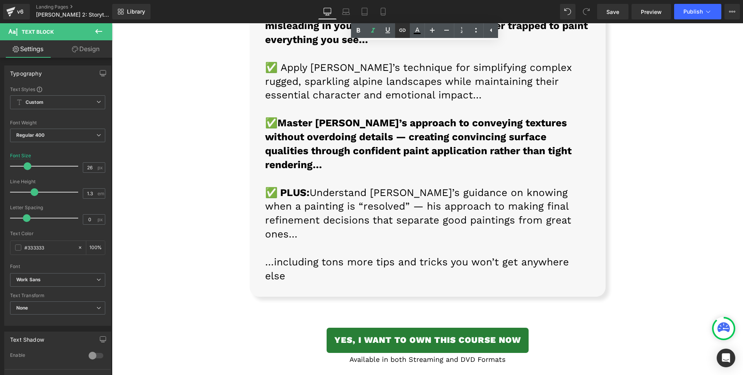
scroll to position [7835, 0]
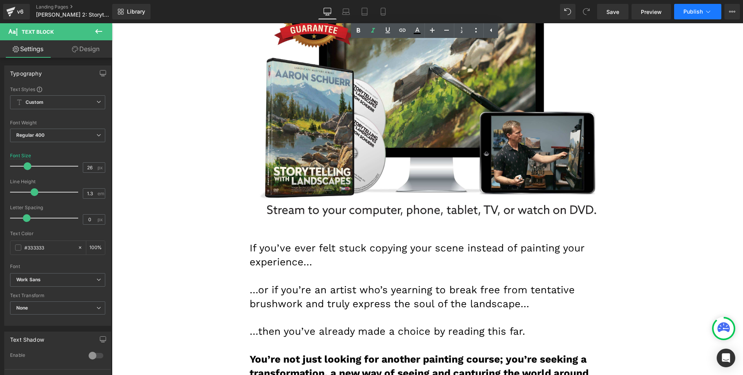
click at [687, 11] on span "Publish" at bounding box center [693, 12] width 19 height 6
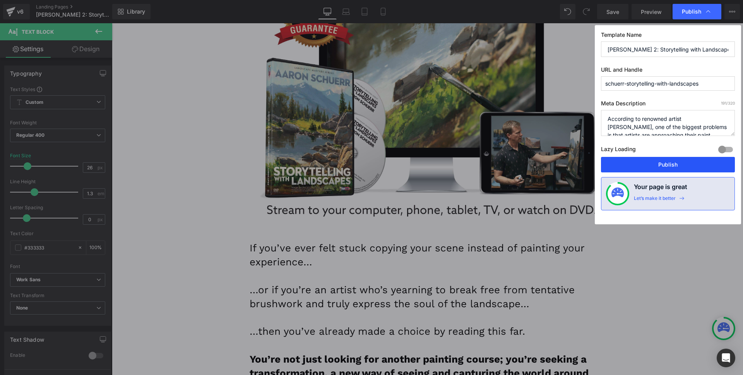
drag, startPoint x: 648, startPoint y: 165, endPoint x: 347, endPoint y: 2, distance: 343.2
click at [648, 165] on button "Publish" at bounding box center [668, 164] width 134 height 15
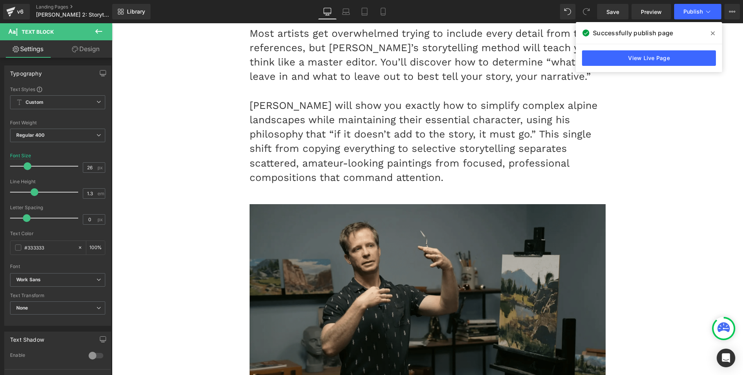
scroll to position [5273, 0]
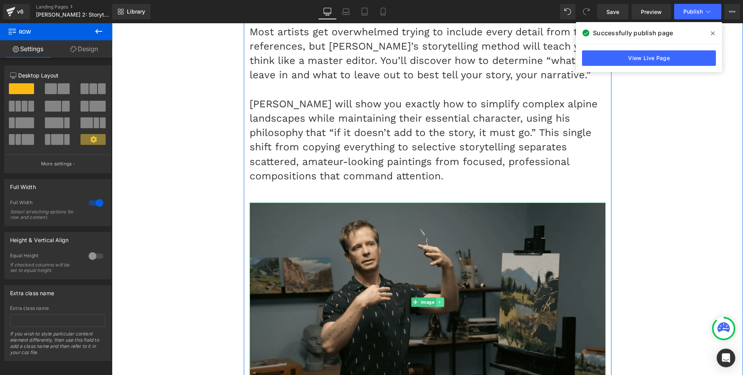
click at [438, 300] on icon at bounding box center [440, 302] width 4 height 5
click at [434, 300] on icon at bounding box center [436, 302] width 4 height 4
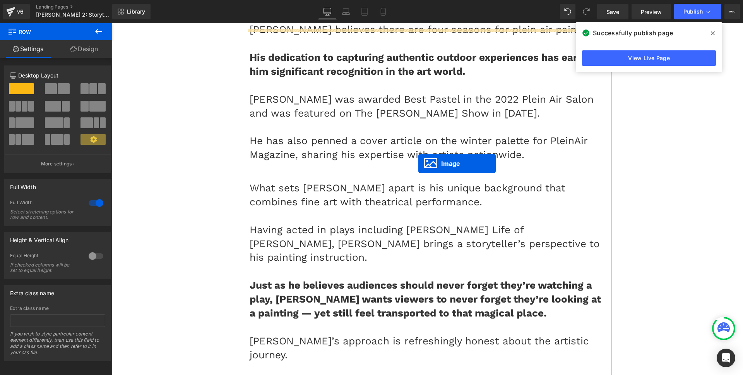
scroll to position [2513, 0]
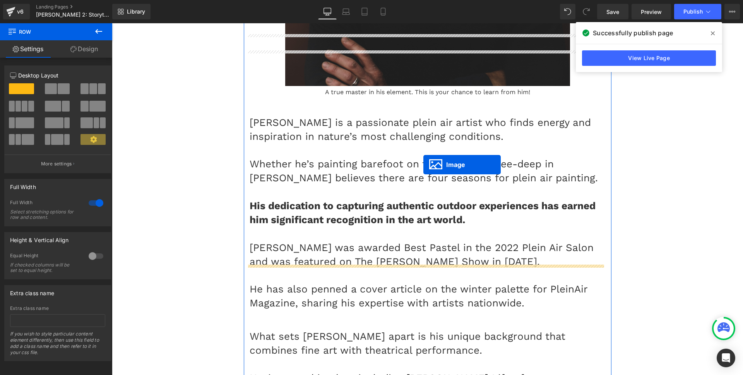
drag, startPoint x: 408, startPoint y: 95, endPoint x: 424, endPoint y: 165, distance: 71.0
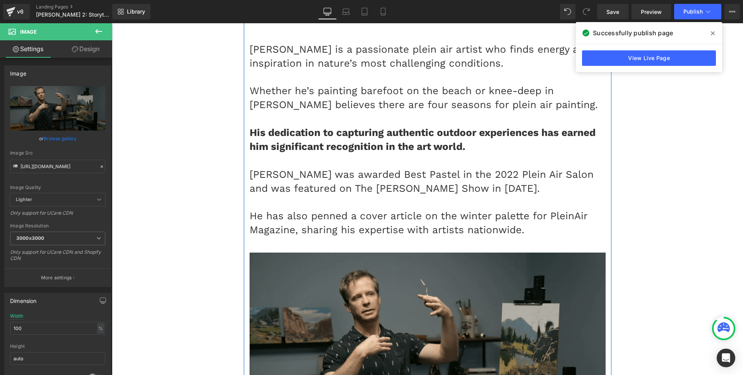
scroll to position [2751, 0]
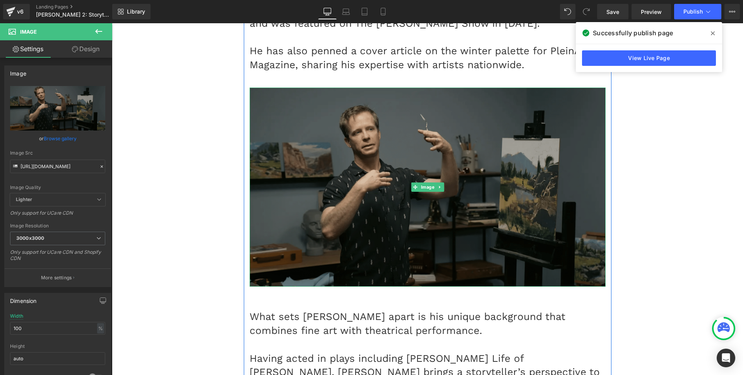
click at [424, 182] on span "Image" at bounding box center [427, 186] width 17 height 9
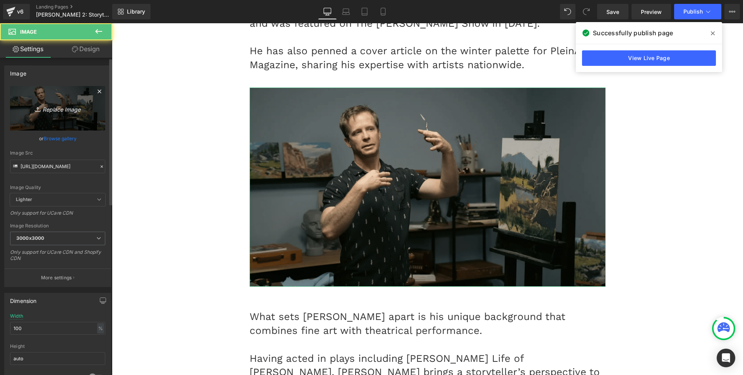
click at [66, 103] on icon "Replace Image" at bounding box center [58, 108] width 62 height 10
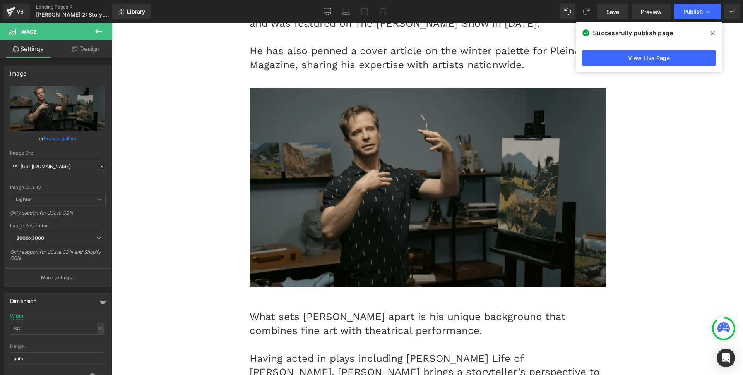
type input "C:\fakepath\Screen Shot [DATE] 11.16.07 AM.png"
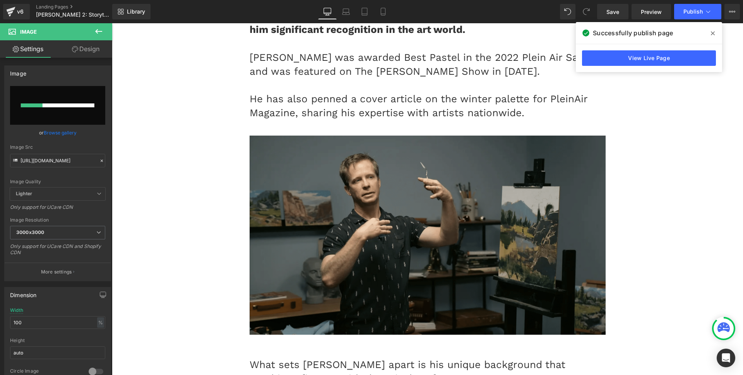
scroll to position [2657, 0]
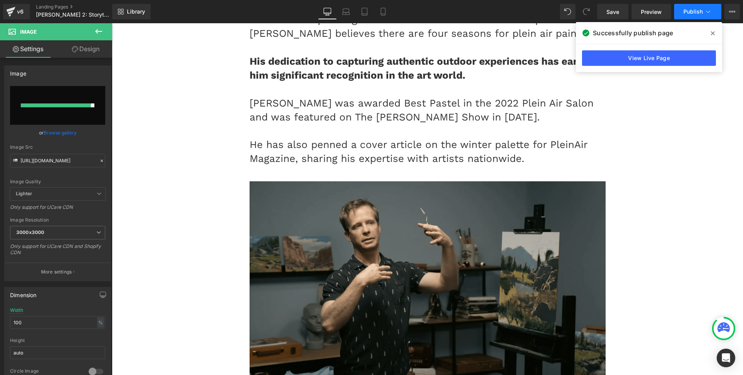
click at [695, 12] on span "Publish" at bounding box center [693, 12] width 19 height 6
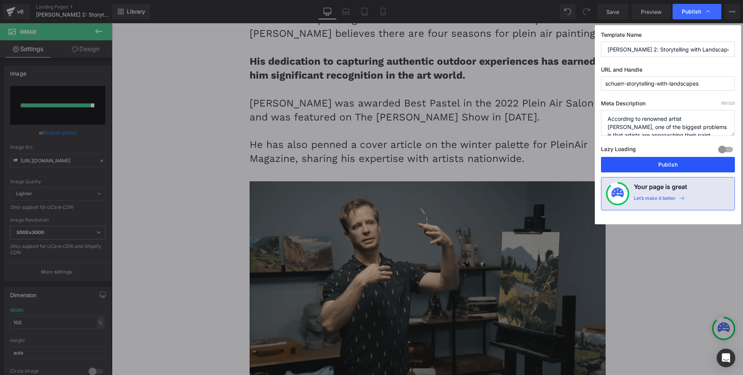
click at [668, 164] on button "Publish" at bounding box center [668, 164] width 134 height 15
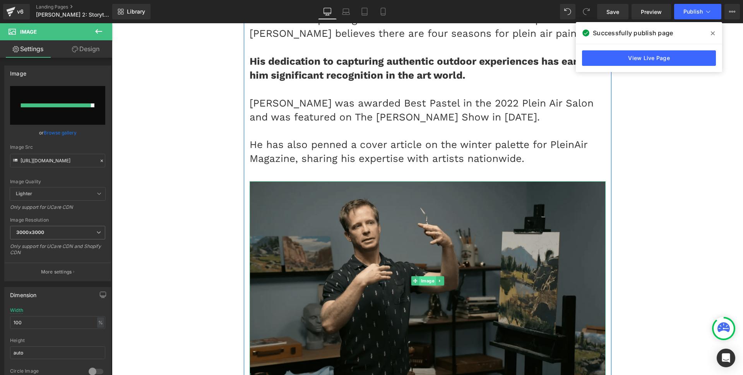
click at [420, 276] on span "Image" at bounding box center [427, 280] width 17 height 9
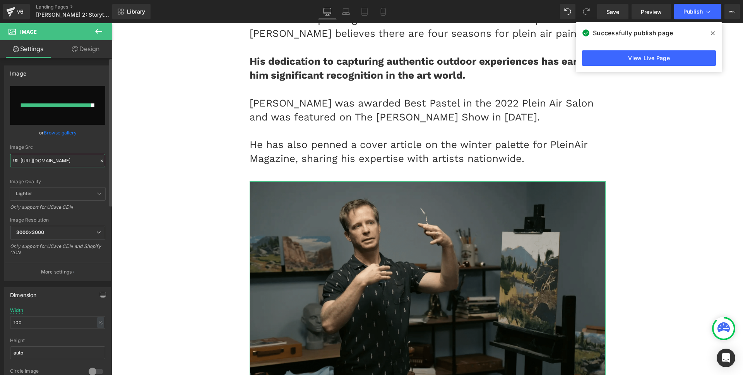
click at [45, 156] on input "[URL][DOMAIN_NAME]" at bounding box center [57, 161] width 95 height 14
drag, startPoint x: 46, startPoint y: 158, endPoint x: 50, endPoint y: 159, distance: 3.9
click at [46, 158] on input "[URL][DOMAIN_NAME]" at bounding box center [57, 161] width 95 height 14
paste input "16.07"
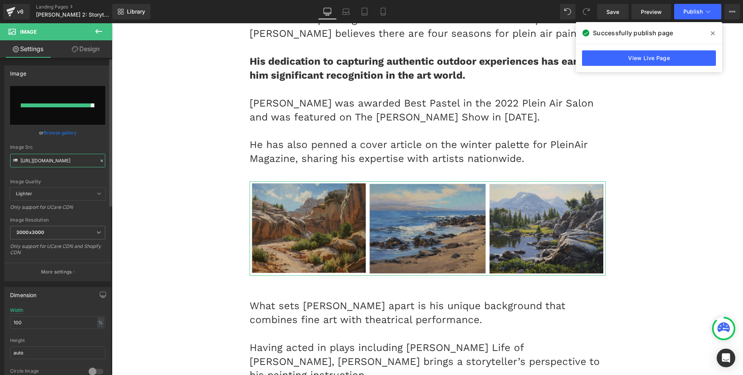
type input "[URL][DOMAIN_NAME]"
click at [56, 148] on div "Image Src" at bounding box center [57, 146] width 95 height 5
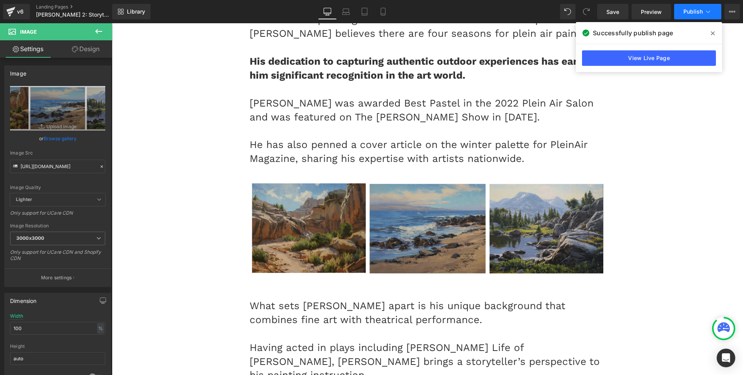
click at [694, 14] on span "Publish" at bounding box center [693, 12] width 19 height 6
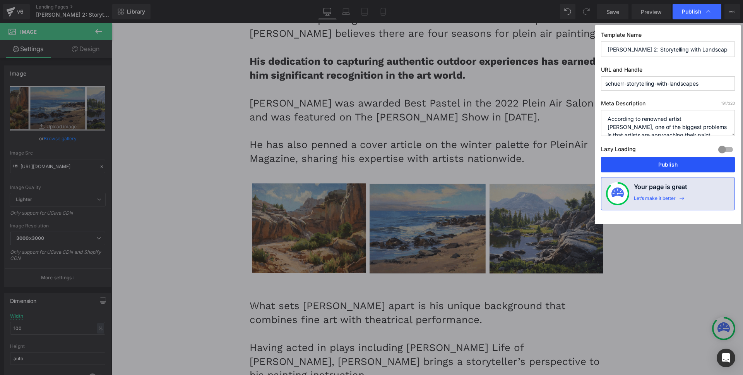
click at [651, 165] on button "Publish" at bounding box center [668, 164] width 134 height 15
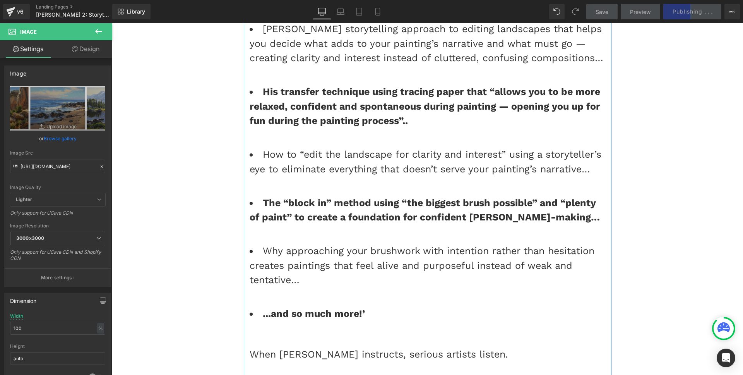
scroll to position [1626, 0]
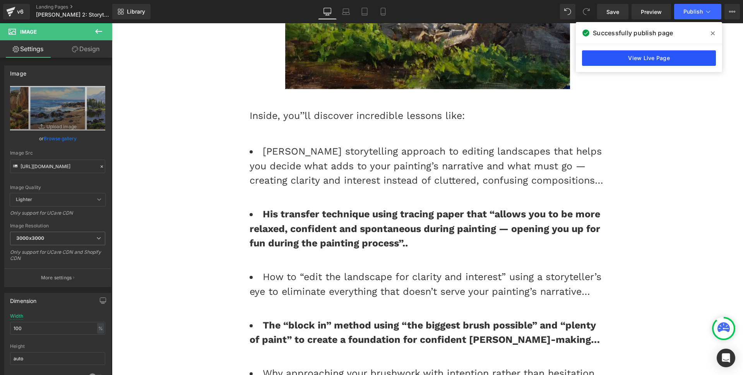
drag, startPoint x: 633, startPoint y: 53, endPoint x: 252, endPoint y: 10, distance: 382.6
click at [633, 53] on link "View Live Page" at bounding box center [649, 57] width 134 height 15
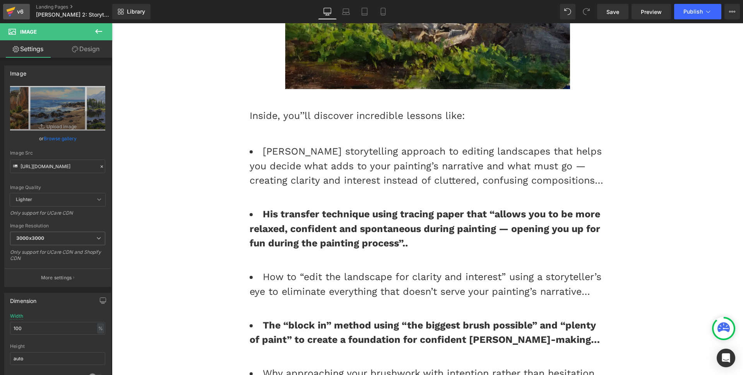
click at [15, 16] on icon at bounding box center [10, 11] width 9 height 19
